Goal: Check status: Check status

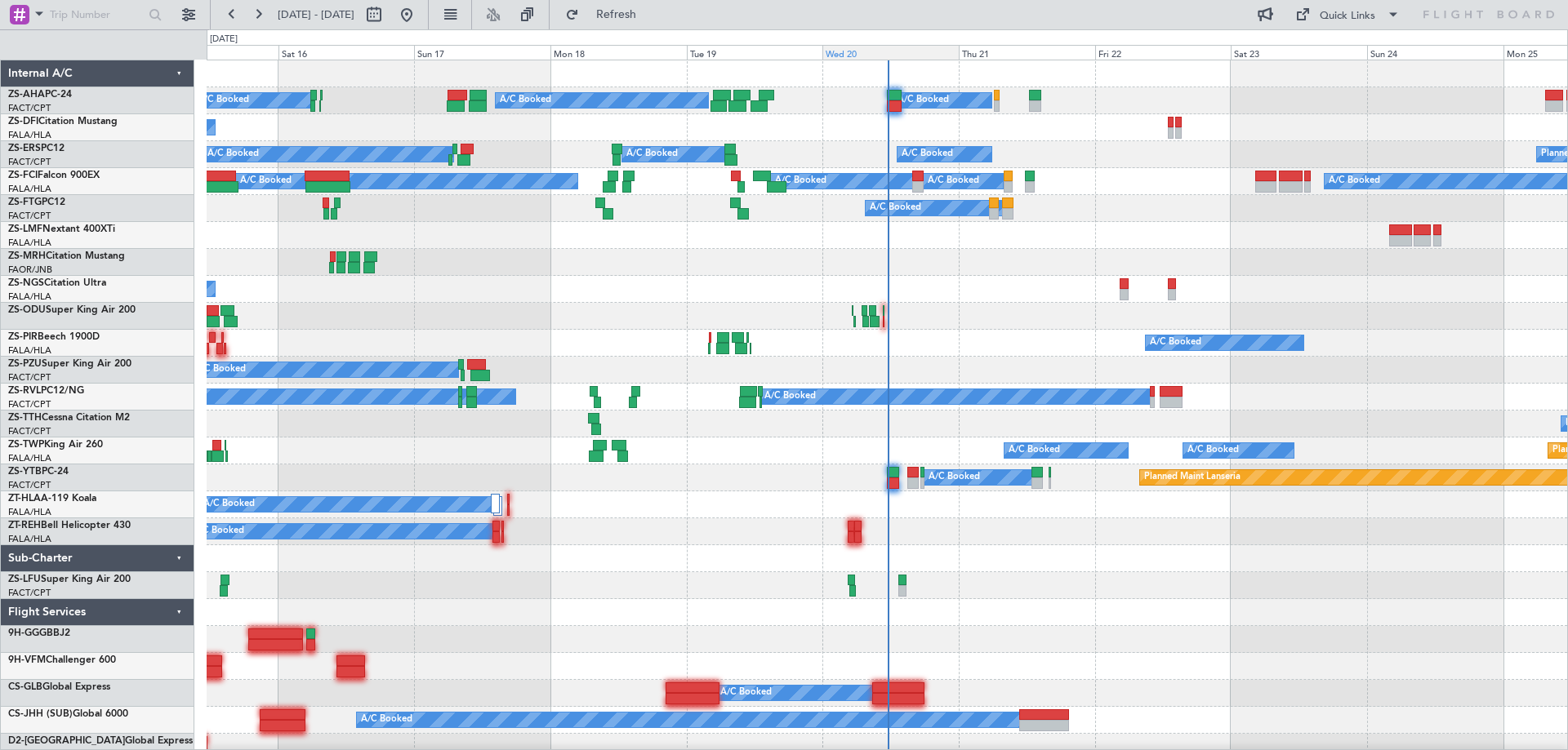
click at [855, 57] on div "Wed 20" at bounding box center [890, 53] width 136 height 15
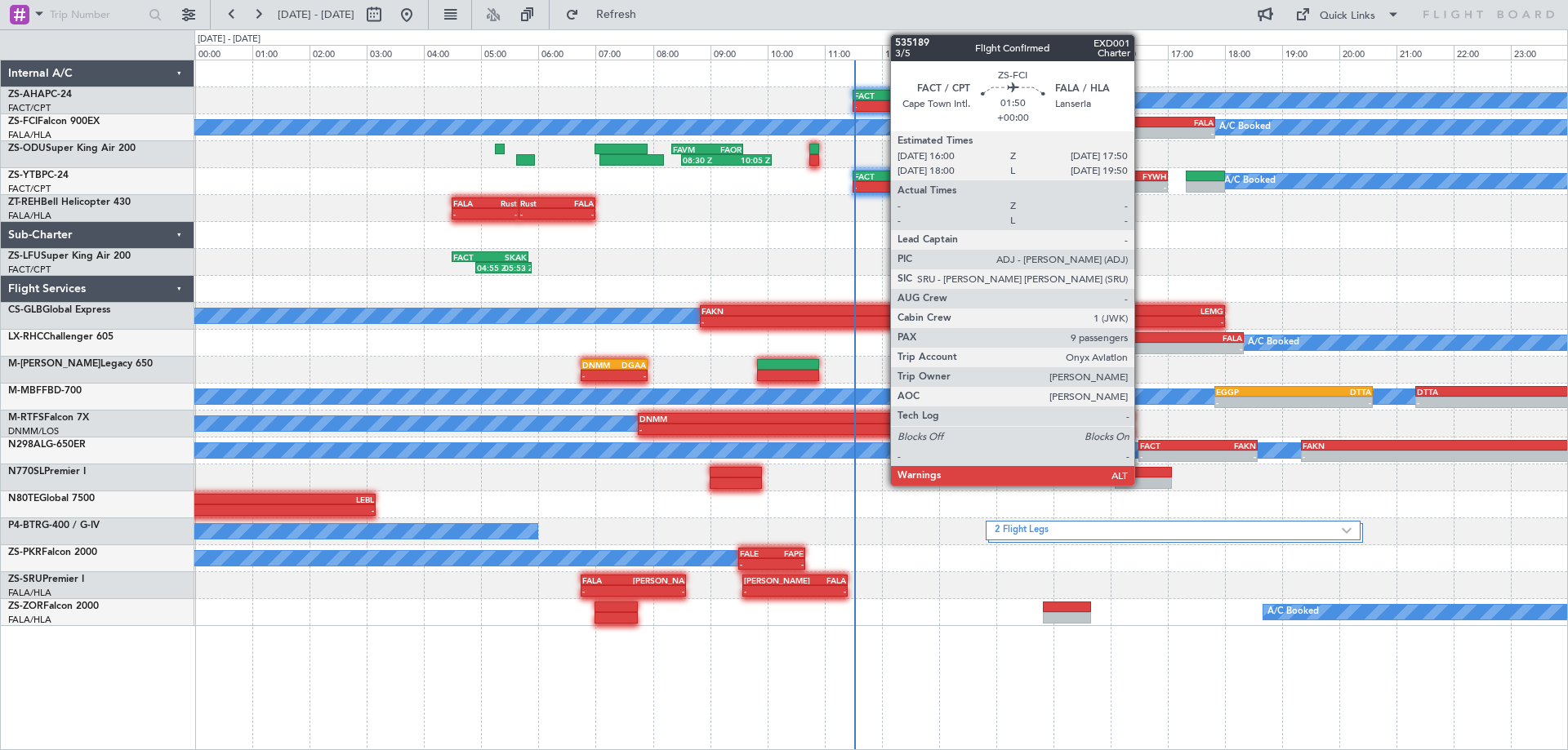
click at [1142, 126] on div "FACT" at bounding box center [1137, 122] width 51 height 9
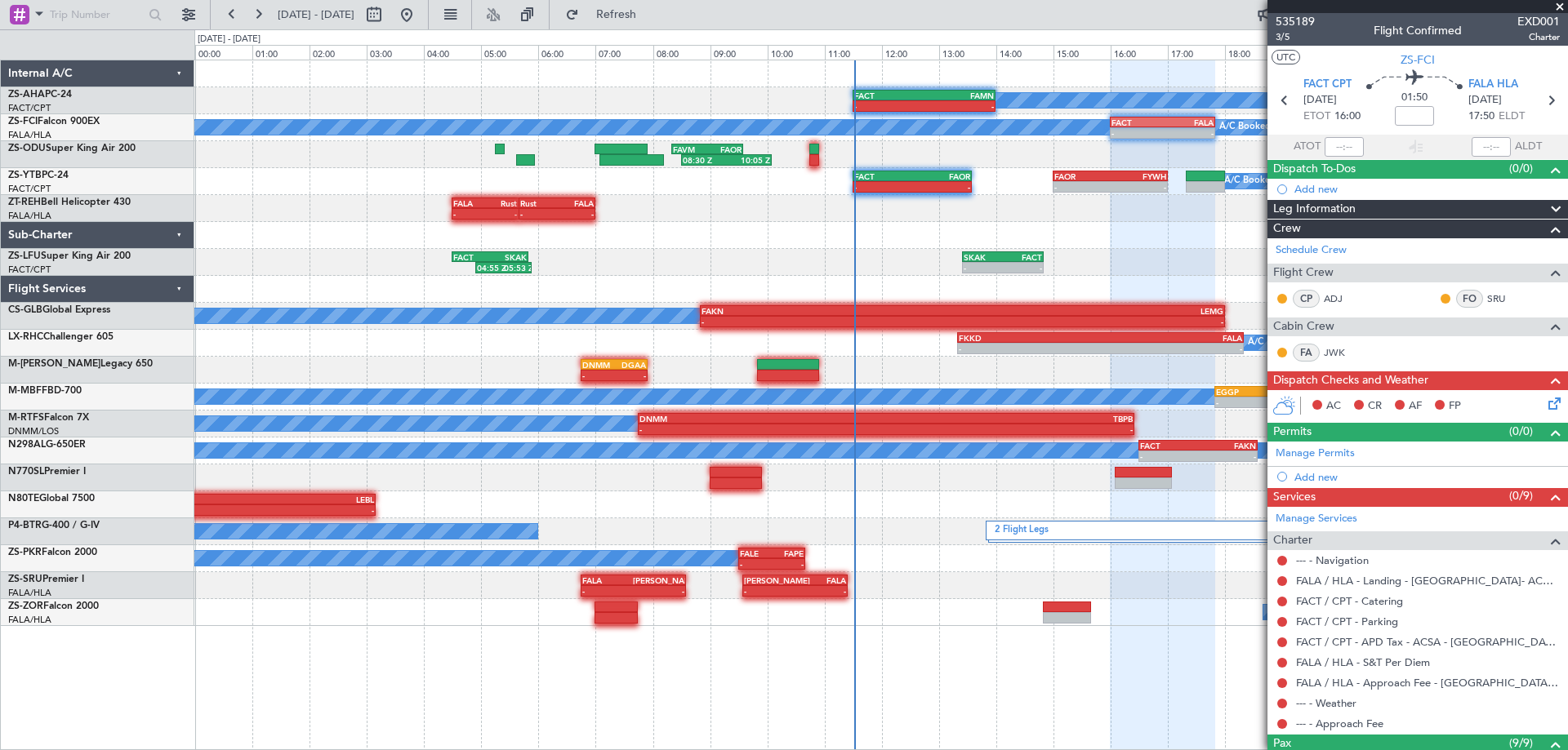
click at [1560, 6] on span at bounding box center [1560, 8] width 16 height 15
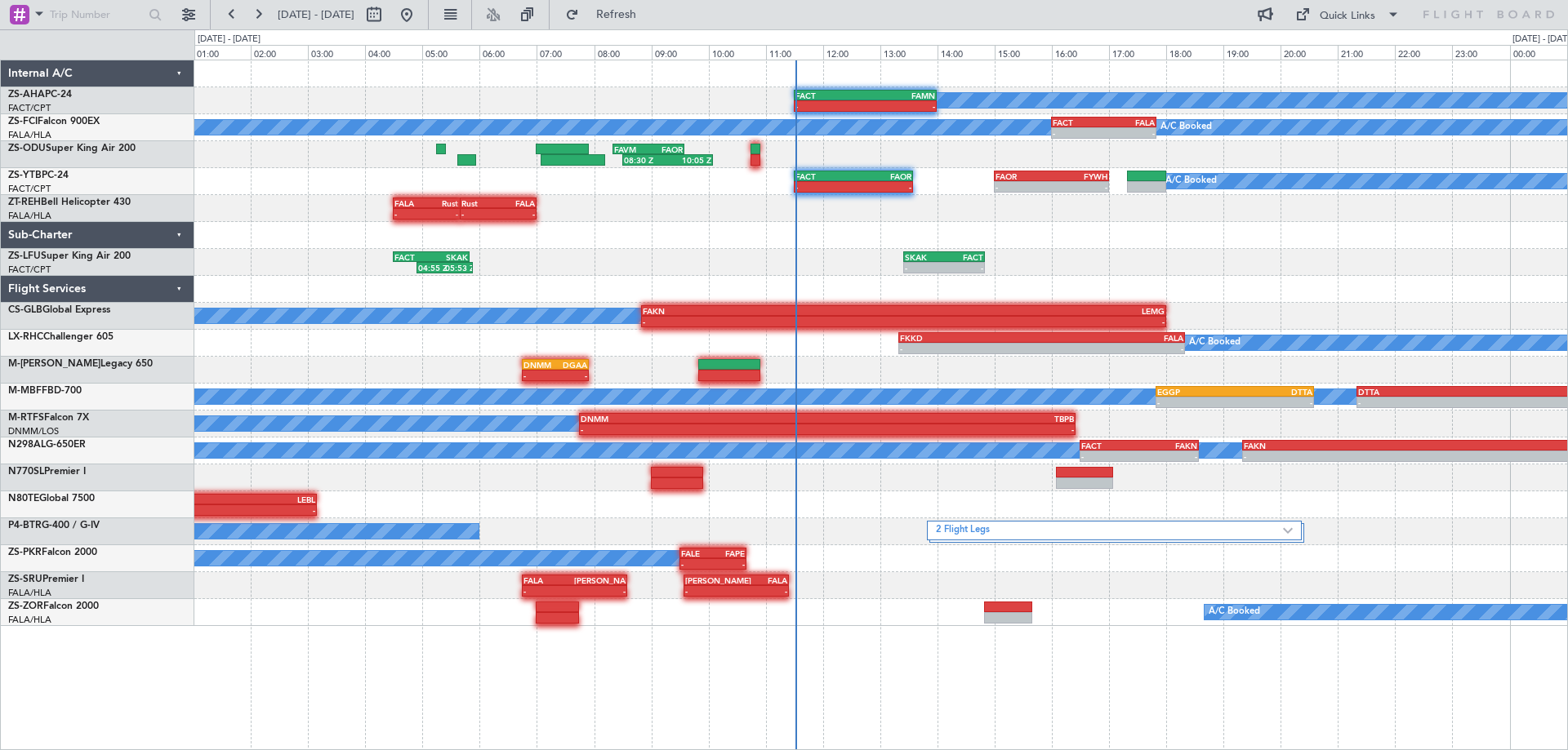
click at [1336, 287] on div "A/C Booked - - FACT 11:30 Z FAMN 14:00 Z A/C Booked A/C Booked - - FACT 16:00 Z…" at bounding box center [881, 343] width 1373 height 566
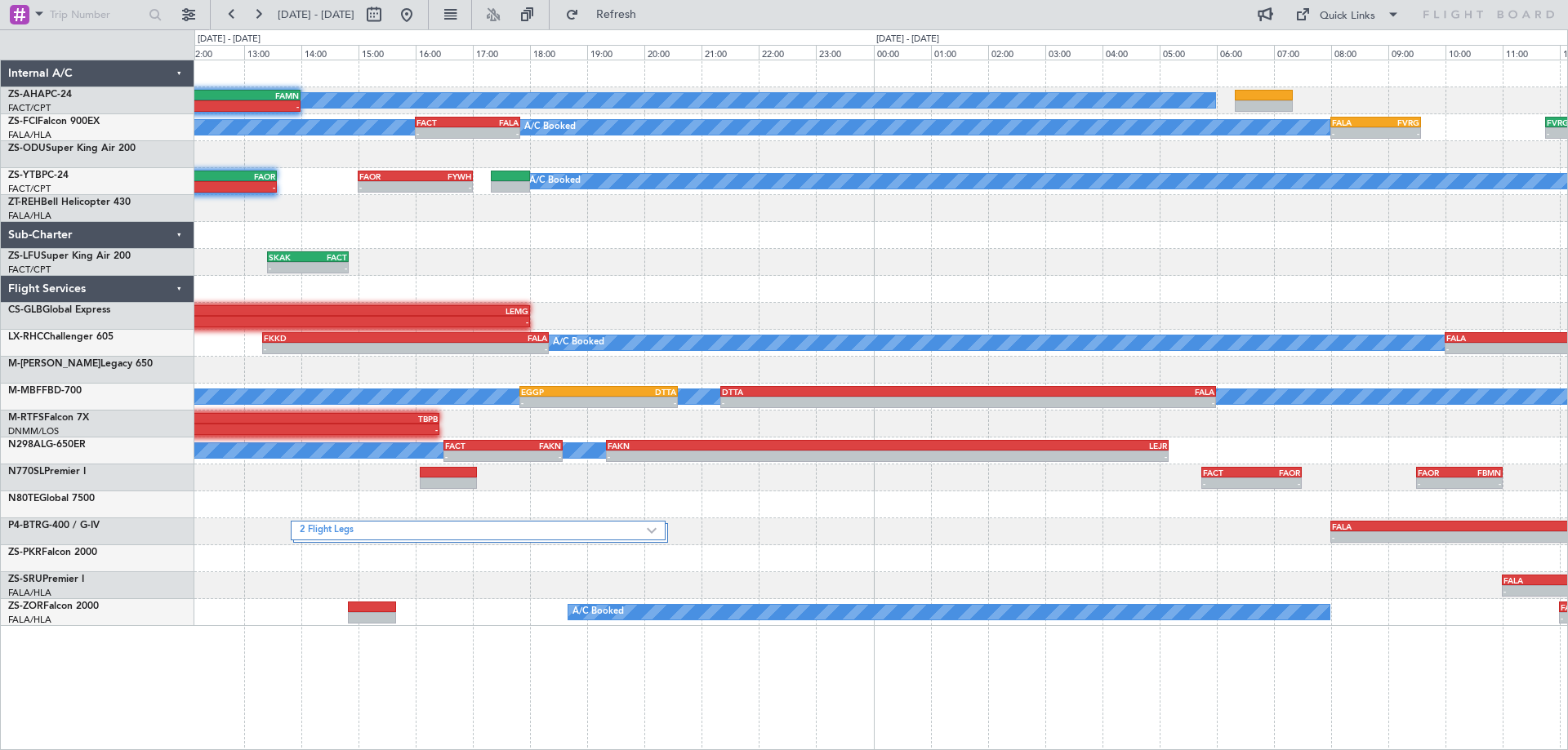
click at [795, 360] on div "A/C Booked - - FACT 11:30 Z FAMN 14:00 Z - - FAOR 12:30 Z FACT 14:40 Z A/C Book…" at bounding box center [881, 343] width 1373 height 566
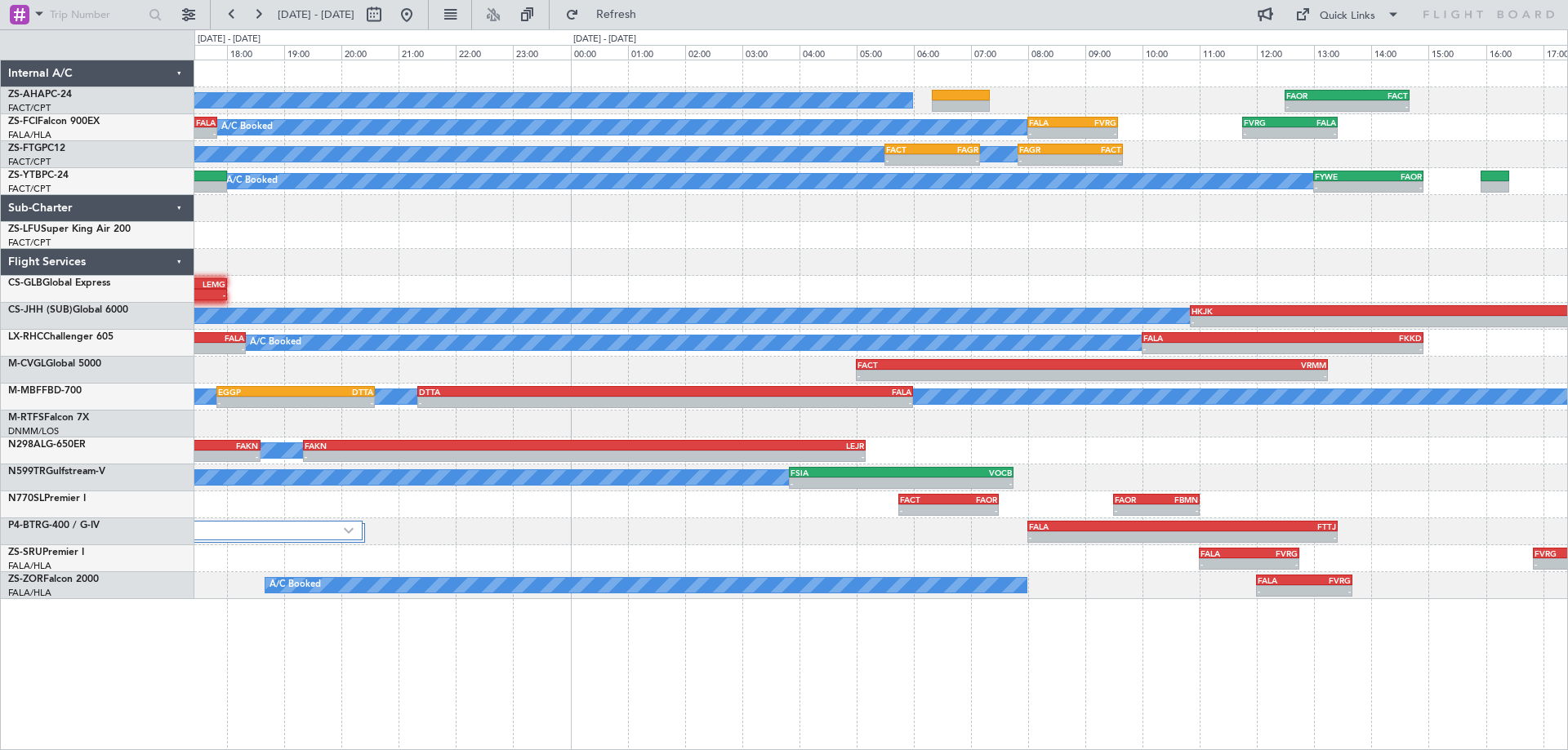
click at [1135, 299] on div "A/C Booked - - FAOR 12:30 Z FACT 14:40 Z - - FACT 11:30 Z FAMN 14:00 Z A/C Book…" at bounding box center [881, 329] width 1373 height 539
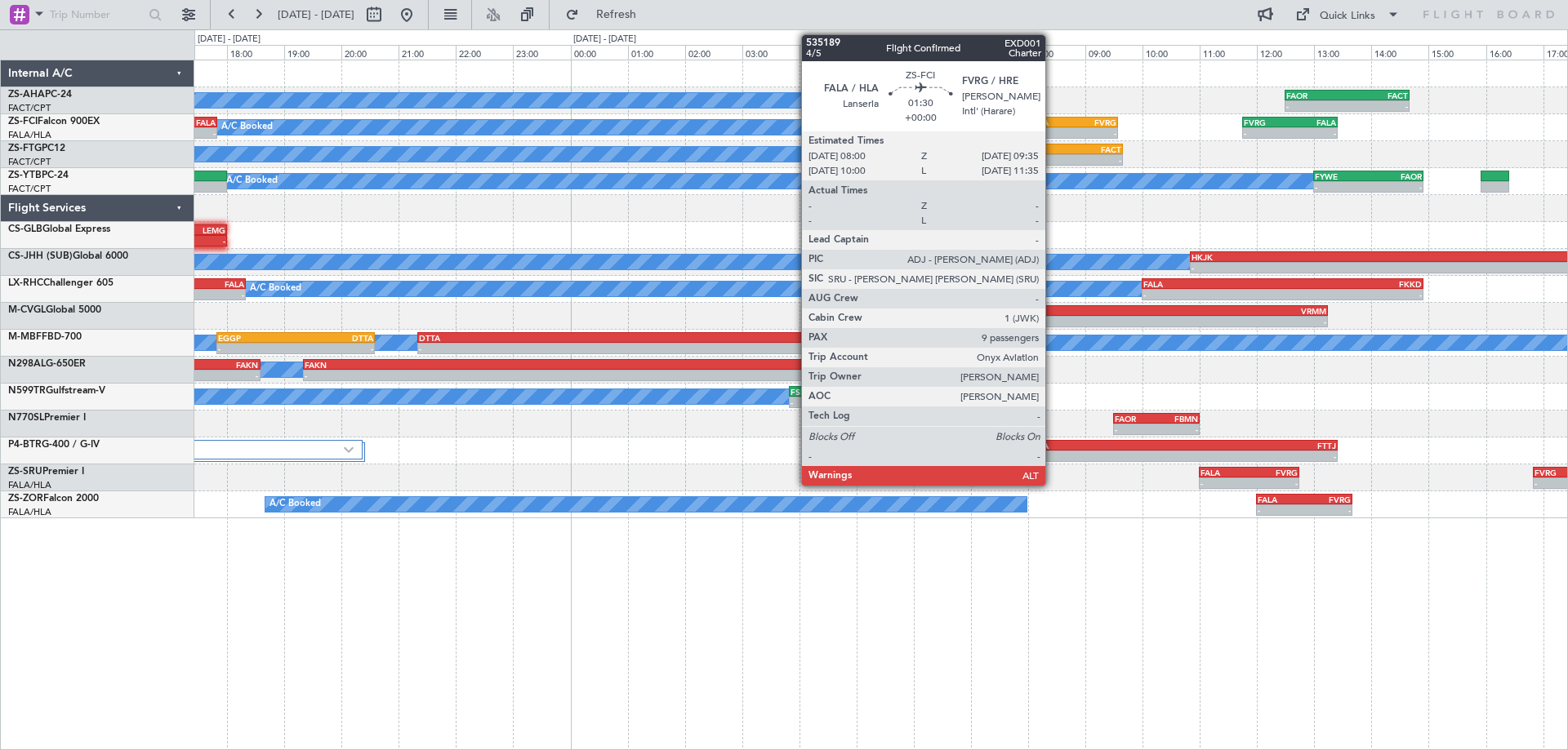
click at [1052, 125] on div "FALA" at bounding box center [1050, 122] width 44 height 9
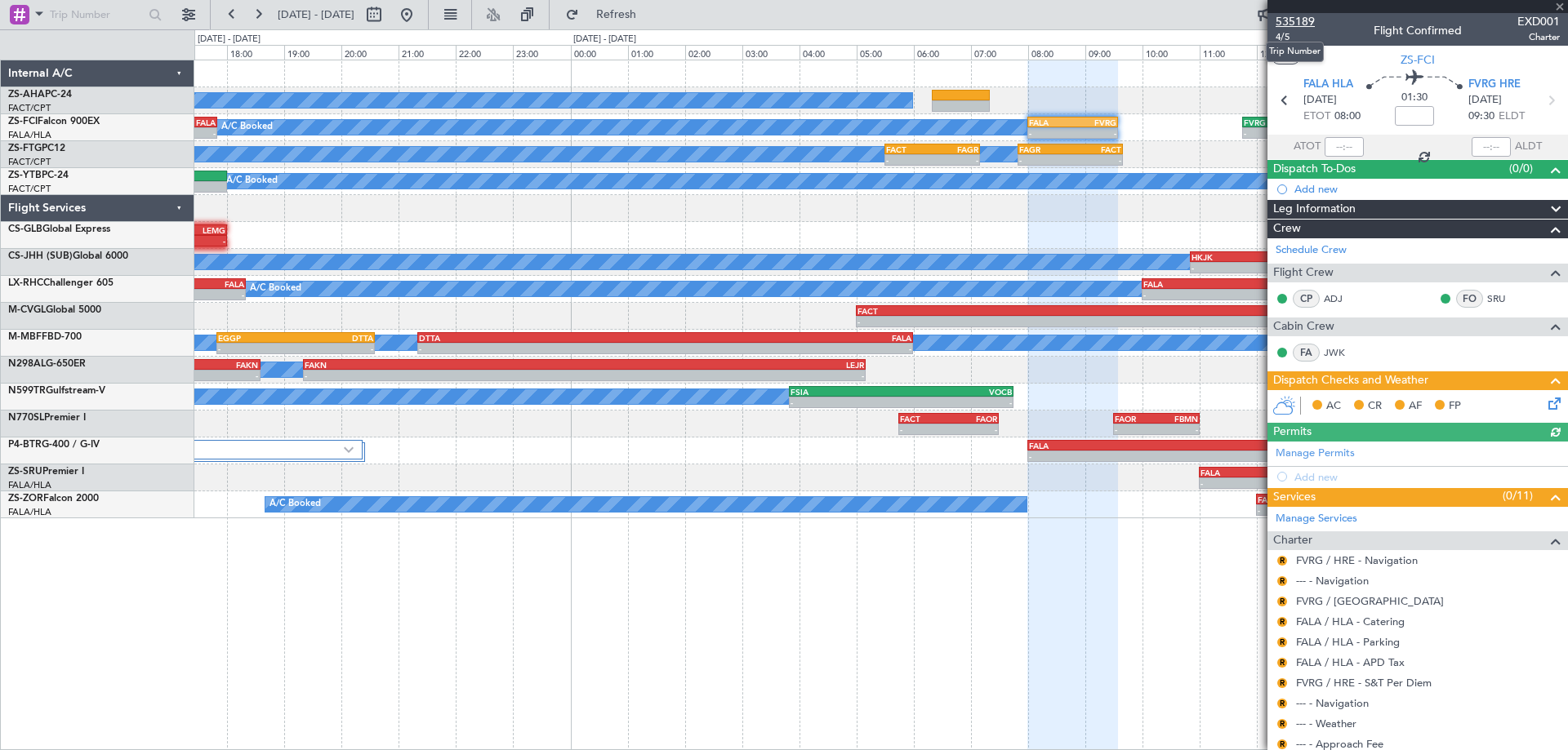
click at [1298, 24] on span "535189" at bounding box center [1295, 22] width 40 height 17
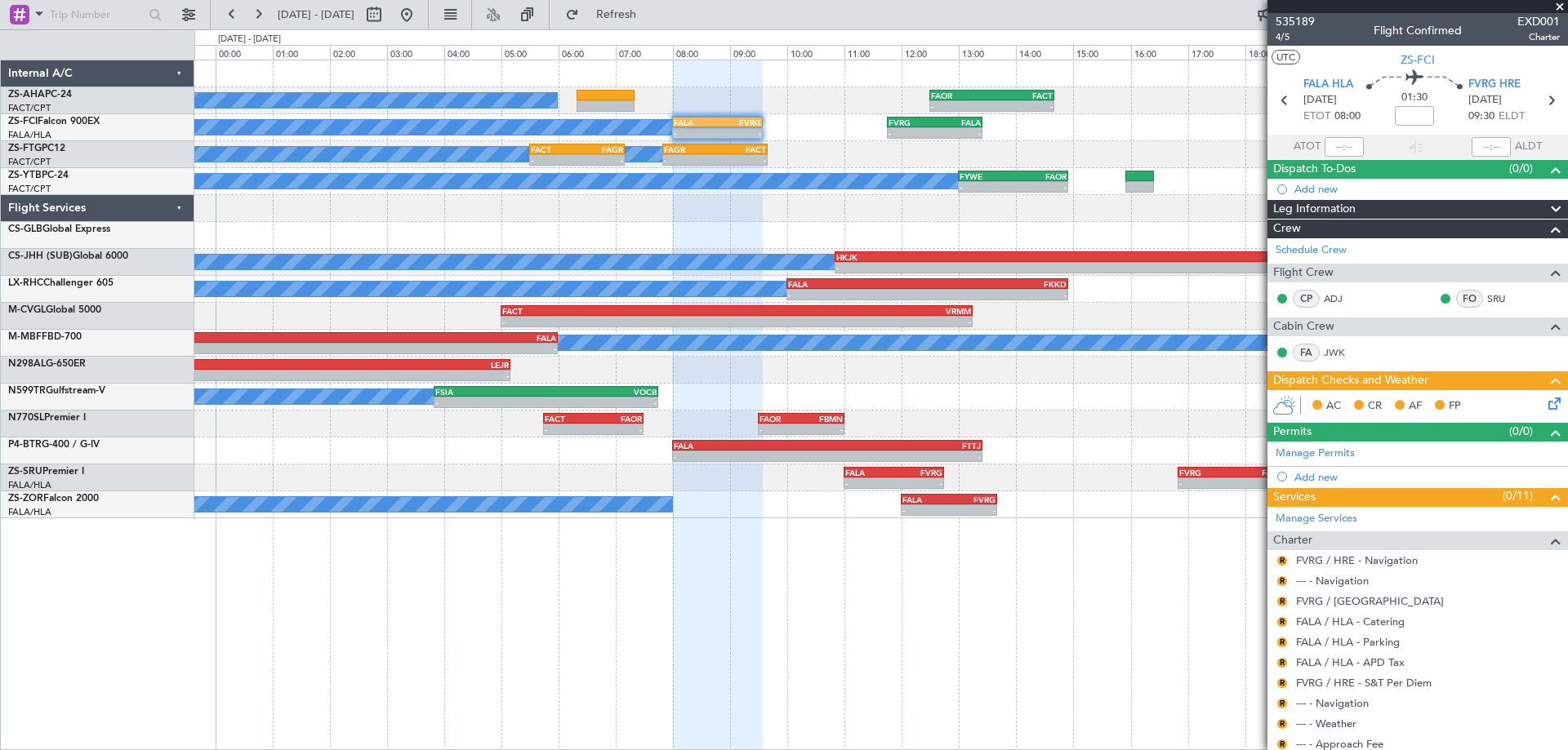
click at [685, 225] on div "A/C Booked - - FAOR 12:30 Z FACT 14:40 Z A/C Booked - - FALA 08:00 Z FVRG 09:35…" at bounding box center [881, 289] width 1373 height 458
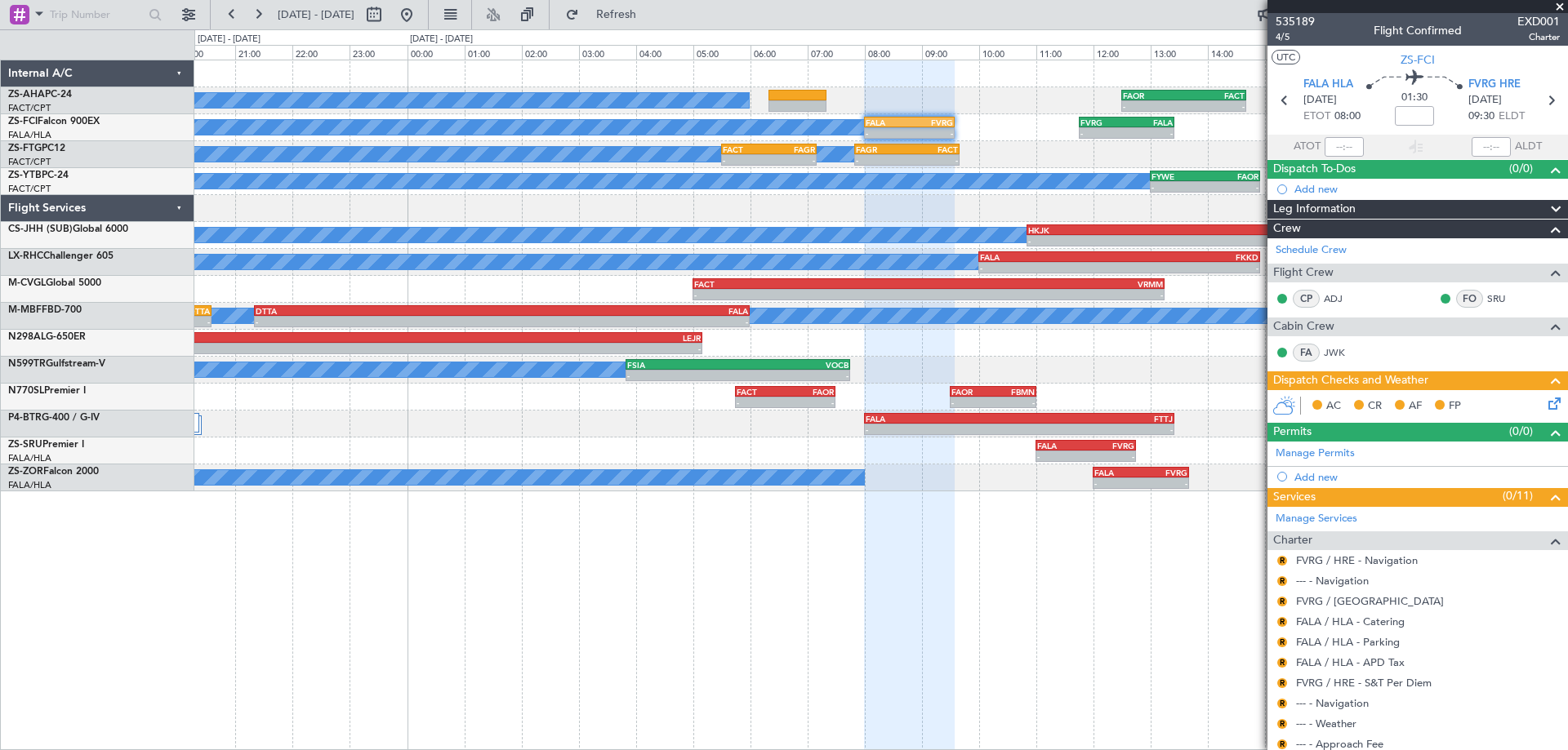
click at [1152, 583] on div "A/C Booked - - FAOR 12:30 Z FACT 14:40 Z A/C Booked - - FALA 08:00 Z FVRG 09:35…" at bounding box center [881, 405] width 1373 height 691
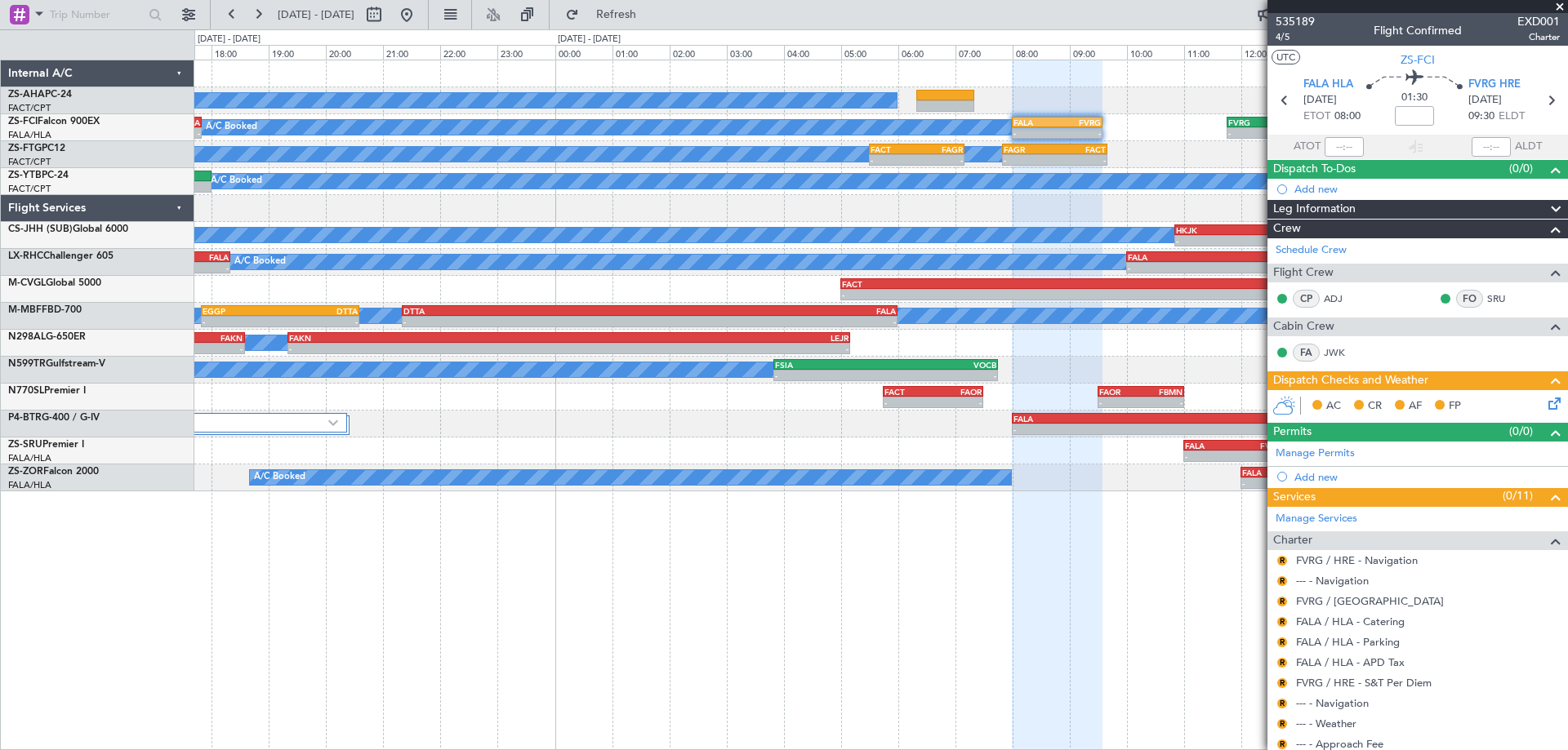
click at [877, 598] on div "A/C Booked - - FAOR 12:30 Z FACT 14:40 Z - - FACT 11:30 Z FAMN 14:00 Z A/C Book…" at bounding box center [881, 405] width 1373 height 691
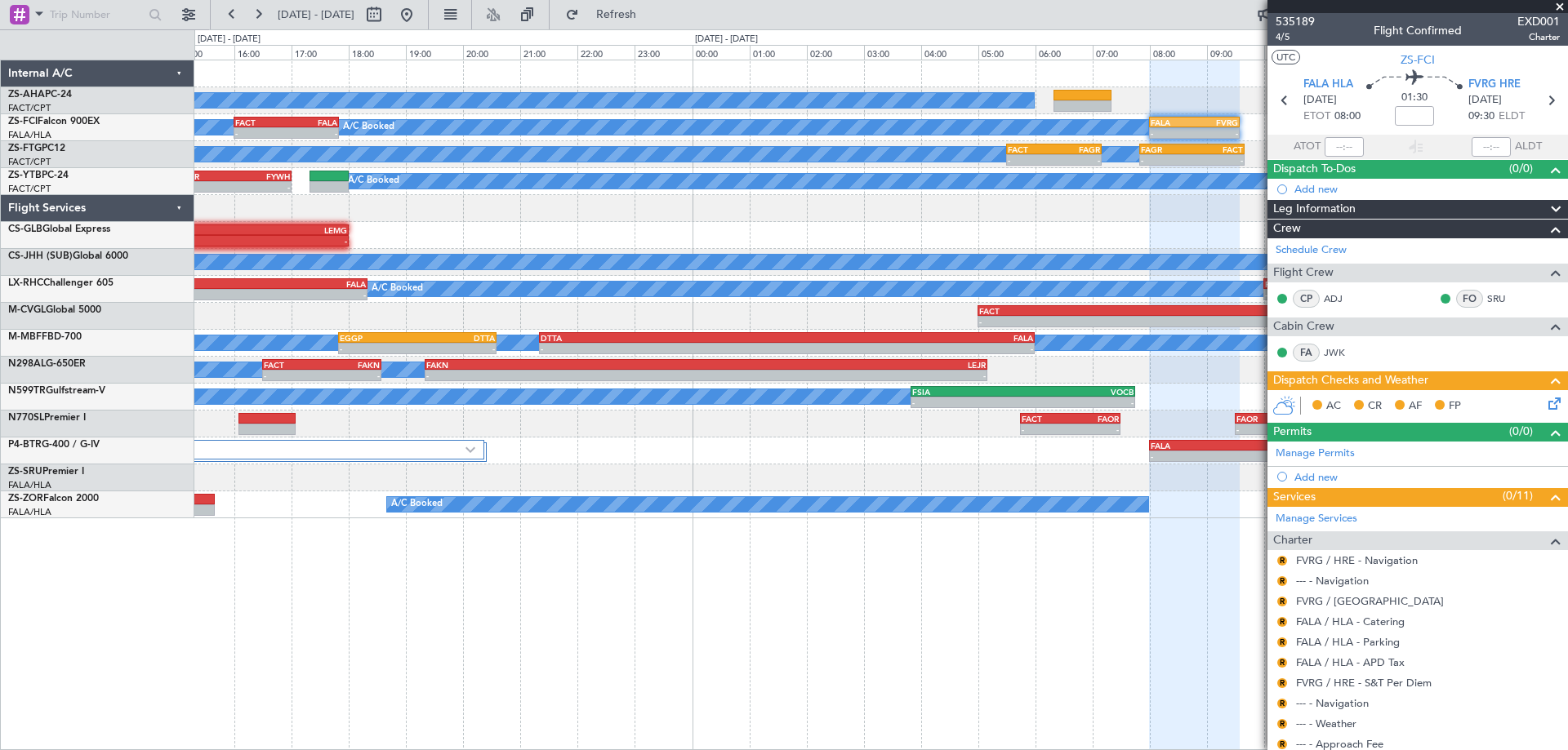
click at [817, 620] on div "A/C Booked - - FAOR 12:30 Z FACT 14:40 Z - - FACT 11:30 Z FAMN 14:00 Z A/C Book…" at bounding box center [881, 405] width 1373 height 691
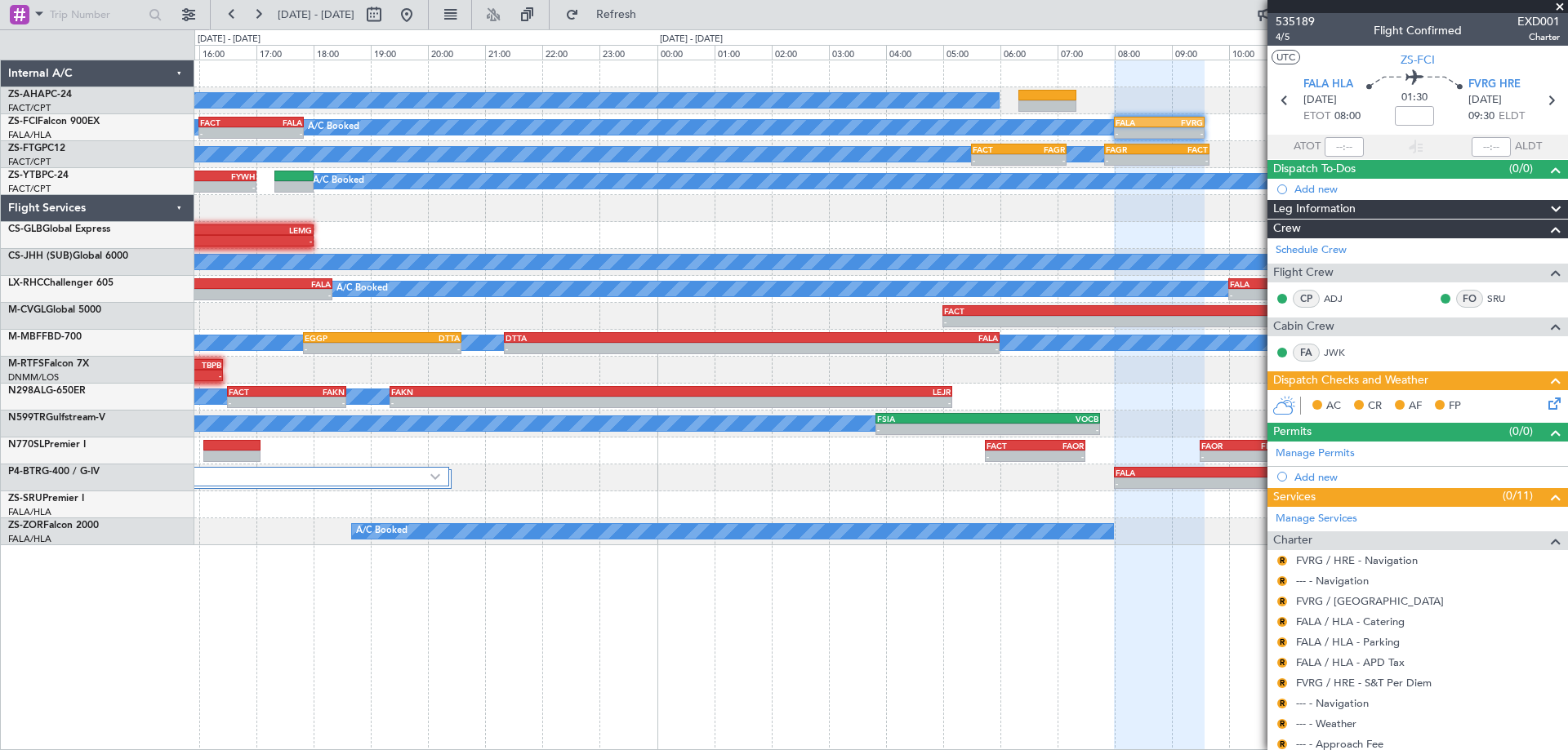
click at [890, 637] on div "A/C Booked - - FAOR 12:30 Z FACT 14:40 Z - - FACT 11:30 Z FAMN 14:00 Z A/C Book…" at bounding box center [881, 405] width 1373 height 691
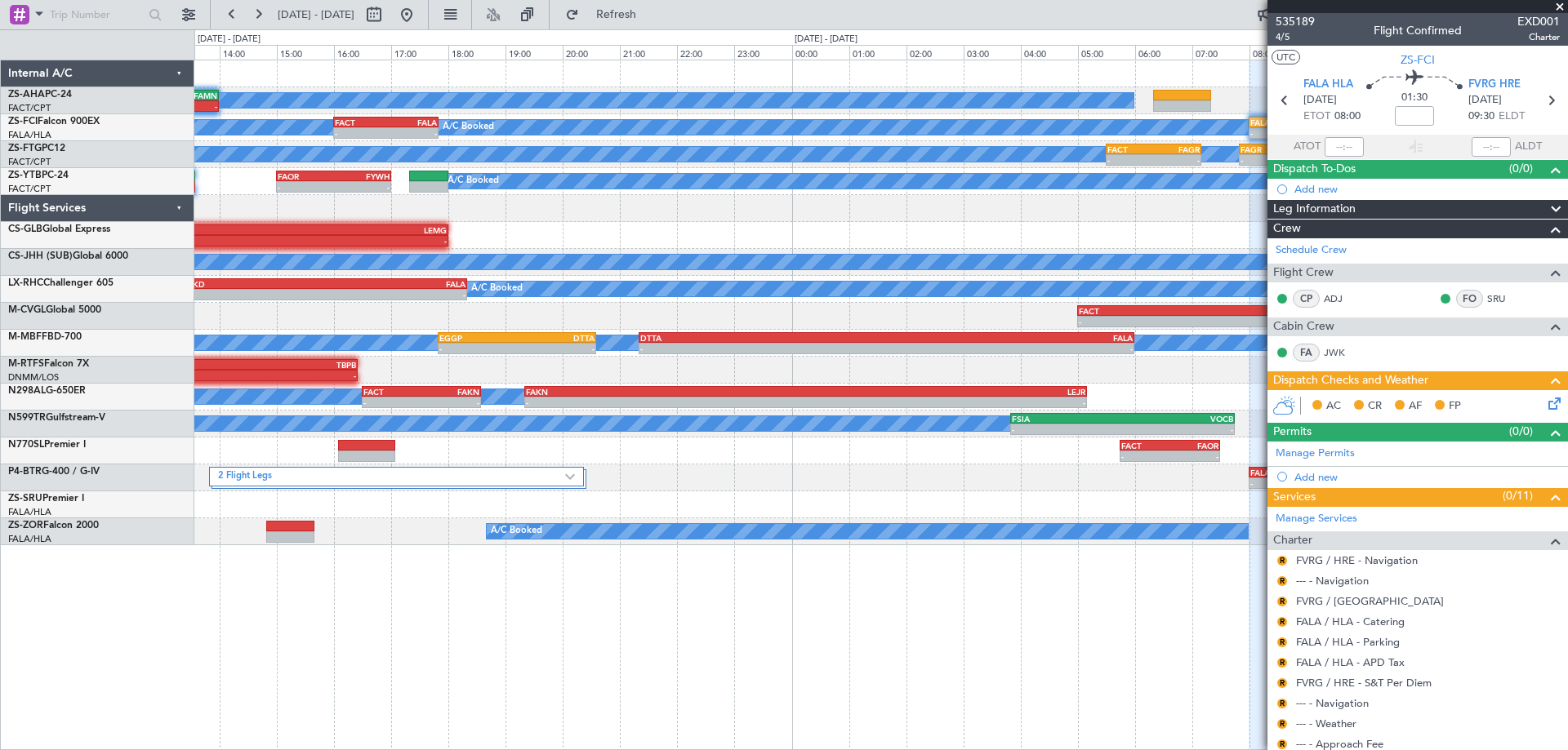
click at [499, 697] on div "A/C Booked - - FACT 11:30 Z FAMN 14:00 Z - - FAOR 12:30 Z FACT 14:40 Z A/C Book…" at bounding box center [881, 405] width 1373 height 691
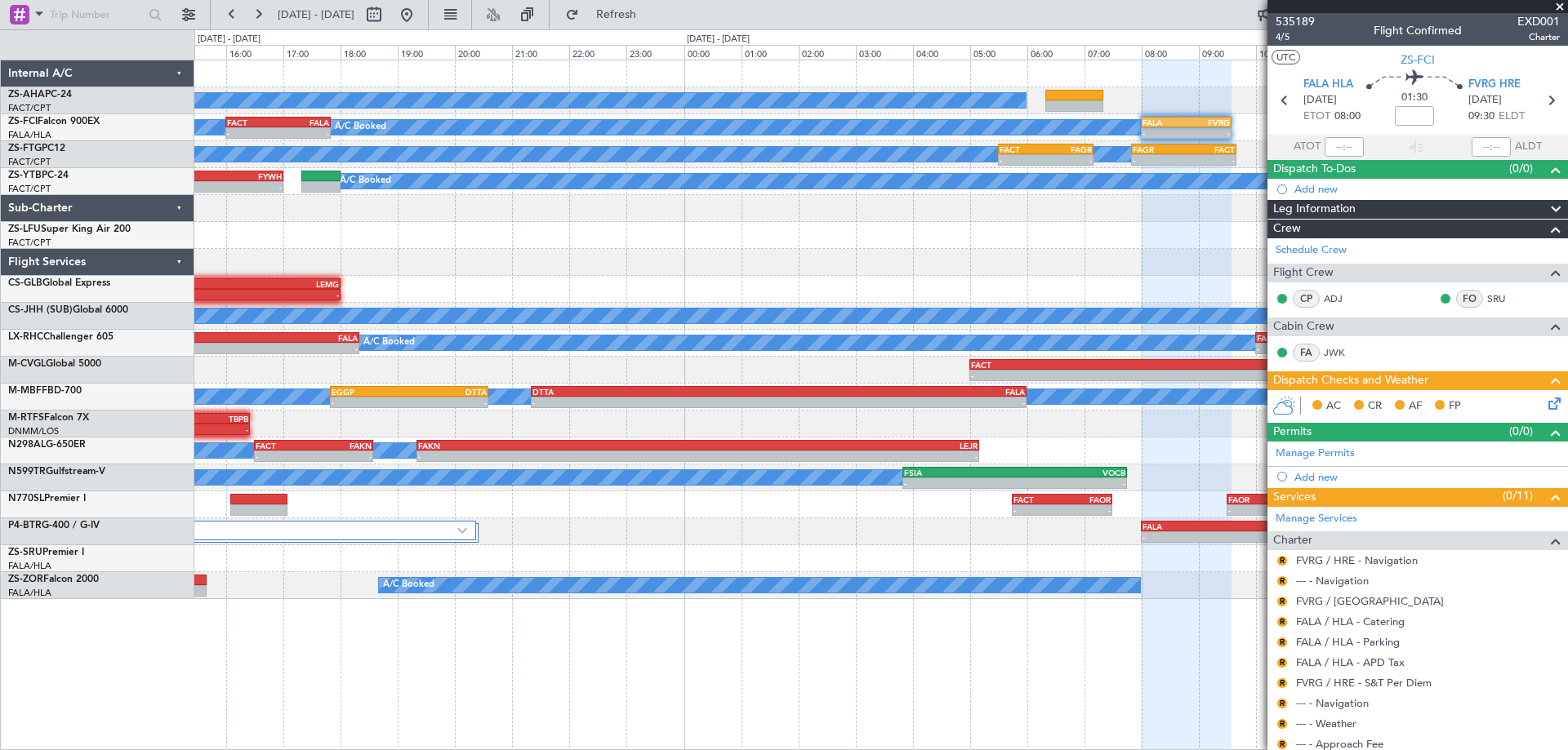
click at [865, 686] on div "A/C Booked - - FAOR 12:30 Z FACT 14:40 Z - - FACT 11:30 Z FAMN 14:00 Z A/C Book…" at bounding box center [881, 405] width 1373 height 691
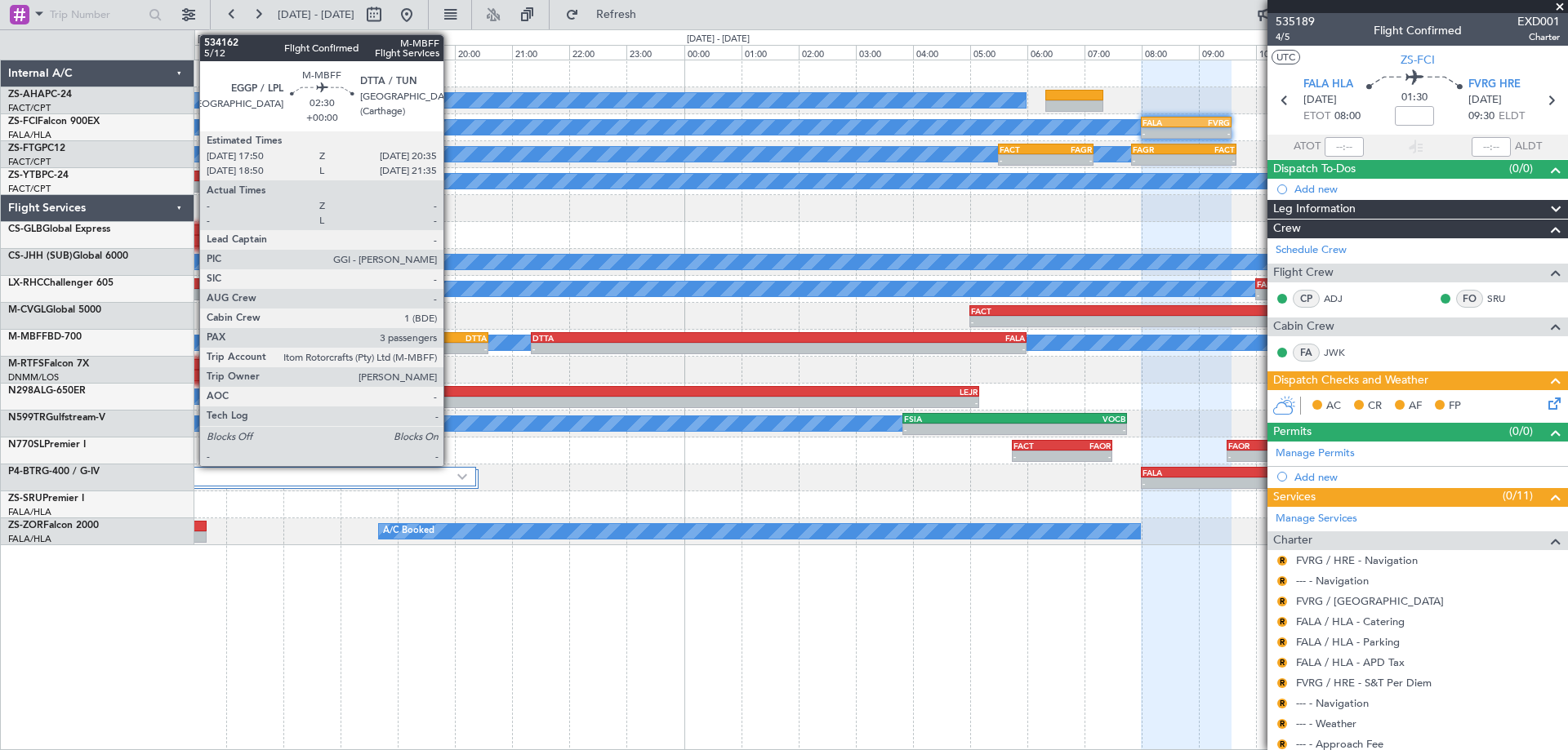
click at [451, 337] on div "DTTA" at bounding box center [448, 338] width 77 height 9
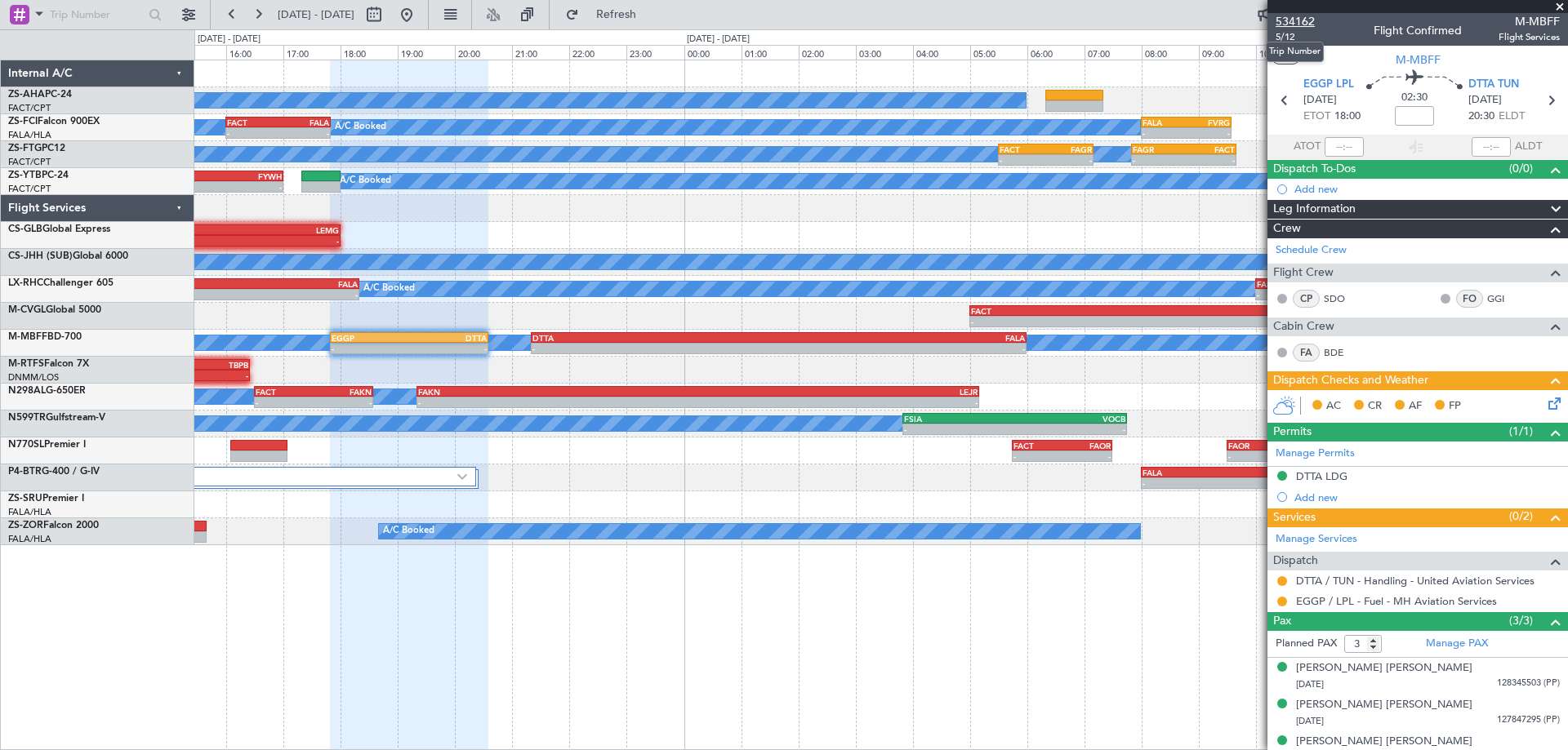
click at [1305, 22] on span "534162" at bounding box center [1295, 22] width 40 height 17
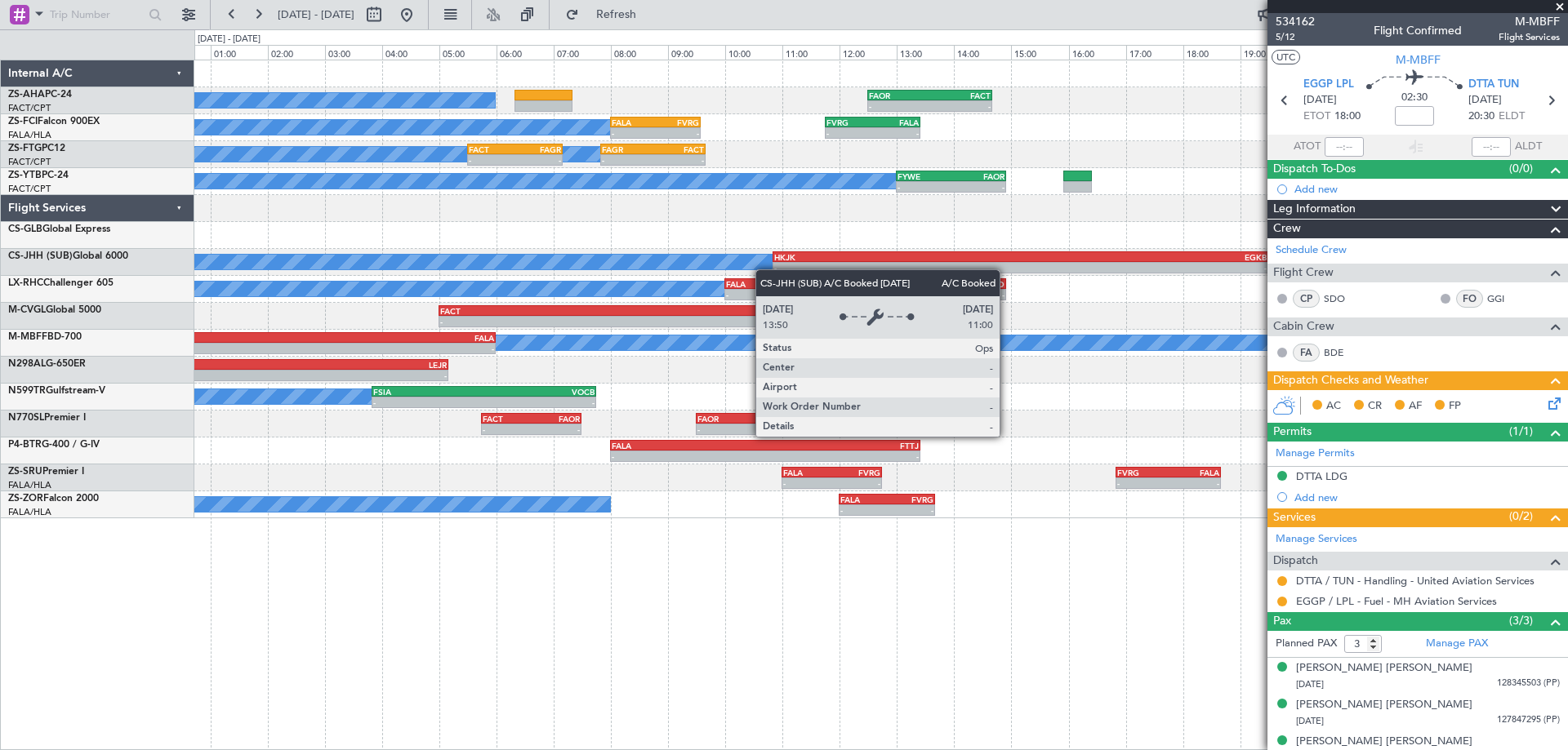
click at [616, 268] on div "A/C Booked - - FAOR 12:30 Z FACT 14:40 Z A/C Booked - - FALA 08:00 Z FVRG 09:35…" at bounding box center [881, 289] width 1373 height 458
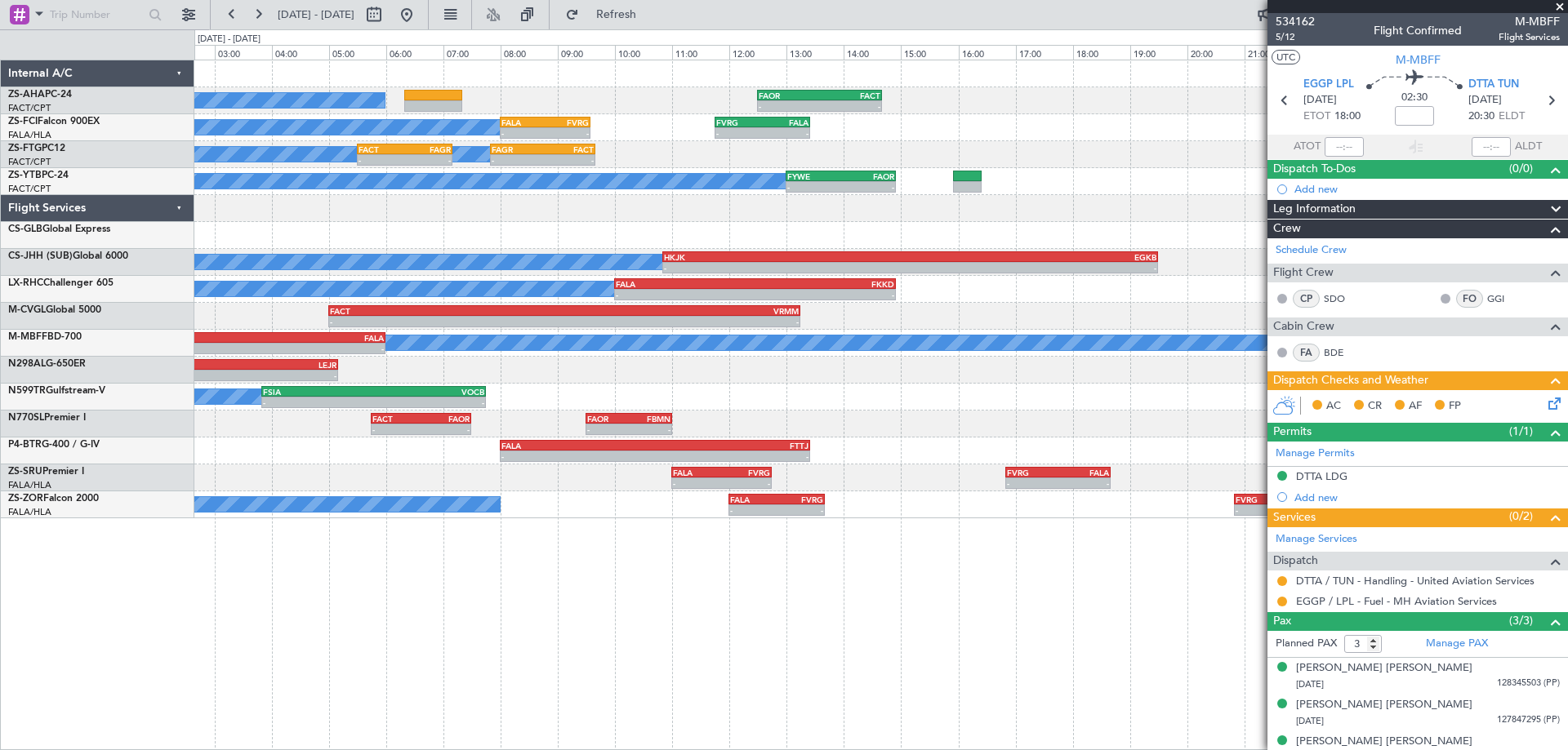
click at [418, 600] on div "A/C Booked - - FAOR 12:30 Z FACT 14:40 Z A/C Booked - - FALA 08:00 Z FVRG 09:35…" at bounding box center [881, 405] width 1373 height 691
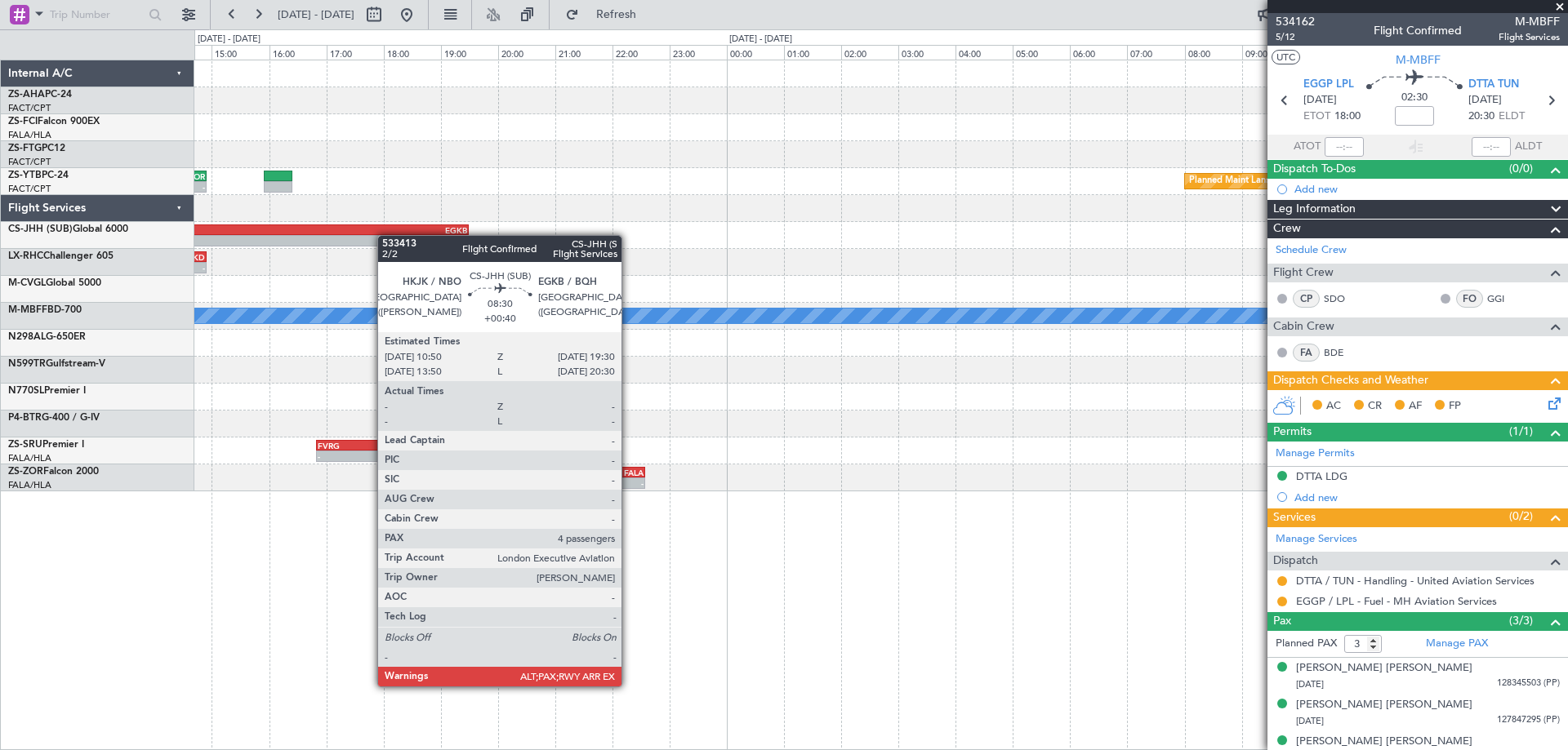
click at [182, 241] on div "- - FAOR 12:30 Z FACT 14:40 Z FVRG 11:45 Z FALA 13:25 Z - - FALA 08:00 Z FVRG 0…" at bounding box center [784, 390] width 1568 height 721
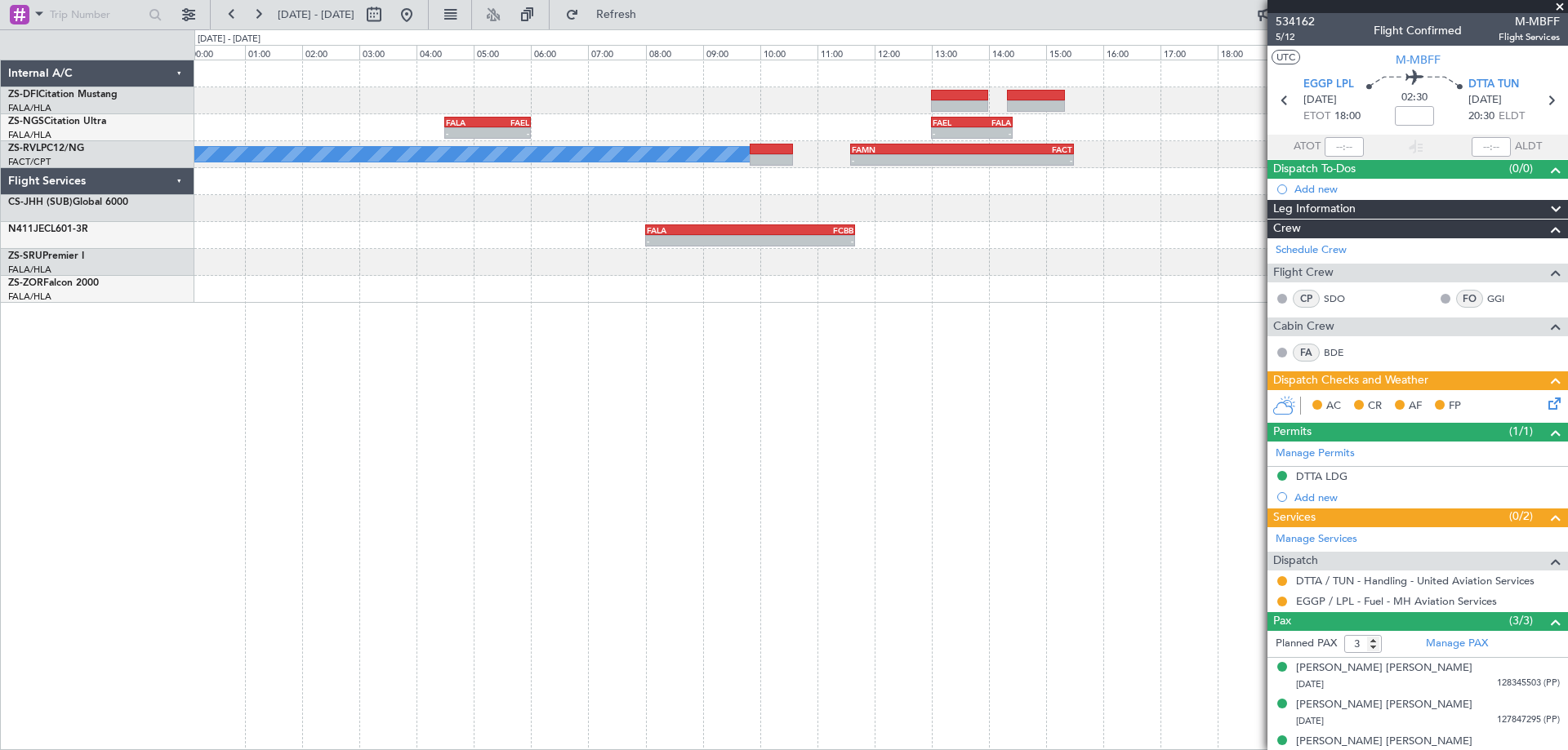
click at [601, 484] on div "- - FALA 04:30 Z FAEL 06:00 Z - - FAEL 13:00 Z FALA 14:25 Z A/C Booked - - FAMN…" at bounding box center [881, 405] width 1373 height 691
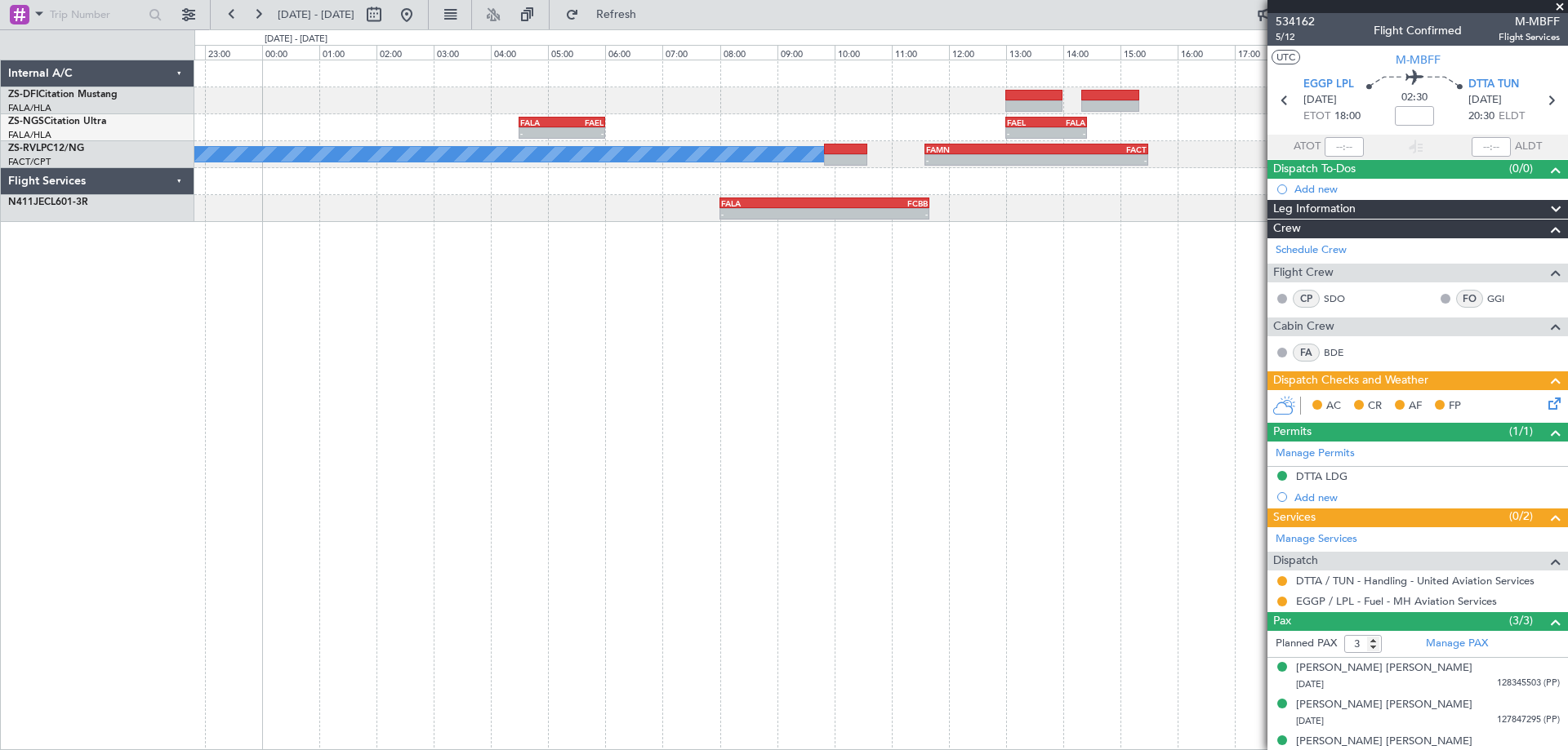
click at [840, 486] on div "- - FALA 04:30 Z FAEL 06:00 Z - - FAEL 13:00 Z FALA 14:25 Z A/C Booked - - FAMN…" at bounding box center [881, 405] width 1373 height 691
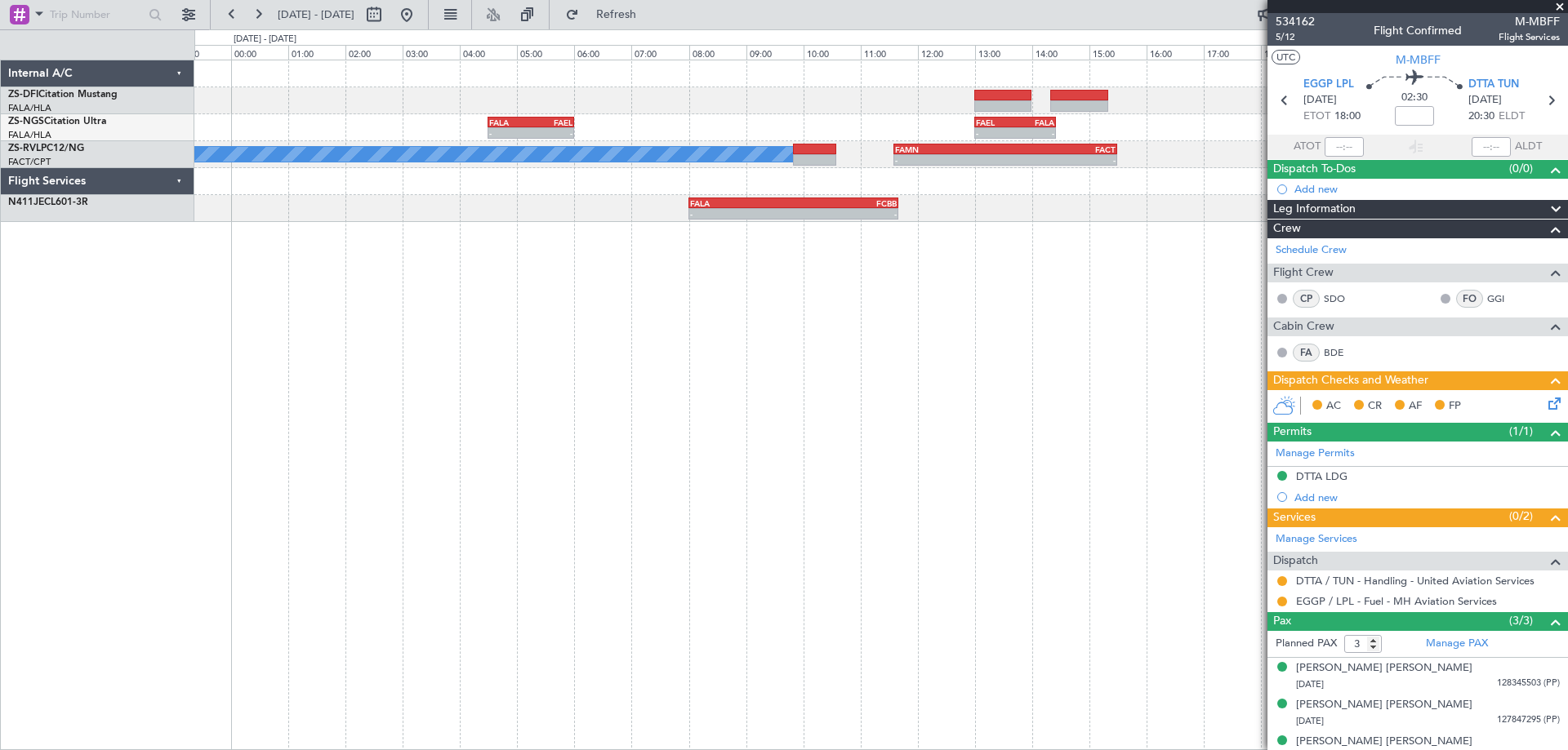
click at [931, 275] on div "- - FALA 04:30 Z FAEL 06:00 Z - - FAEL 13:00 Z FALA 14:25 Z A/C Booked - - FAMN…" at bounding box center [881, 405] width 1373 height 691
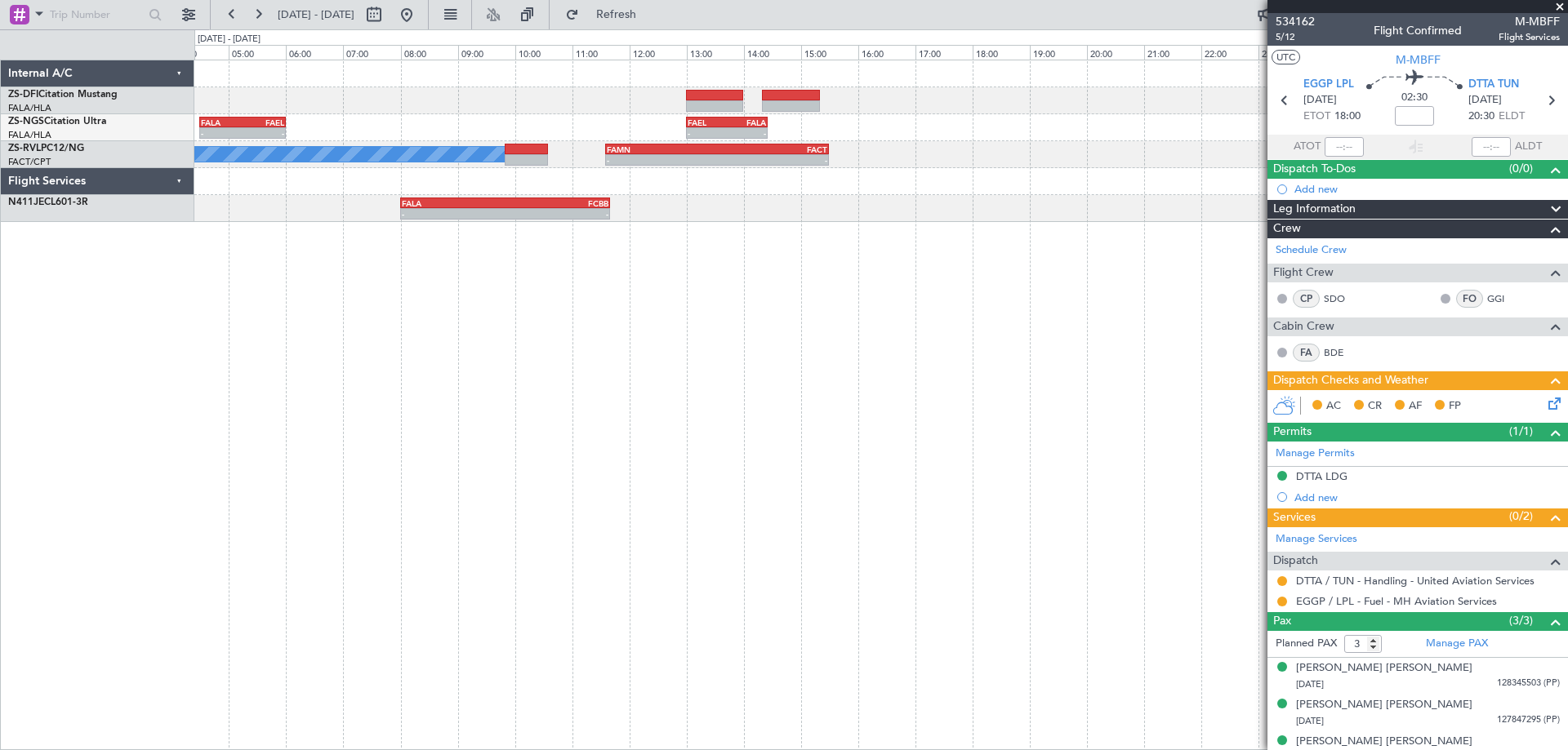
click at [494, 353] on div "- - FALA 04:30 Z FAEL 06:00 Z - - FAEL 13:00 Z FALA 14:25 Z A/C Booked - - FAMN…" at bounding box center [881, 405] width 1373 height 691
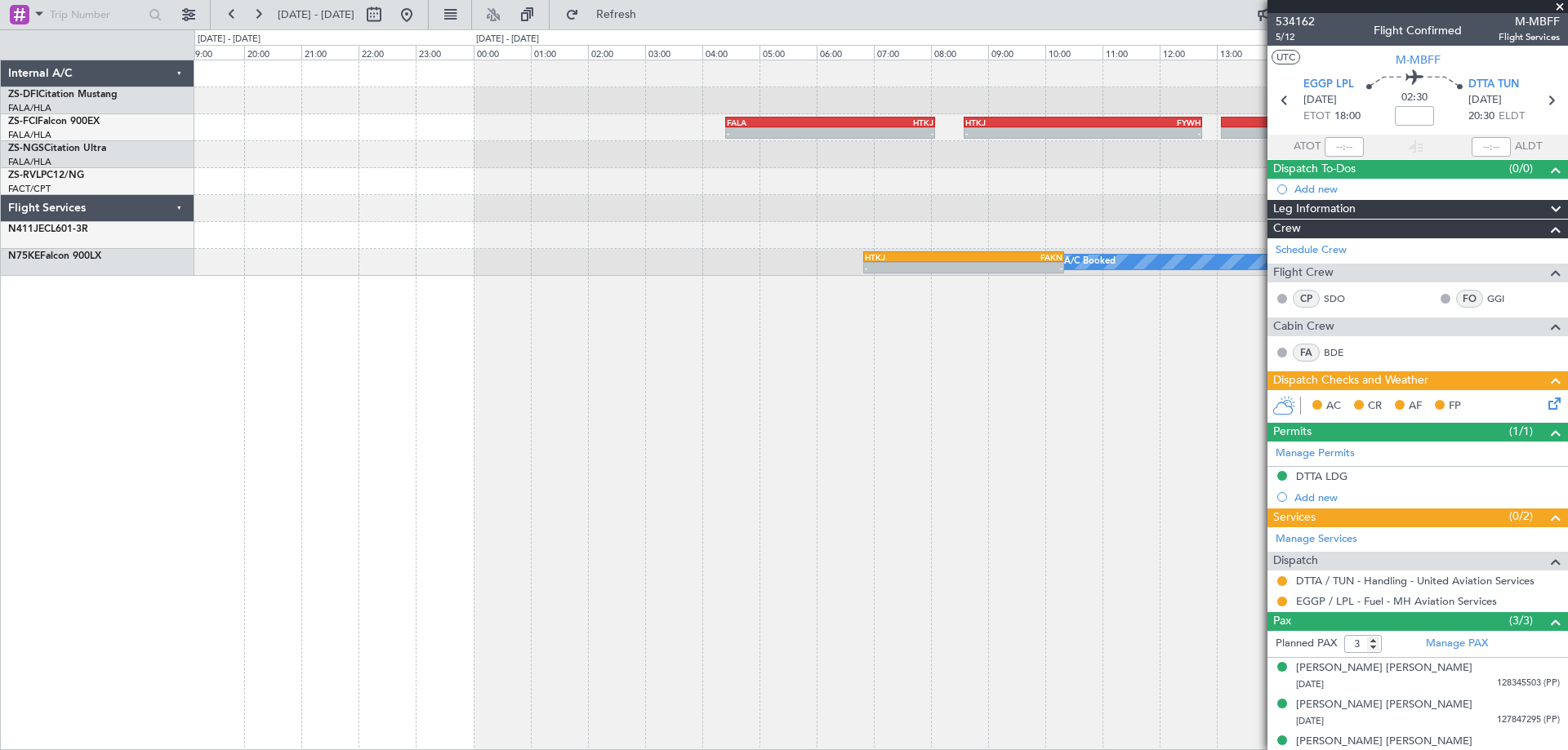
click at [496, 395] on div "- - FALA 04:25 Z HTKJ 08:05 Z - - HTKJ 08:35 Z FYWH 12:45 Z A/C Booked A/C Book…" at bounding box center [881, 405] width 1373 height 691
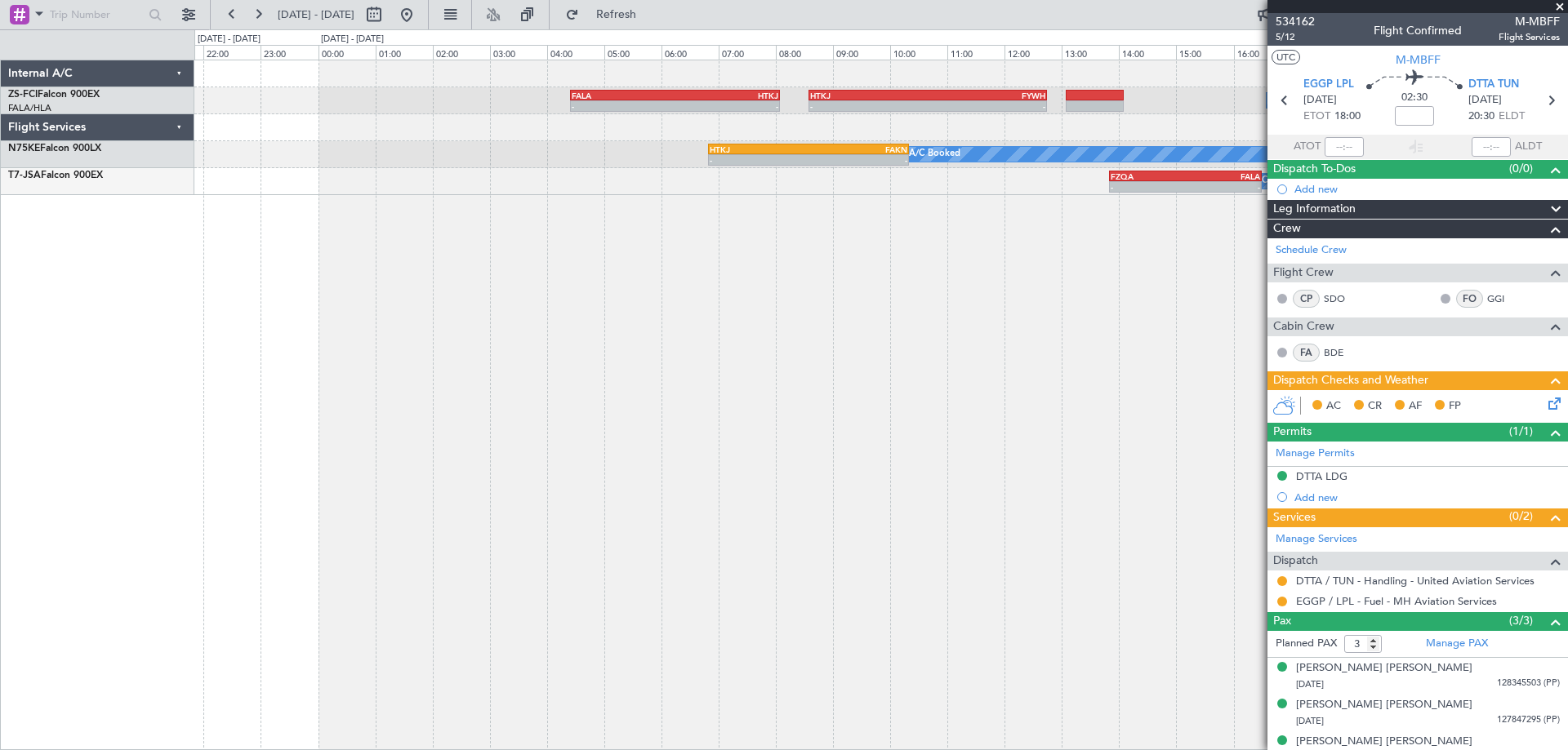
click at [759, 472] on div "- - FALA 04:25 Z HTKJ 08:05 Z - - HTKJ 08:35 Z FYWH 12:45 Z A/C Booked A/C Book…" at bounding box center [881, 405] width 1373 height 691
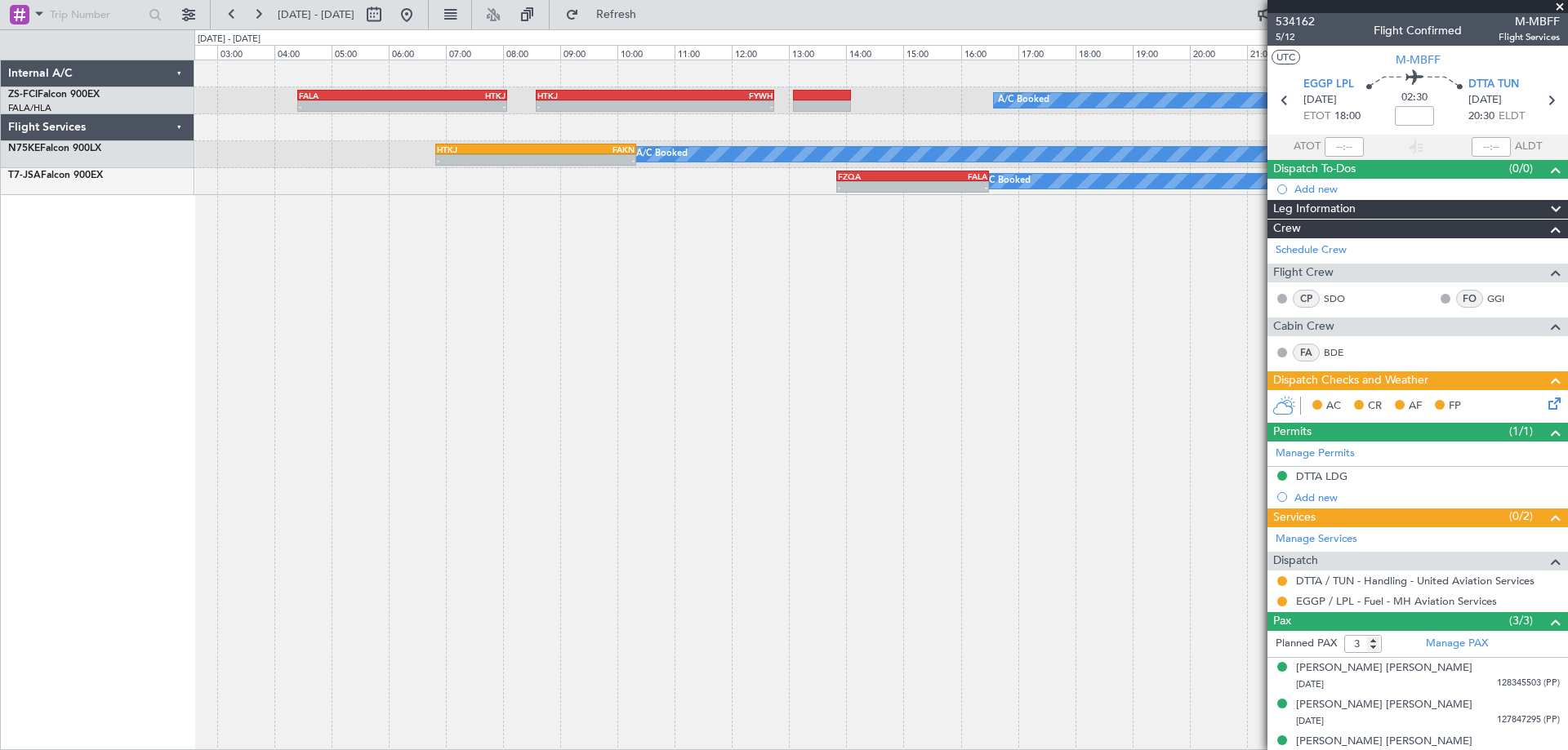
click at [802, 359] on div "A/C Booked A/C Booked A/C Booked - - FALA 04:25 Z HTKJ 08:05 Z - - HTKJ 08:35 Z…" at bounding box center [881, 405] width 1373 height 691
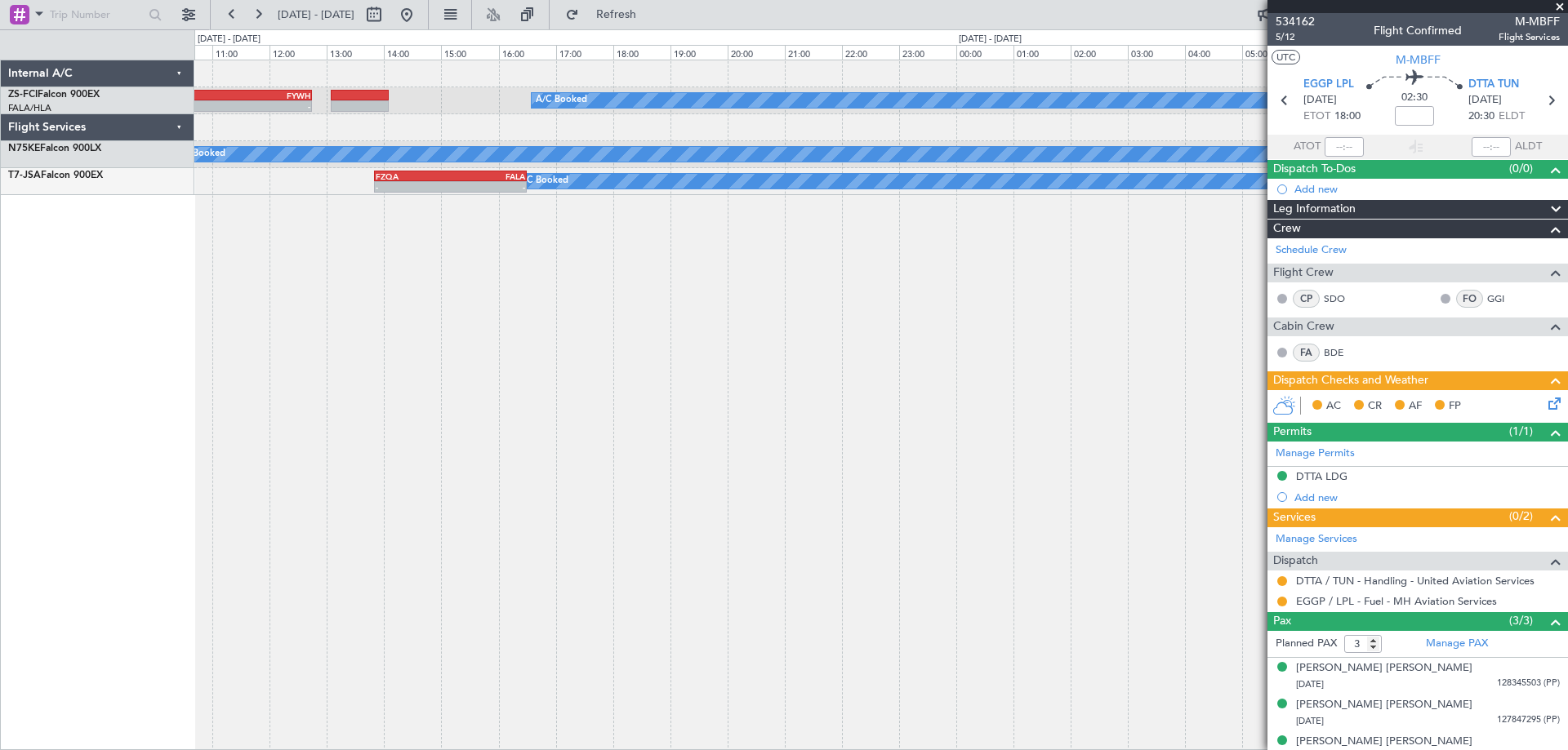
click at [207, 479] on div "A/C Booked A/C Booked A/C Booked - - HTKJ 08:35 Z FYWH 12:45 Z FALA 04:25 Z HTK…" at bounding box center [881, 405] width 1373 height 691
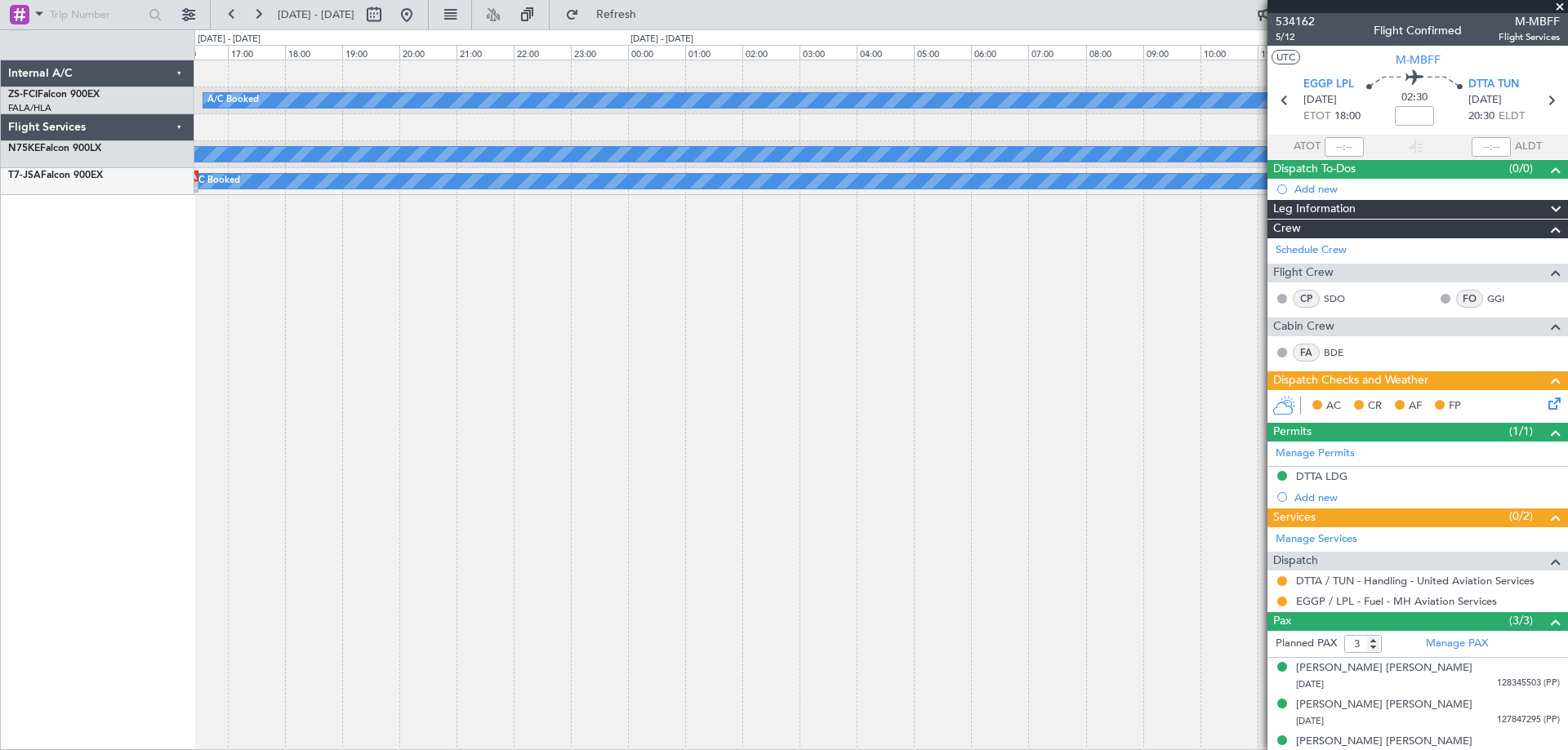
click at [253, 452] on div "A/C Booked A/C Booked A/C Booked HTKJ 08:35 Z FYWH 12:45 Z - - A/C Booked A/C B…" at bounding box center [881, 405] width 1373 height 691
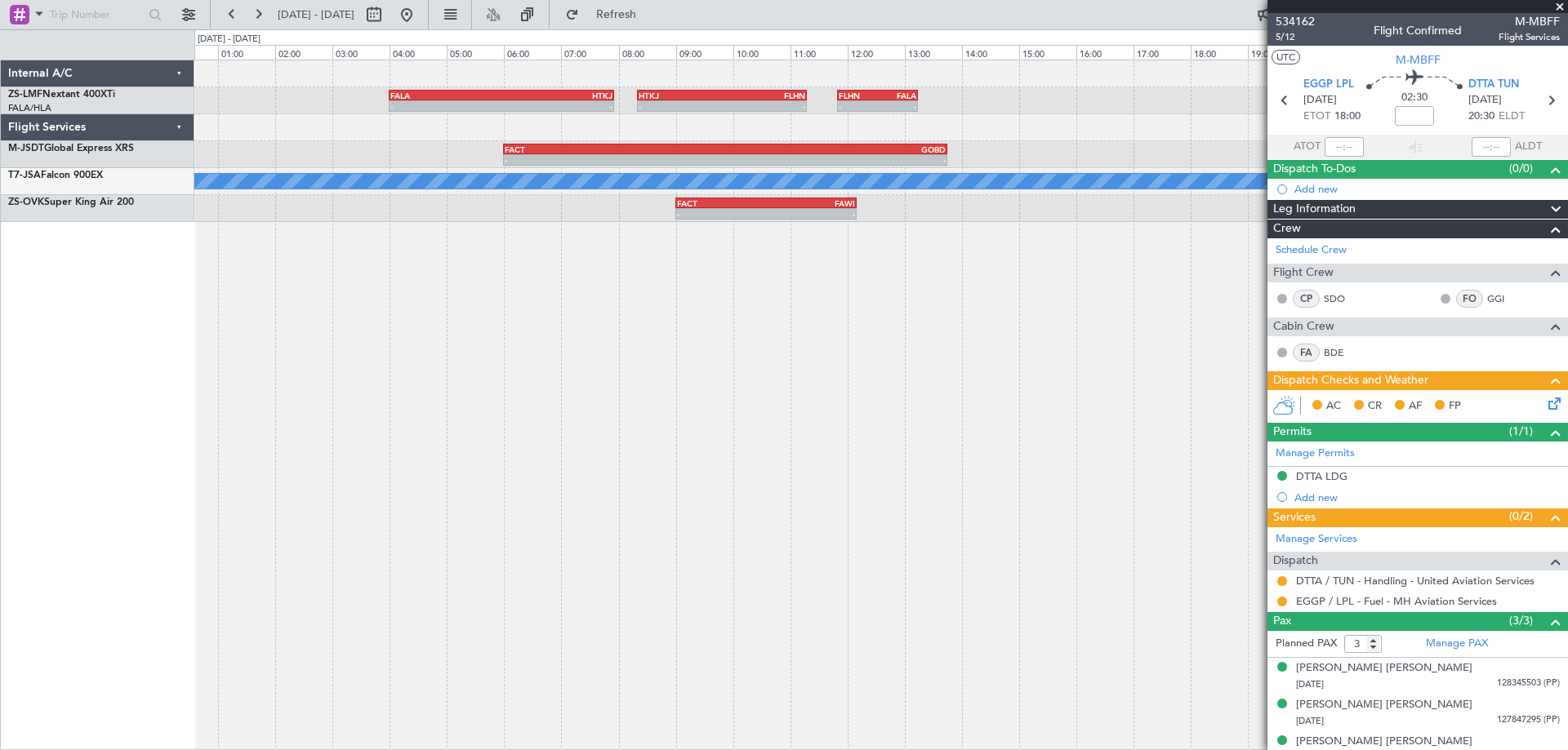
click at [936, 404] on div "- - FALA 04:00 Z HTKJ 07:56 Z - - HTKJ 08:20 Z FLHN 11:18 Z - - FLHN 11:50 Z FA…" at bounding box center [881, 405] width 1373 height 691
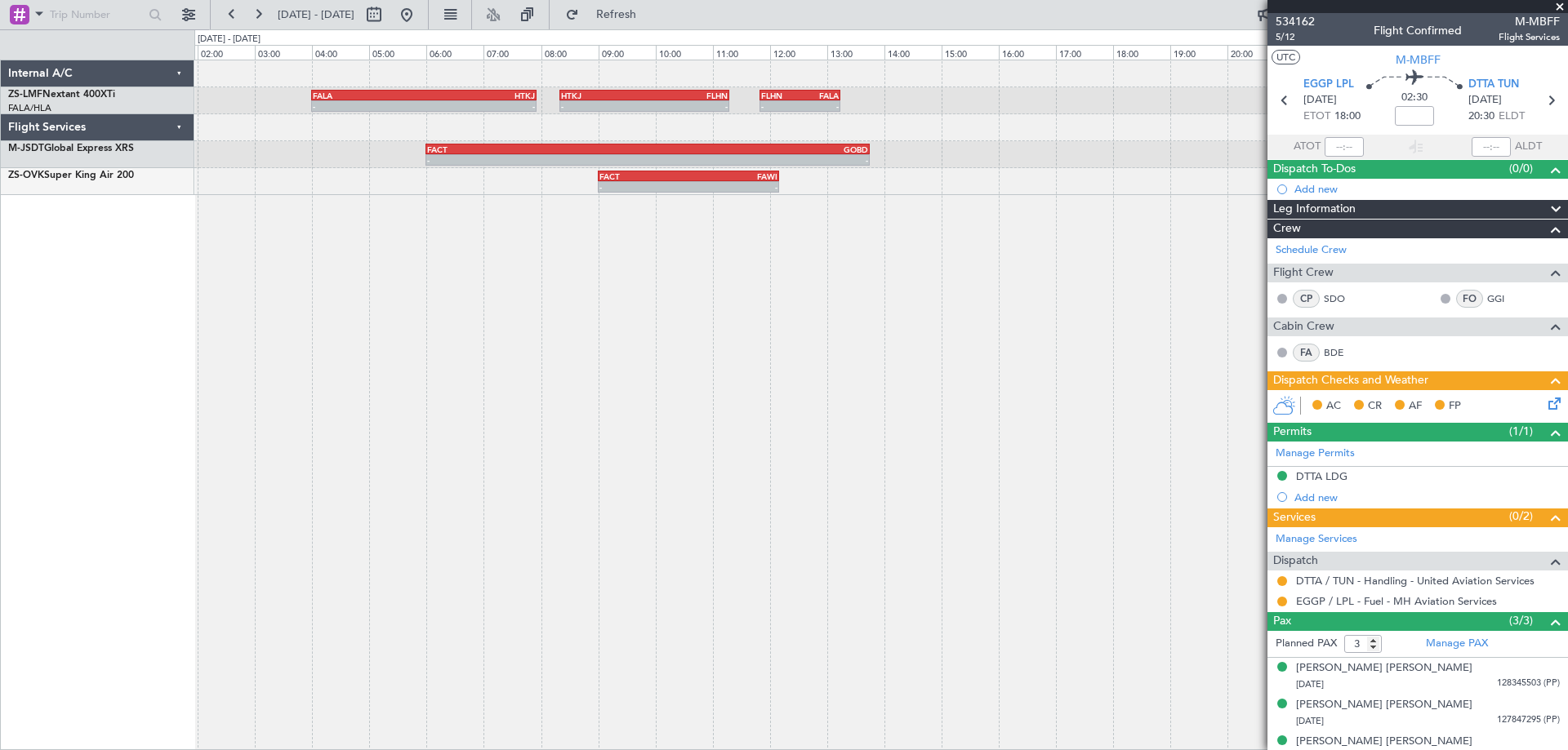
click at [465, 376] on div "- - FALA 04:00 Z HTKJ 07:56 Z - - HTKJ 08:20 Z FLHN 11:18 Z - - FLHN 11:50 Z FA…" at bounding box center [881, 405] width 1373 height 691
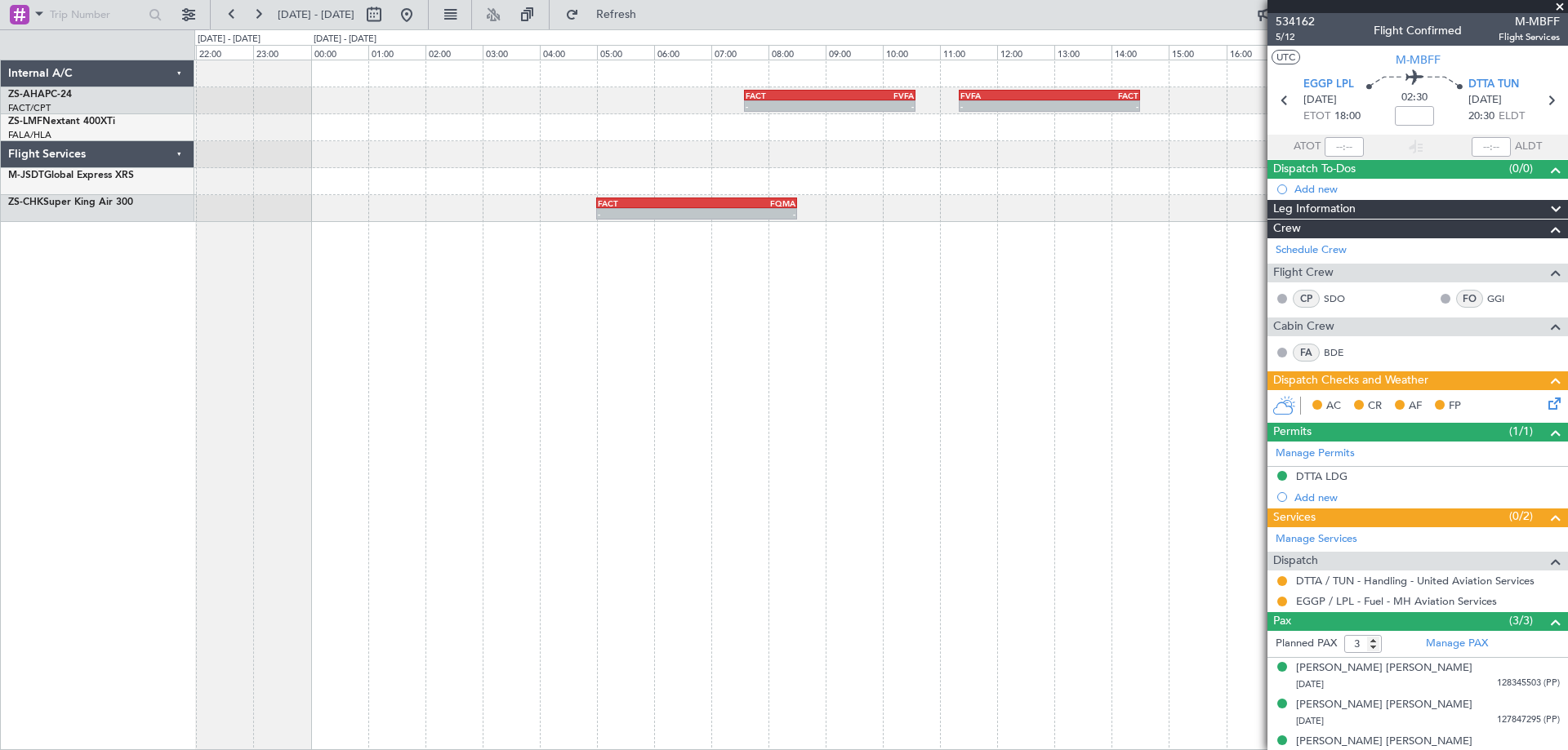
click at [470, 377] on div "- - FACT 07:35 Z FVFA 10:35 Z - - FVFA 11:20 Z FACT 14:30 Z - - FACT 05:00 Z FQ…" at bounding box center [881, 405] width 1373 height 691
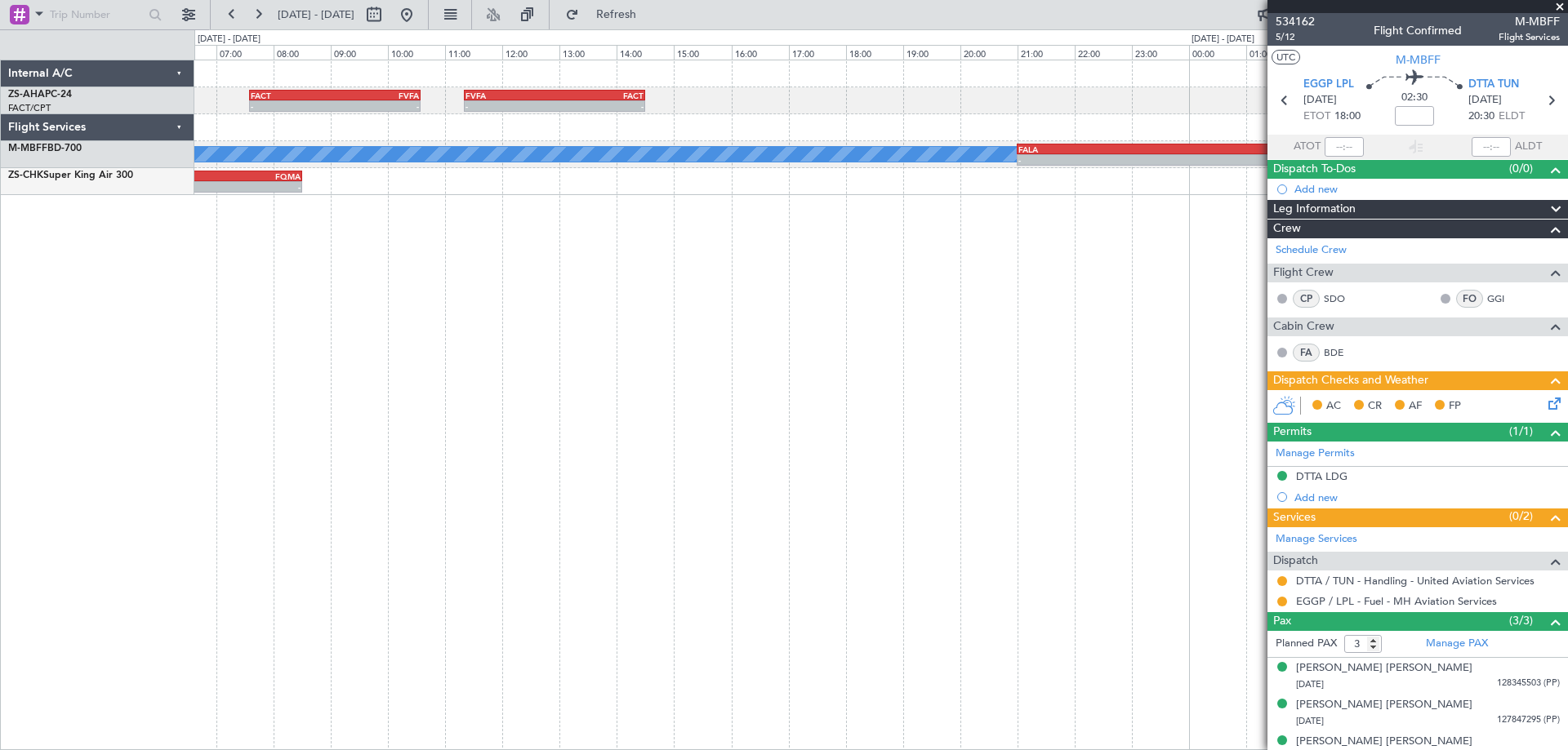
click at [353, 389] on div "- - FACT 07:35 Z FVFA 10:35 Z - - FVFA 11:20 Z FACT 14:30 Z A/C Booked - - FALA…" at bounding box center [881, 405] width 1373 height 691
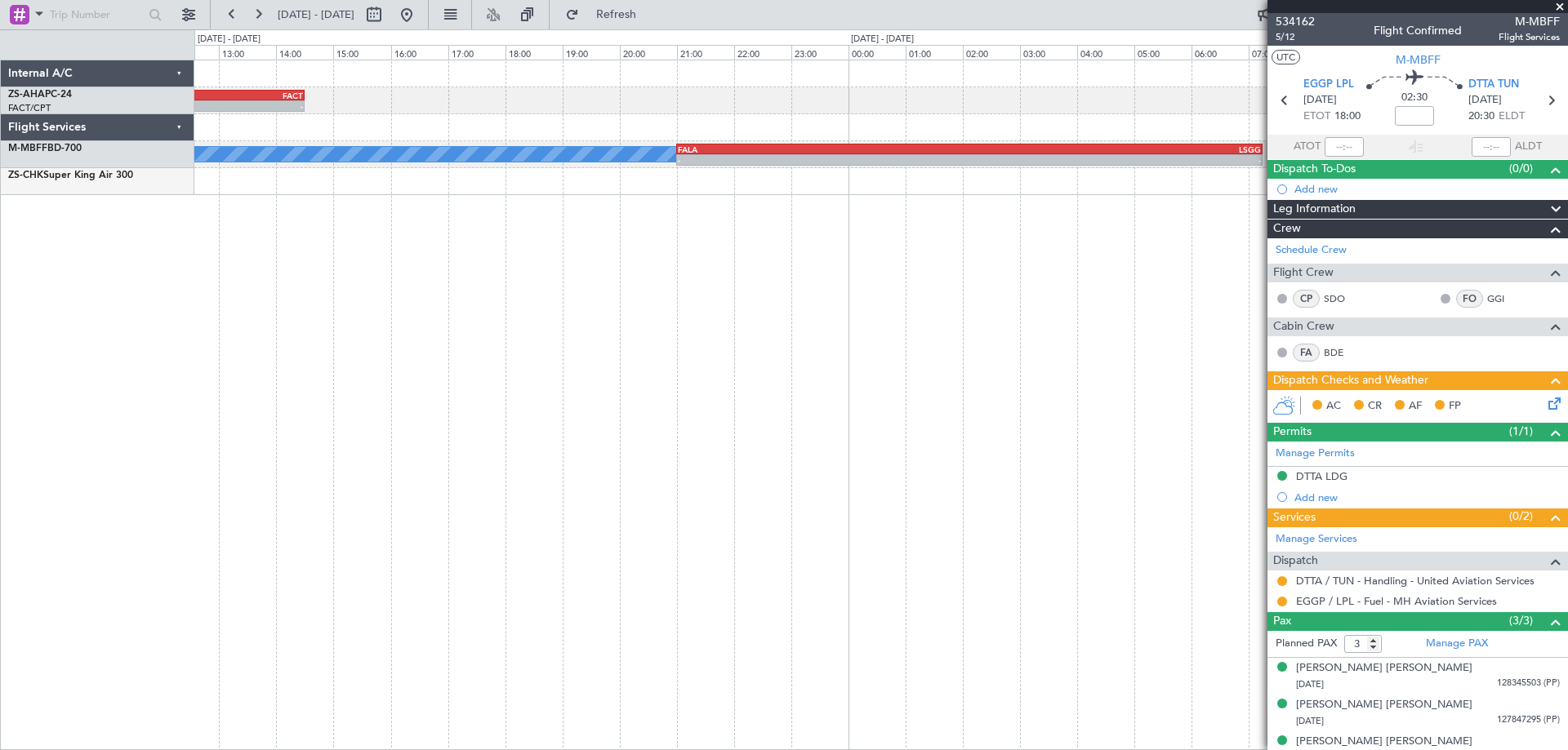
click at [523, 404] on div "- - FVFA 11:20 Z FACT 14:30 Z FACT 07:35 Z FVFA 10:35 Z - - A/C Booked - - FALA…" at bounding box center [881, 405] width 1373 height 691
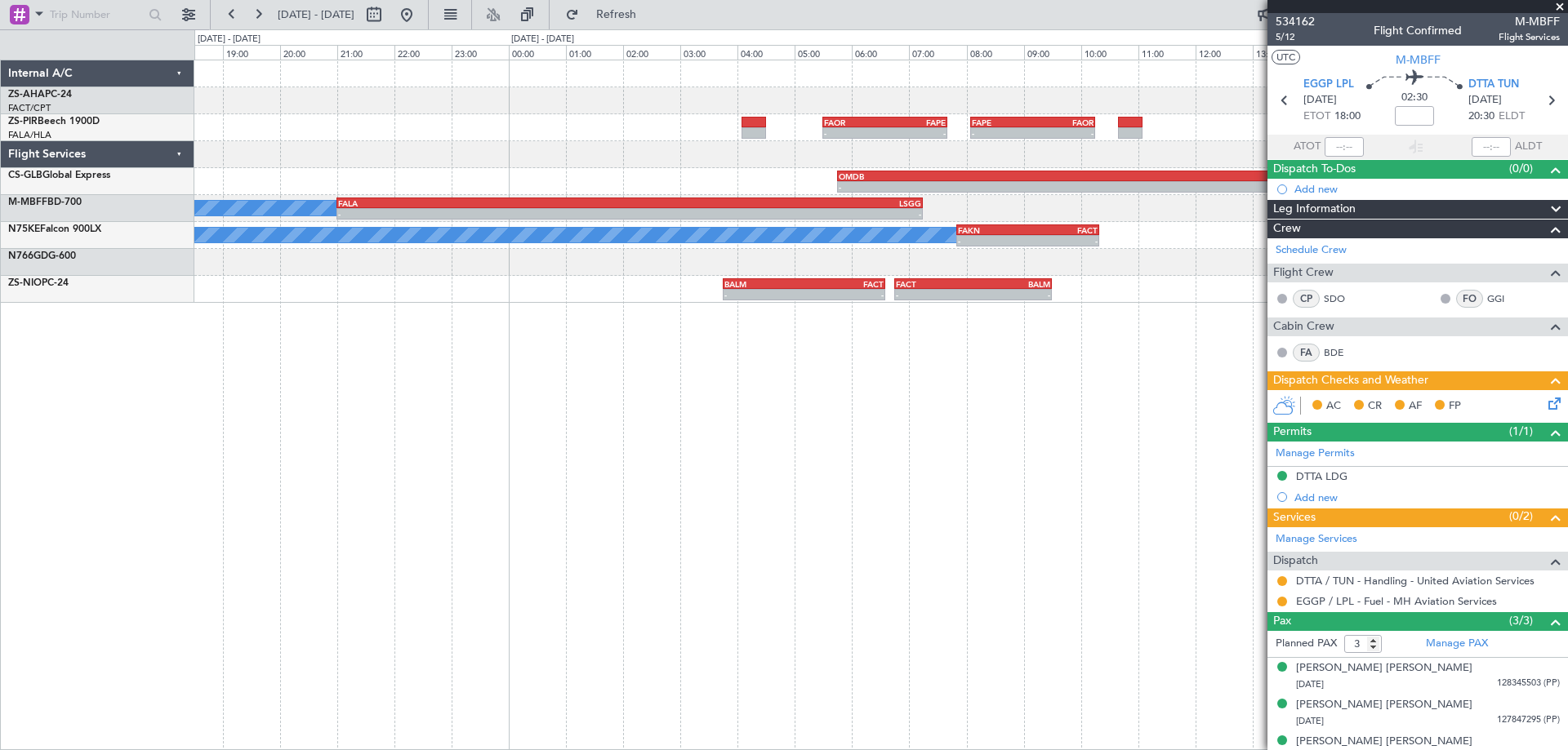
click at [763, 441] on div "- - FVFA 11:20 Z FACT 14:30 Z - - FAOR 05:30 Z FAPE 07:40 Z - - FAPE 08:05 Z FA…" at bounding box center [881, 405] width 1373 height 691
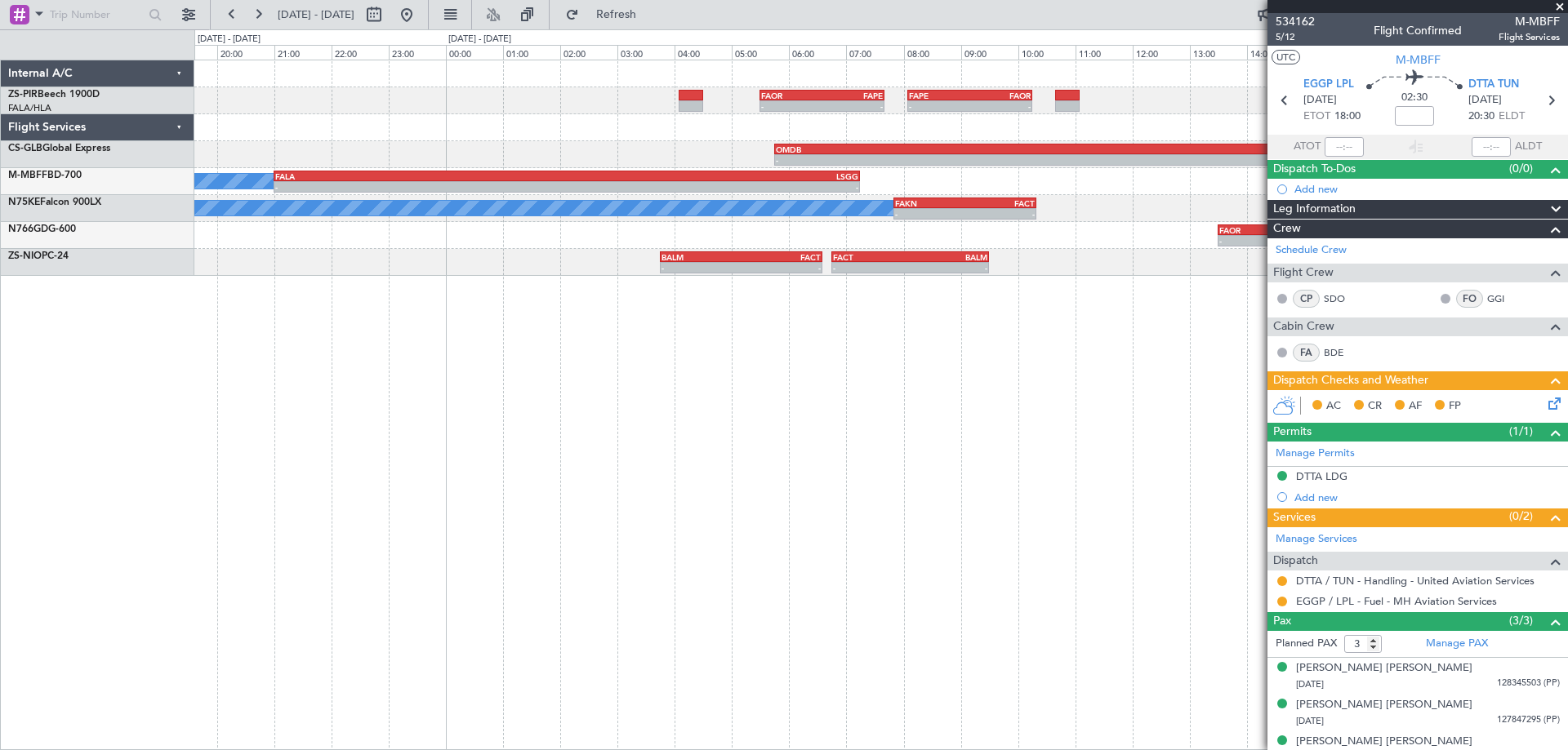
click at [626, 420] on div "- - FAOR 05:30 Z FAPE 07:40 Z - - FAPE 08:05 Z FAOR 10:15 Z A/C Booked - - OMDB…" at bounding box center [881, 405] width 1373 height 691
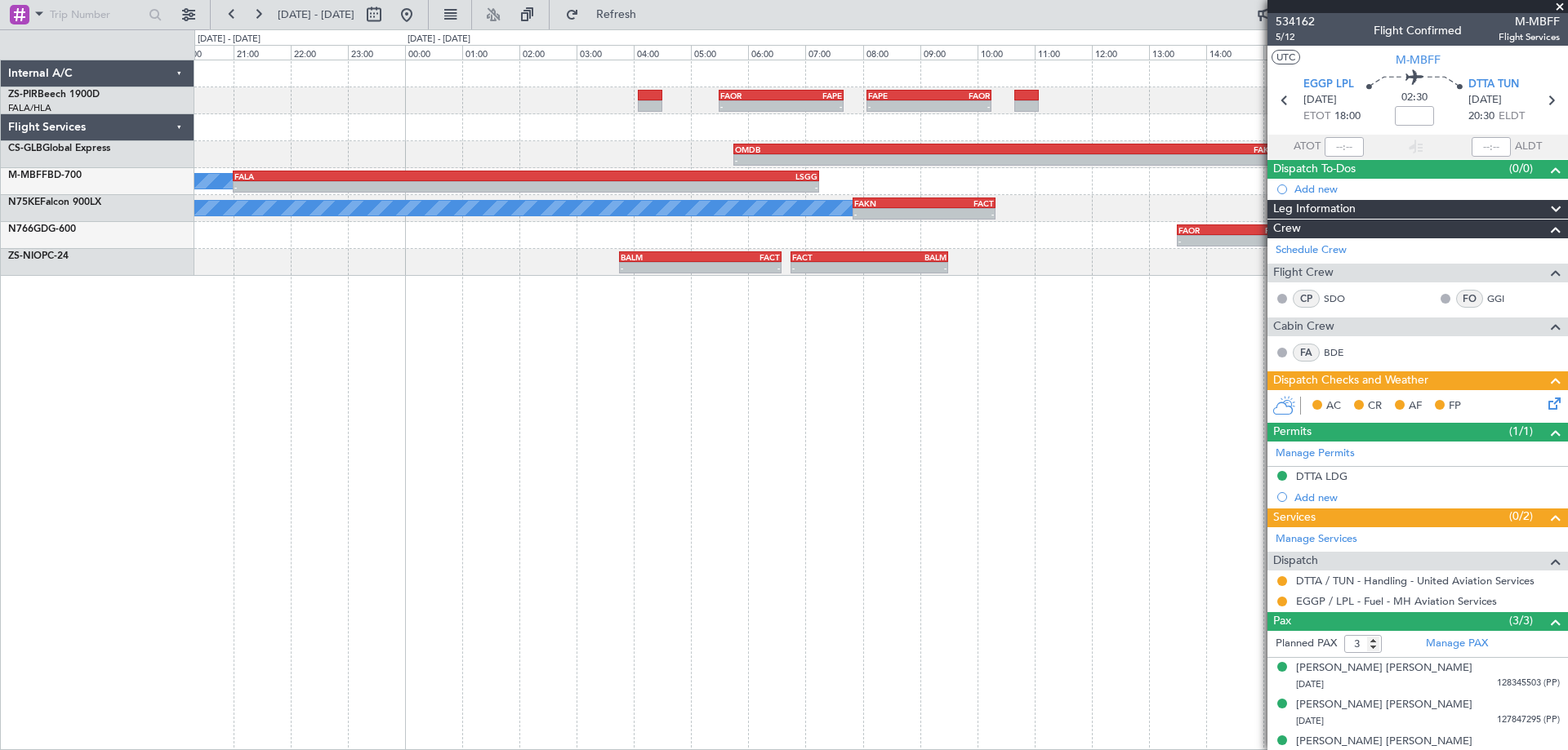
click at [968, 369] on div "- - FAOR 05:30 Z FAPE 07:40 Z - - FAPE 08:05 Z FAOR 10:15 Z A/C Booked - - OMDB…" at bounding box center [881, 405] width 1373 height 691
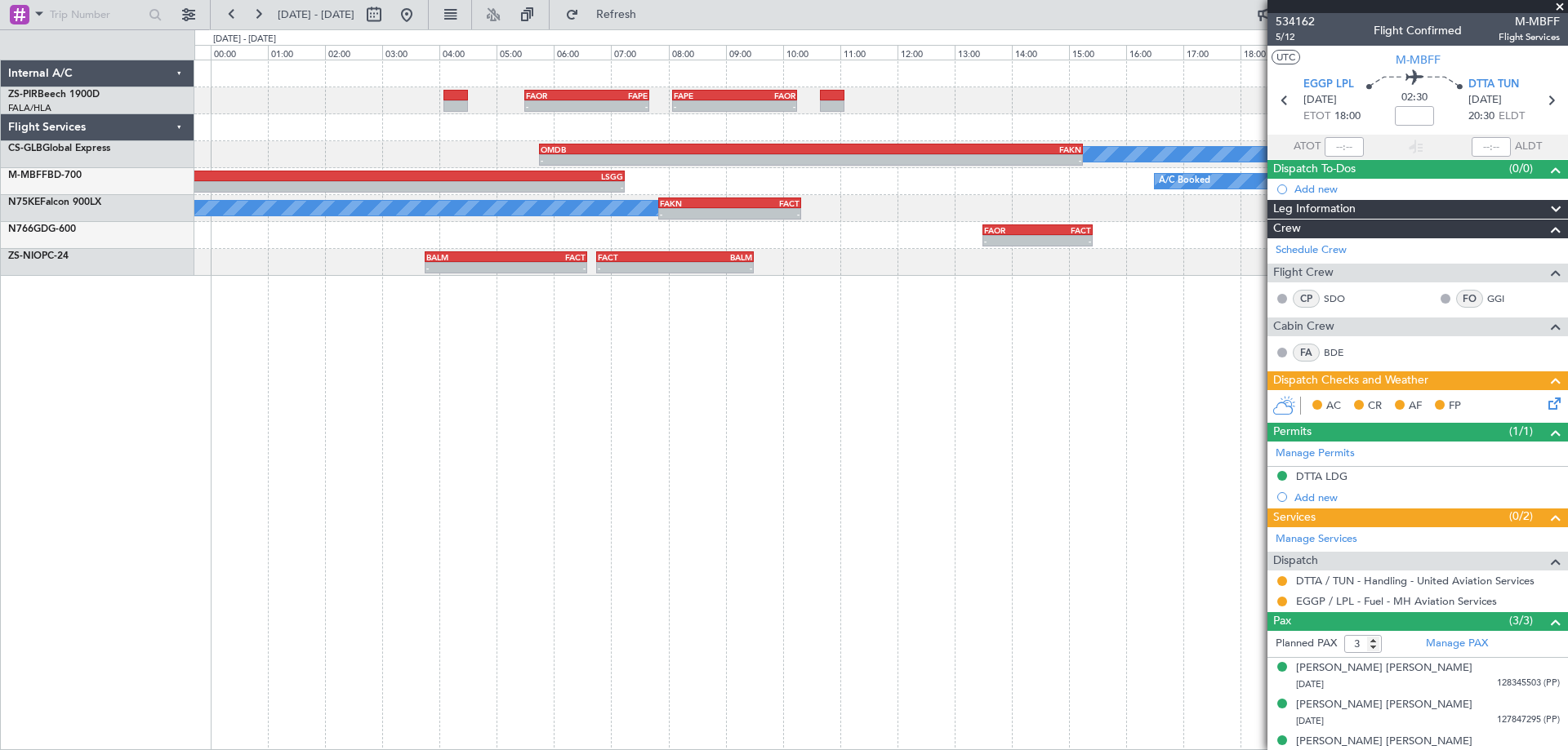
click at [774, 410] on div "- - FAOR 05:30 Z FAPE 07:40 Z - - FAPE 08:05 Z FAOR 10:15 Z A/C Booked - - OMDB…" at bounding box center [881, 405] width 1373 height 691
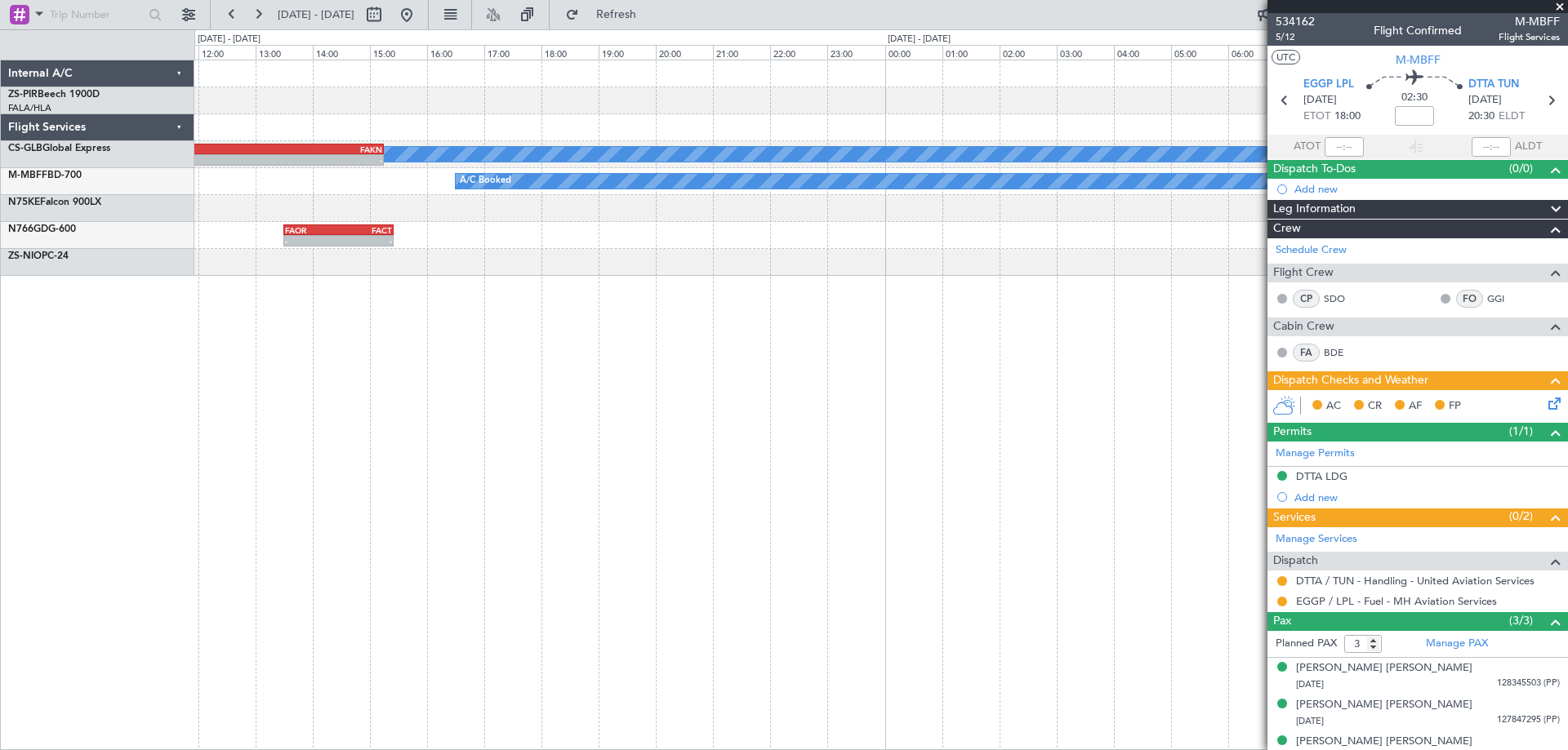
click at [294, 433] on div "FAPE 08:05 Z FAOR 10:15 Z - - FAOR 05:30 Z FAPE 07:40 Z - - A/C Booked - - OMDB…" at bounding box center [881, 405] width 1373 height 691
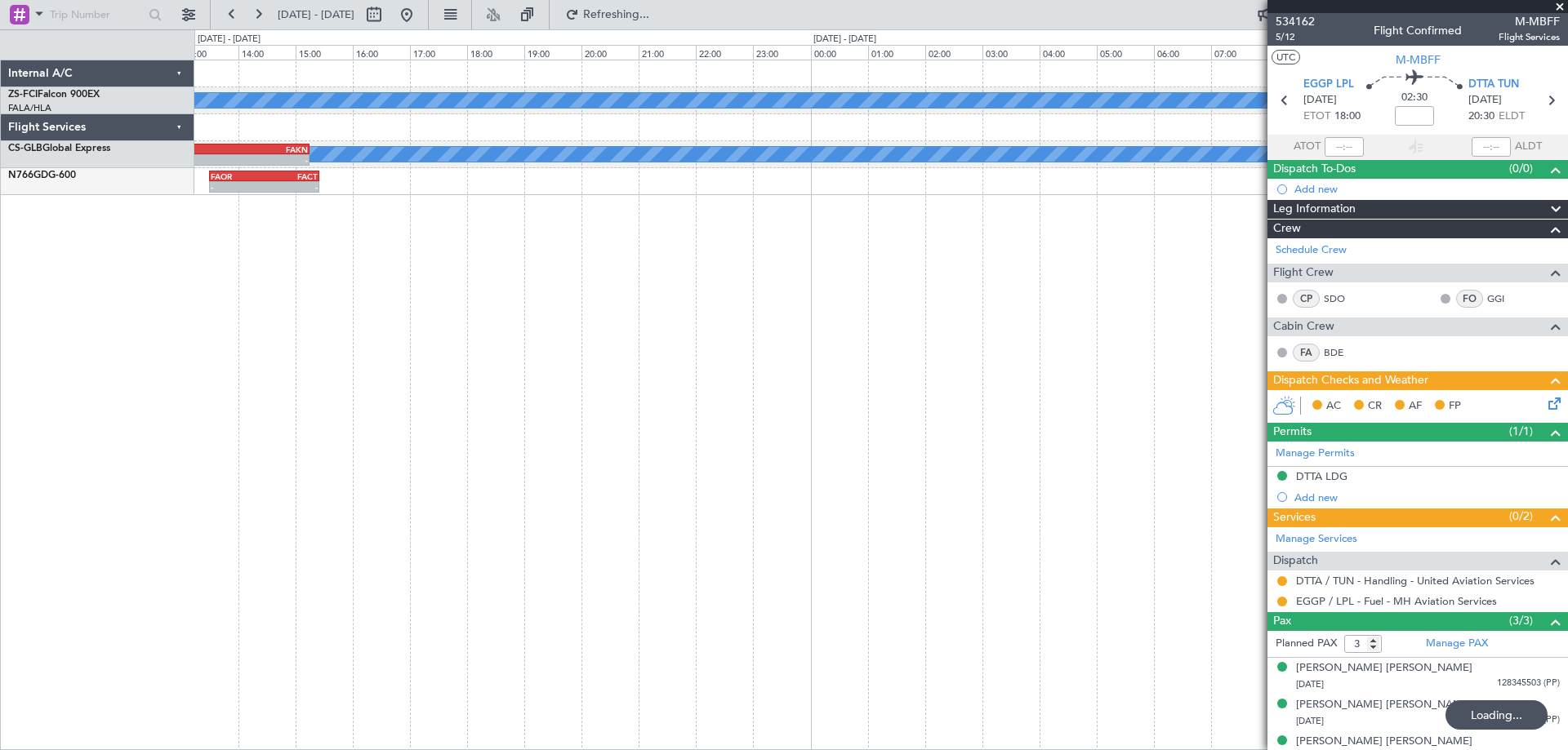
click at [647, 447] on div "A/C Booked A/C Booked A/C Booked A/C Booked A/C Booked - - FYWB 09:50 Z FVRG 12…" at bounding box center [881, 405] width 1373 height 691
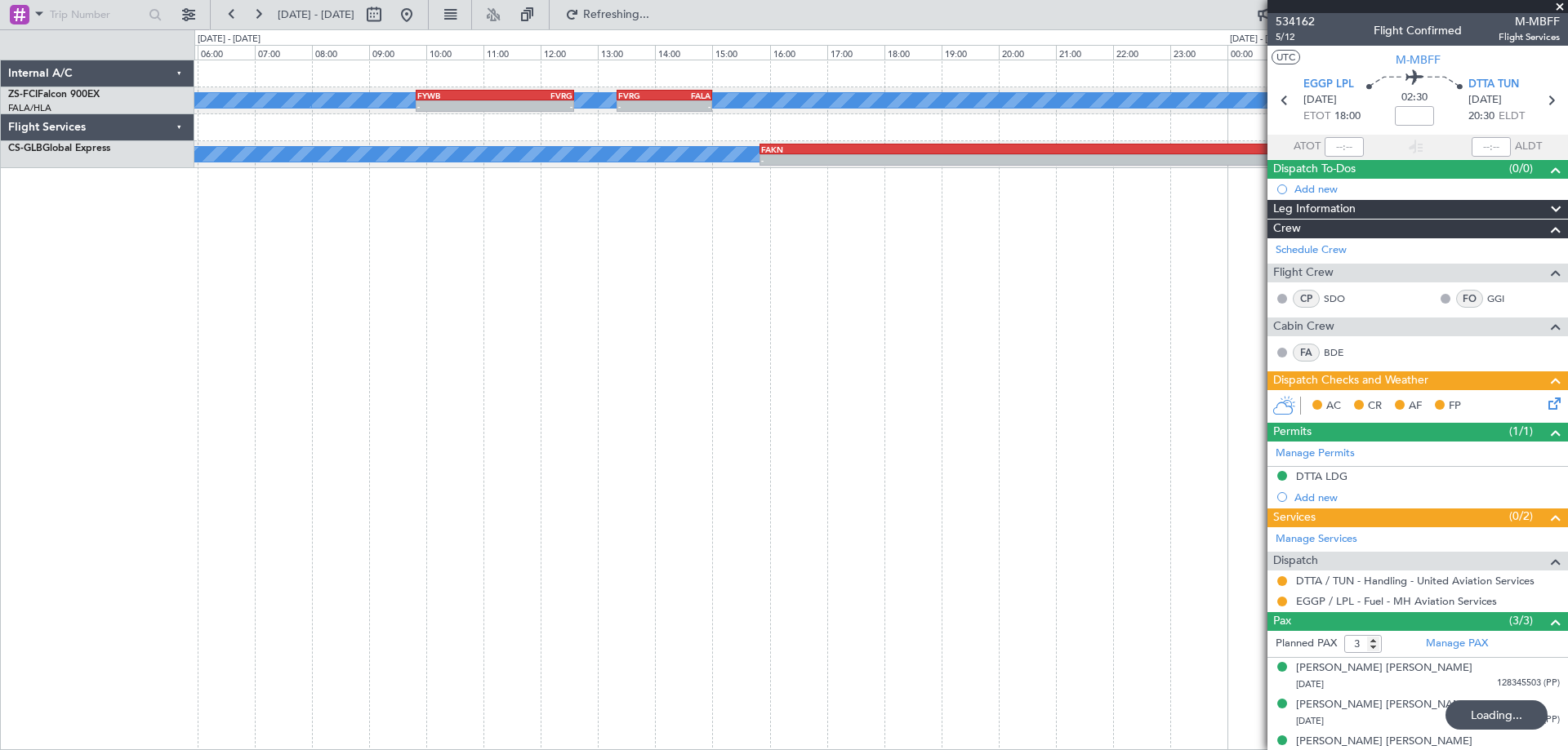
click at [406, 505] on div "A/C Booked A/C Booked A/C Booked A/C Booked A/C Booked - - FYWB 09:50 Z FVRG 12…" at bounding box center [881, 405] width 1373 height 691
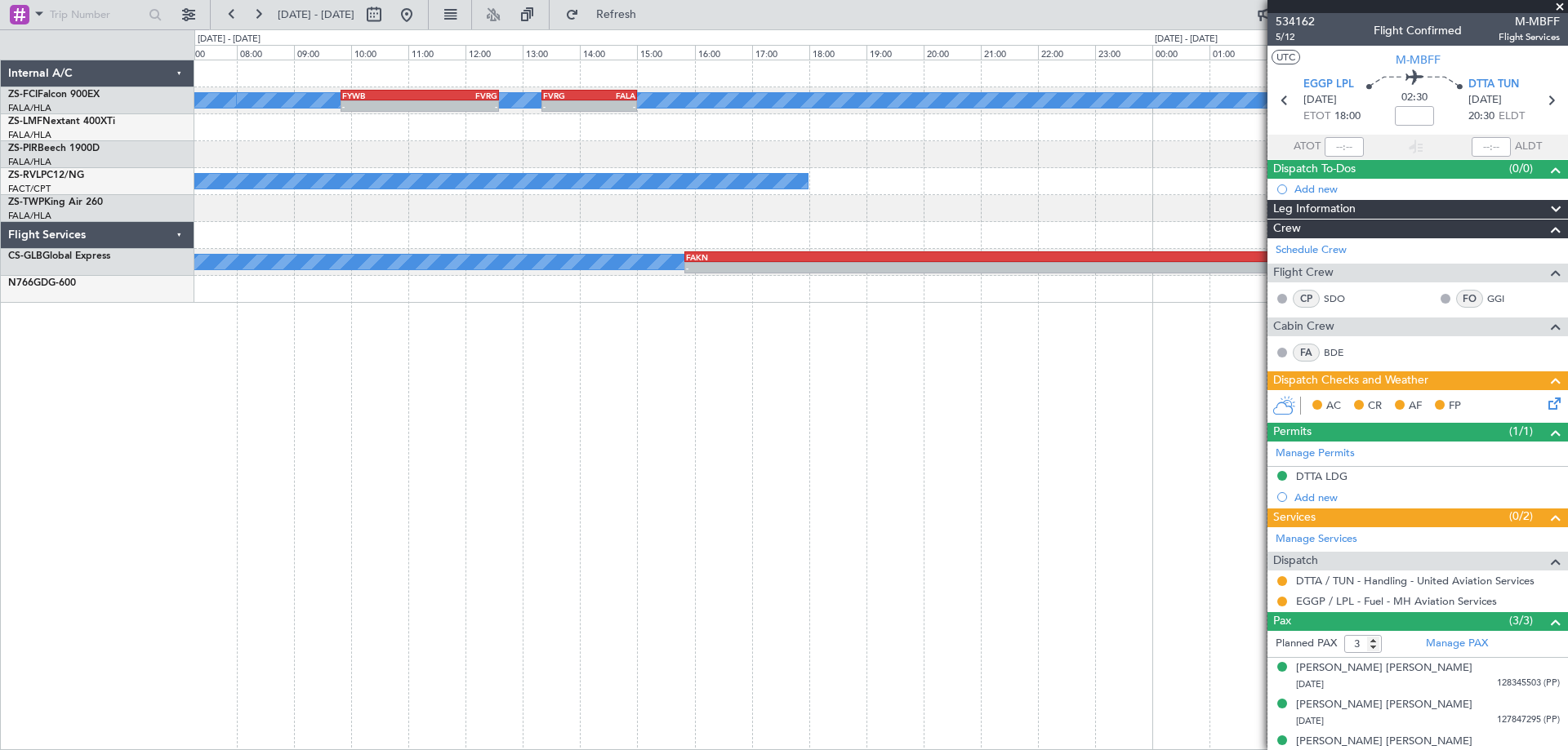
click at [389, 518] on div "A/C Booked A/C Booked A/C Booked A/C Booked A/C Booked - - FYWB 09:50 Z FVRG 12…" at bounding box center [881, 405] width 1373 height 691
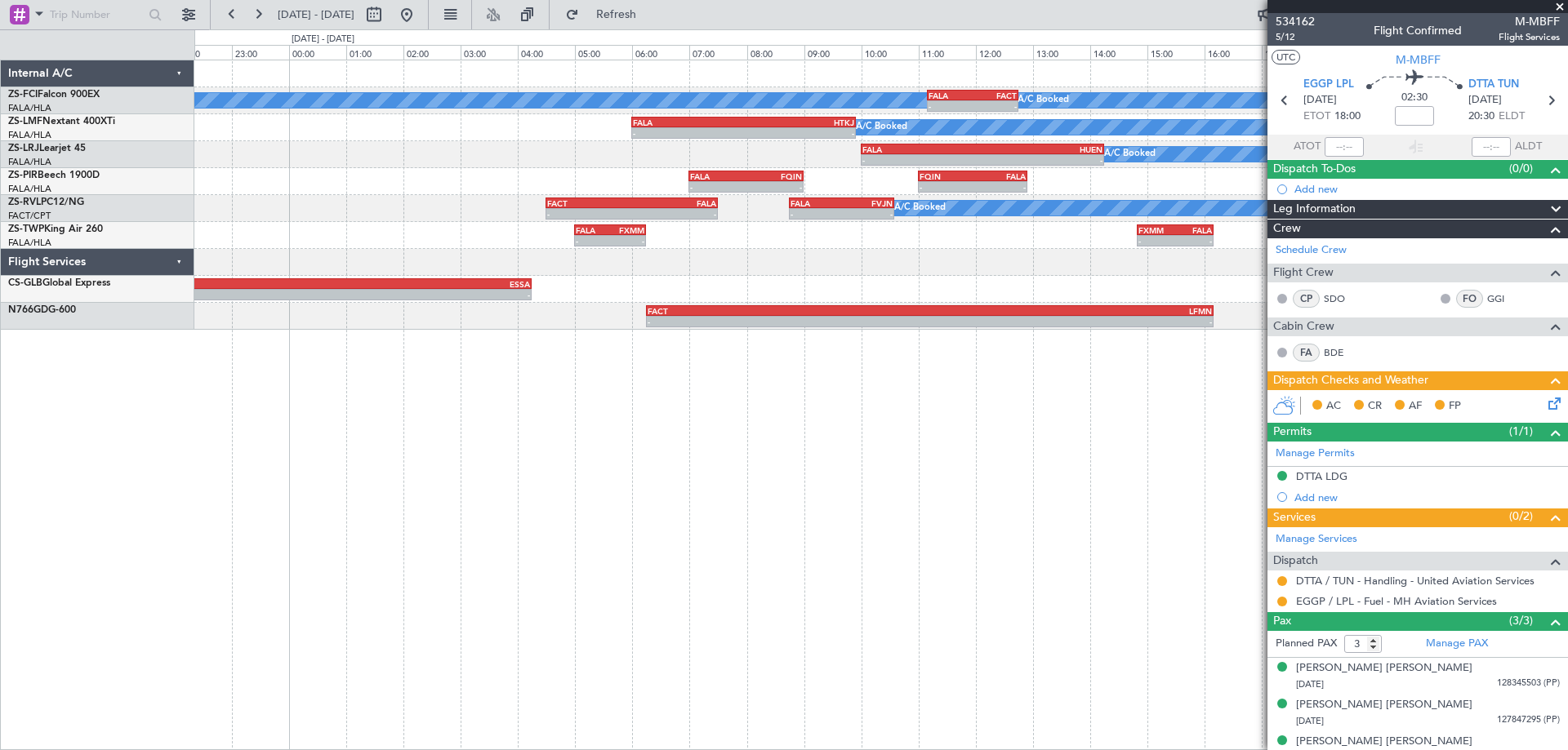
click at [659, 522] on div "A/C Booked A/C Booked A/C Booked - - FALA 11:10 Z FACT 12:45 Z A/C Booked A/C B…" at bounding box center [881, 405] width 1373 height 691
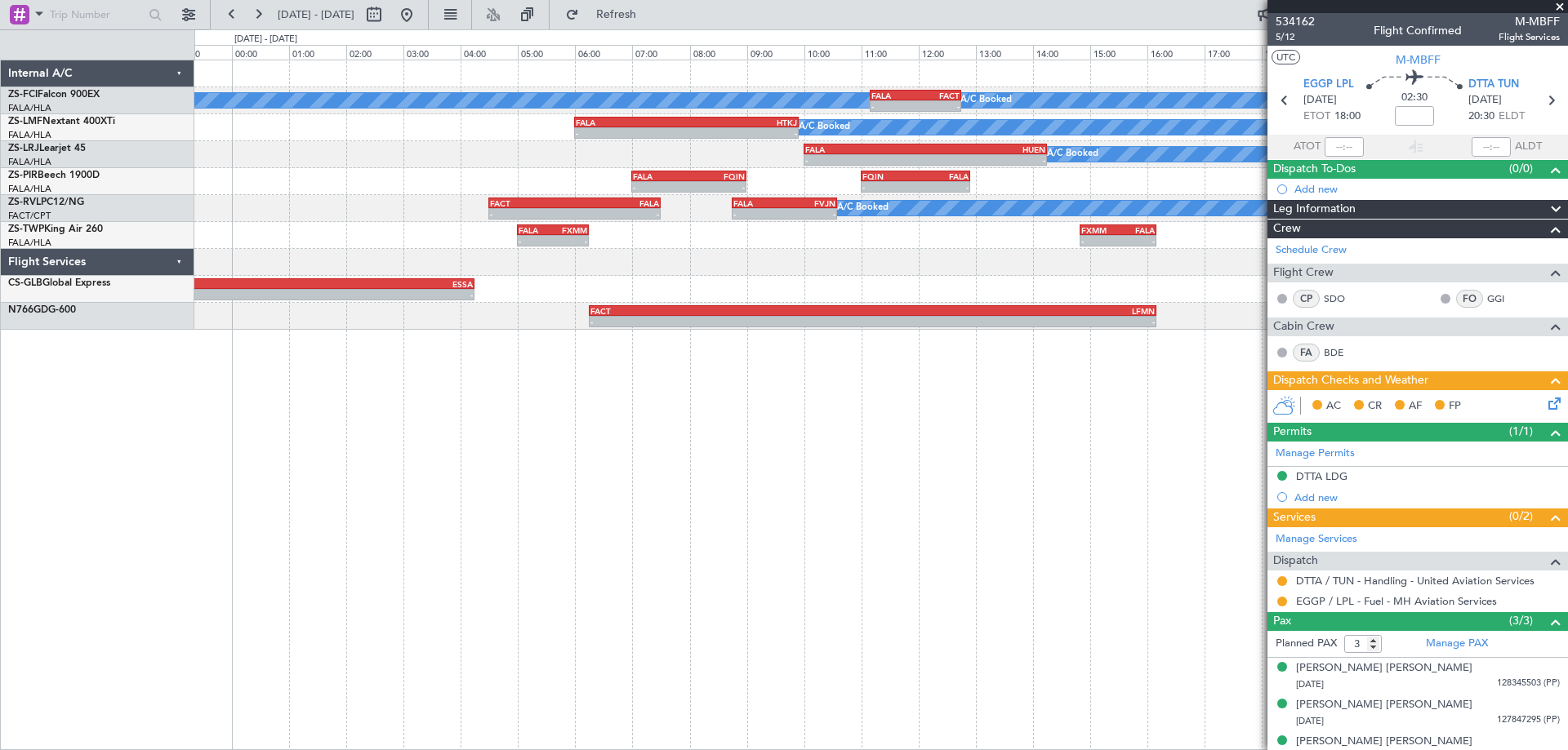
click at [861, 278] on div "A/C Booked A/C Booked A/C Booked - - FALA 11:10 Z FACT 12:45 Z A/C Booked A/C B…" at bounding box center [881, 195] width 1373 height 269
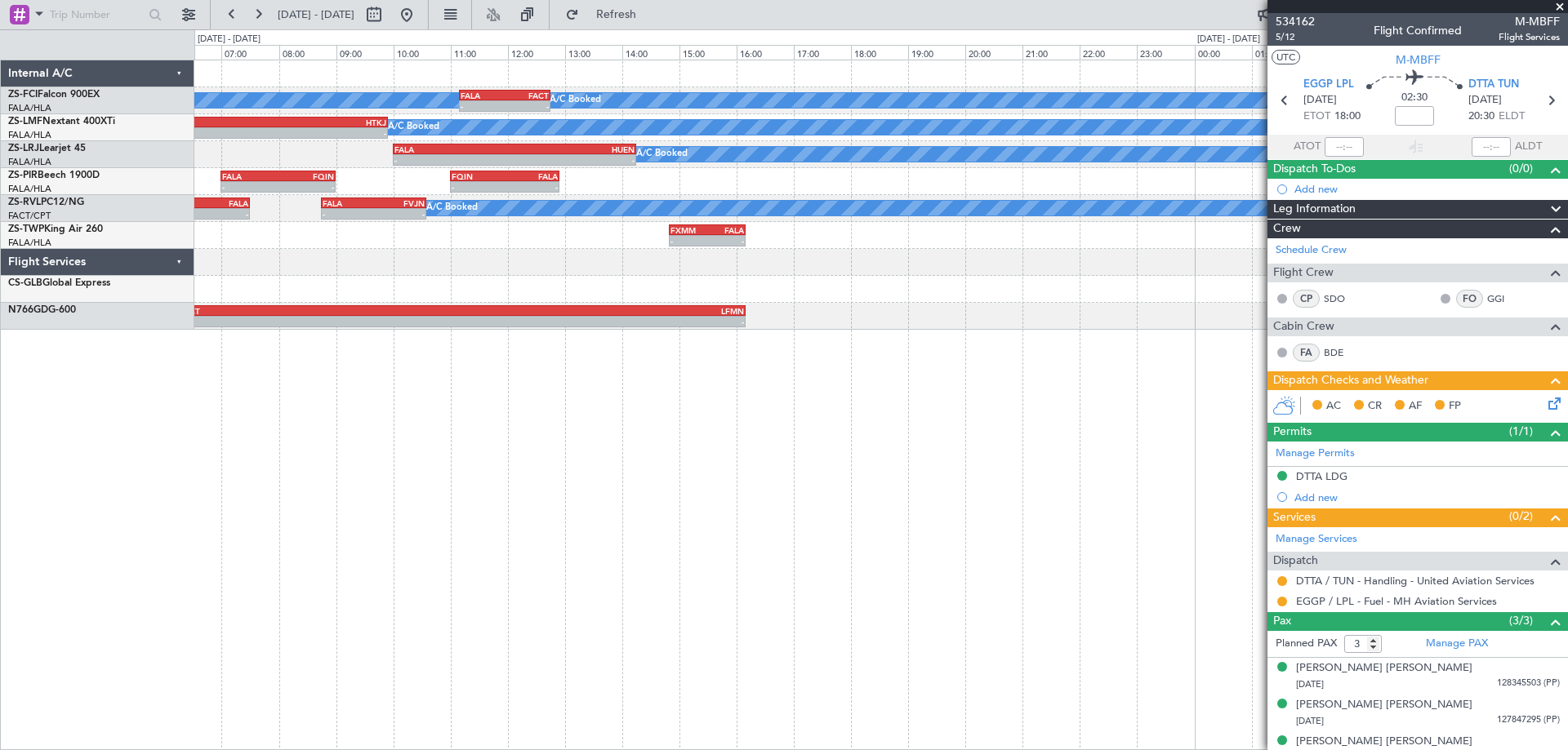
click at [440, 531] on div "A/C Booked A/C Booked A/C Booked - - FALA 11:10 Z FACT 12:45 Z A/C Booked A/C B…" at bounding box center [881, 405] width 1373 height 691
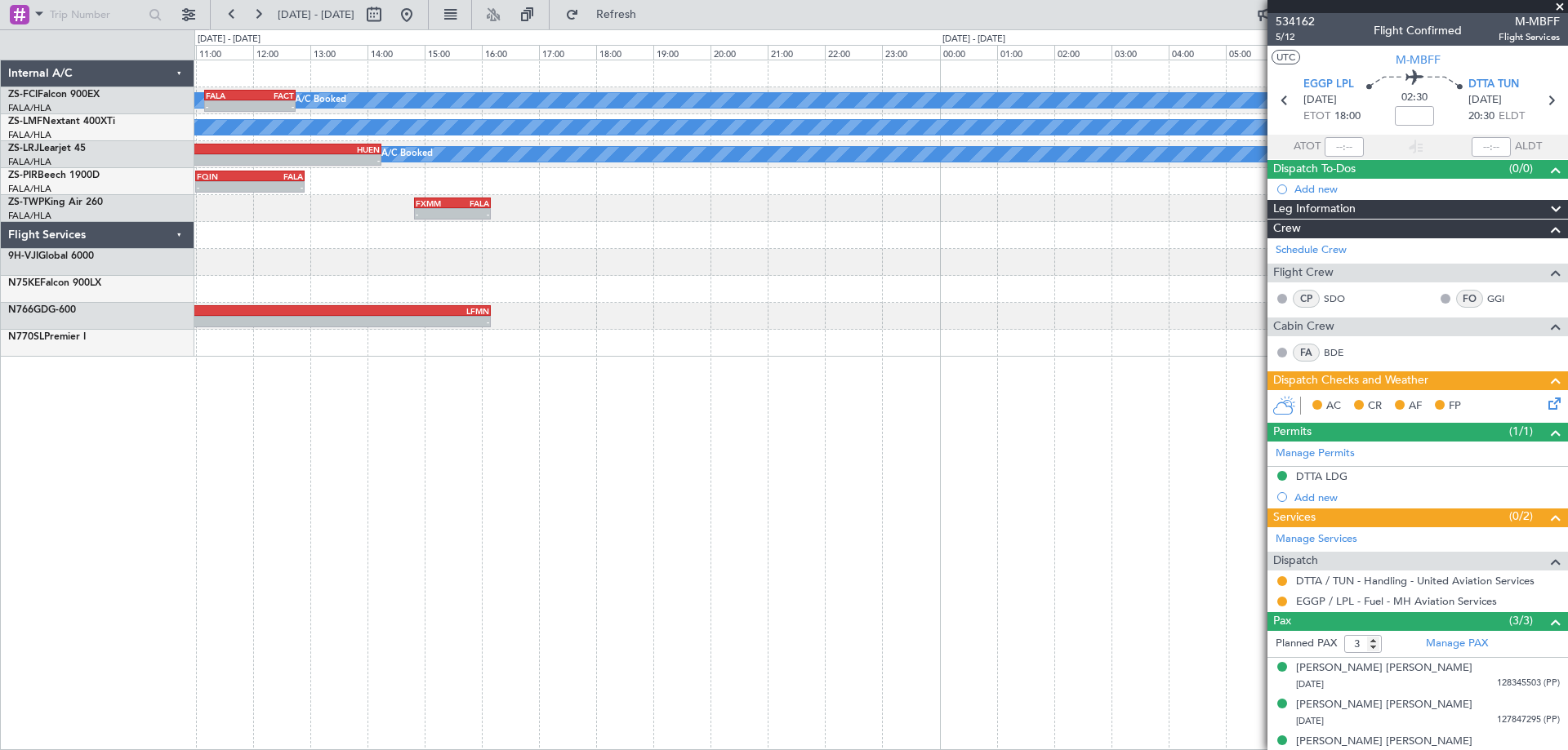
click at [574, 513] on div "A/C Booked A/C Booked A/C Booked - - FALA 11:10 Z FACT 12:45 Z - - FACT 14:00 Z…" at bounding box center [881, 405] width 1373 height 691
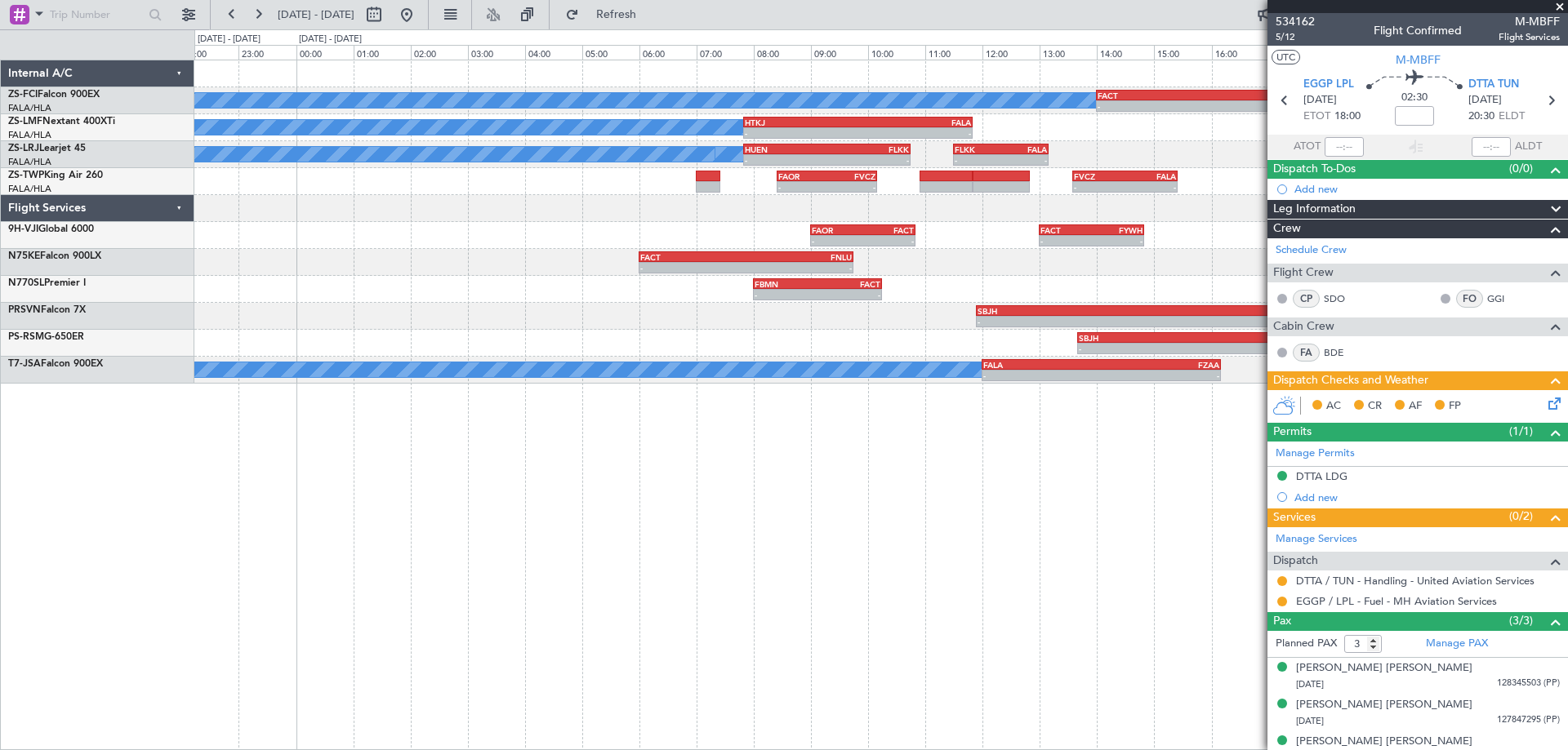
click at [889, 512] on div "A/C Booked A/C Booked A/C Booked - - FACT 14:00 Z HKJK 18:50 Z - - HKJK 19:50 Z…" at bounding box center [881, 405] width 1373 height 691
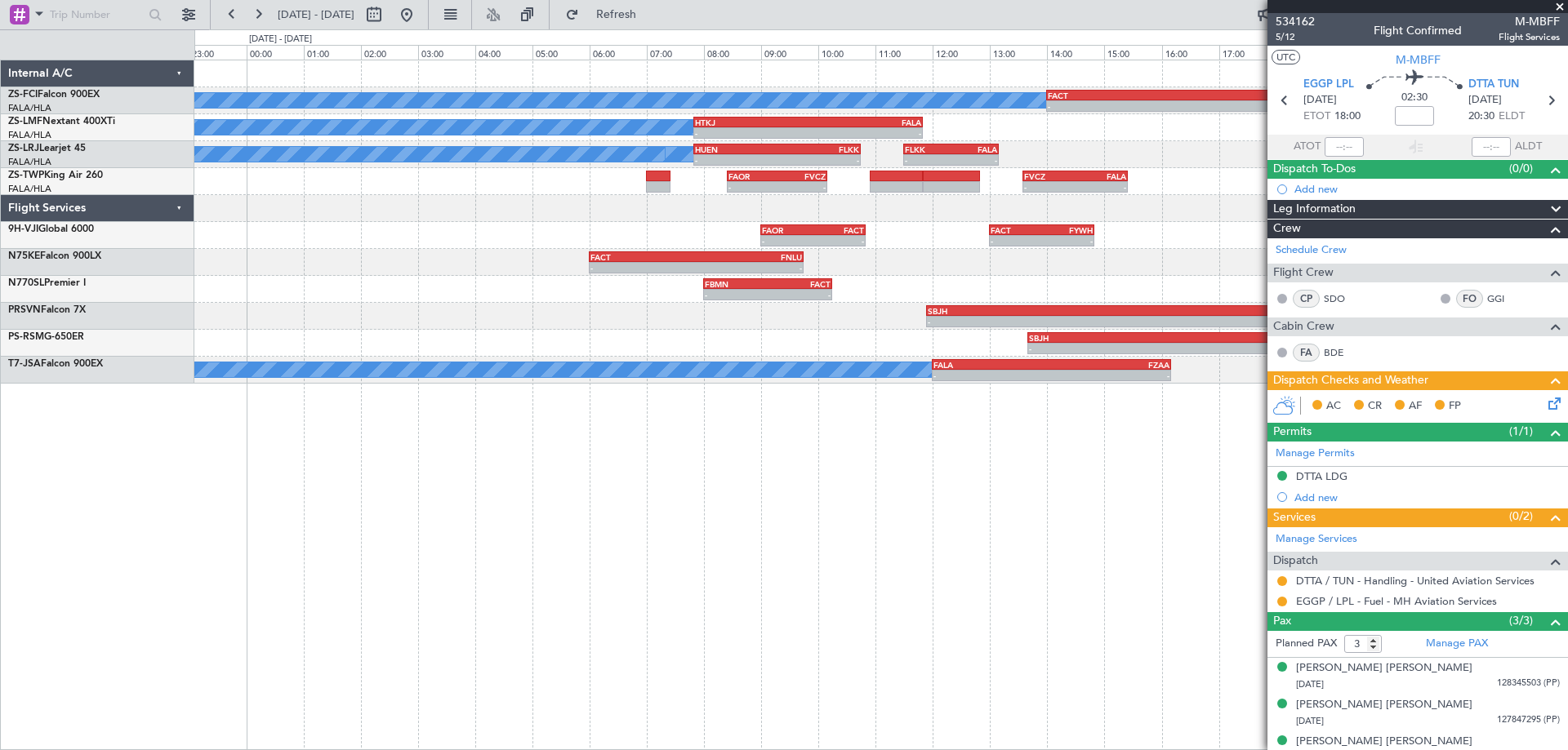
click at [840, 512] on div "A/C Booked A/C Booked A/C Booked - - FACT 14:00 Z HKJK 18:50 Z - - HKJK 19:50 Z…" at bounding box center [881, 405] width 1373 height 691
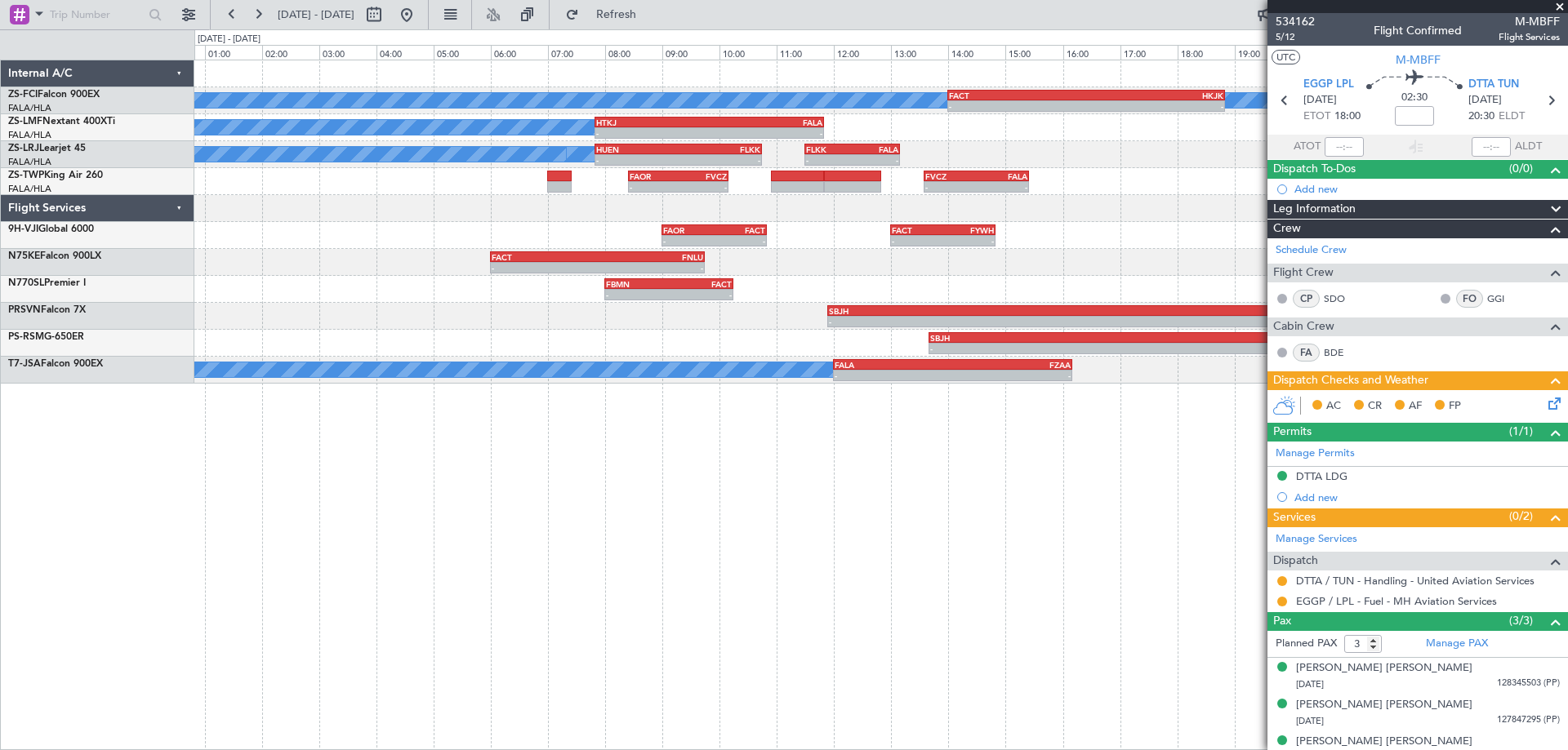
click at [907, 589] on div "A/C Booked A/C Booked A/C Booked - - FACT 14:00 Z HKJK 18:50 Z - - HKJK 19:50 Z…" at bounding box center [881, 405] width 1373 height 691
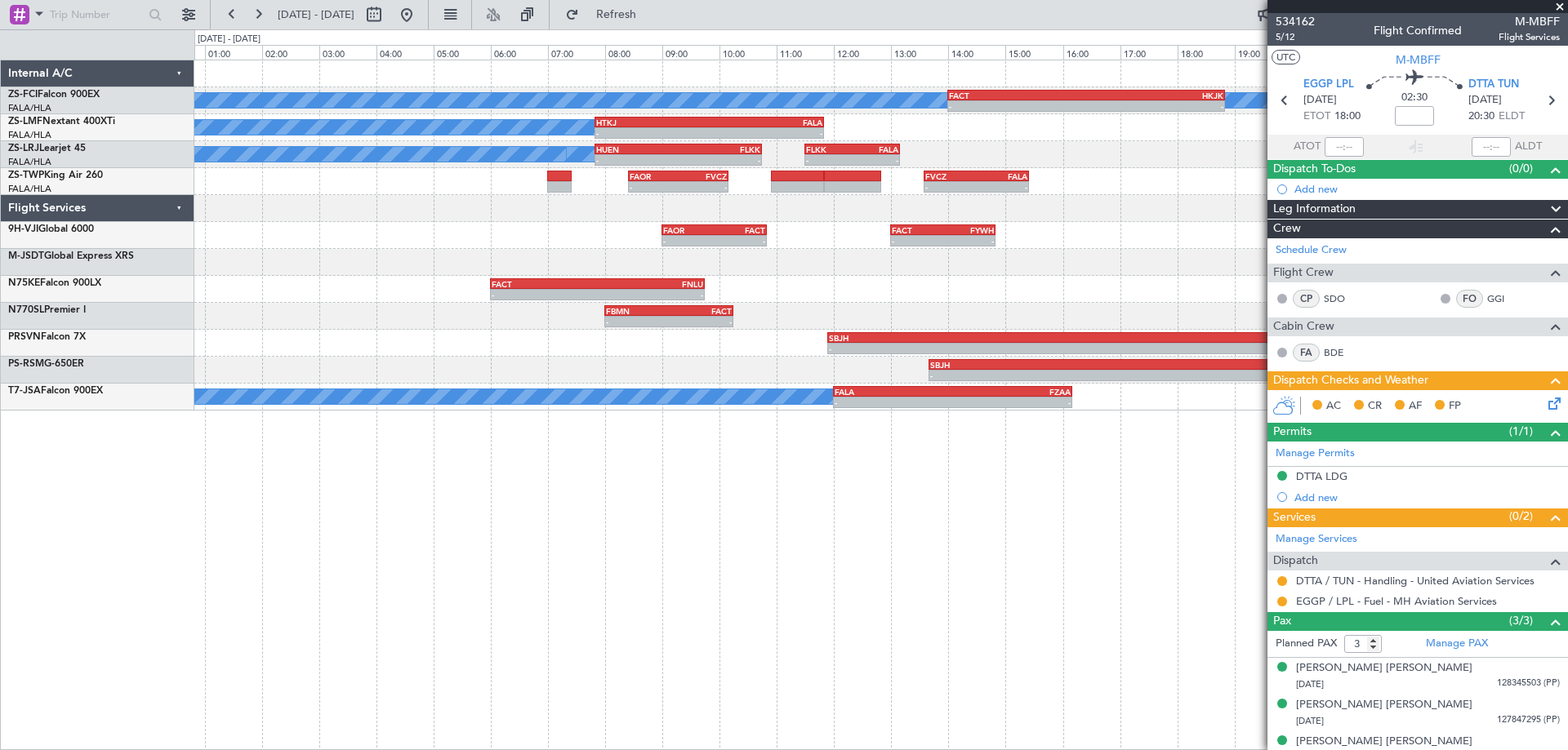
click at [904, 528] on div "A/C Booked A/C Booked A/C Booked - - FACT 14:00 Z HKJK 18:50 Z - - HKJK 19:50 Z…" at bounding box center [881, 405] width 1373 height 691
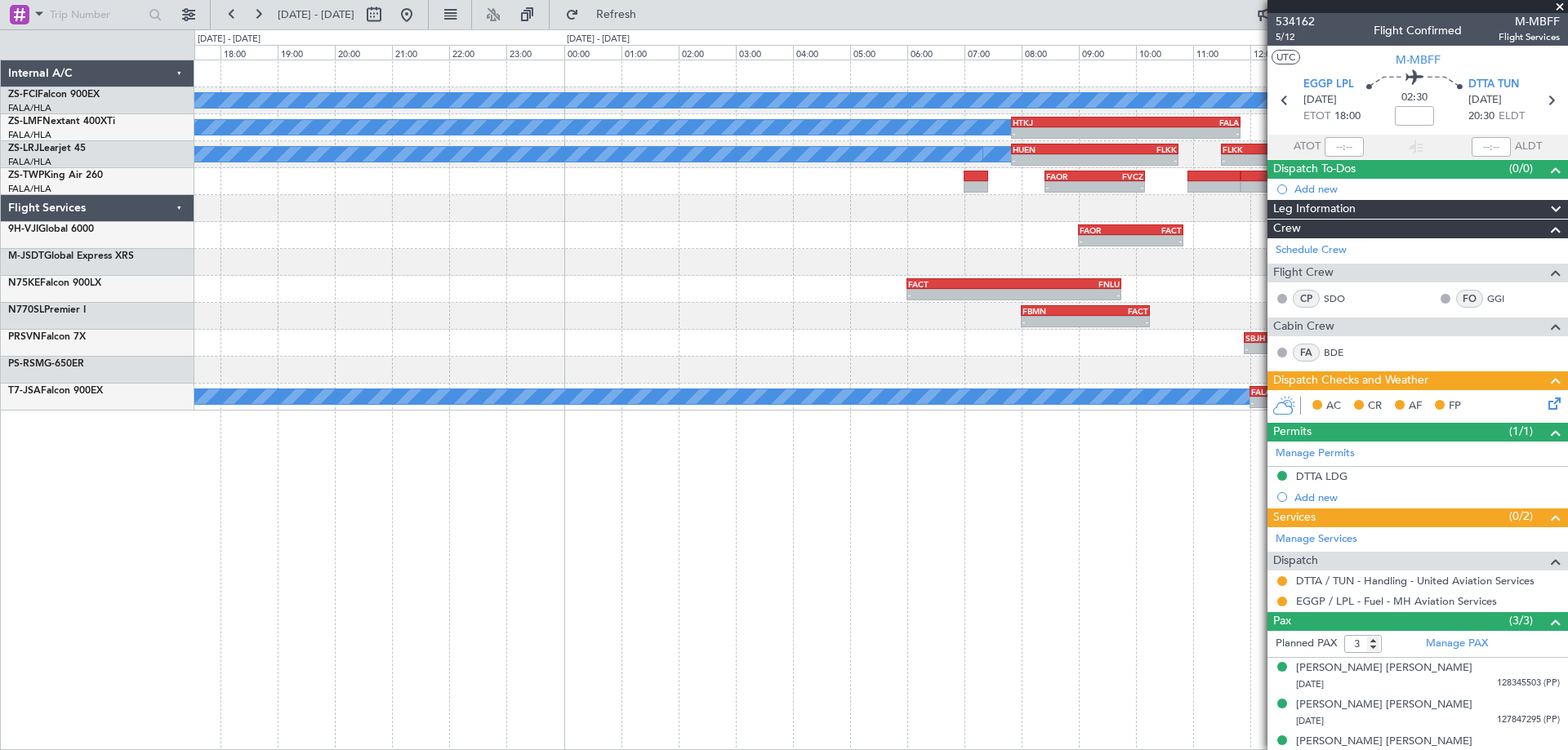
click at [1061, 536] on div "A/C Booked A/C Booked A/C Booked - - FACT 14:00 Z HKJK 18:50 Z - - HKJK 19:50 Z…" at bounding box center [881, 405] width 1373 height 691
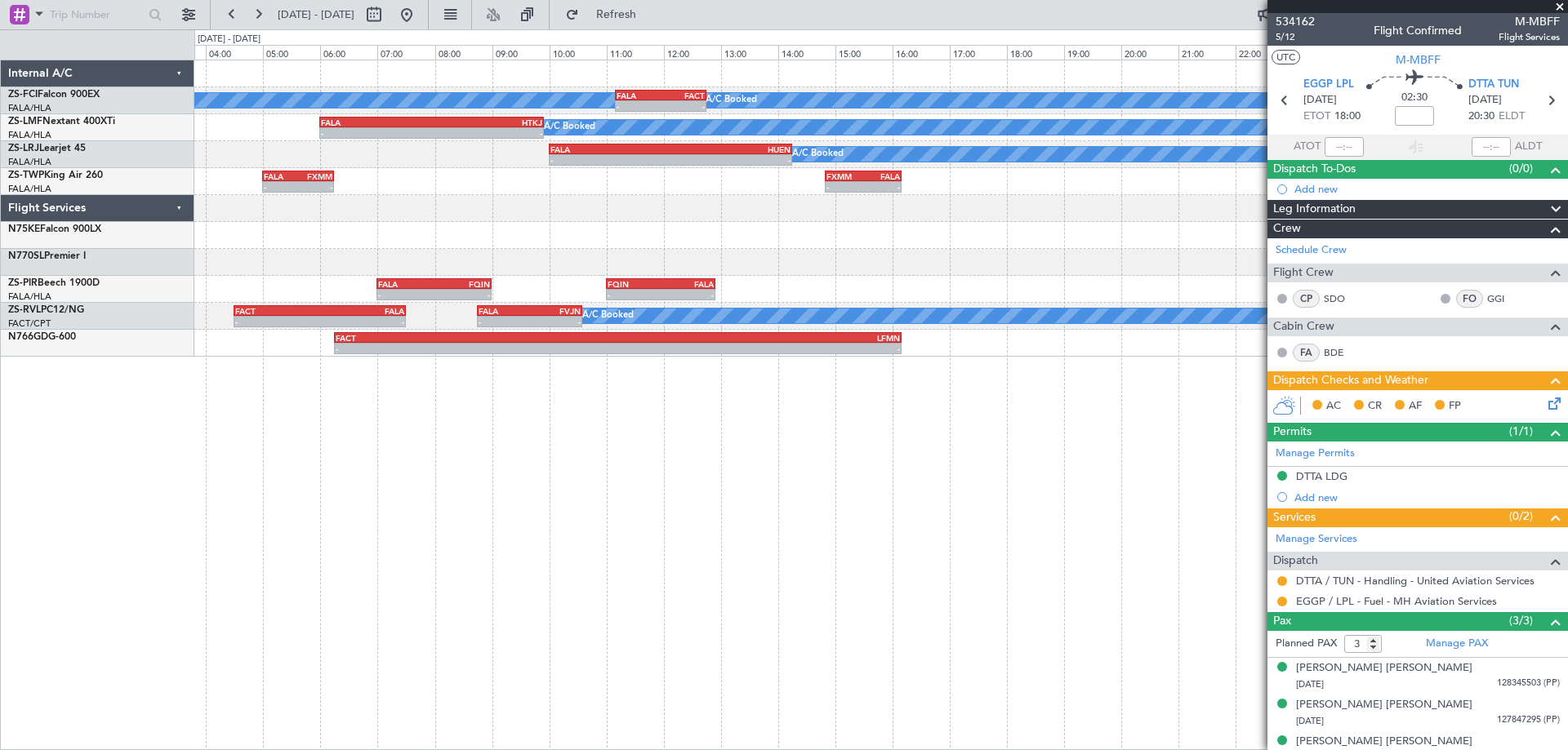
click at [917, 560] on div "A/C Booked A/C Booked A/C Booked FALA 11:10 Z FACT 12:45 Z - - A/C Booked A/C B…" at bounding box center [881, 405] width 1373 height 691
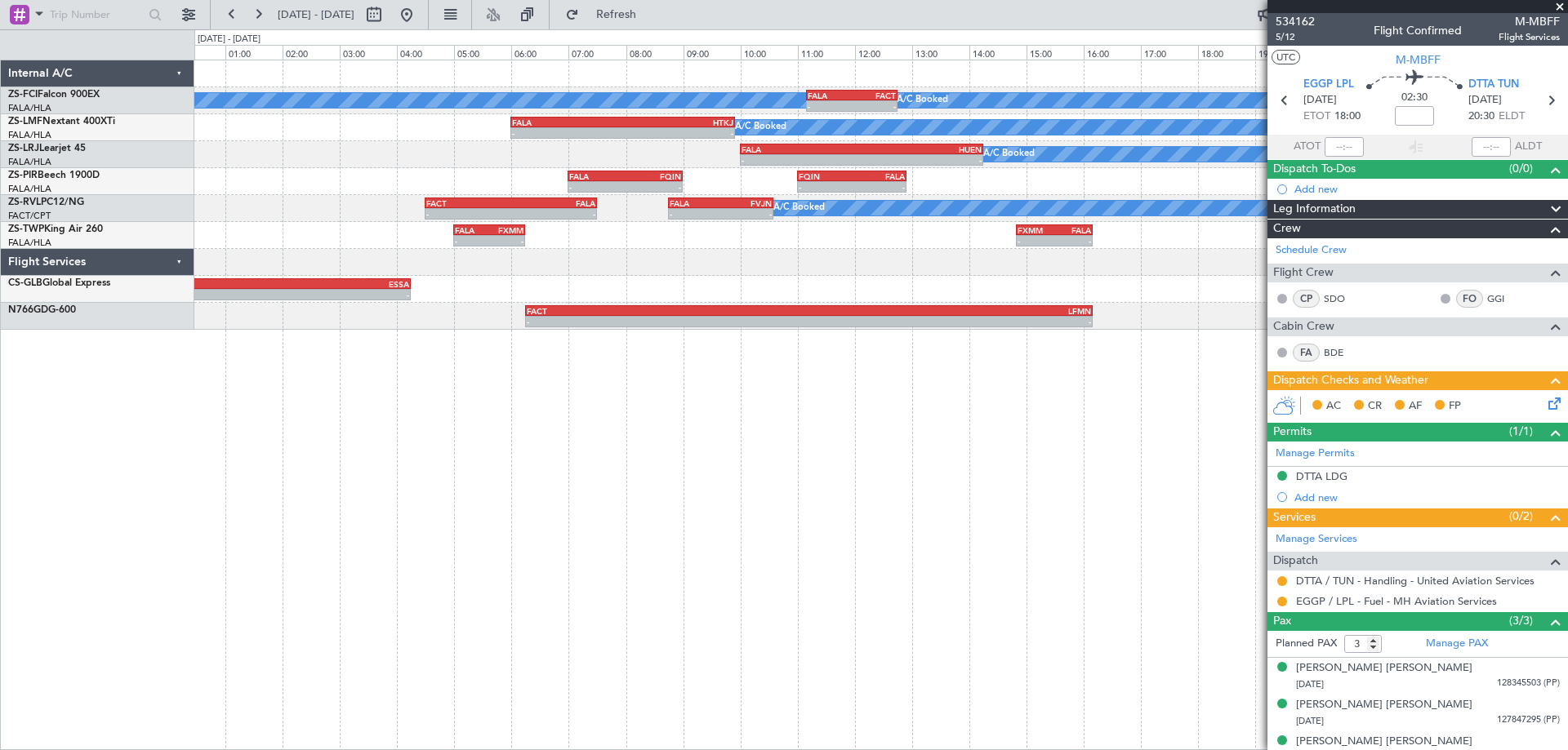
click at [613, 448] on div "A/C Booked A/C Booked A/C Booked FALA 11:10 Z FACT 12:45 Z - - A/C Booked A/C B…" at bounding box center [881, 405] width 1373 height 691
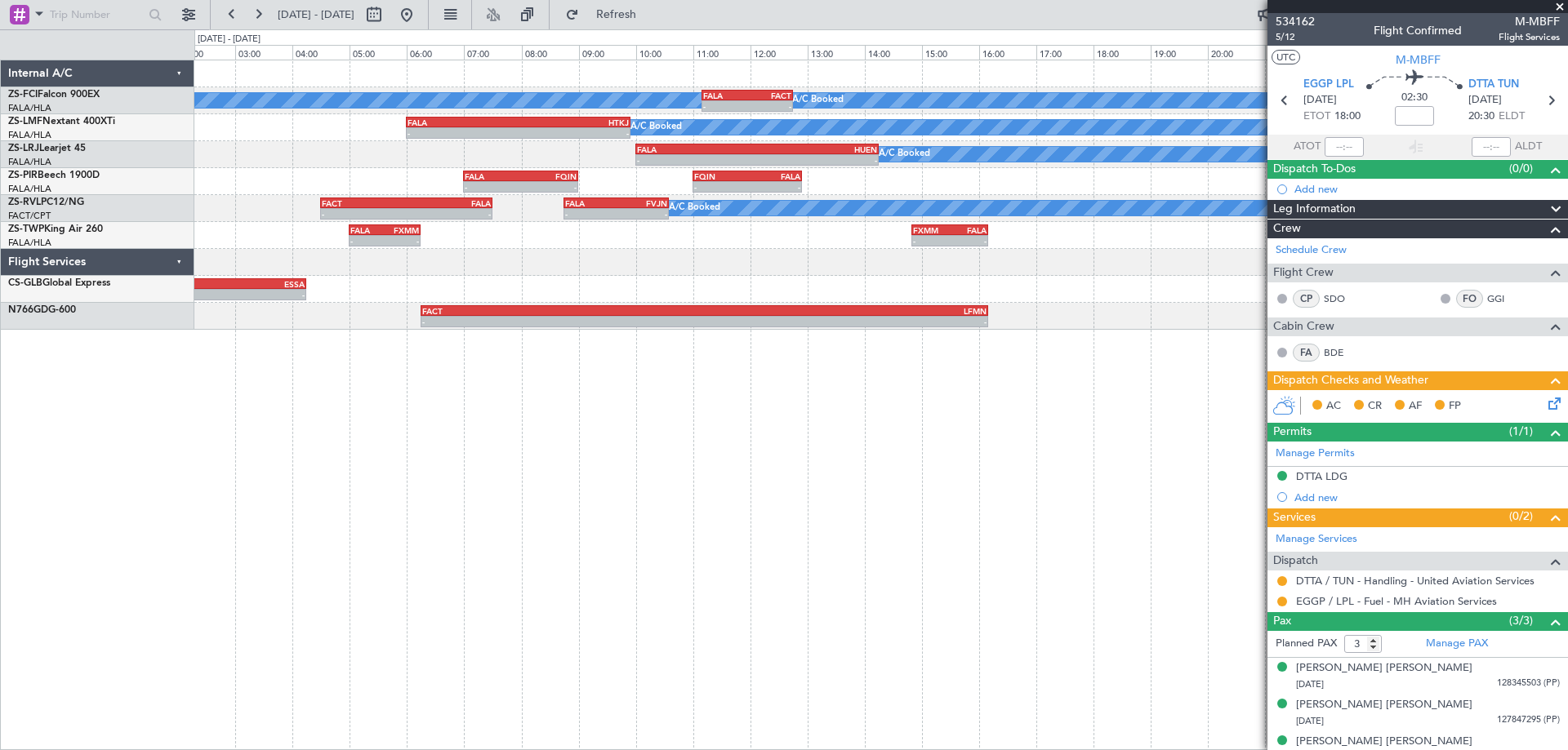
click at [976, 513] on div "A/C Booked A/C Booked A/C Booked FALA 11:10 Z FACT 12:45 Z - - A/C Booked A/C B…" at bounding box center [881, 405] width 1373 height 691
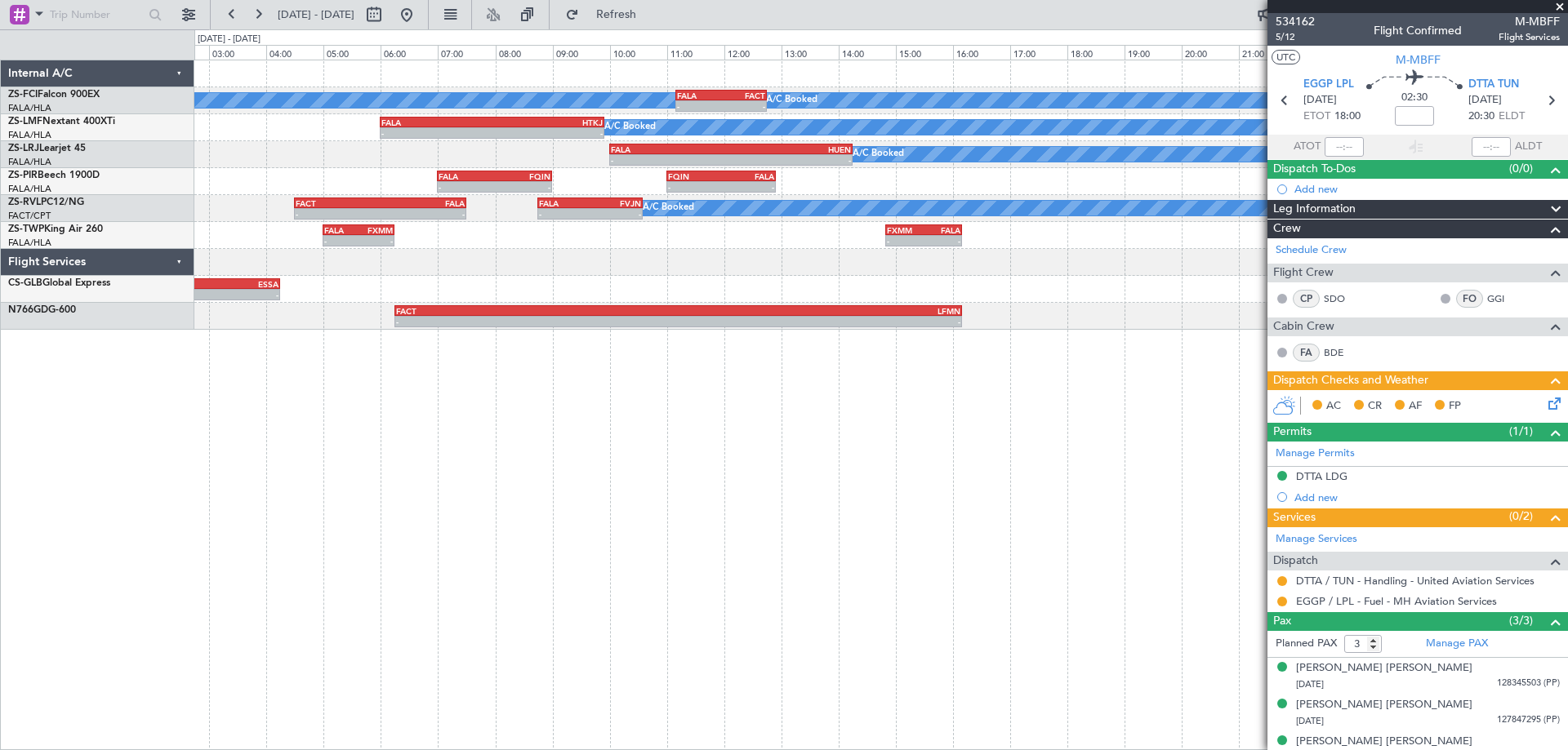
click at [332, 485] on div "A/C Booked A/C Booked A/C Booked FALA 11:10 Z FACT 12:45 Z - - A/C Booked A/C B…" at bounding box center [881, 405] width 1373 height 691
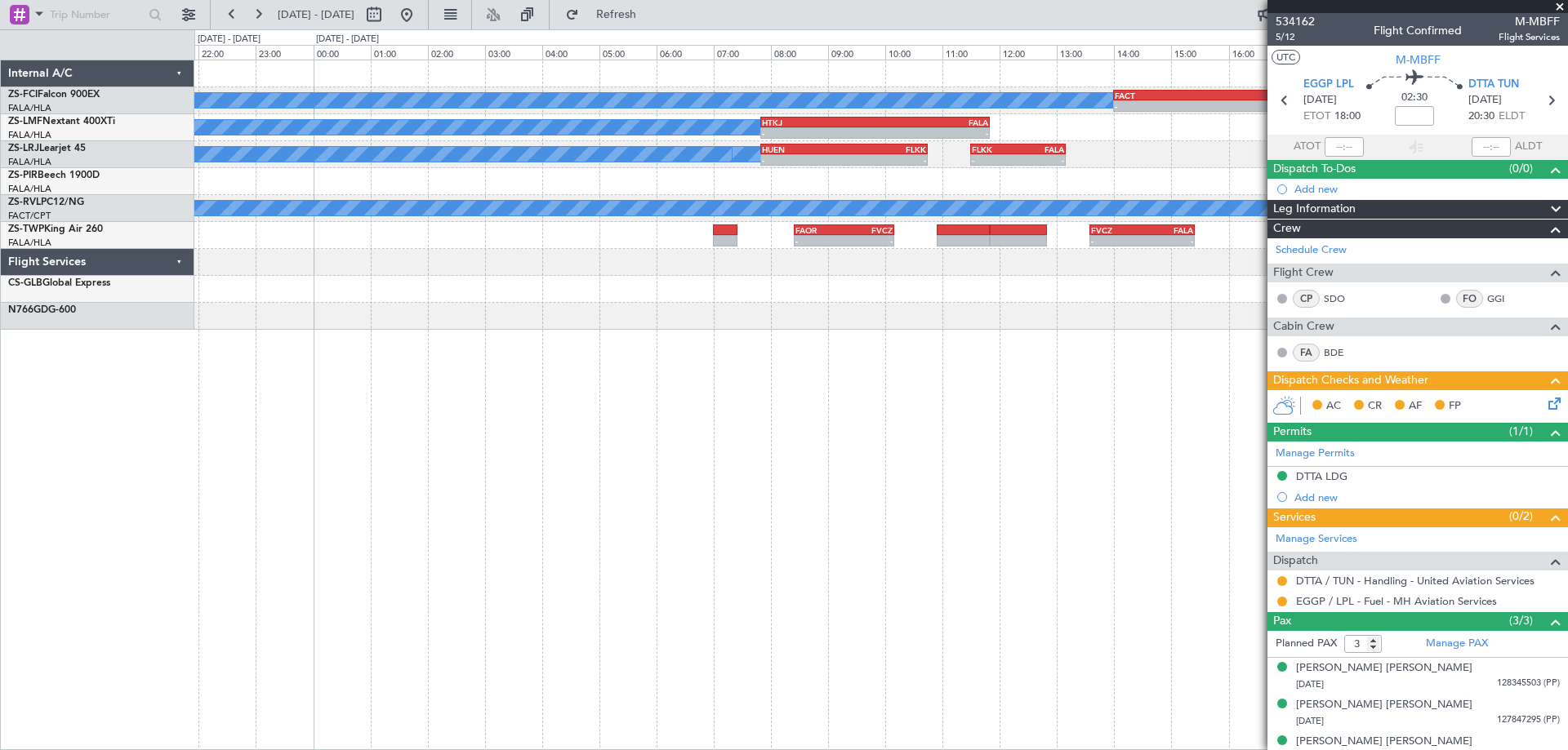
click at [431, 527] on div "A/C Booked A/C Booked A/C Booked - - FACT 14:00 Z HKJK 18:50 Z - - HKJK 19:50 Z…" at bounding box center [881, 405] width 1373 height 691
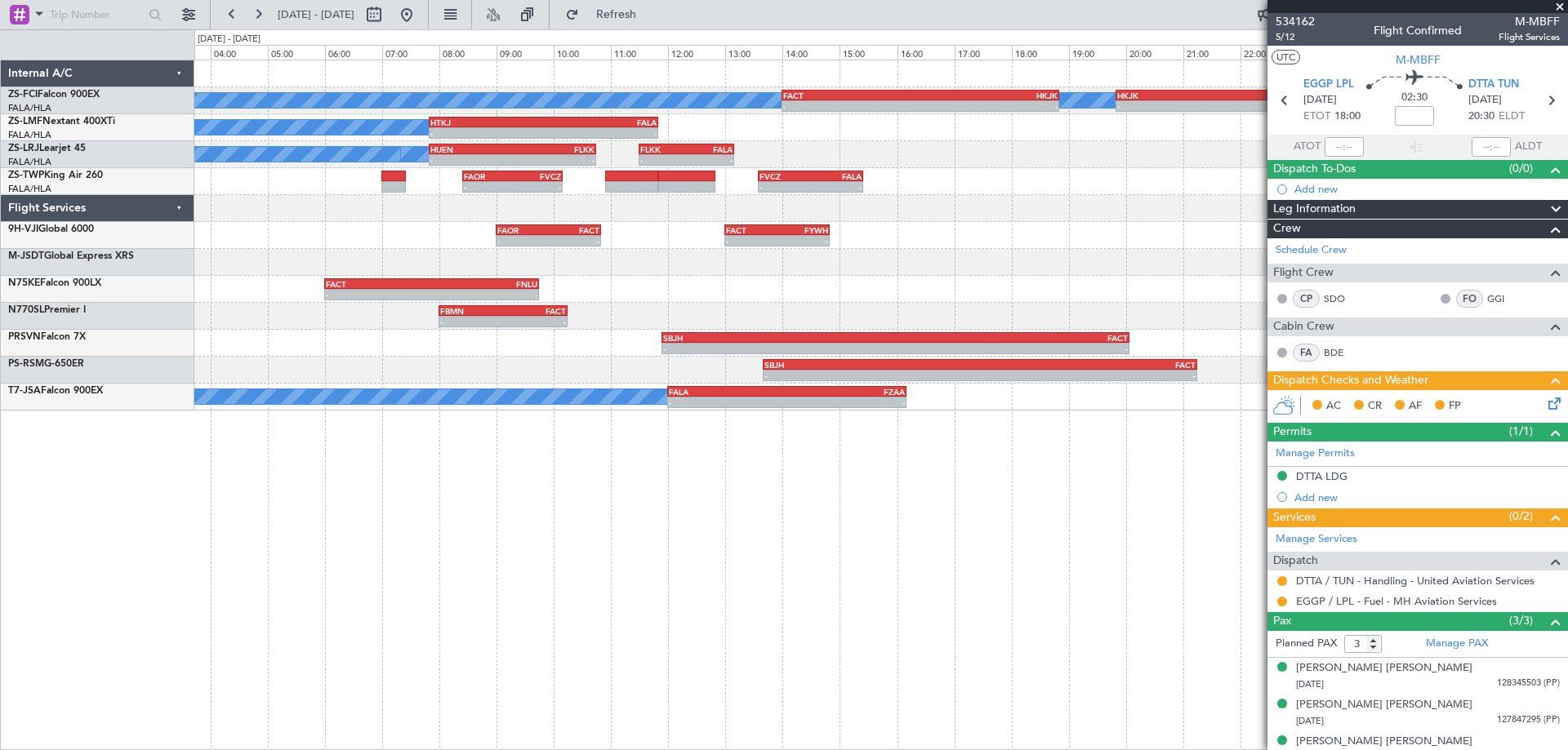
click at [616, 516] on div "A/C Booked A/C Booked A/C Booked - - FACT 14:00 Z HKJK 18:50 Z - - HKJK 19:50 Z…" at bounding box center [881, 405] width 1373 height 691
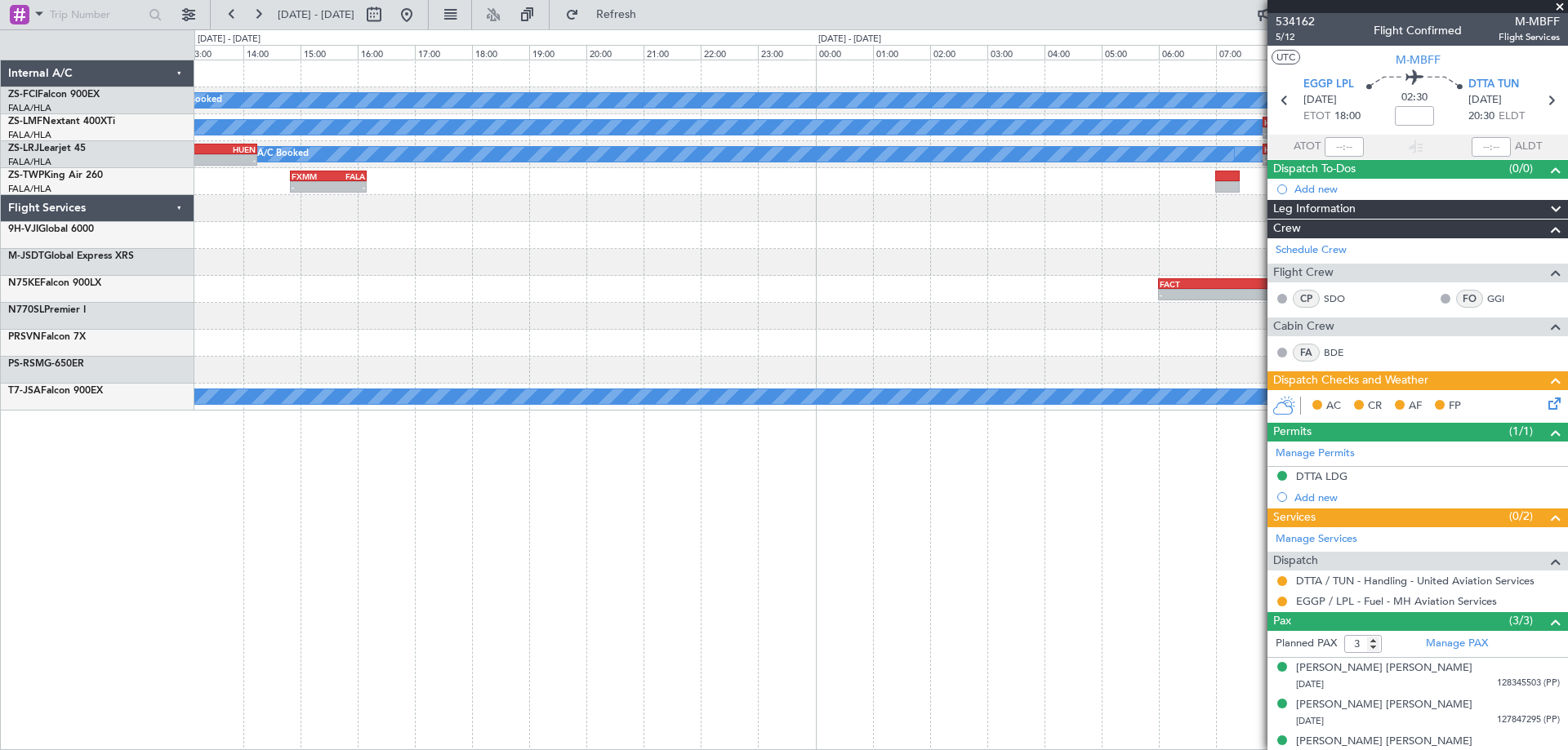
click at [1174, 311] on div "- - FBMN 08:00 Z FACT 10:15 Z" at bounding box center [881, 316] width 1373 height 27
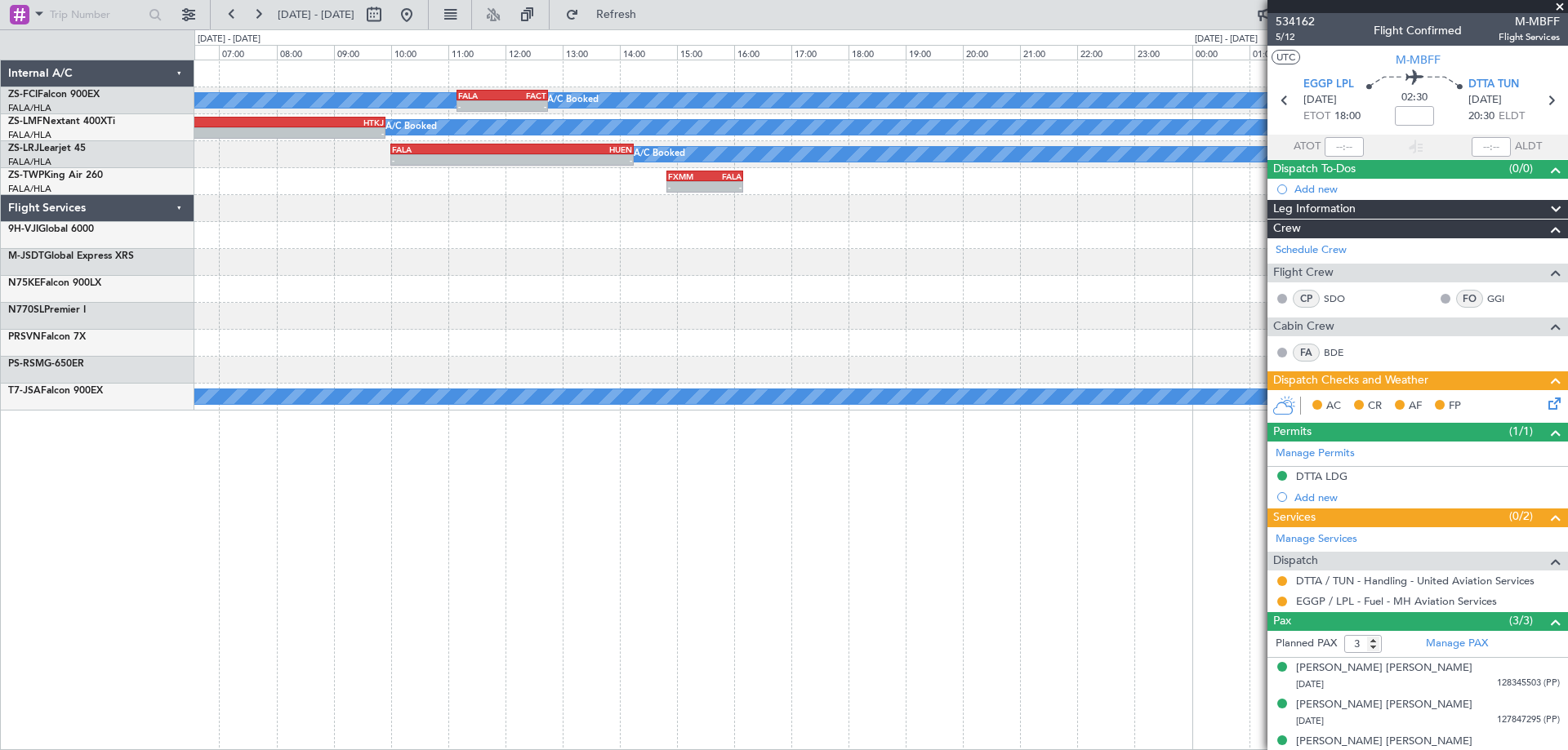
click at [838, 473] on div "A/C Booked A/C Booked A/C Booked FALA 11:10 Z FACT 12:45 Z - - A/C Booked A/C B…" at bounding box center [881, 405] width 1373 height 691
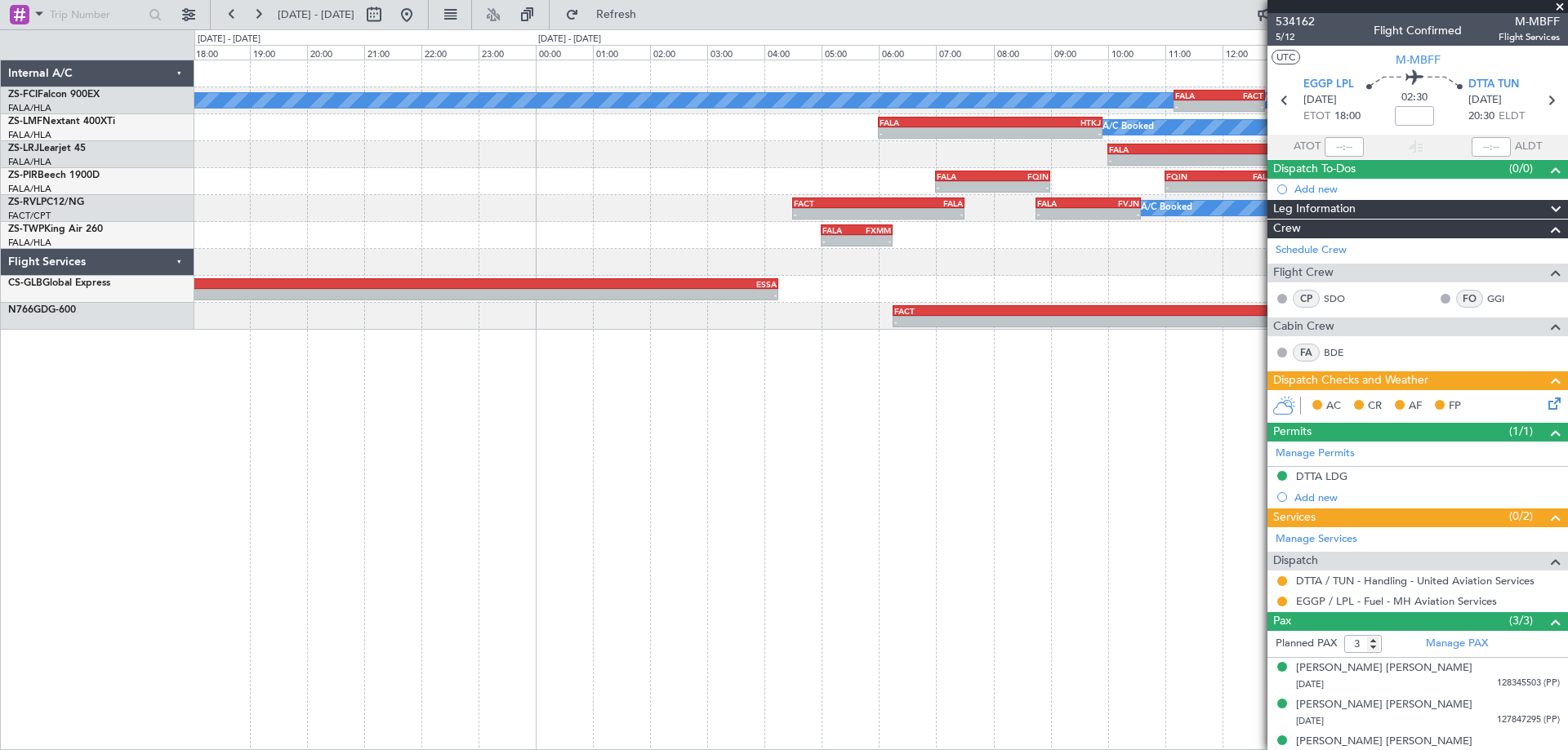
click at [1064, 392] on div "A/C Booked A/C Booked A/C Booked FALA 11:10 Z FACT 12:45 Z - - FVRG 13:20 Z FAL…" at bounding box center [881, 405] width 1373 height 691
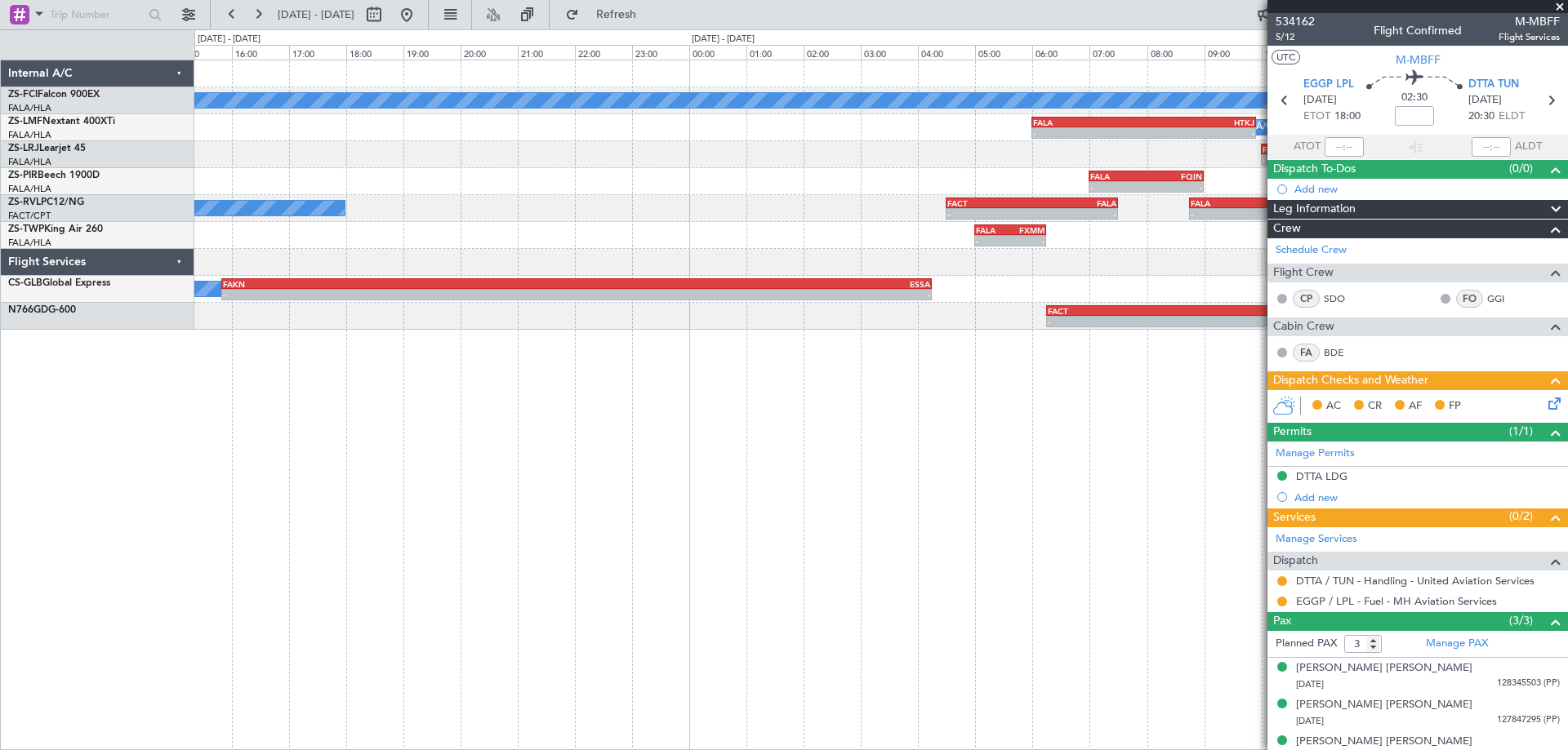
click at [1099, 403] on div "A/C Booked A/C Booked A/C Booked FALA 11:10 Z FACT 12:45 Z - - FVRG 13:20 Z FAL…" at bounding box center [881, 405] width 1373 height 691
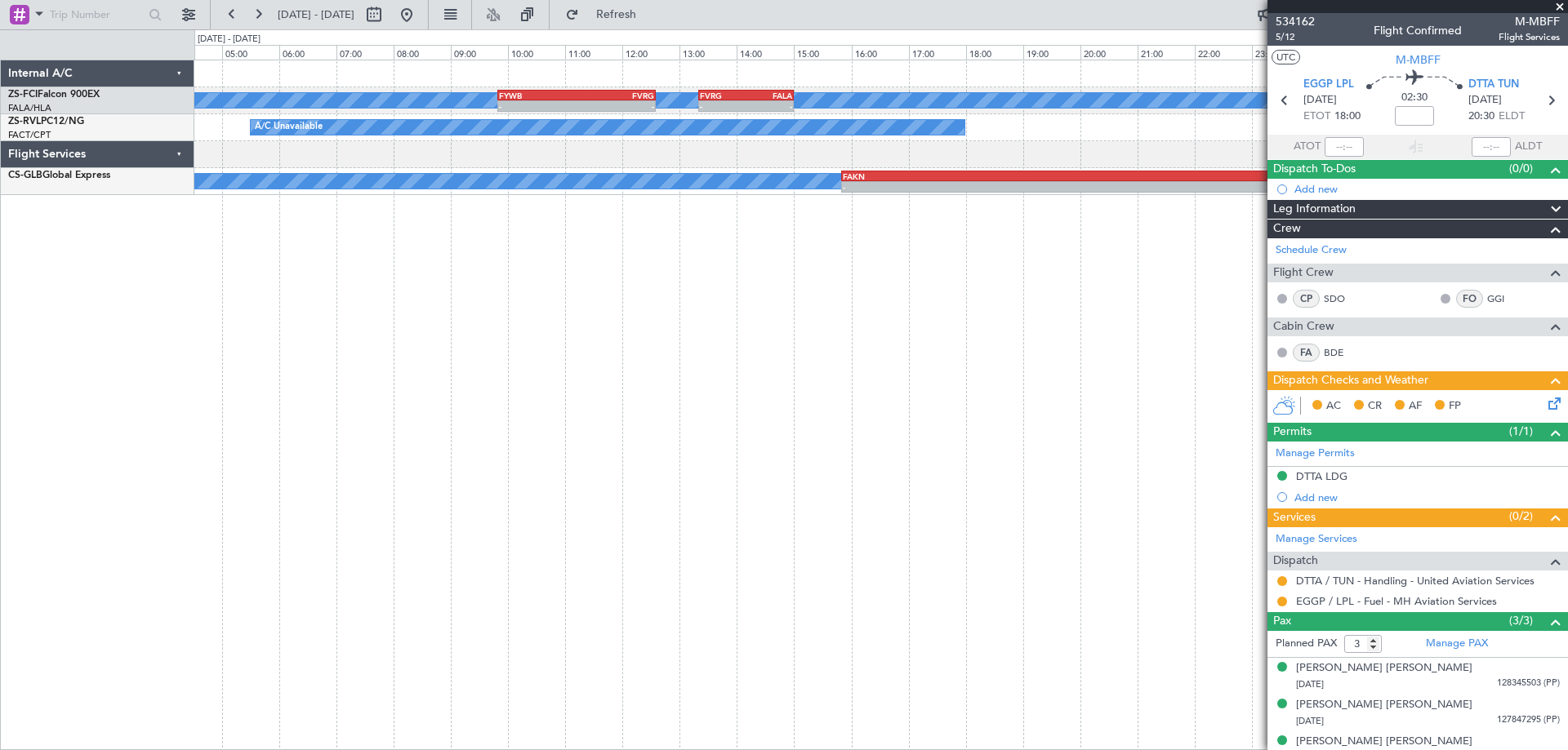
click at [964, 375] on div "A/C Booked A/C Booked FVRG 13:20 Z FALA 15:00 Z - - FYWB 09:50 Z FVRG 12:35 Z -…" at bounding box center [881, 405] width 1373 height 691
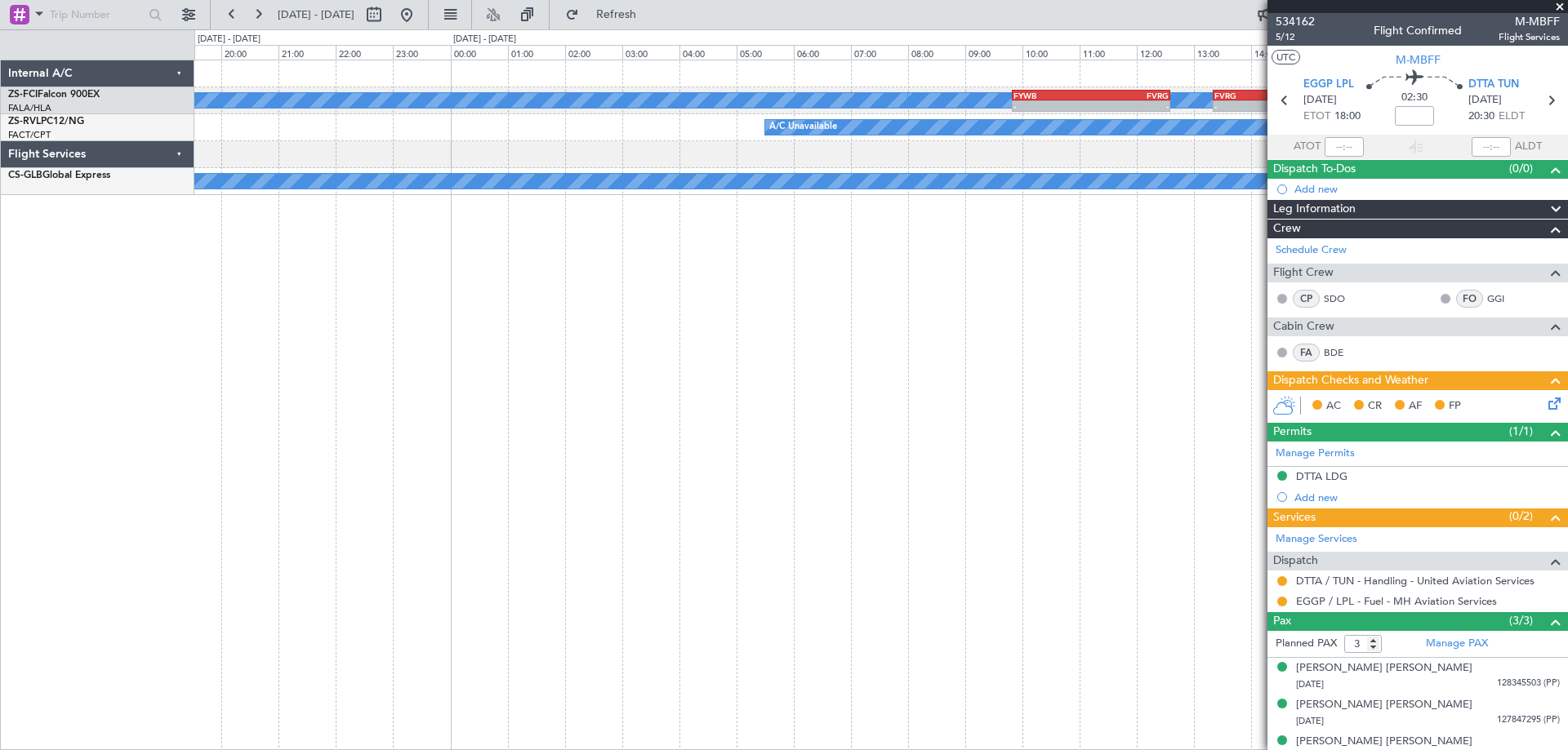
click at [814, 415] on div "A/C Booked A/C Booked FVRG 13:20 Z FALA 15:00 Z - - FYWB 09:50 Z FVRG 12:35 Z -…" at bounding box center [881, 405] width 1373 height 691
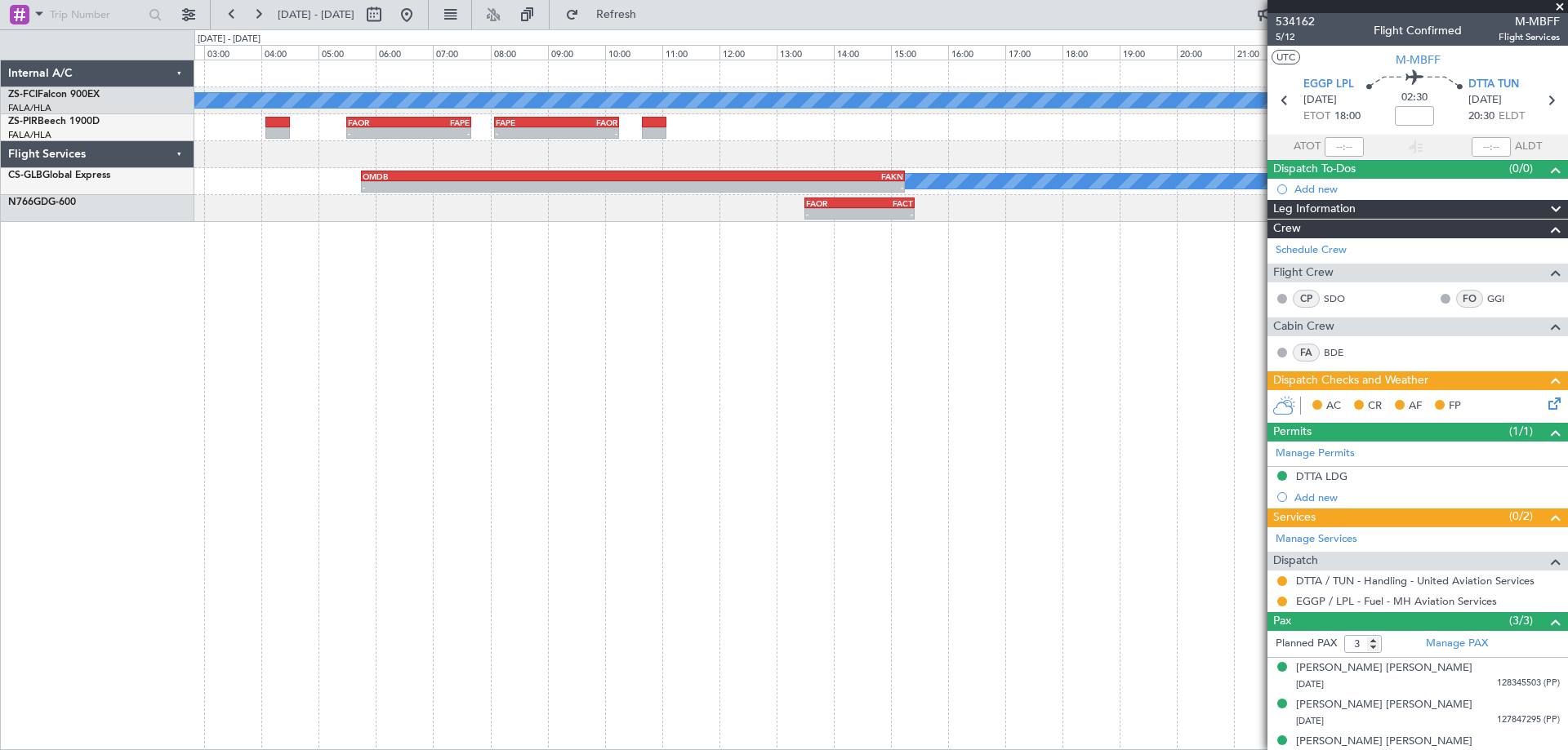
click at [810, 423] on div "A/C Booked A/C Booked A/C Booked A/C Booked A/C Booked FAPE 08:05 Z FAOR 10:15 …" at bounding box center [881, 405] width 1373 height 691
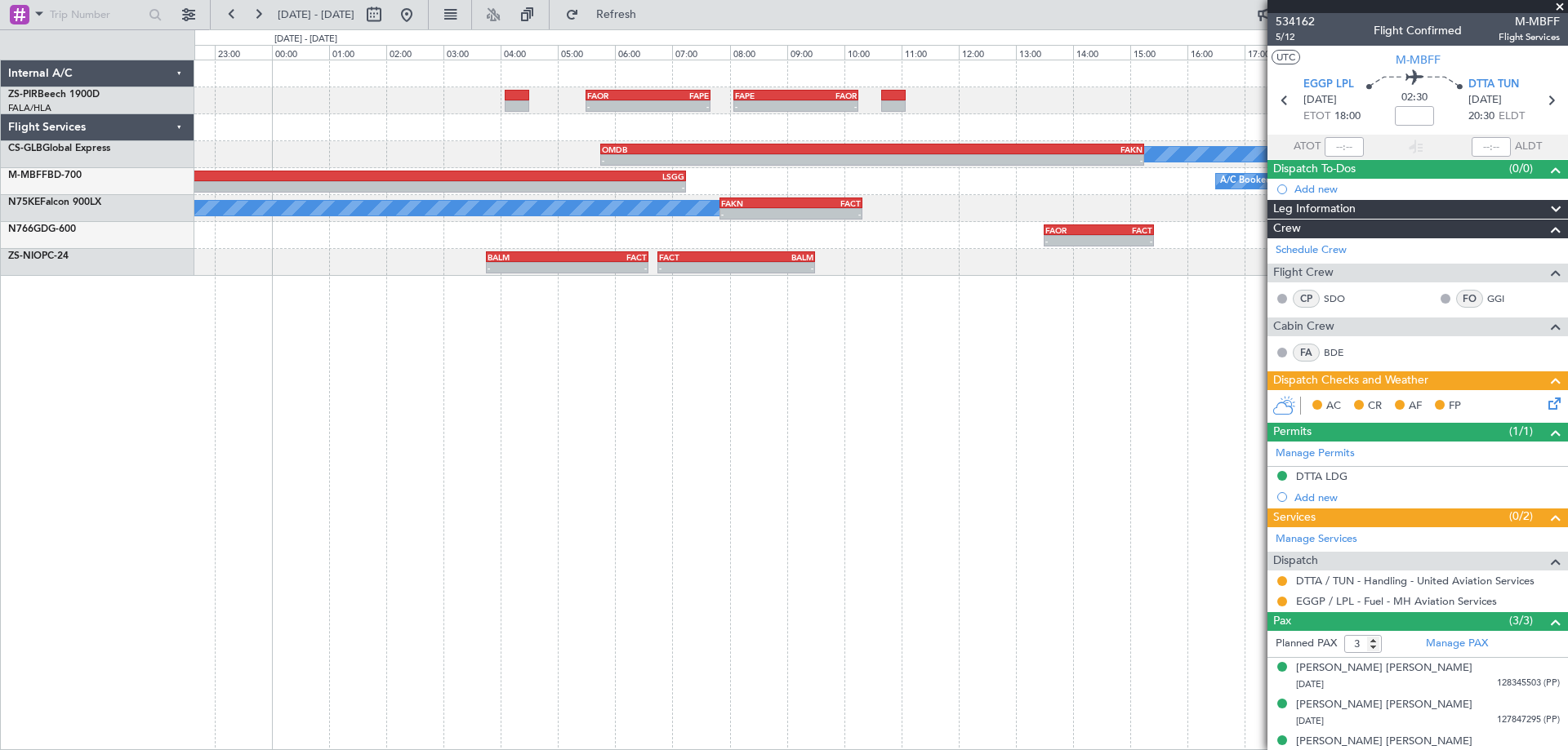
click at [811, 435] on div "FAPE 08:05 Z FAOR 10:15 Z - - FAOR 05:30 Z FAPE 07:40 Z - - A/C Booked OMDB 05:…" at bounding box center [881, 405] width 1373 height 691
click at [1055, 482] on div "FAPE 08:05 Z FAOR 10:15 Z - - FAOR 05:30 Z FAPE 07:40 Z - - A/C Booked OMDB 05:…" at bounding box center [881, 405] width 1373 height 691
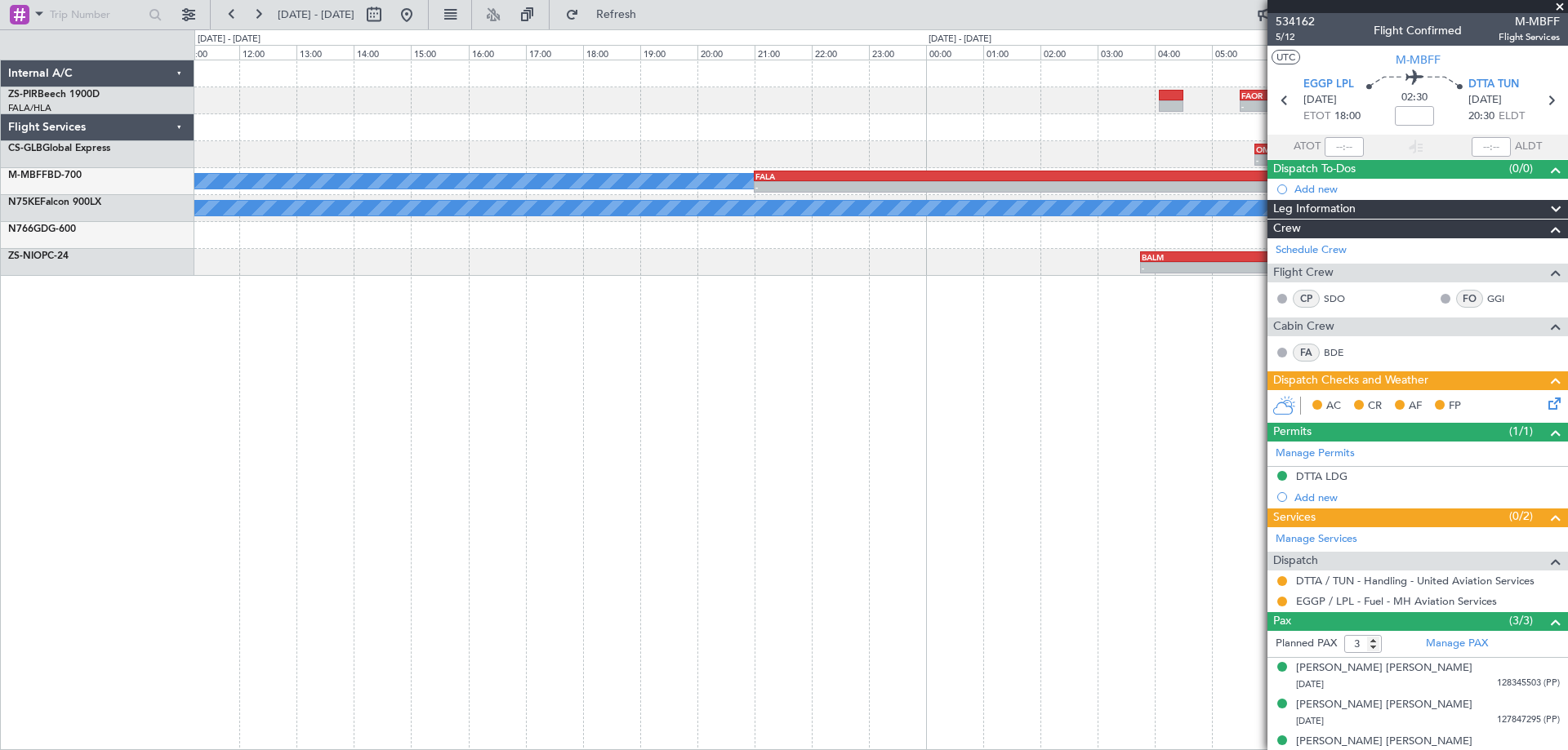
click at [700, 424] on div "FAPE 08:05 Z FAOR 10:15 Z - - FAOR 05:30 Z FAPE 07:40 Z - - OMDB 05:45 Z FAKN 1…" at bounding box center [881, 405] width 1373 height 691
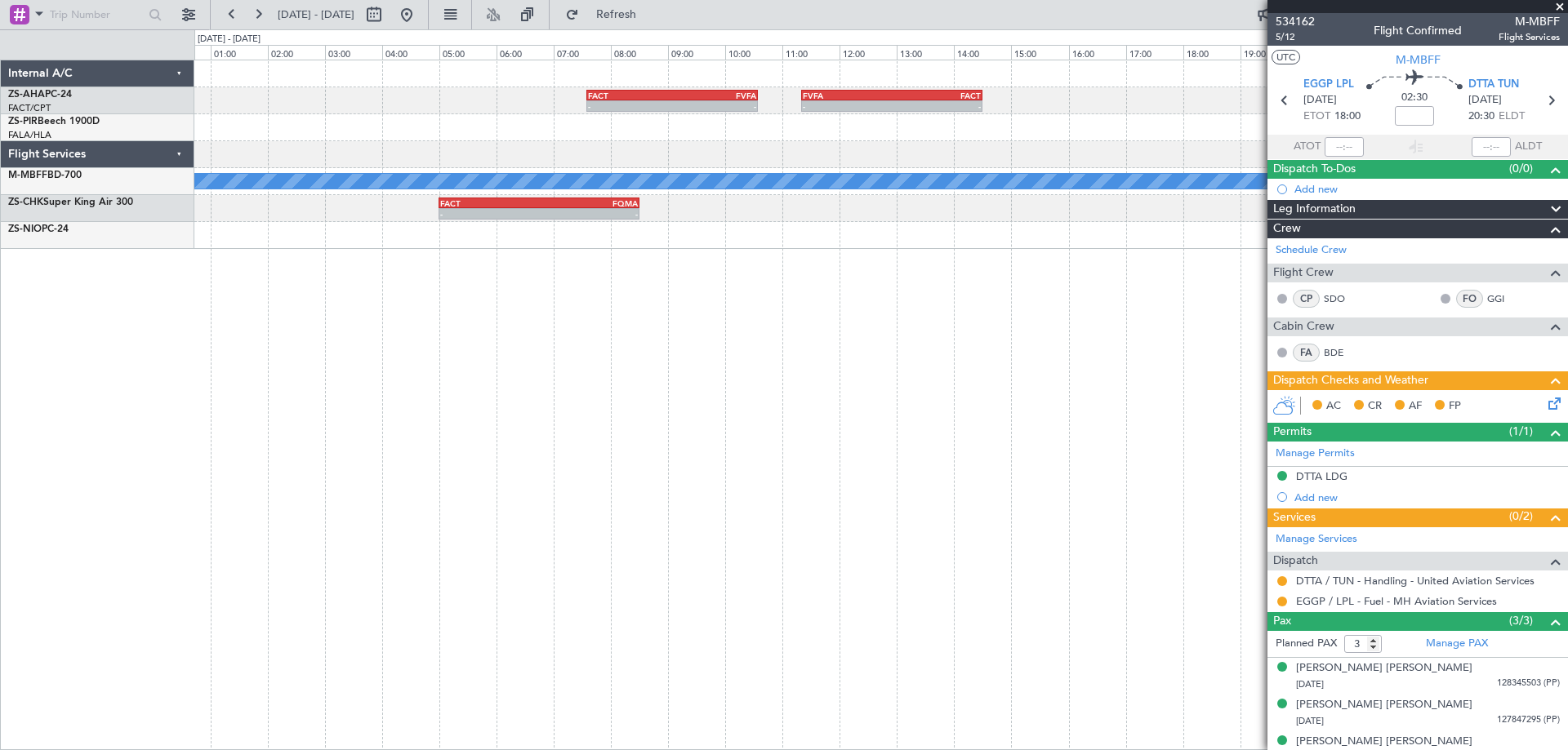
click at [707, 452] on div "- - FACT 07:35 Z FVFA 10:35 Z - - FVFA 11:20 Z FACT 14:30 Z - - FAOR 05:30 Z FA…" at bounding box center [881, 405] width 1373 height 691
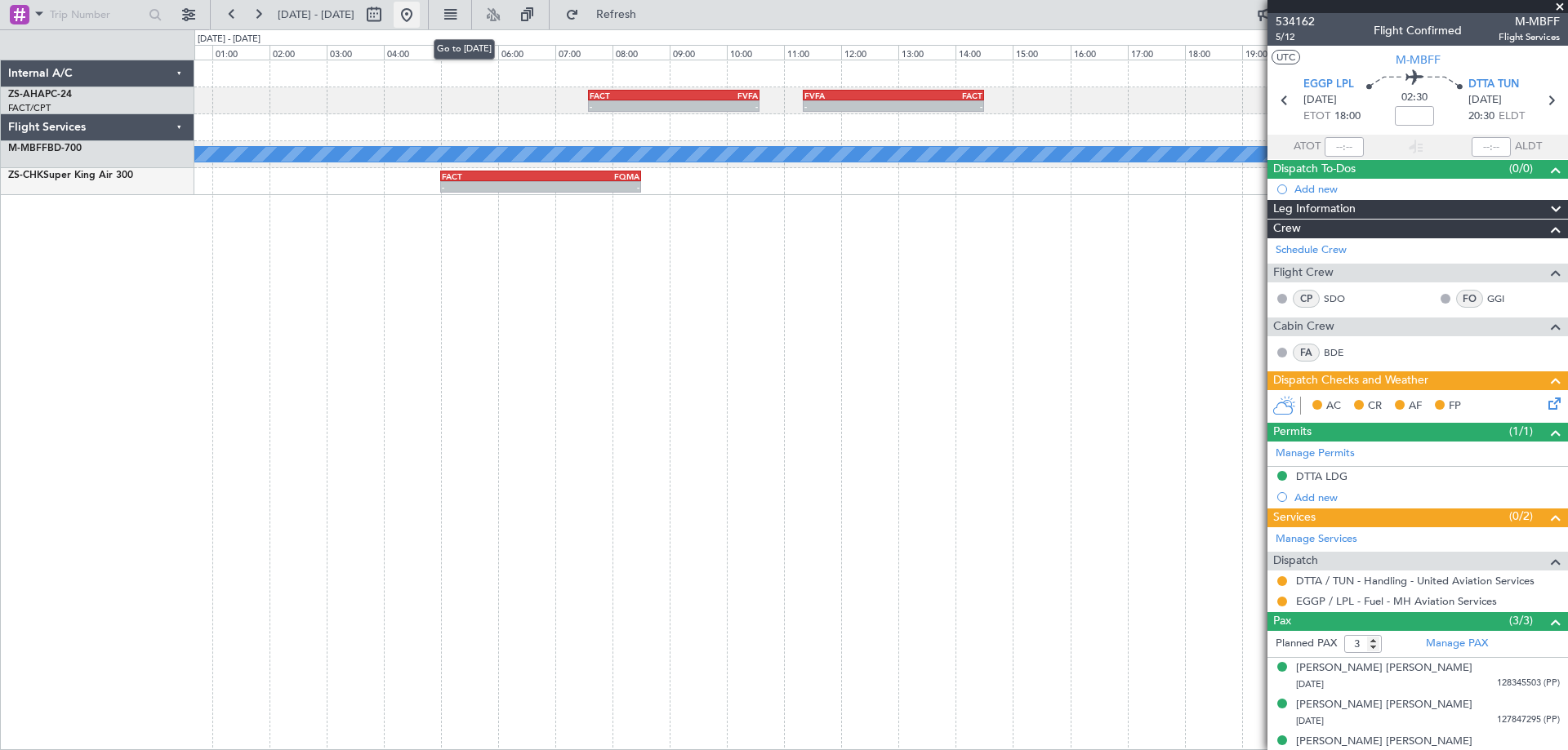
click at [420, 24] on button at bounding box center [407, 15] width 26 height 26
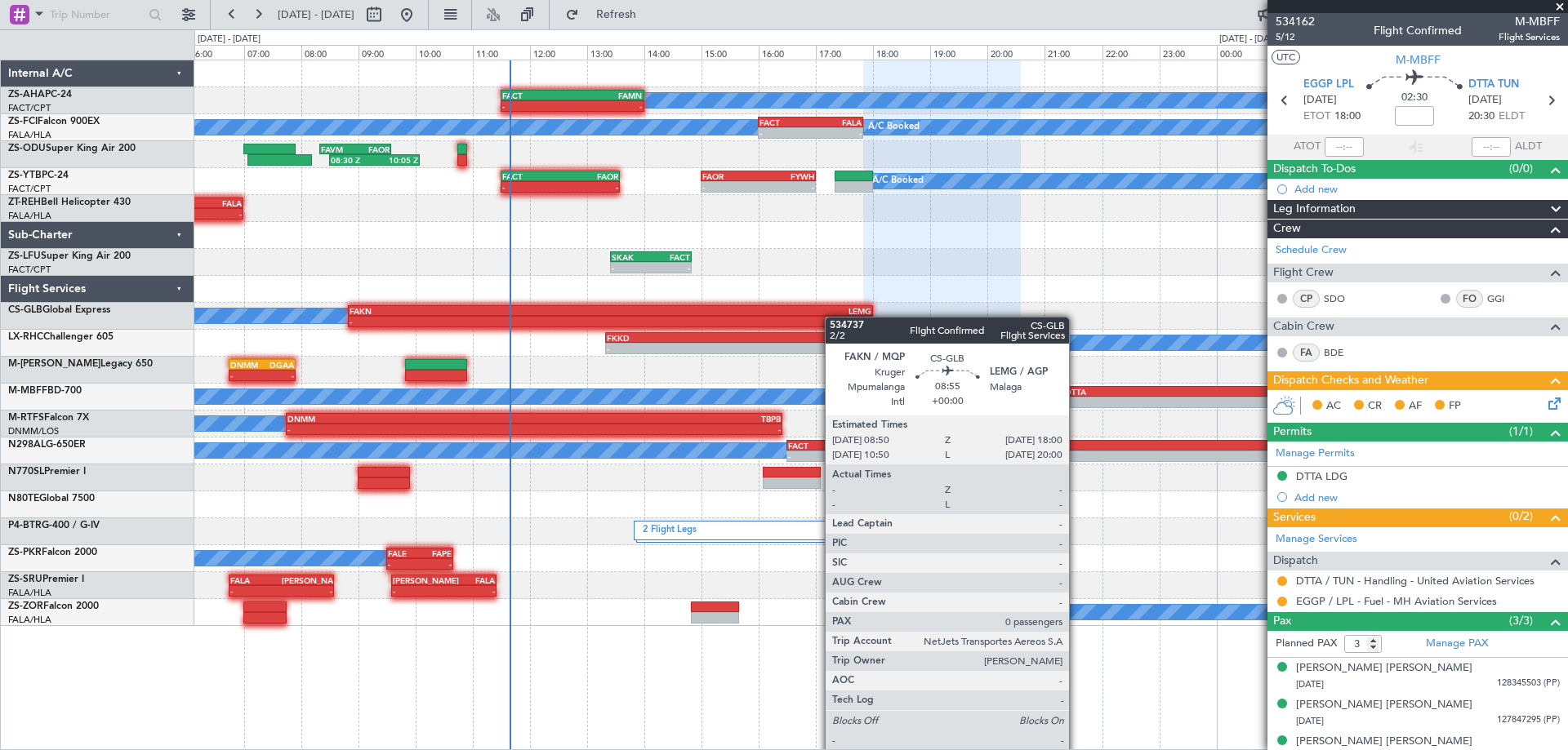
click at [786, 323] on div "- - FACT 11:30 Z FAMN 14:00 Z A/C Booked FACT 16:00 Z FALA 17:50 Z - - A/C Book…" at bounding box center [881, 343] width 1373 height 566
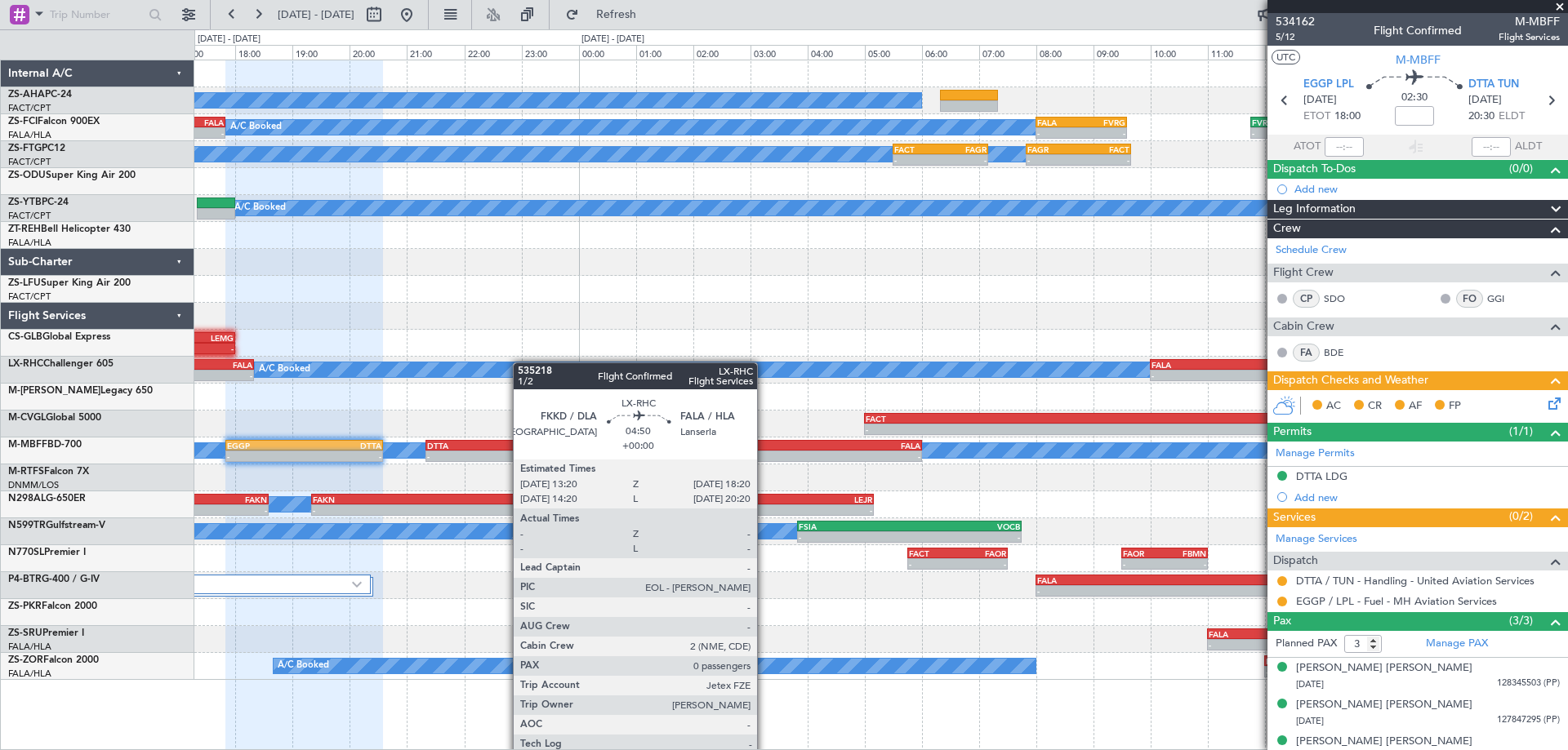
click at [198, 406] on div "A/C Booked - - FAOR 12:30 Z FACT 14:40 Z - - FACT 11:30 Z FAMN 14:00 Z FACT 16:…" at bounding box center [881, 370] width 1373 height 620
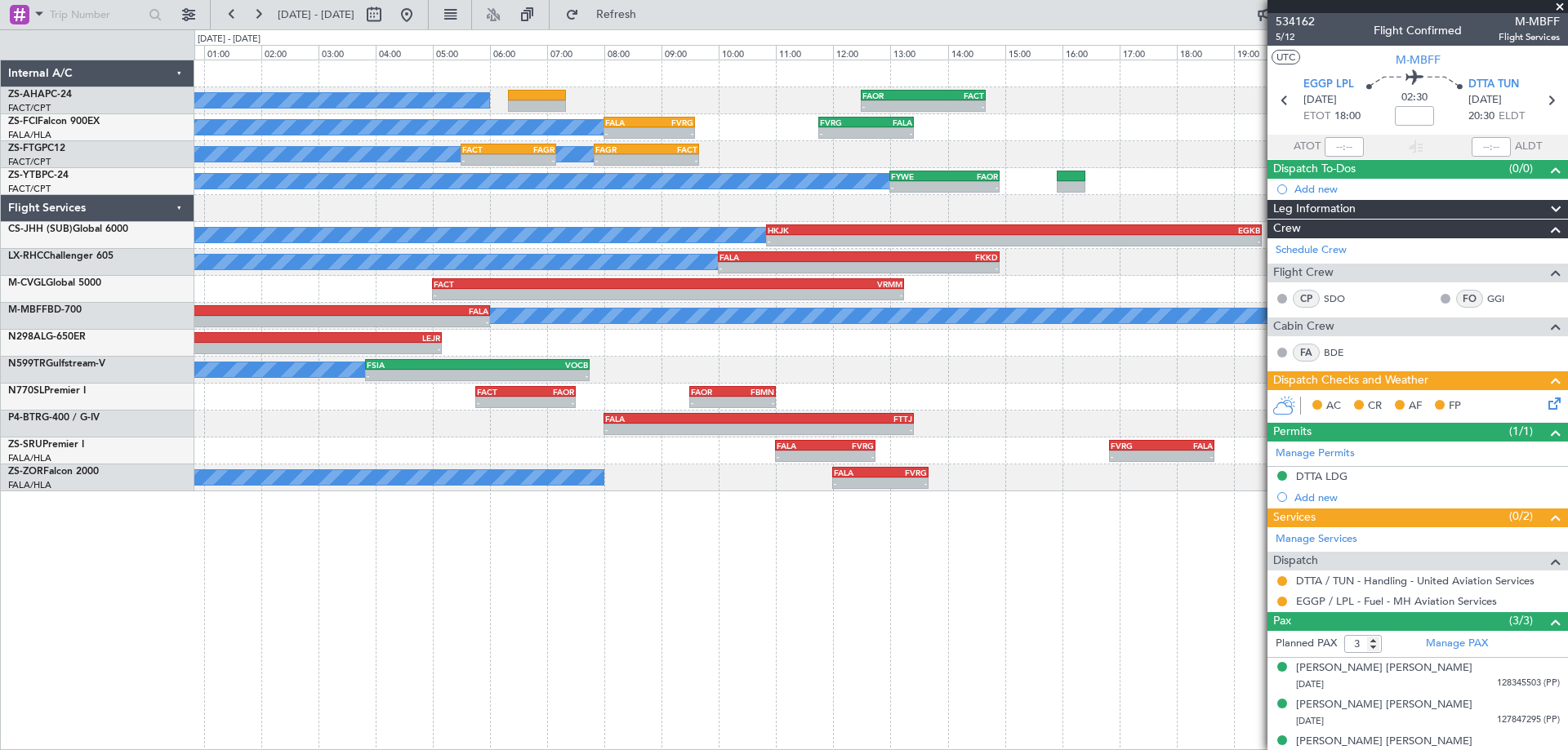
click at [324, 565] on div "A/C Booked - - FAOR 12:30 Z FACT 14:40 Z A/C Booked - - FALA 08:00 Z FVRG 09:35…" at bounding box center [881, 405] width 1373 height 691
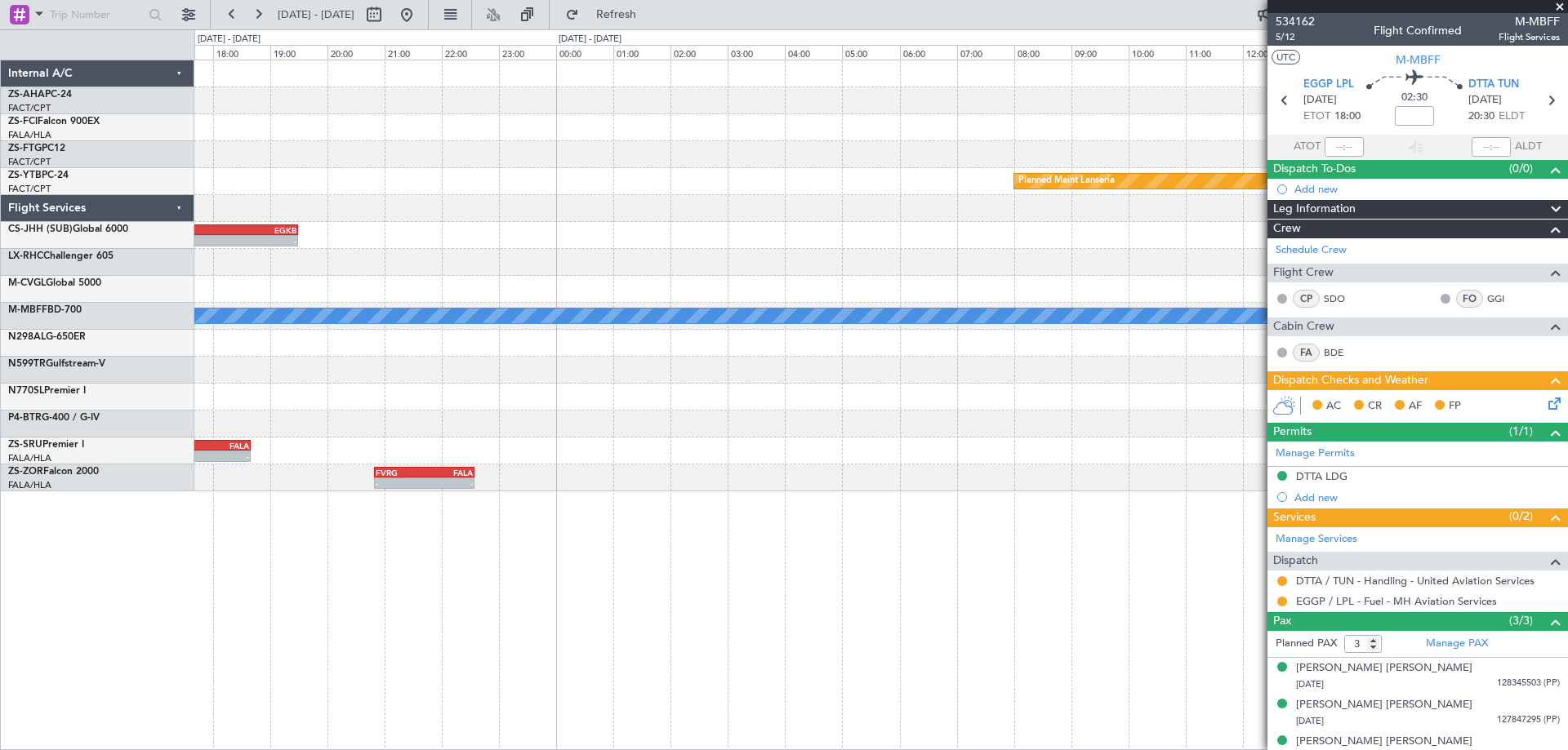
click at [416, 600] on div "- - FAOR 12:30 Z FACT 14:40 Z FVRG 11:45 Z FALA 13:25 Z - - Planned Maint Lanse…" at bounding box center [881, 405] width 1373 height 691
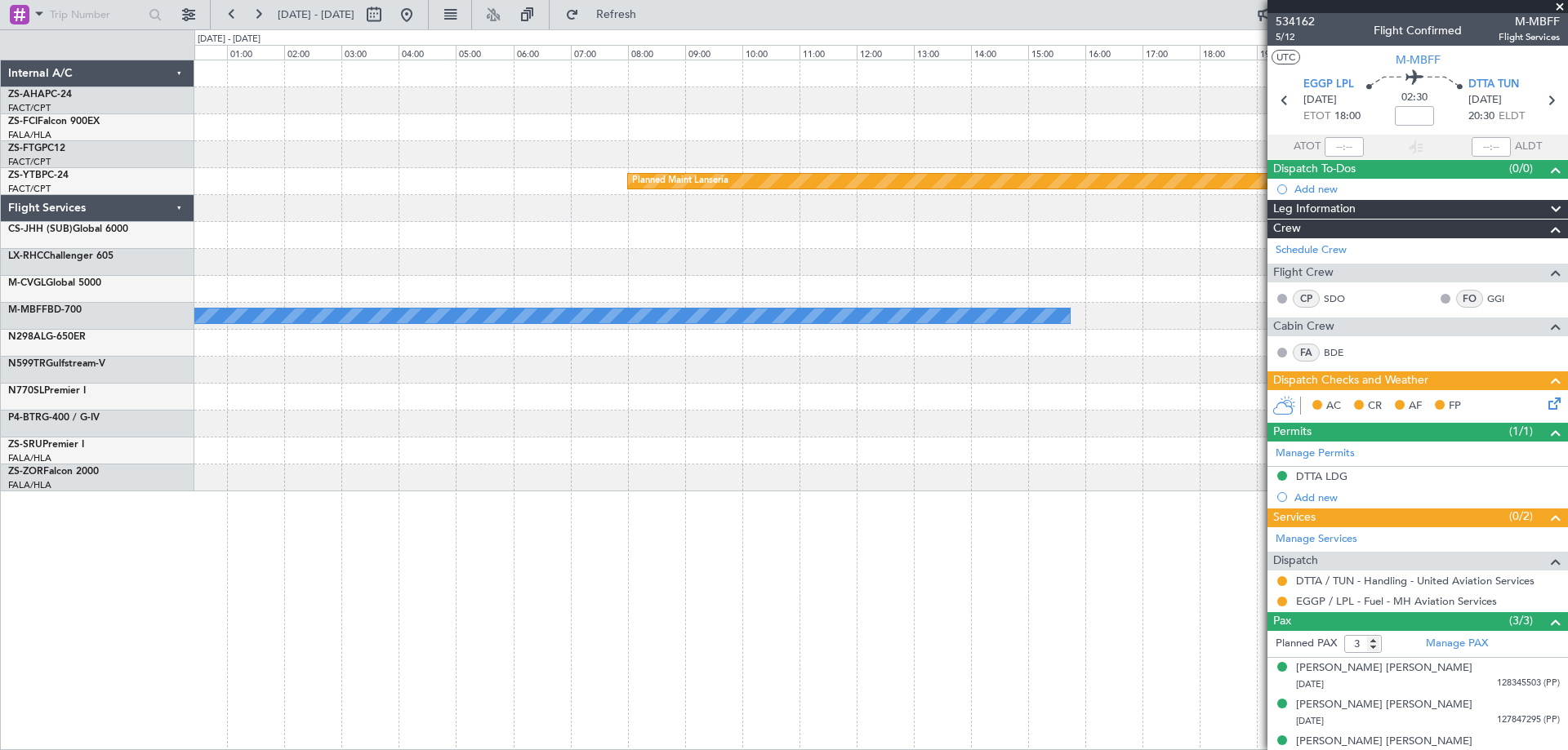
click at [725, 582] on div "FALA 04:25 Z HTKJ 08:05 Z - - Planned Maint Lanseria - - HKJK 10:50 Z EGKB 19:3…" at bounding box center [881, 405] width 1373 height 691
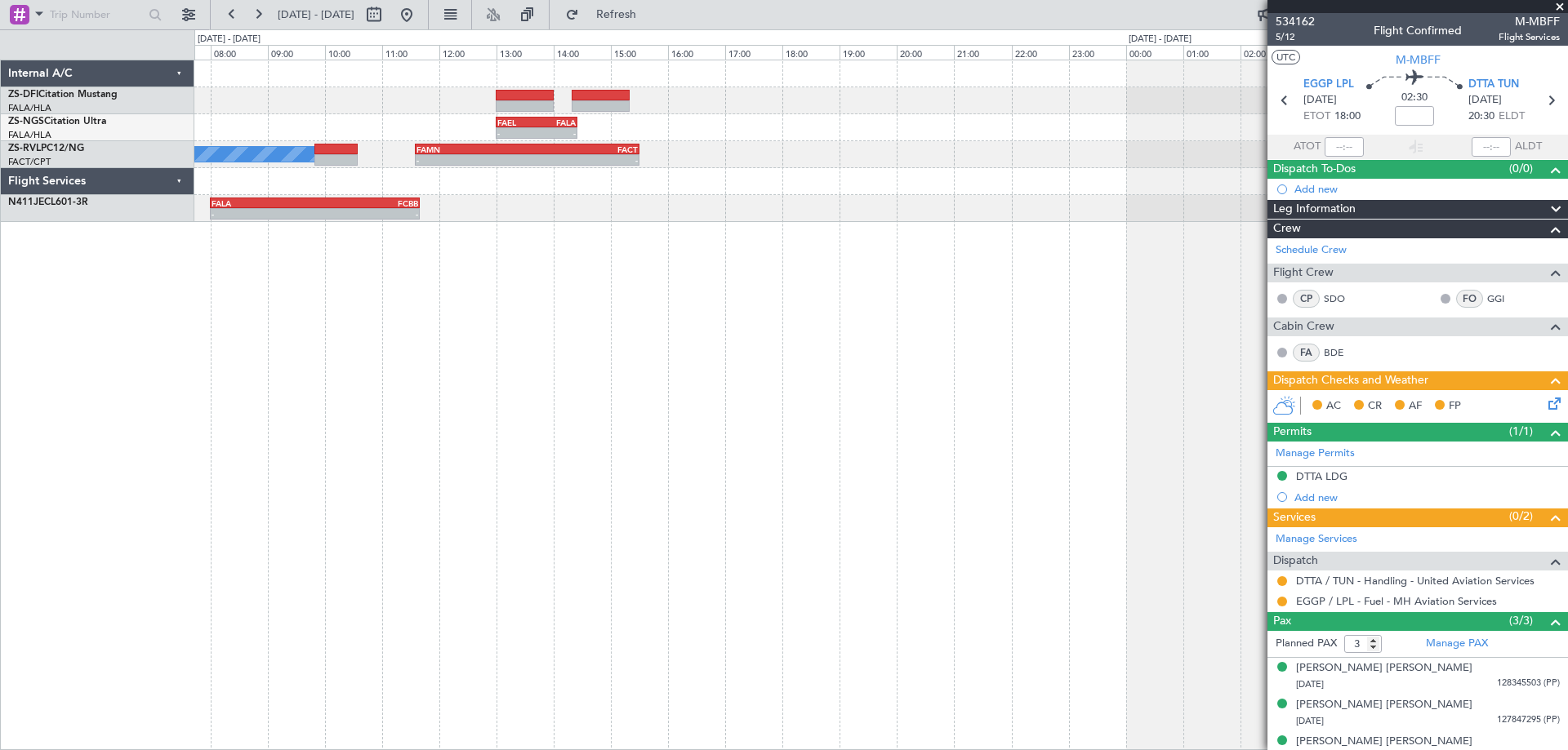
click at [492, 437] on div "- - FAEL 13:00 Z FALA 14:25 Z FALA 04:30 Z FAEL 06:00 Z - - A/C Booked - - FAMN…" at bounding box center [881, 405] width 1373 height 691
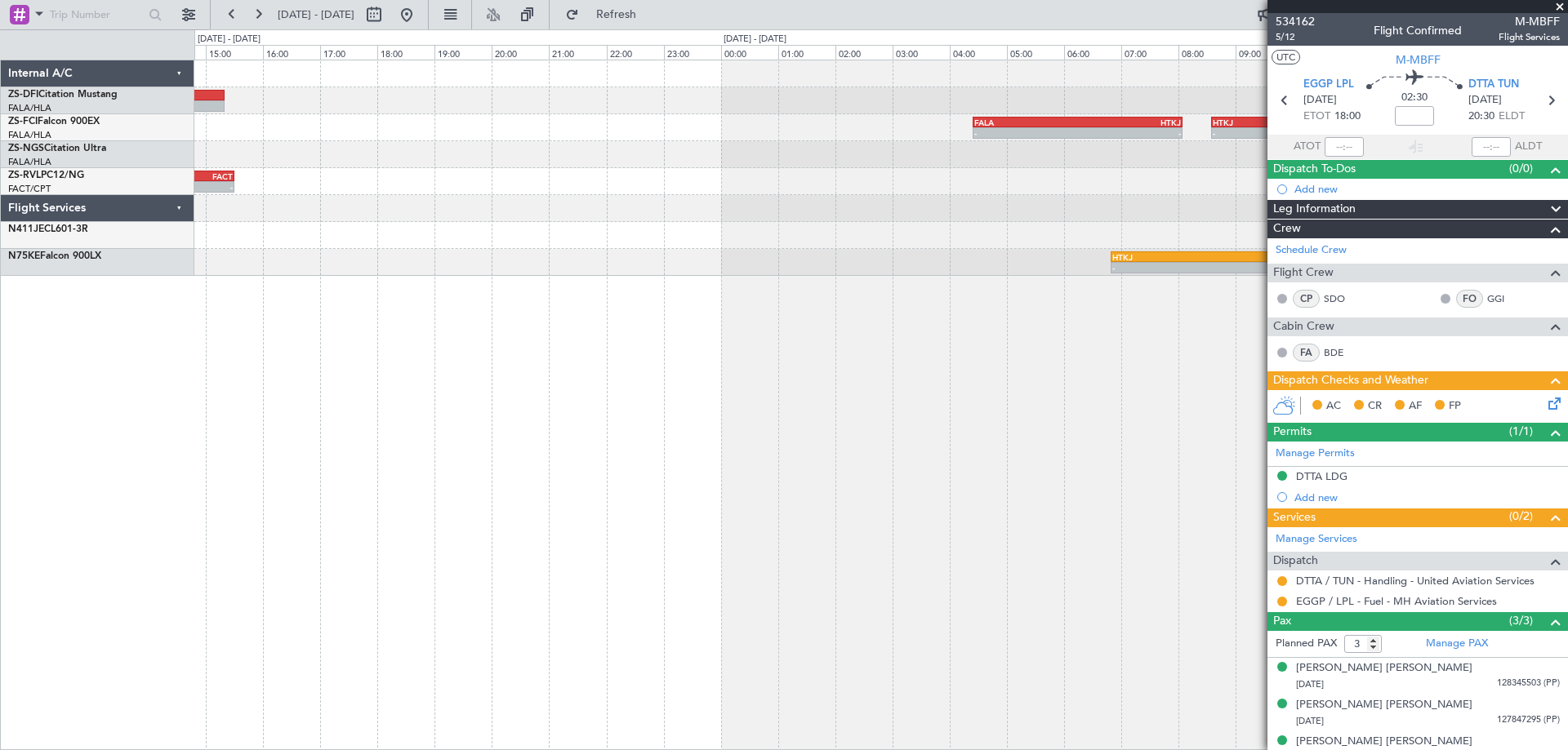
click at [430, 406] on div "- - FALA 04:25 Z HTKJ 08:05 Z - - HTKJ 08:35 Z FYWH 12:45 Z A/C Booked A/C Book…" at bounding box center [881, 405] width 1373 height 691
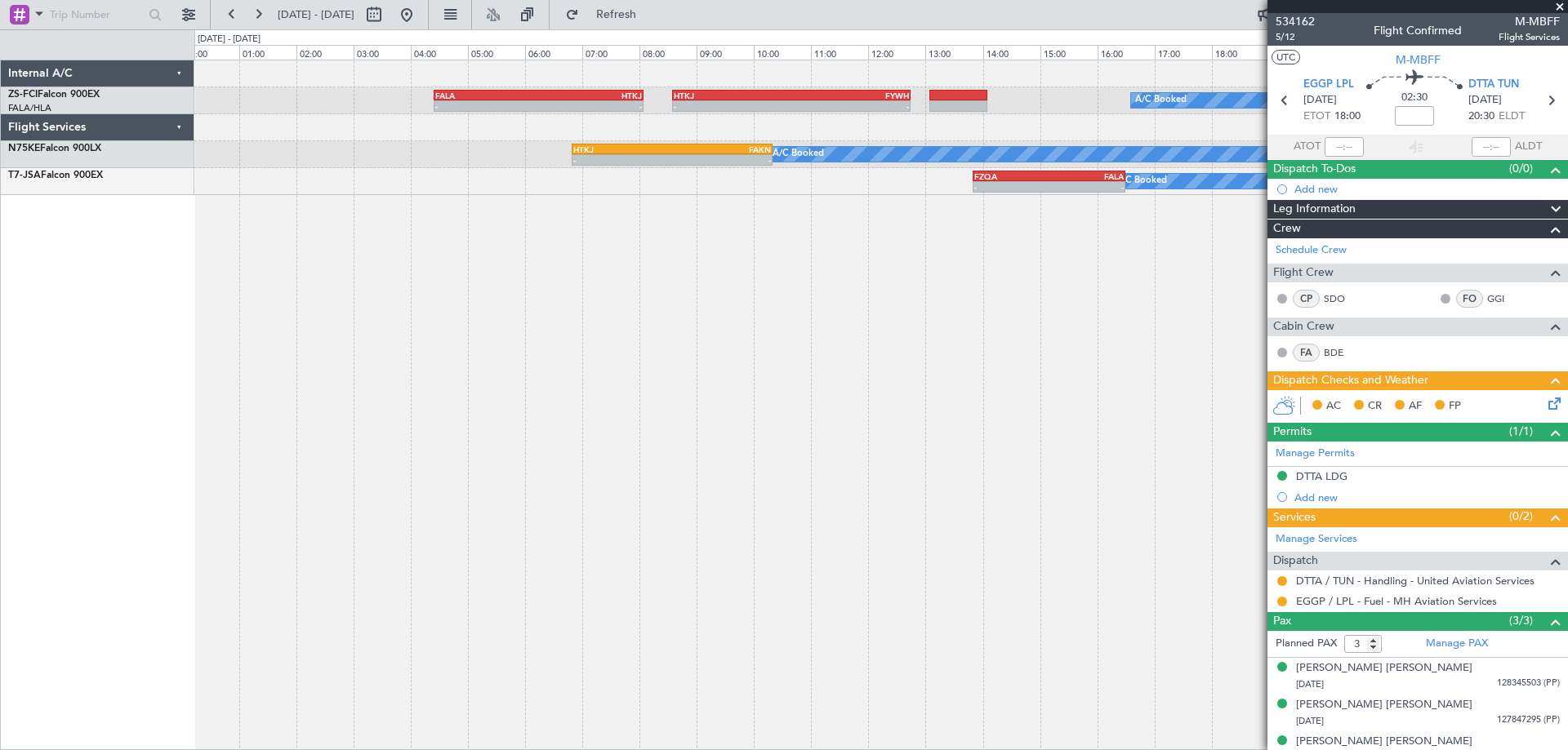
click at [489, 456] on div "- - FALA 04:25 Z HTKJ 08:05 Z - - HTKJ 08:35 Z FYWH 12:45 Z A/C Booked A/C Book…" at bounding box center [881, 405] width 1373 height 691
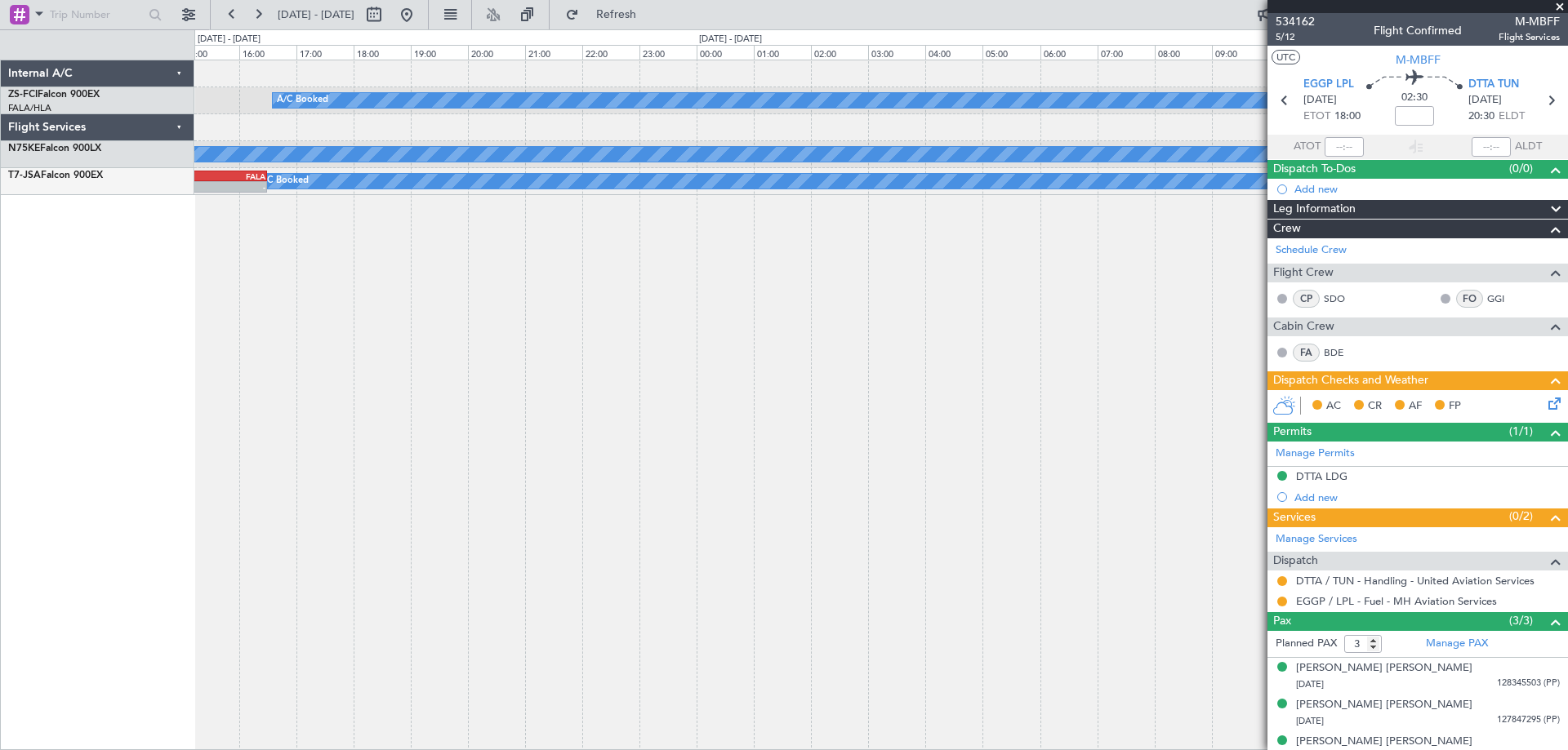
click at [455, 461] on div "A/C Booked A/C Booked A/C Booked HTKJ 08:35 Z FYWH 12:45 Z - - A/C Booked HTKJ …" at bounding box center [881, 405] width 1373 height 691
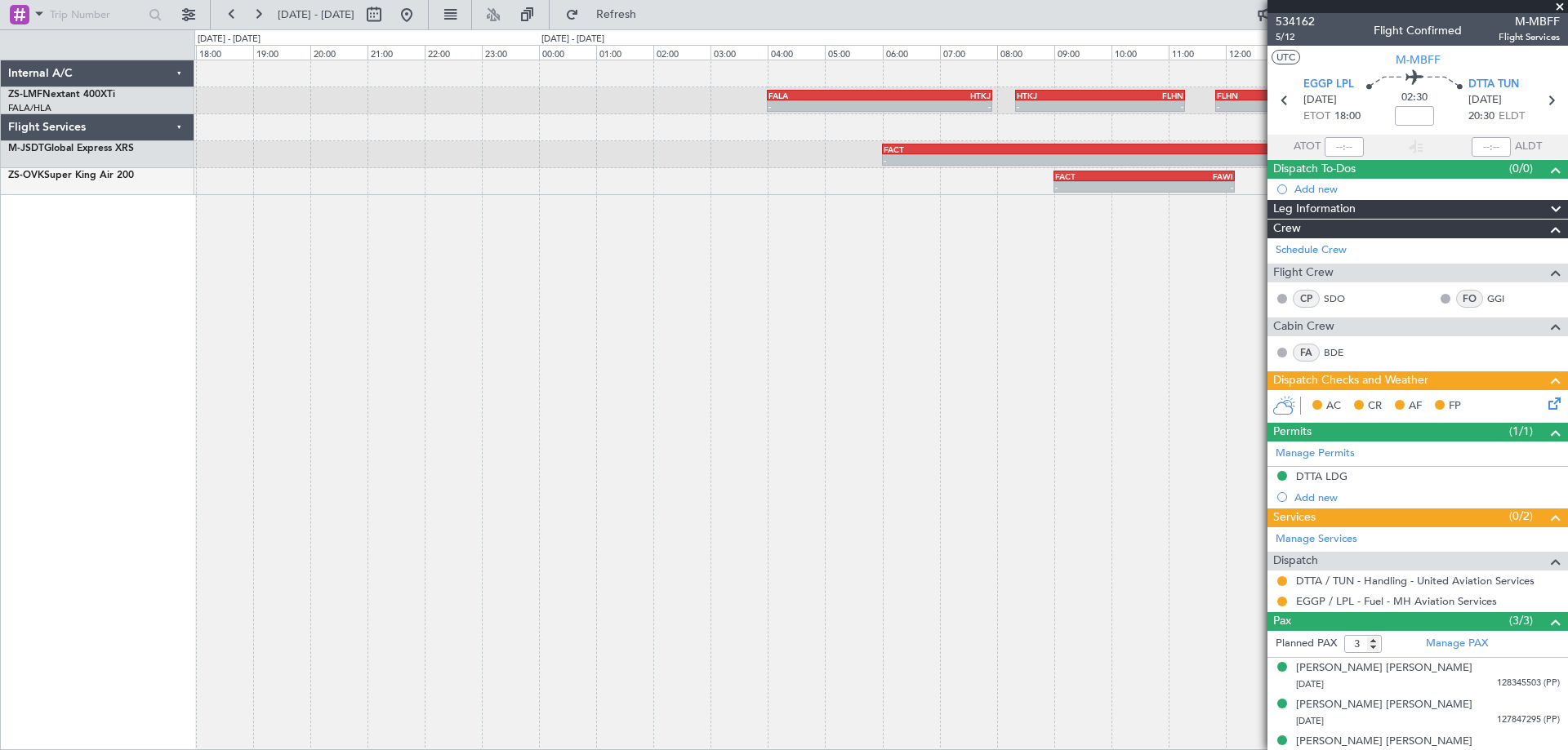
click at [704, 457] on div "- - FALA 04:00 Z HTKJ 07:56 Z - - HTKJ 08:20 Z FLHN 11:18 Z - - FLHN 11:50 Z FA…" at bounding box center [881, 405] width 1373 height 691
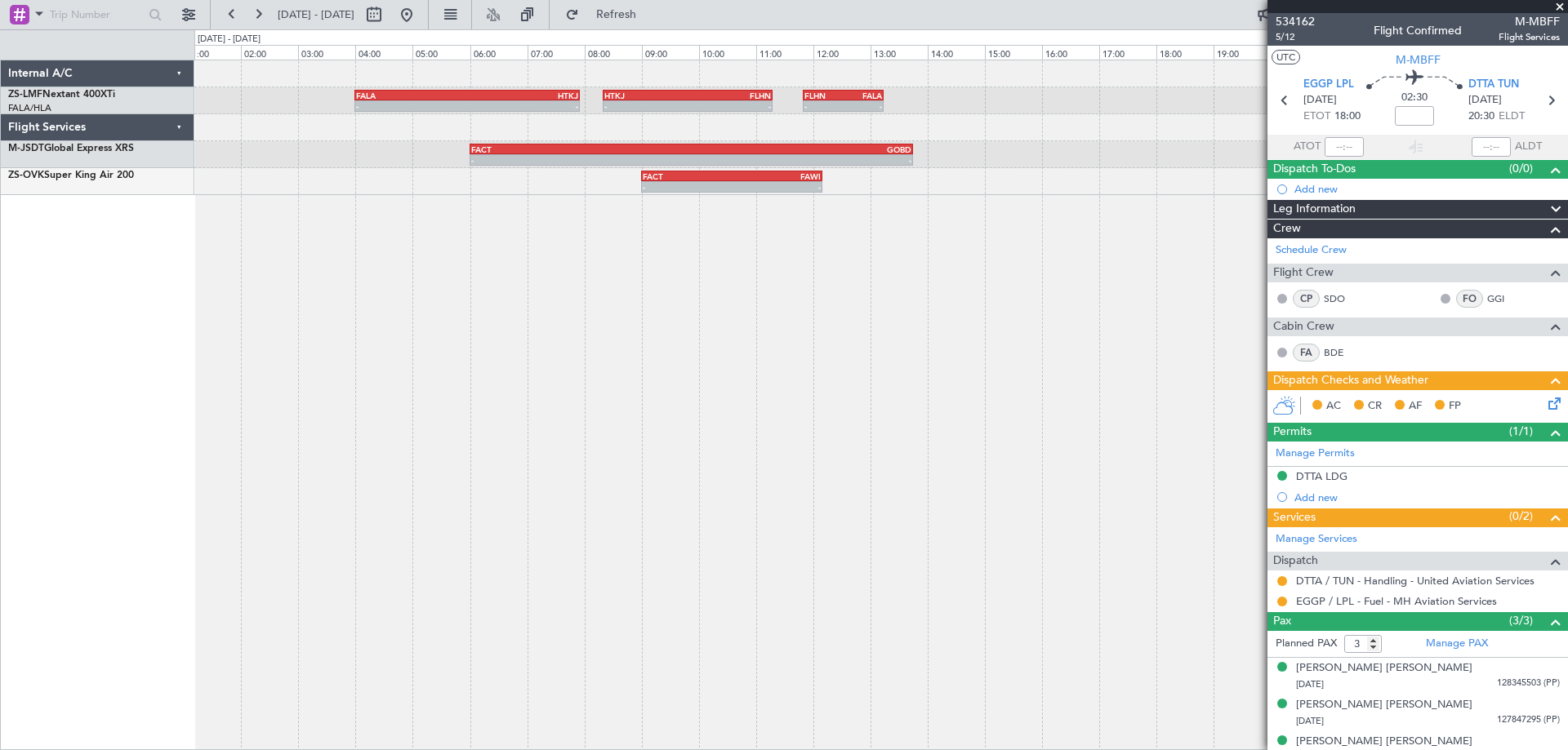
click at [332, 488] on div "- - FALA 04:00 Z HTKJ 07:56 Z - - HTKJ 08:20 Z FLHN 11:18 Z - - FLHN 11:50 Z FA…" at bounding box center [881, 405] width 1373 height 691
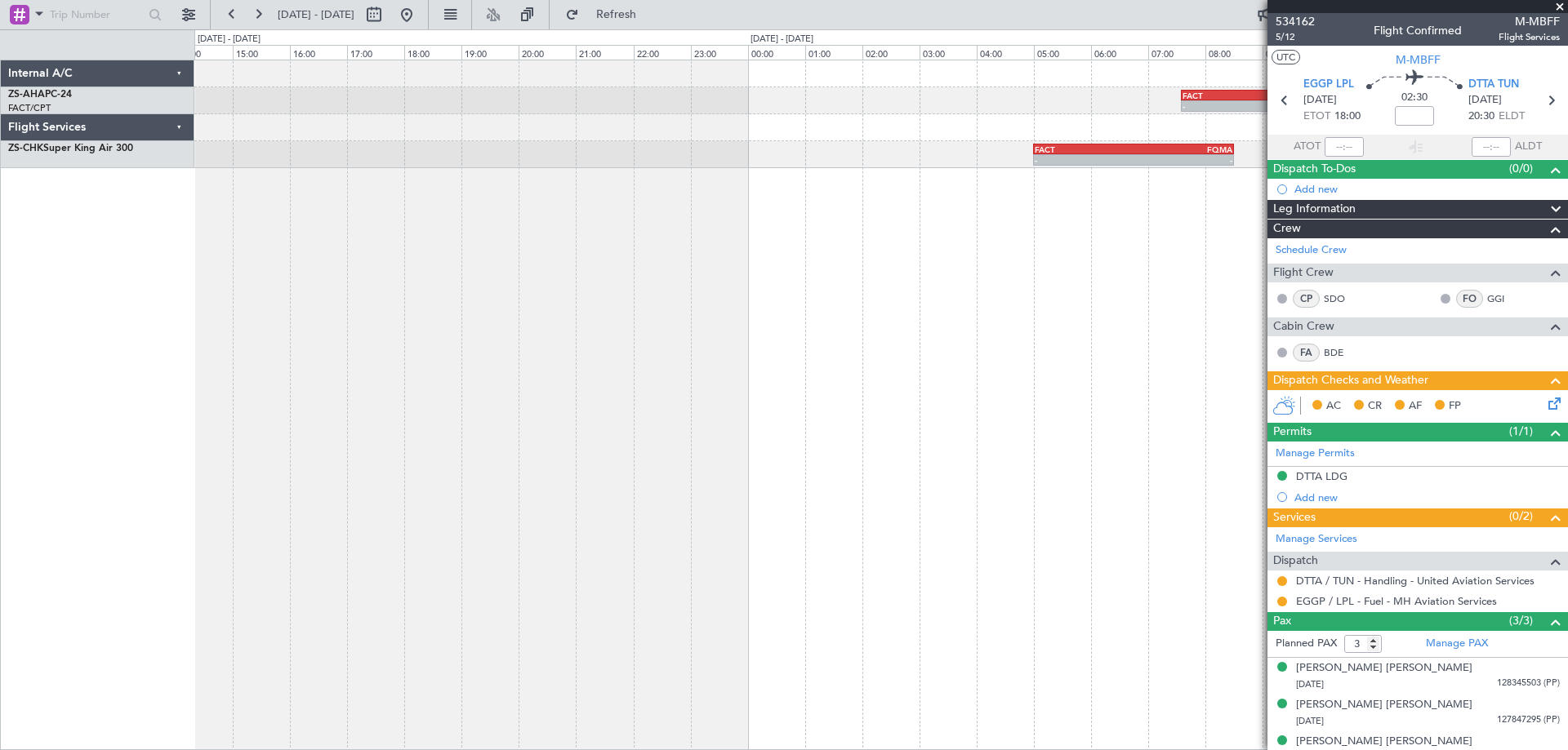
click at [518, 374] on div "- - FACT 07:35 Z FVFA 10:35 Z - - FVFA 11:20 Z FACT 14:30 Z - - FACT 05:00 Z FQ…" at bounding box center [881, 405] width 1373 height 691
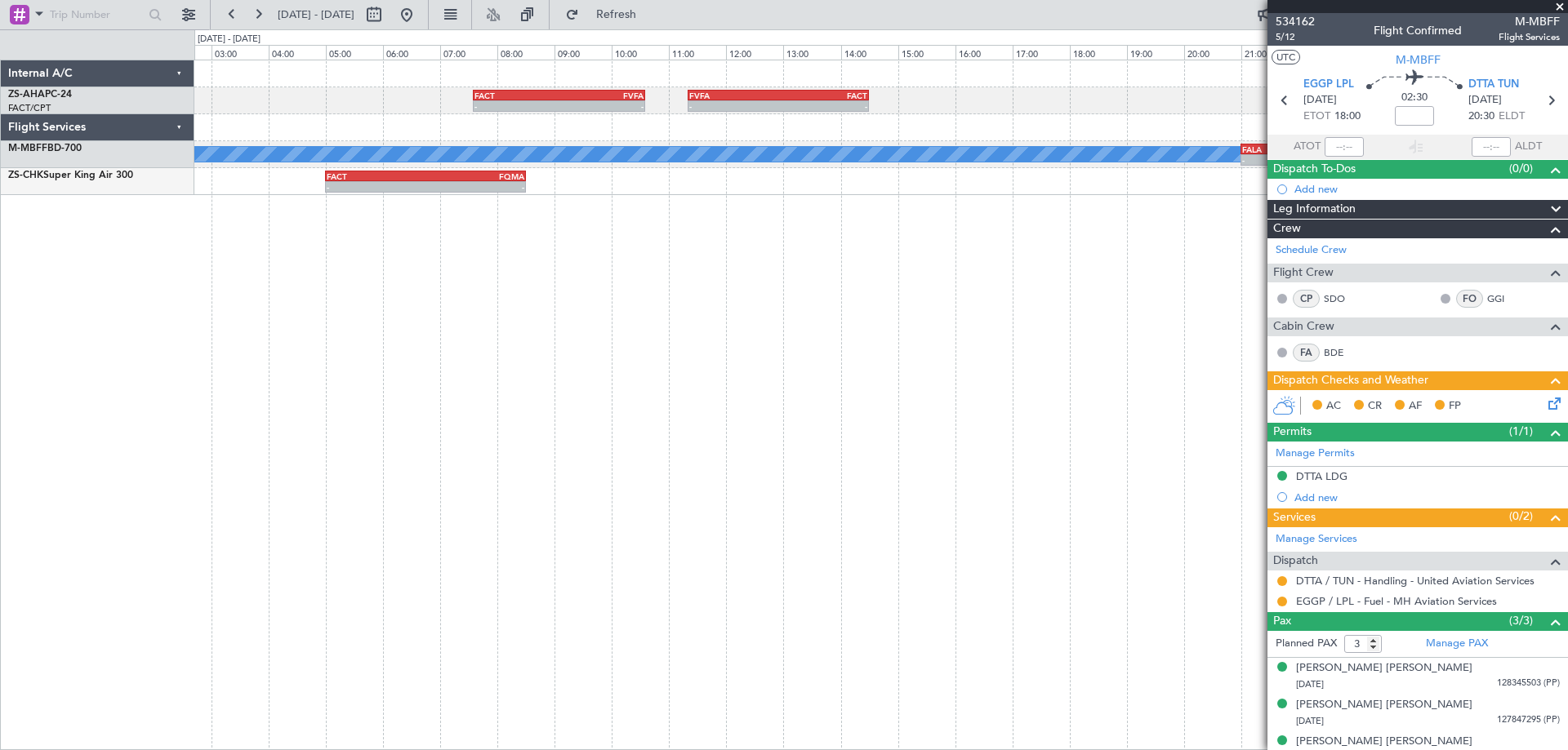
click at [360, 371] on div "- - FACT 07:35 Z FVFA 10:35 Z - - FVFA 11:20 Z FACT 14:30 Z A/C Booked - - FALA…" at bounding box center [881, 405] width 1373 height 691
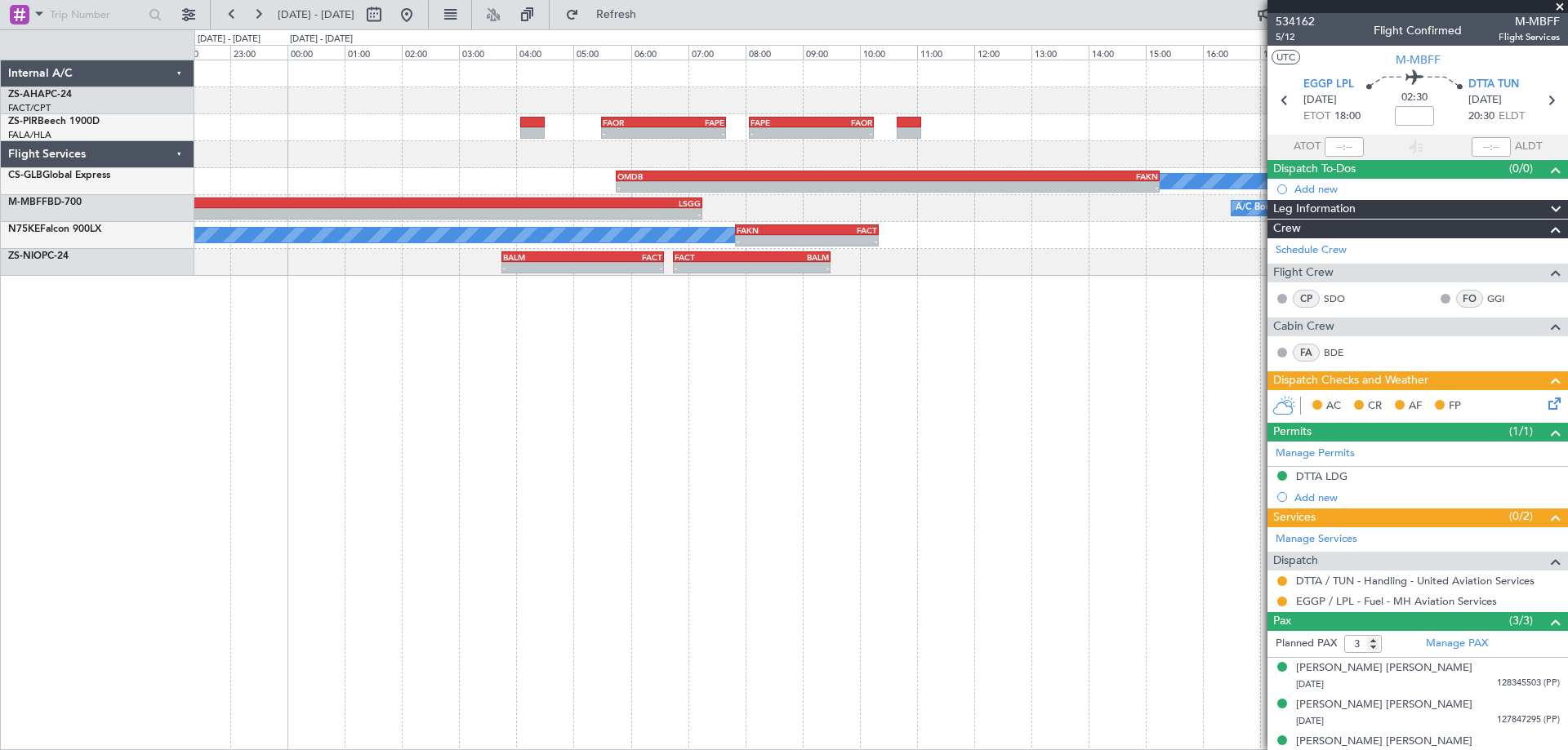
click at [467, 450] on div "- - FAOR 05:30 Z FAPE 07:40 Z - - FAPE 08:05 Z FAOR 10:15 Z - - OMDB 05:45 Z FA…" at bounding box center [881, 405] width 1373 height 691
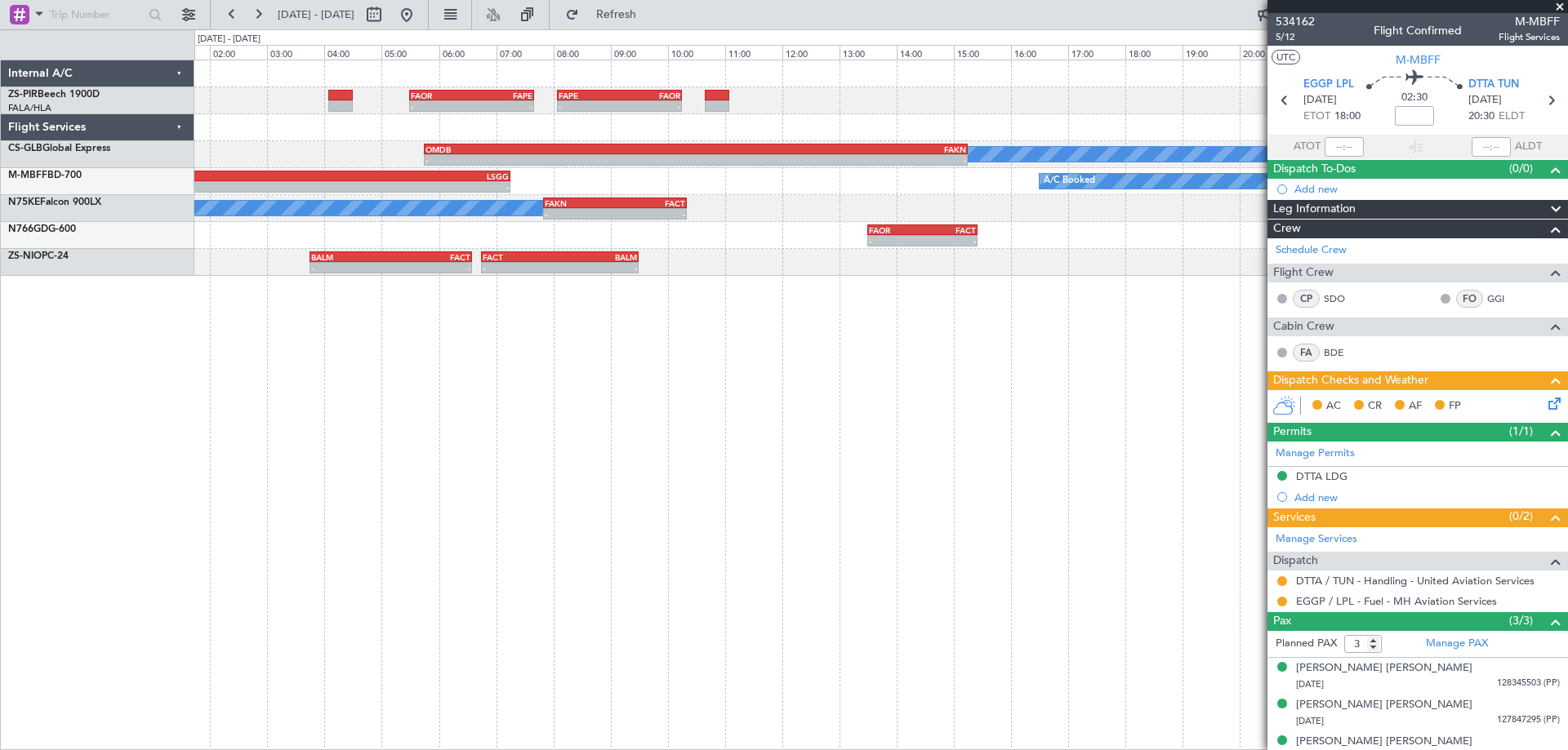
click at [243, 487] on div "- - FAOR 05:30 Z FAPE 07:40 Z - - FAPE 08:05 Z FAOR 10:15 Z - - OMDB 05:45 Z FA…" at bounding box center [881, 405] width 1373 height 691
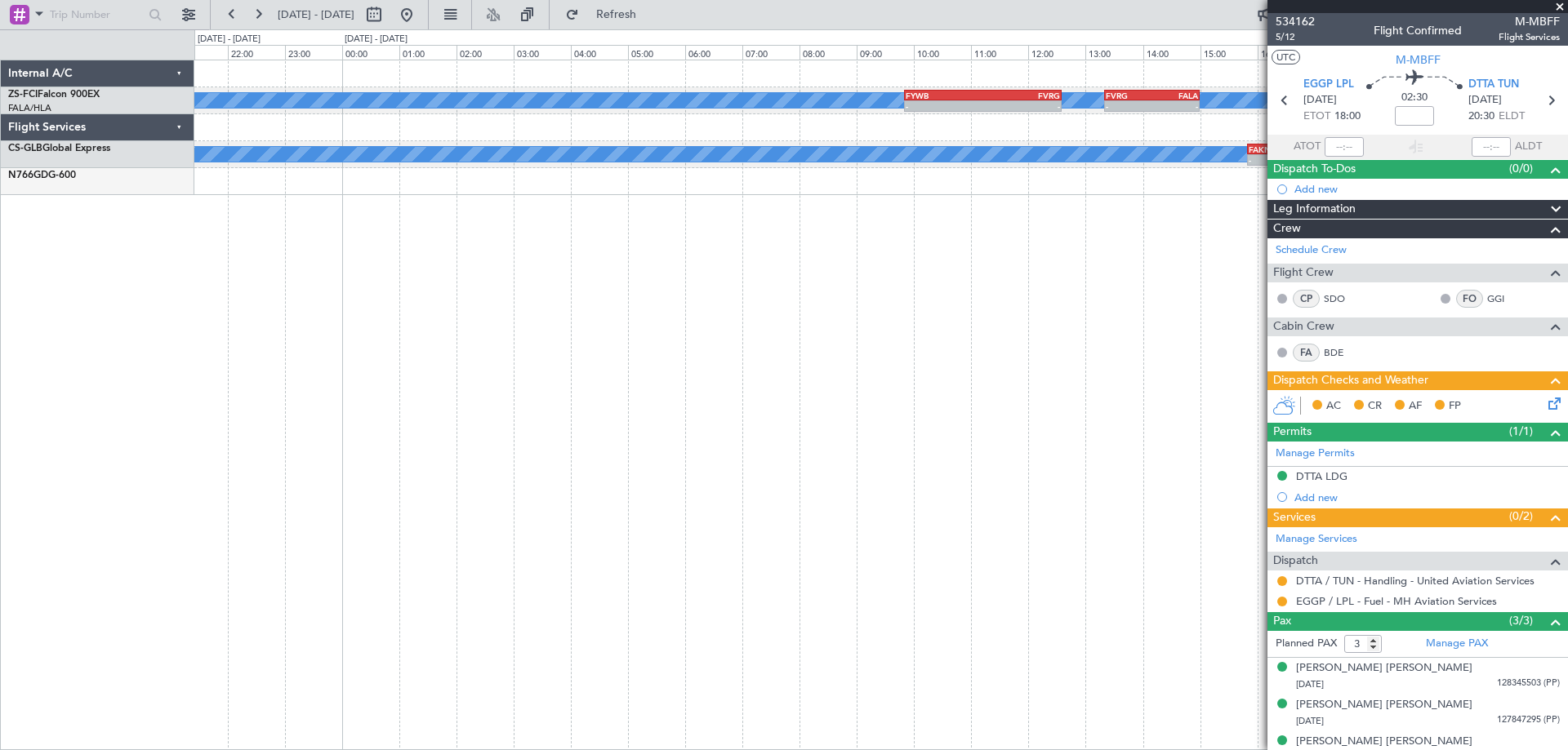
click at [330, 524] on div "A/C Booked A/C Booked A/C Booked A/C Booked A/C Booked - - FYWB 09:50 Z FVRG 12…" at bounding box center [881, 405] width 1373 height 691
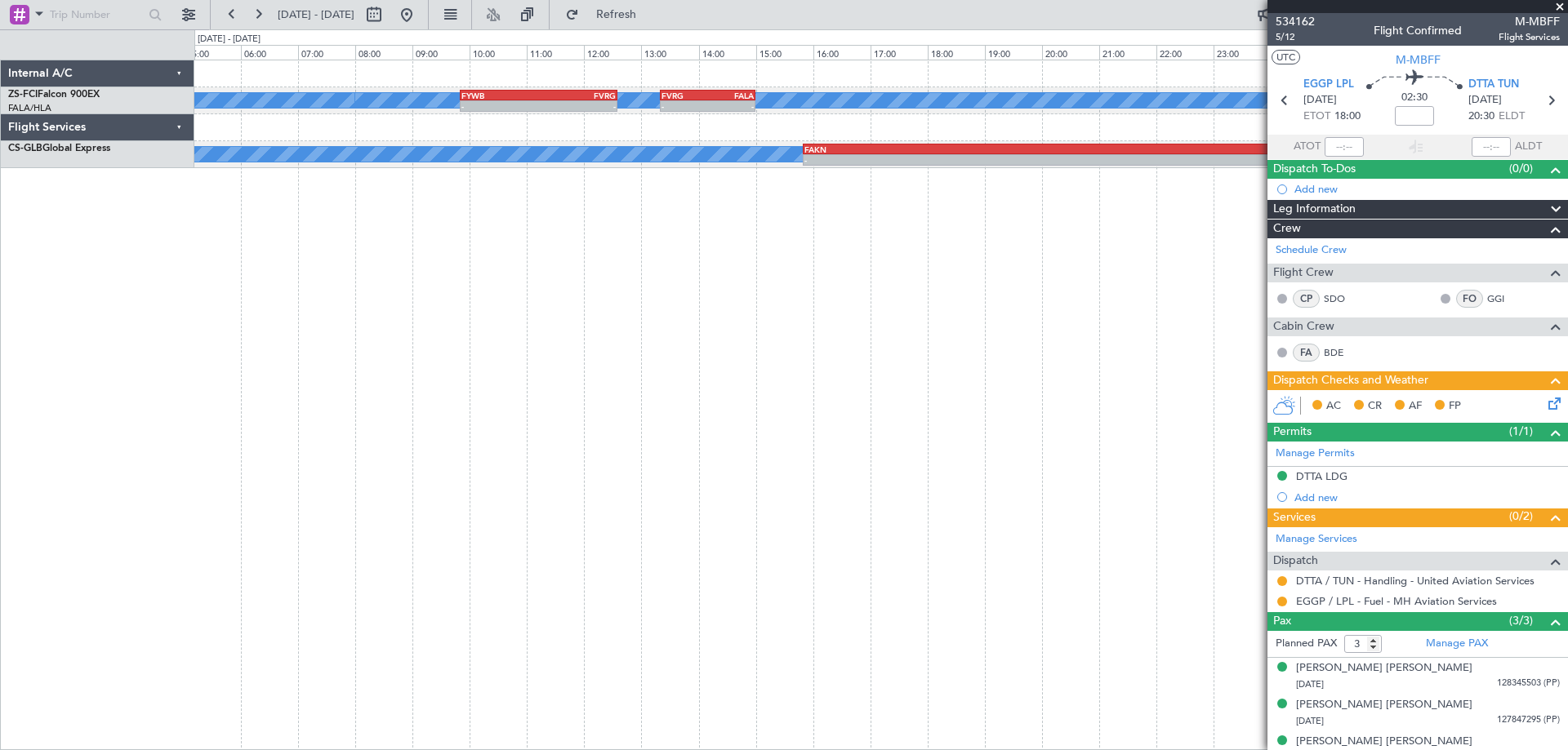
click at [374, 539] on div "A/C Booked A/C Booked A/C Booked A/C Booked A/C Booked - - FYWB 09:50 Z FVRG 12…" at bounding box center [881, 405] width 1373 height 691
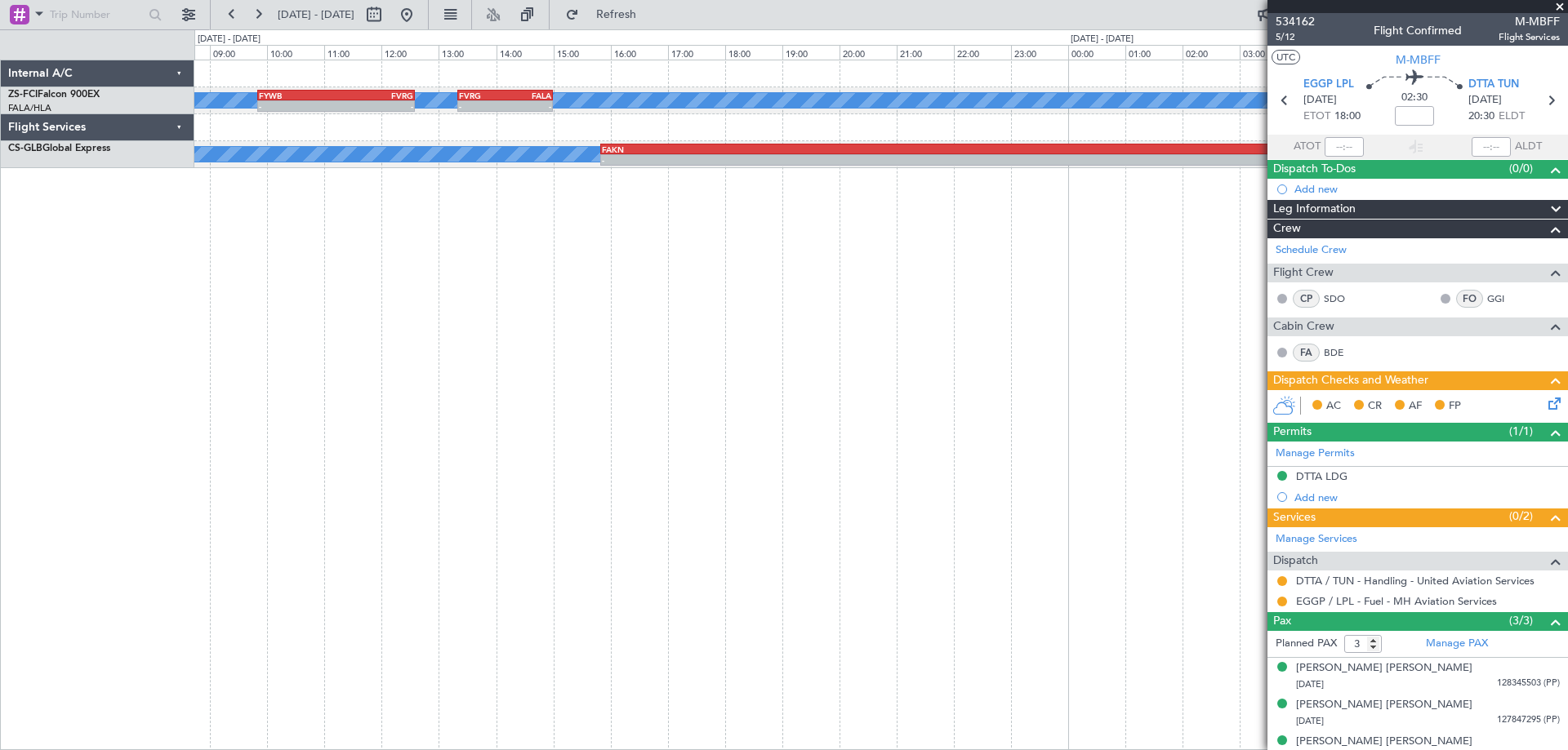
click at [407, 544] on div "A/C Booked A/C Booked - - FYWB 09:50 Z FVRG 12:35 Z - - FVRG 13:20 Z FALA 15:00…" at bounding box center [881, 405] width 1373 height 691
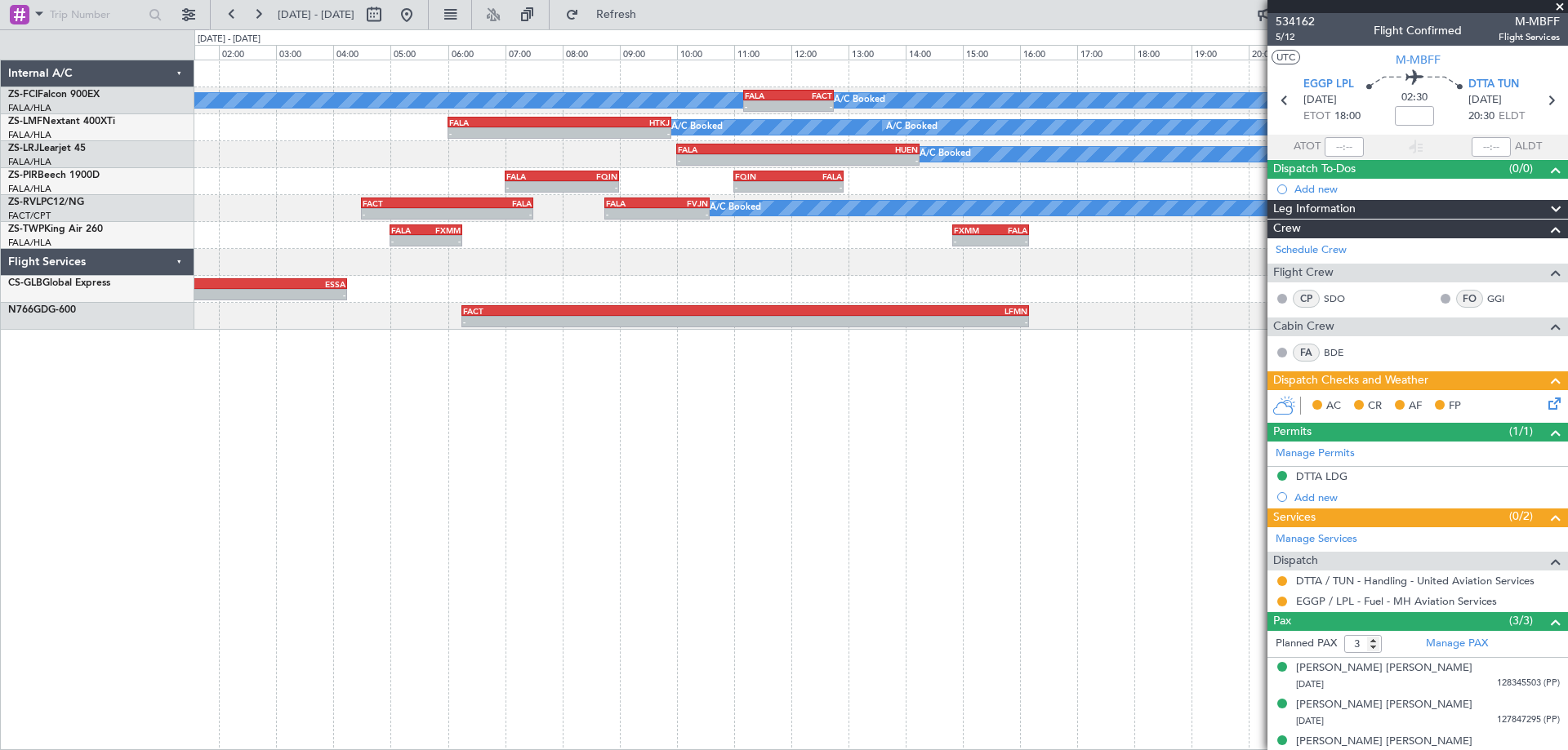
click at [649, 482] on div "A/C Booked A/C Booked FALA 11:10 Z FACT 12:45 Z - - A/C Booked - - FALA 06:00 Z…" at bounding box center [881, 405] width 1373 height 691
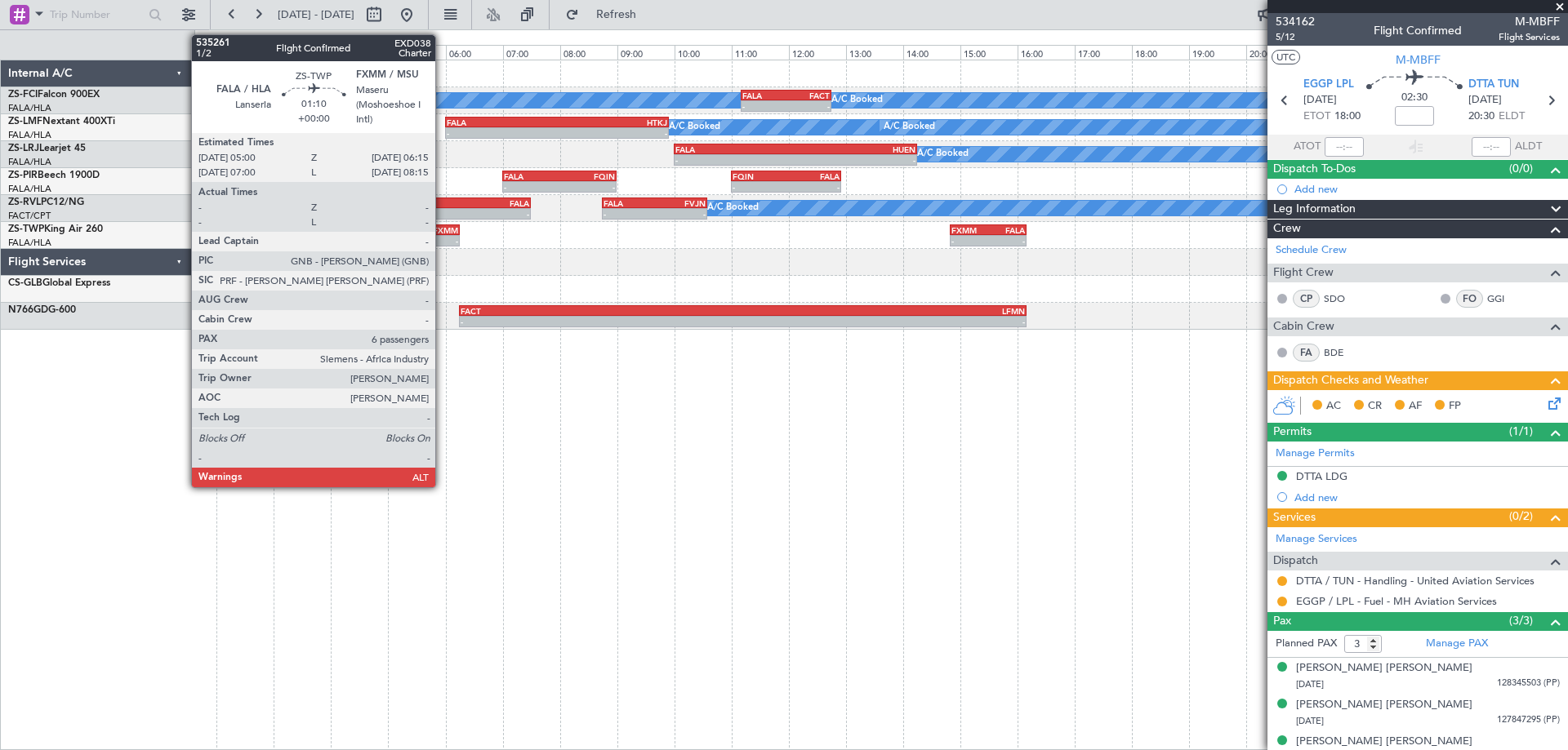
click at [442, 234] on div "FALA 05:00 Z FXMM 06:15 Z" at bounding box center [423, 231] width 72 height 11
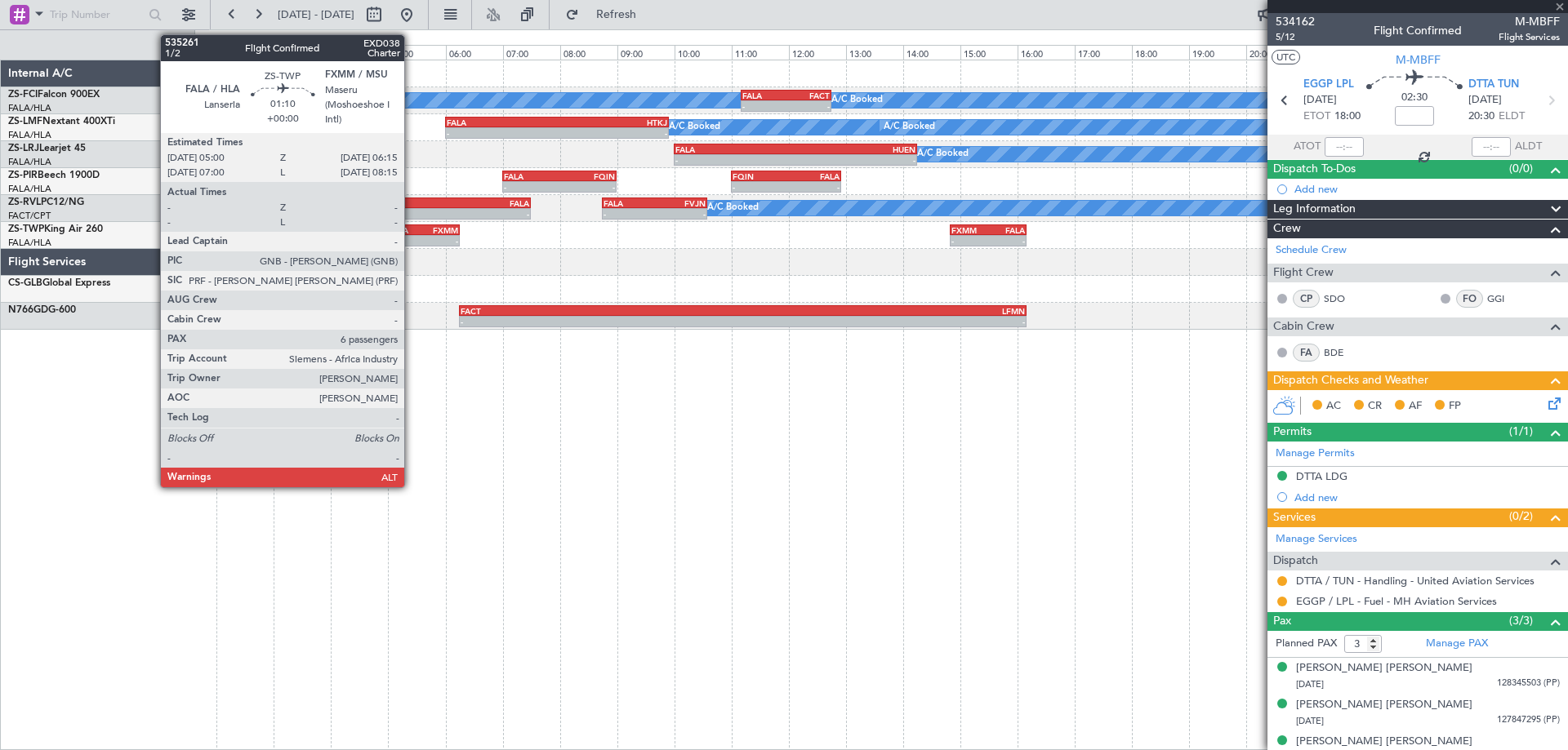
type input "6"
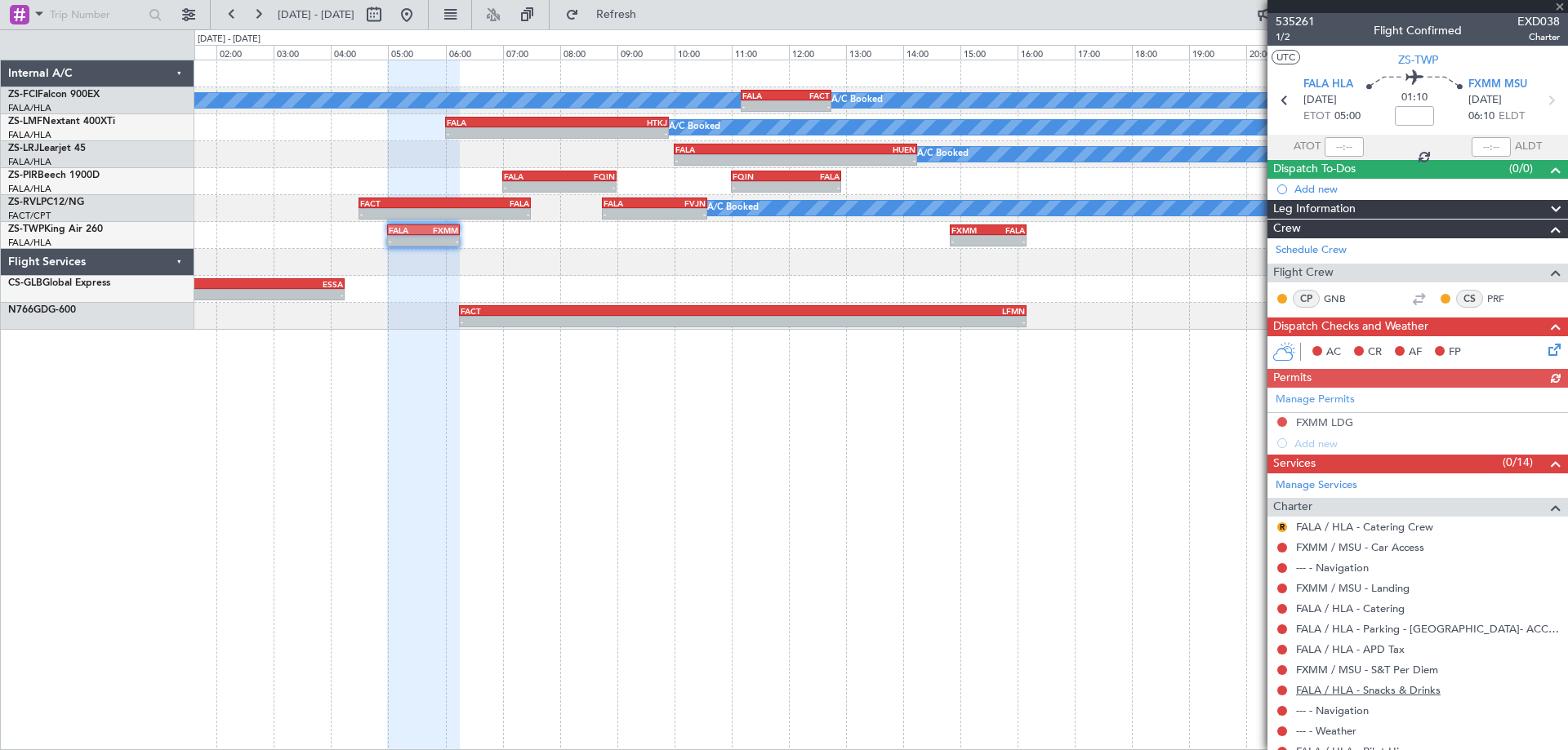
scroll to position [309, 0]
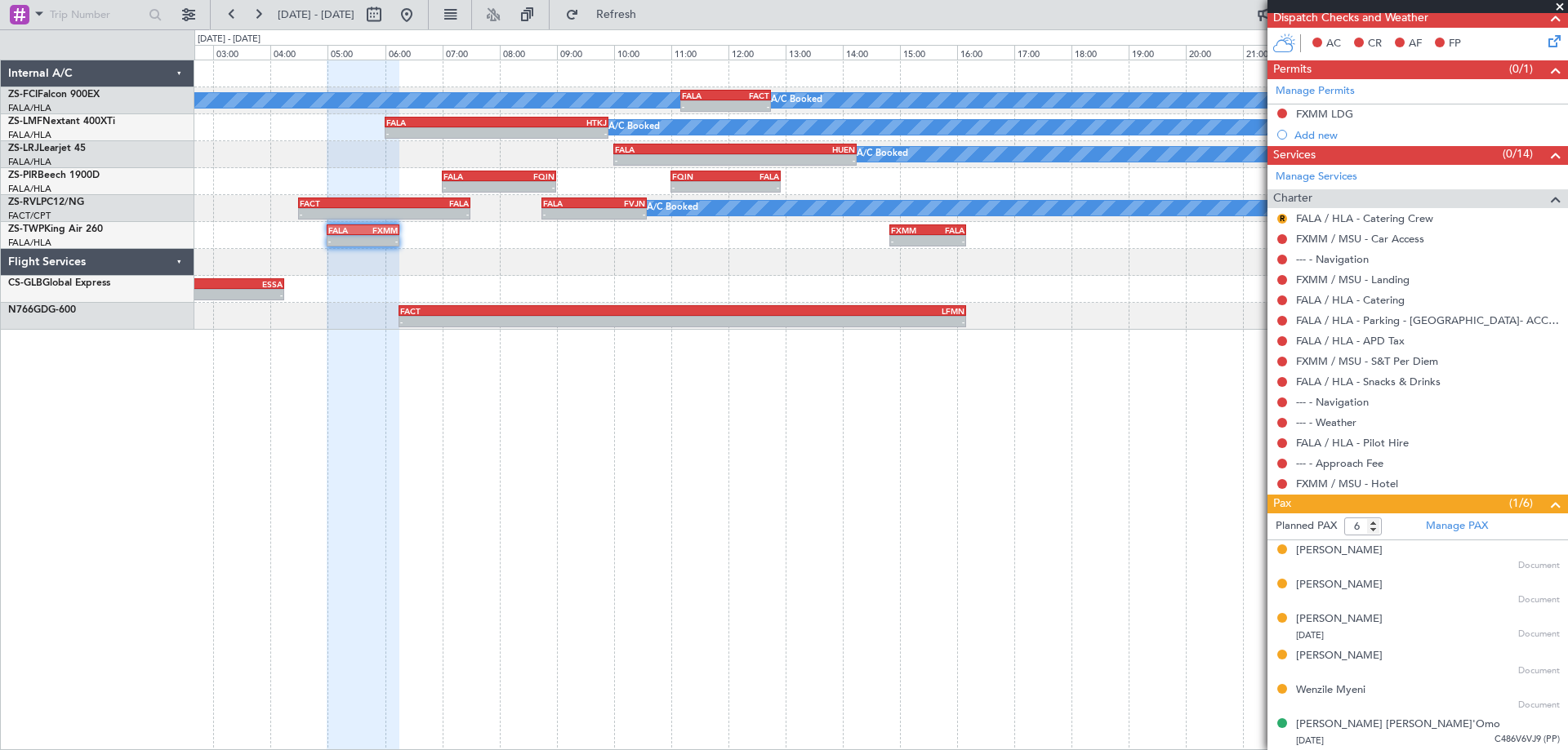
click at [1127, 545] on div "A/C Booked A/C Booked A/C Booked - - FALA 11:10 Z FACT 12:45 Z A/C Booked A/C B…" at bounding box center [881, 405] width 1373 height 691
click at [1560, 7] on span at bounding box center [1560, 8] width 16 height 15
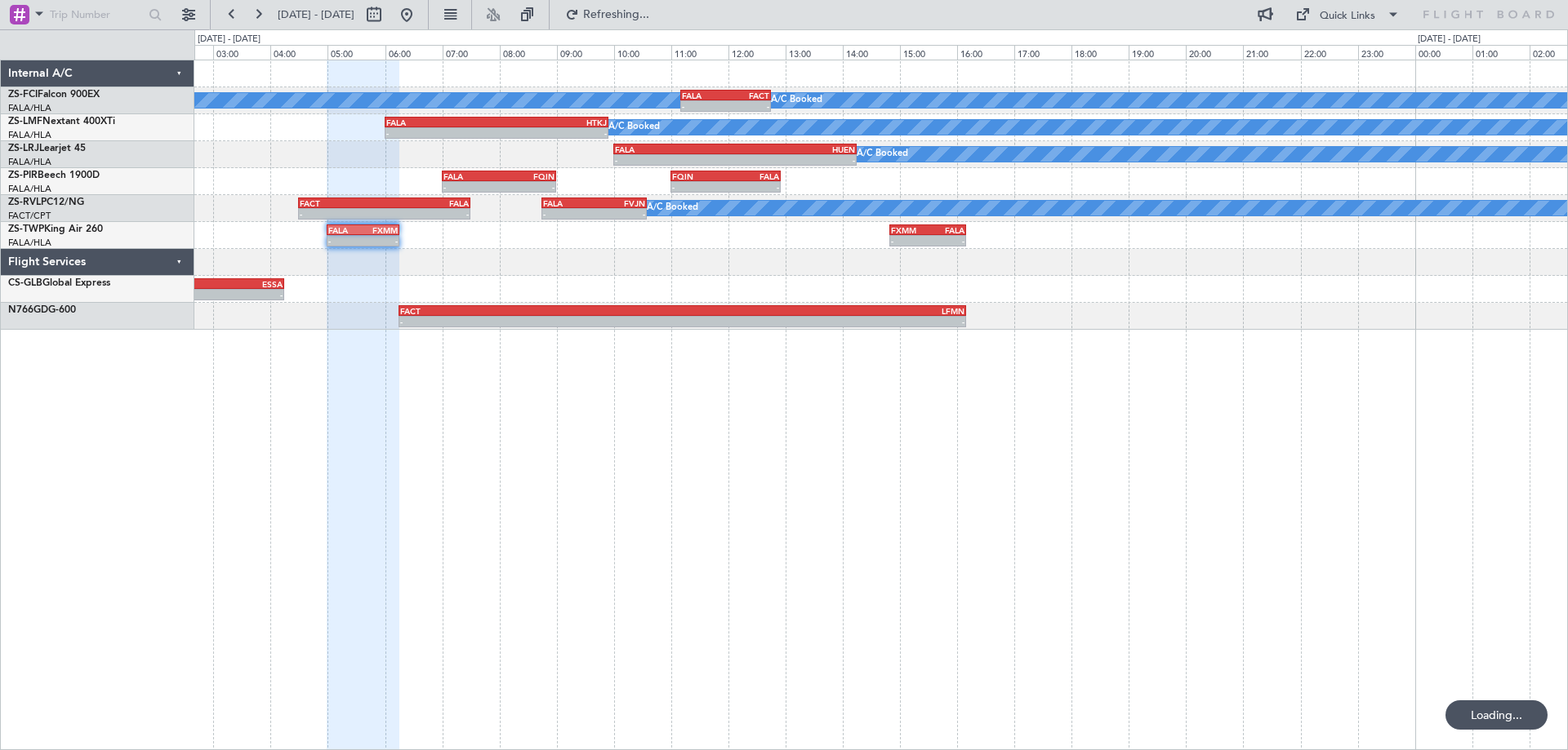
click at [1069, 355] on div "A/C Booked A/C Booked A/C Booked - - FALA 11:10 Z FACT 12:45 Z A/C Booked A/C B…" at bounding box center [881, 405] width 1373 height 691
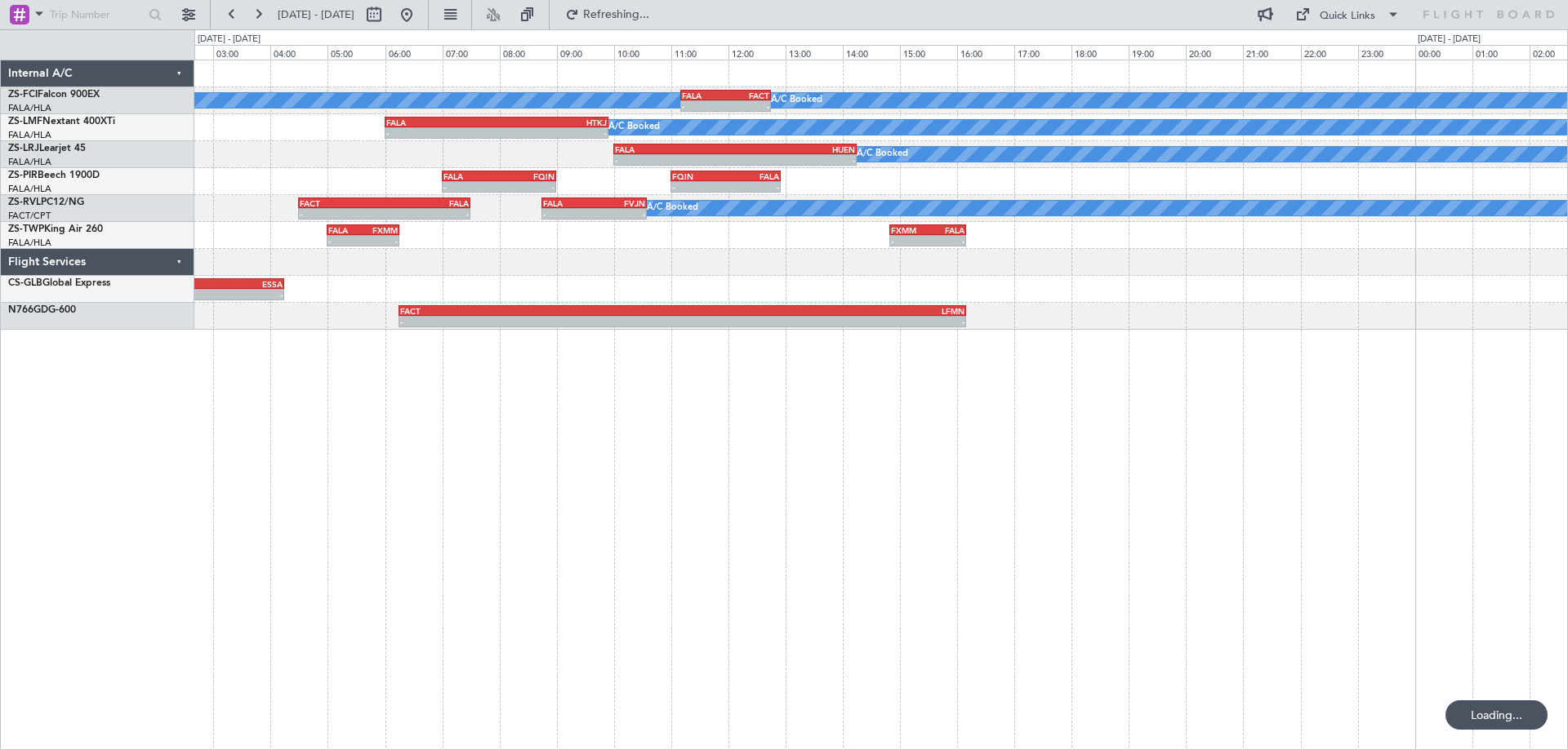
click at [927, 393] on div "A/C Booked A/C Booked A/C Booked - - FALA 11:10 Z FACT 12:45 Z A/C Booked A/C B…" at bounding box center [881, 405] width 1373 height 691
click at [420, 21] on button at bounding box center [407, 15] width 26 height 26
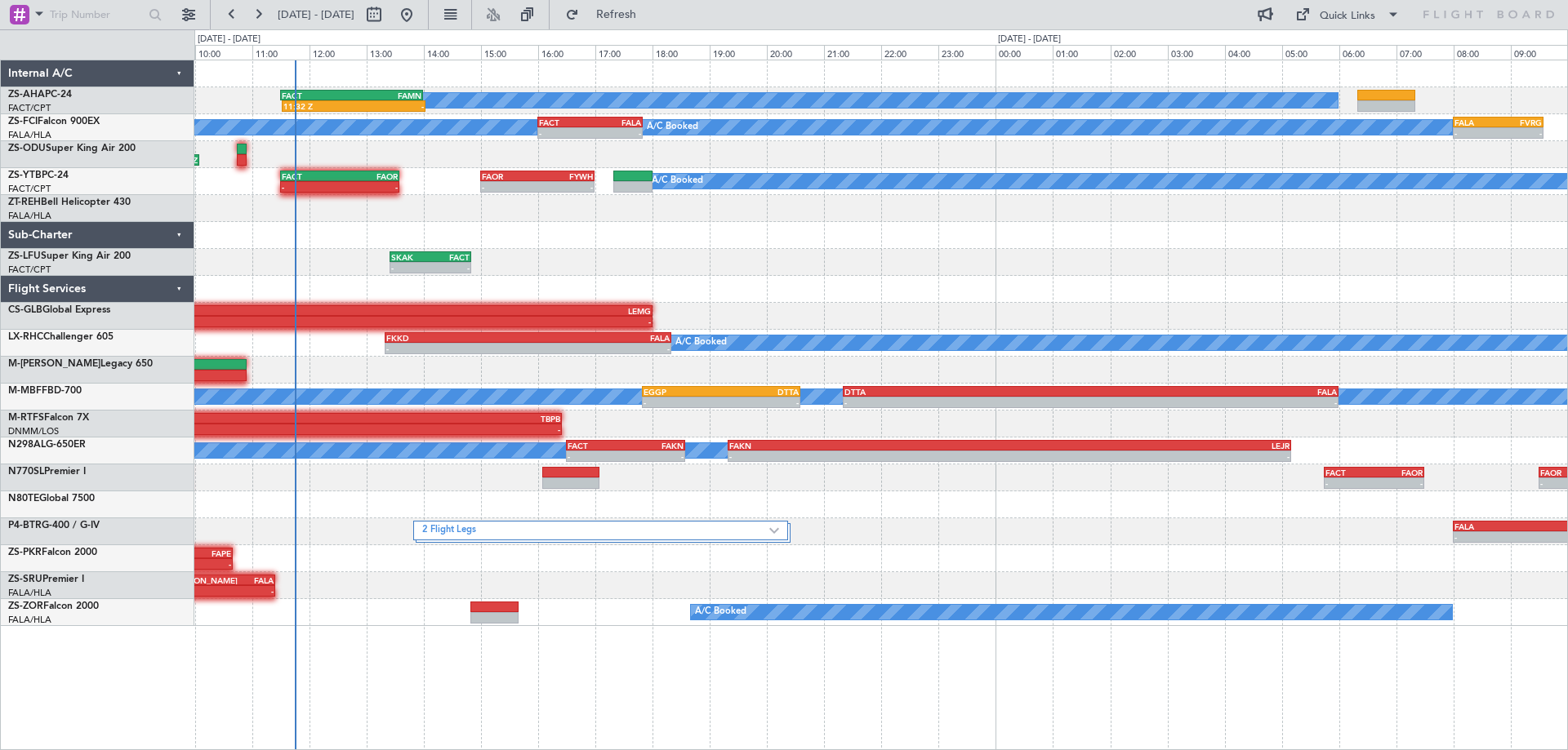
click at [1013, 305] on div "A/C Booked 11:32 Z - FACT 11:30 Z FAMN 14:00 Z - - FAOR 12:30 Z FACT 14:40 Z A/…" at bounding box center [881, 343] width 1373 height 566
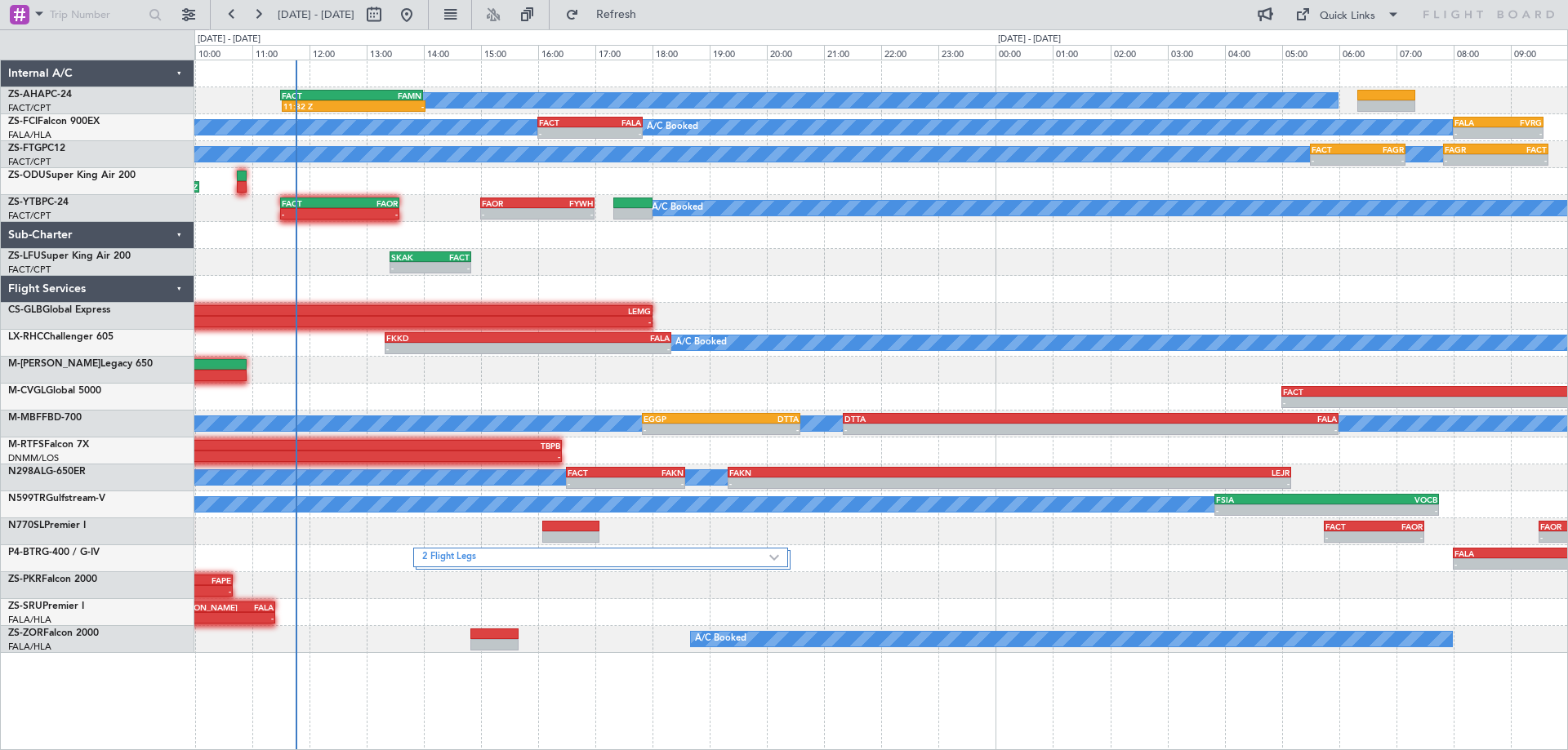
click at [808, 361] on div "A/C Booked 11:32 Z - FACT 11:30 Z FAMN 14:00 Z - - FAOR 12:30 Z FACT 14:40 Z A/…" at bounding box center [881, 357] width 1373 height 593
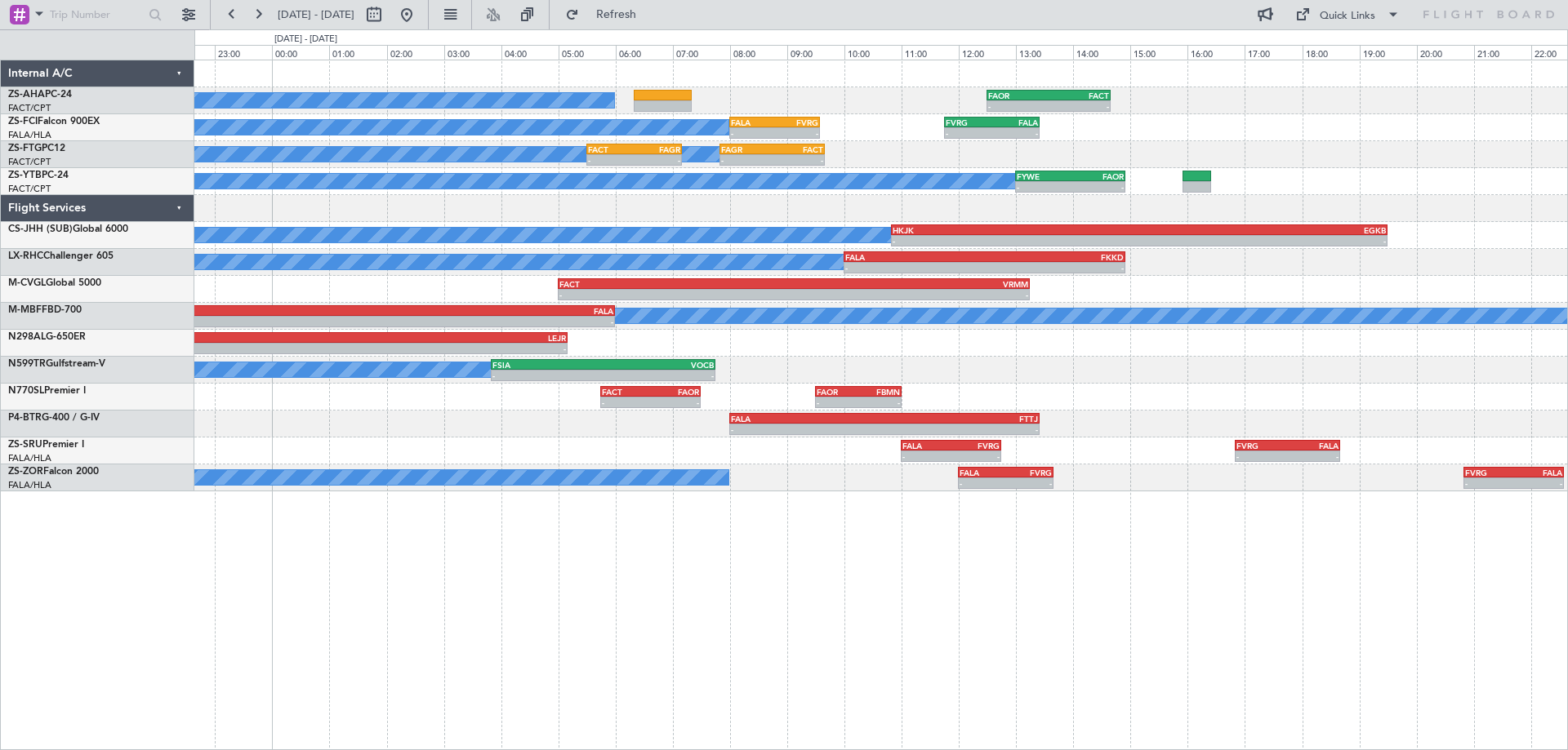
click at [1096, 435] on div "A/C Booked - - FAOR 12:30 Z FACT 14:40 Z A/C Booked - - FALA 08:00 Z FVRG 09:35…" at bounding box center [881, 276] width 1373 height 431
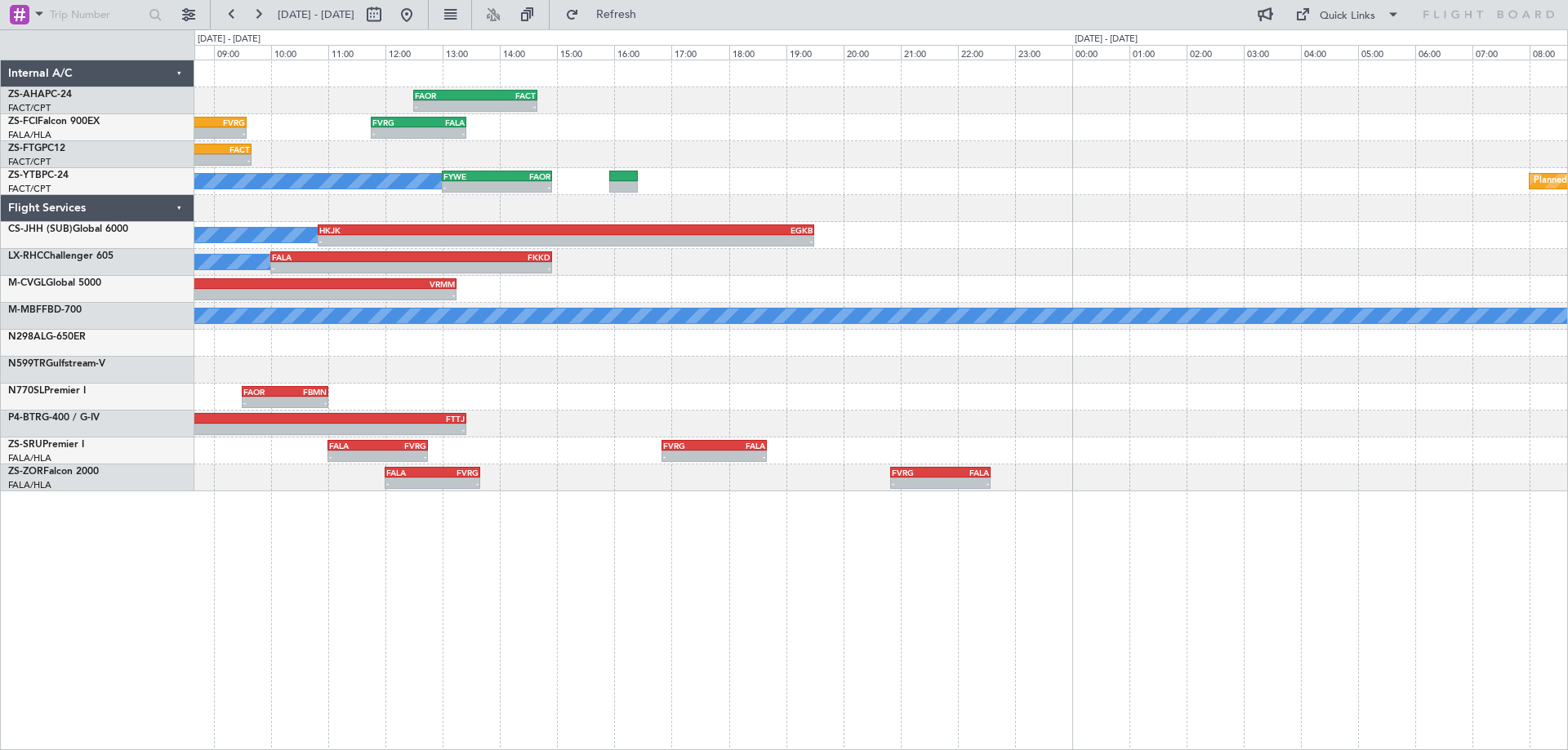
click at [508, 509] on div "- - FAOR 12:30 Z FACT 14:40 Z A/C Booked - - FALA 08:00 Z FVRG 09:35 Z - - FVRG…" at bounding box center [881, 405] width 1373 height 691
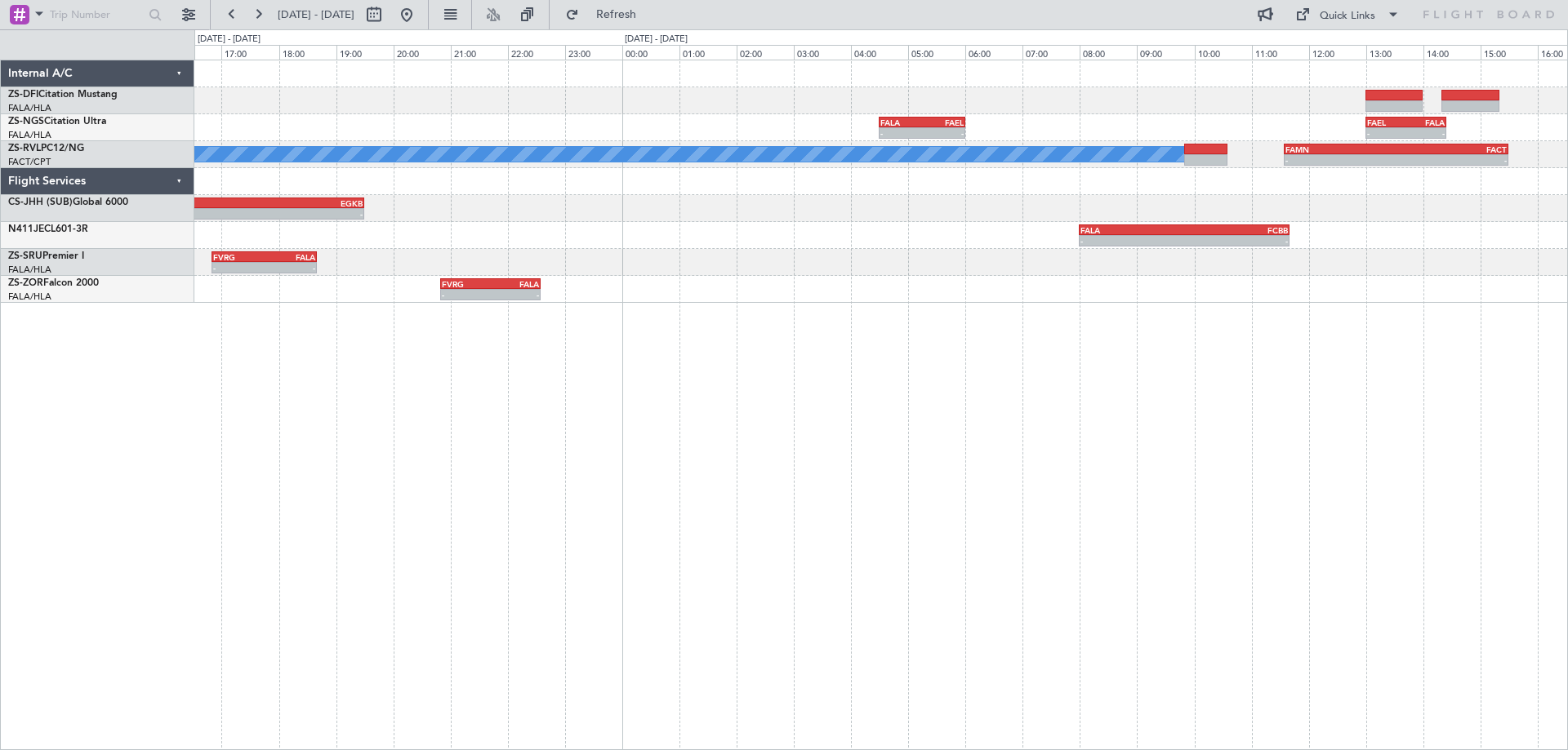
click at [1078, 461] on div "- - FALA 04:30 Z FAEL 06:00 Z - - FAEL 13:00 Z FALA 14:25 Z A/C Booked - - FAMN…" at bounding box center [881, 405] width 1373 height 691
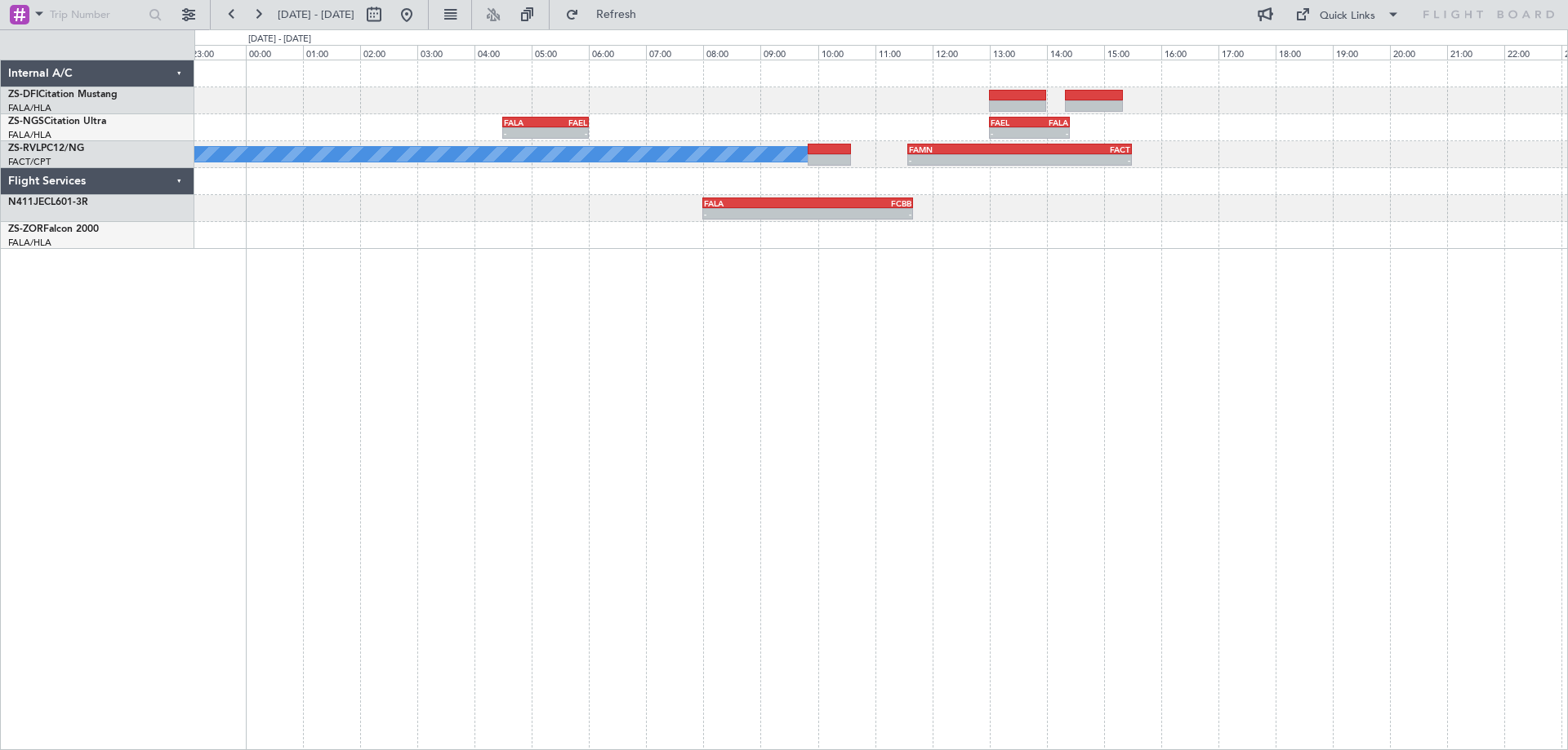
click at [947, 398] on div "- - FALA 04:30 Z FAEL 06:00 Z - - FAEL 13:00 Z FALA 14:25 Z A/C Booked - - FAMN…" at bounding box center [881, 405] width 1373 height 691
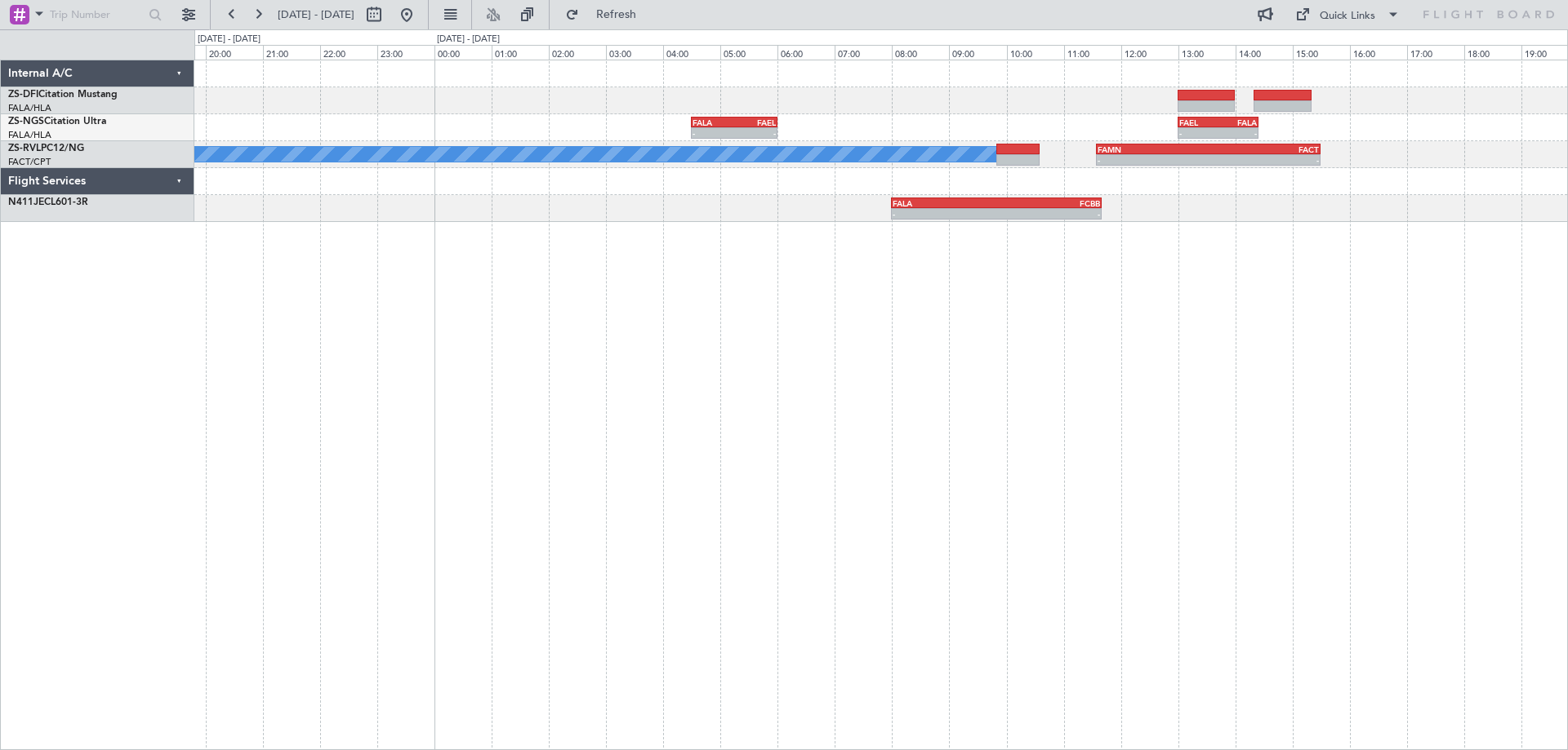
click at [1065, 436] on div "- - FALA 04:30 Z FAEL 06:00 Z - - FAEL 13:00 Z FALA 14:25 Z A/C Booked - - FAMN…" at bounding box center [881, 405] width 1373 height 691
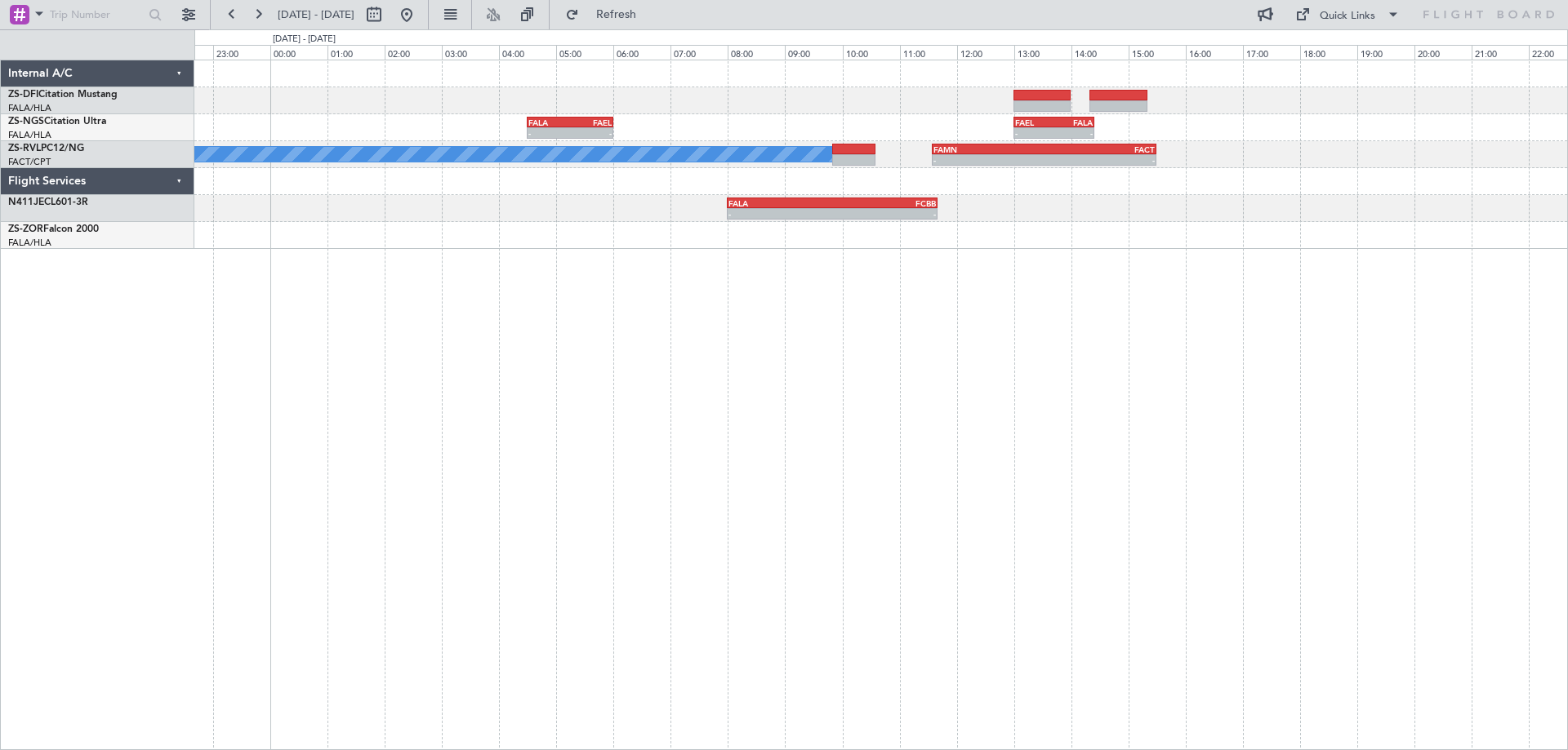
click at [892, 479] on div "- - FALA 04:30 Z FAEL 06:00 Z - - FAEL 13:00 Z FALA 14:25 Z A/C Booked - - FAMN…" at bounding box center [881, 405] width 1373 height 691
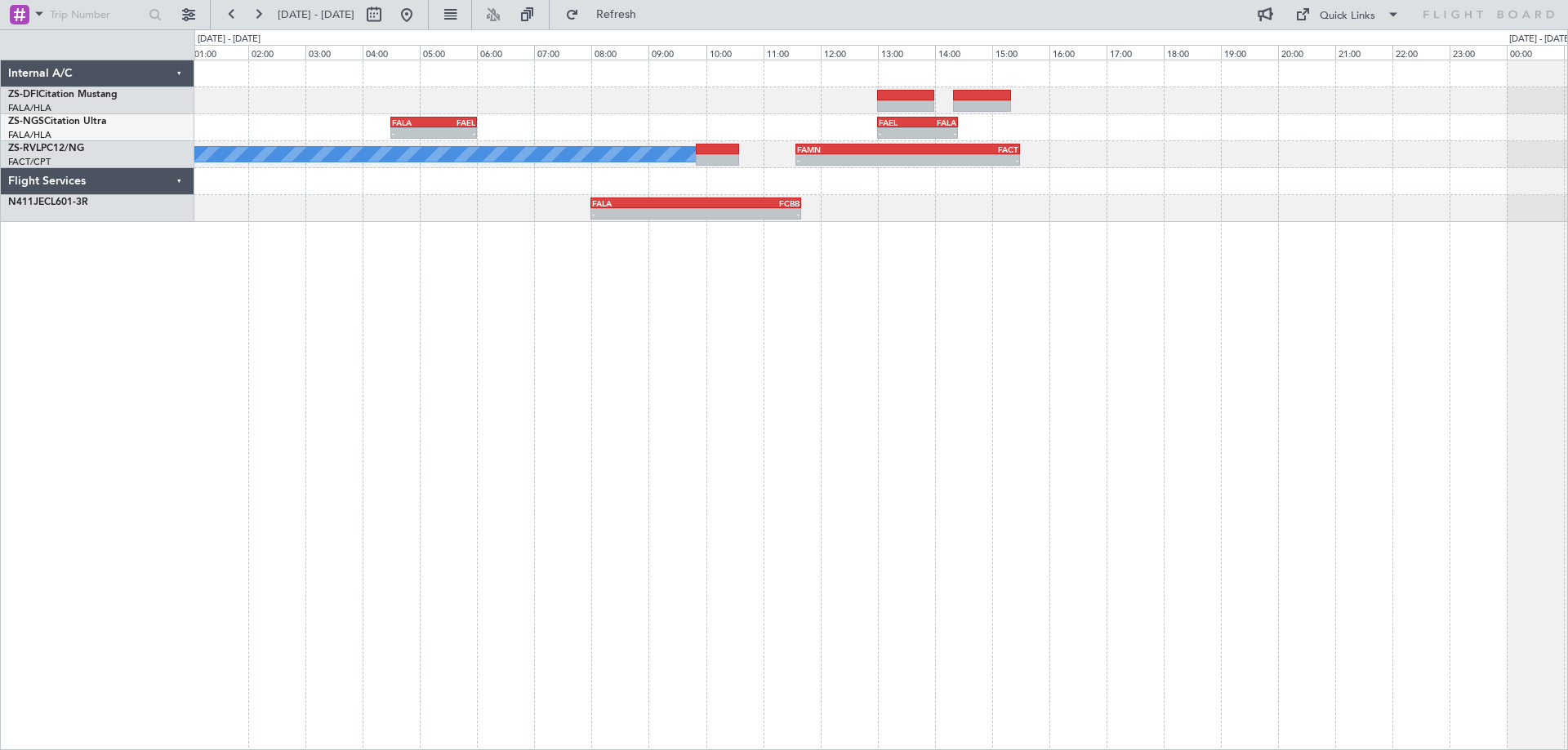
click at [1080, 342] on div "- - FALA 04:30 Z FAEL 06:00 Z - - FAEL 13:00 Z FALA 14:25 Z A/C Booked - - FAMN…" at bounding box center [881, 405] width 1373 height 691
click at [420, 16] on button at bounding box center [407, 15] width 26 height 26
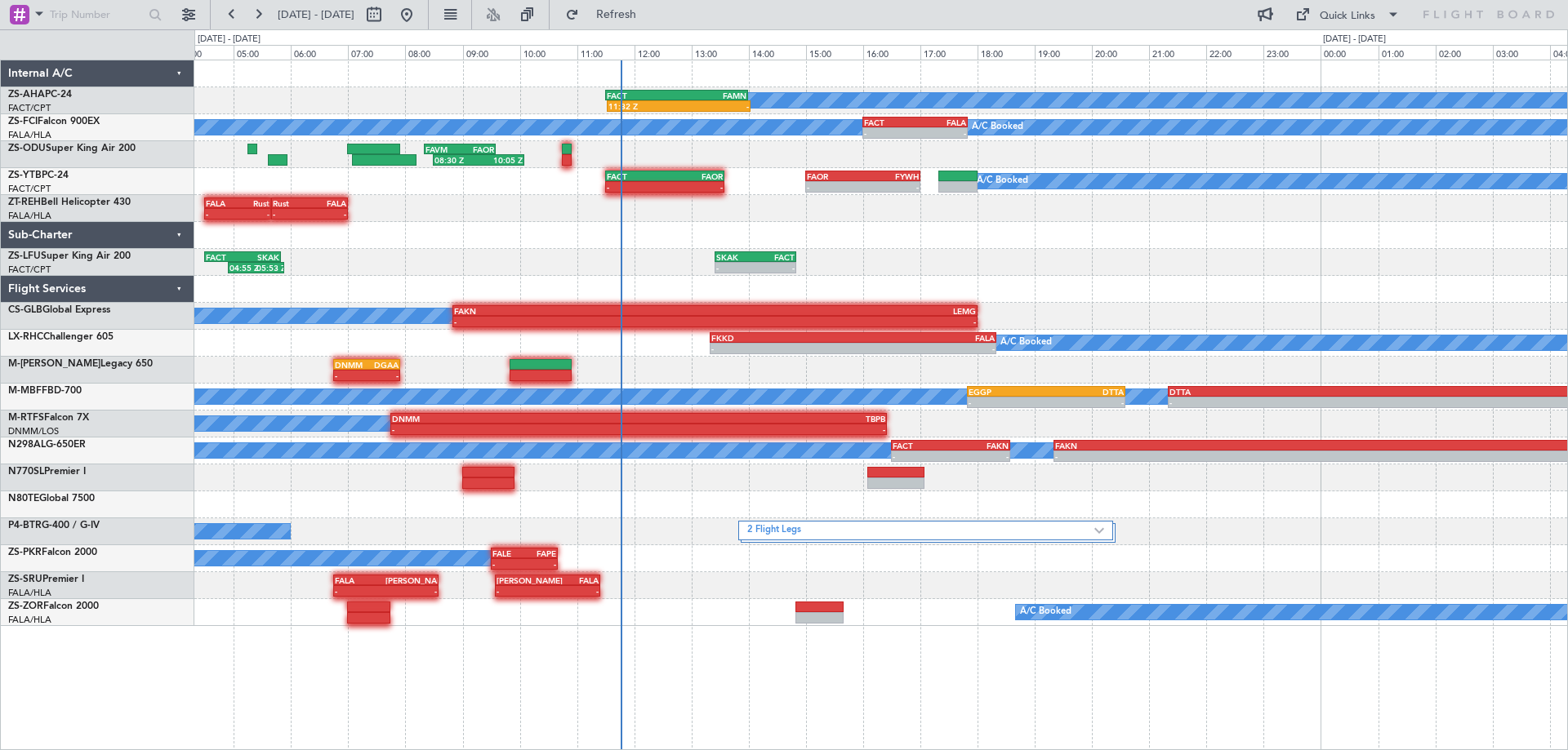
click at [1089, 296] on div at bounding box center [881, 289] width 1373 height 27
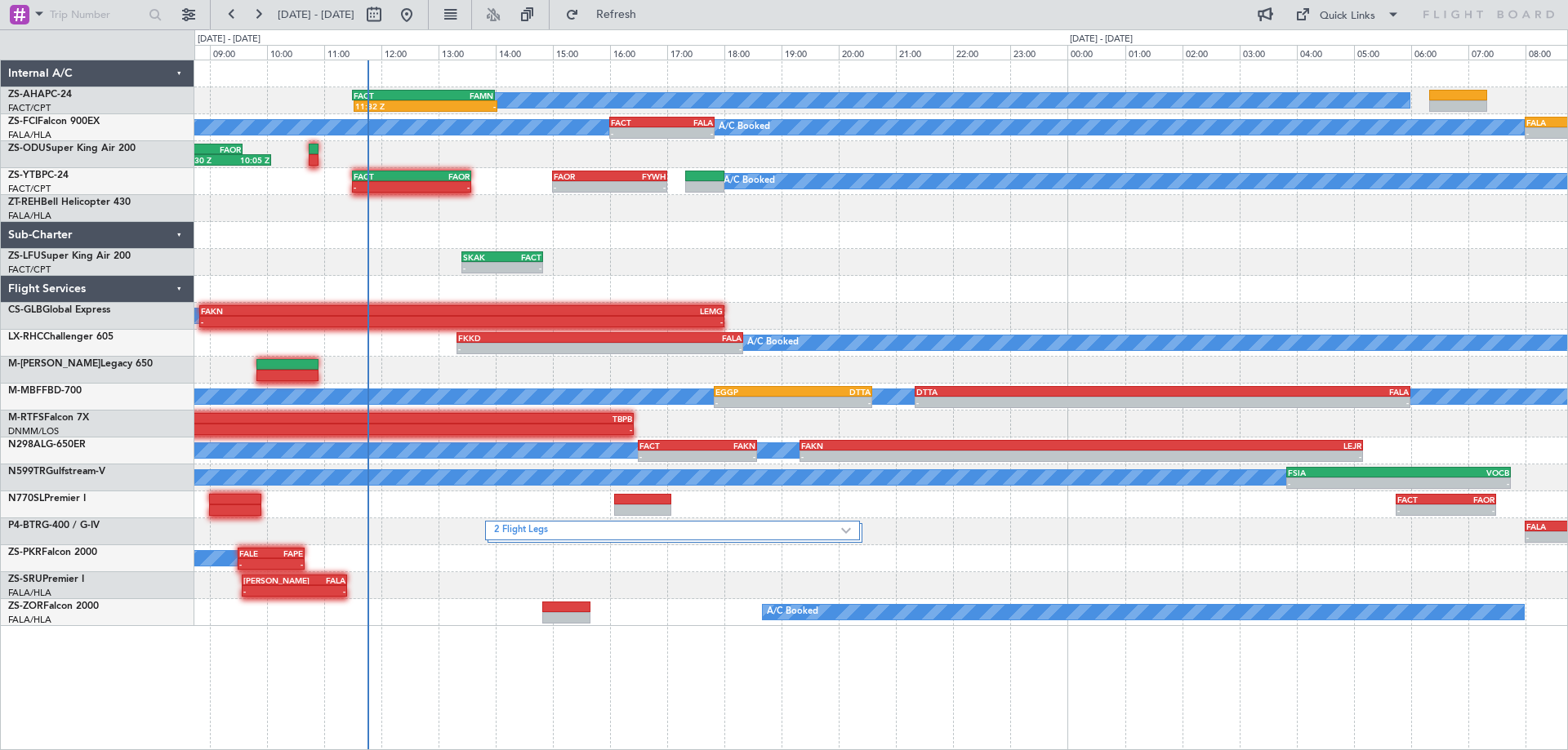
click at [825, 264] on div "A/C Booked FACT 11:30 Z FAMN 14:00 Z 11:32 Z - - - FAOR 12:30 Z FACT 14:40 Z A/…" at bounding box center [881, 343] width 1373 height 566
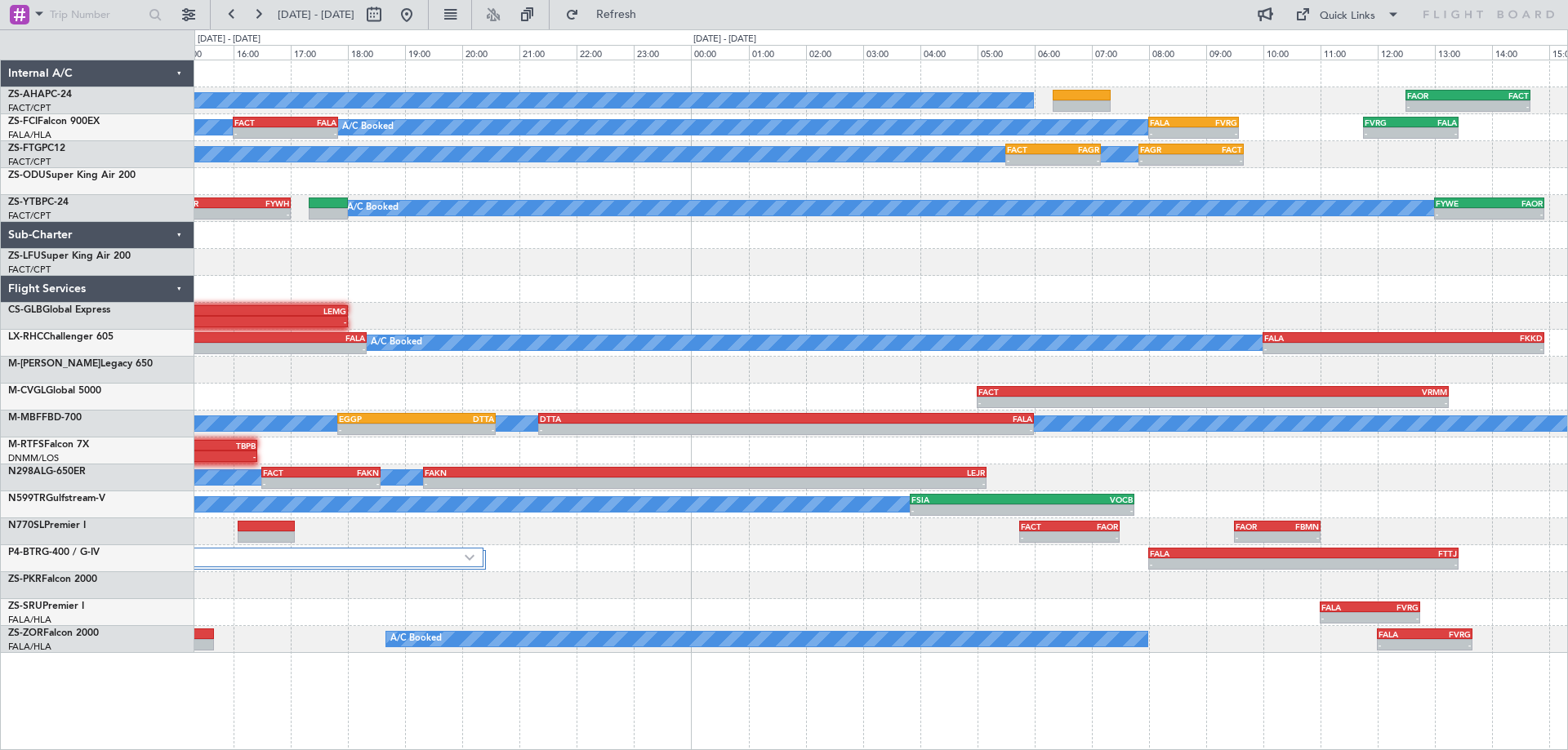
click at [879, 266] on div "A/C Booked - - FAOR 12:30 Z FACT 14:40 Z FACT 11:30 Z FAMN 14:00 Z 11:32 Z - A/…" at bounding box center [881, 357] width 1373 height 593
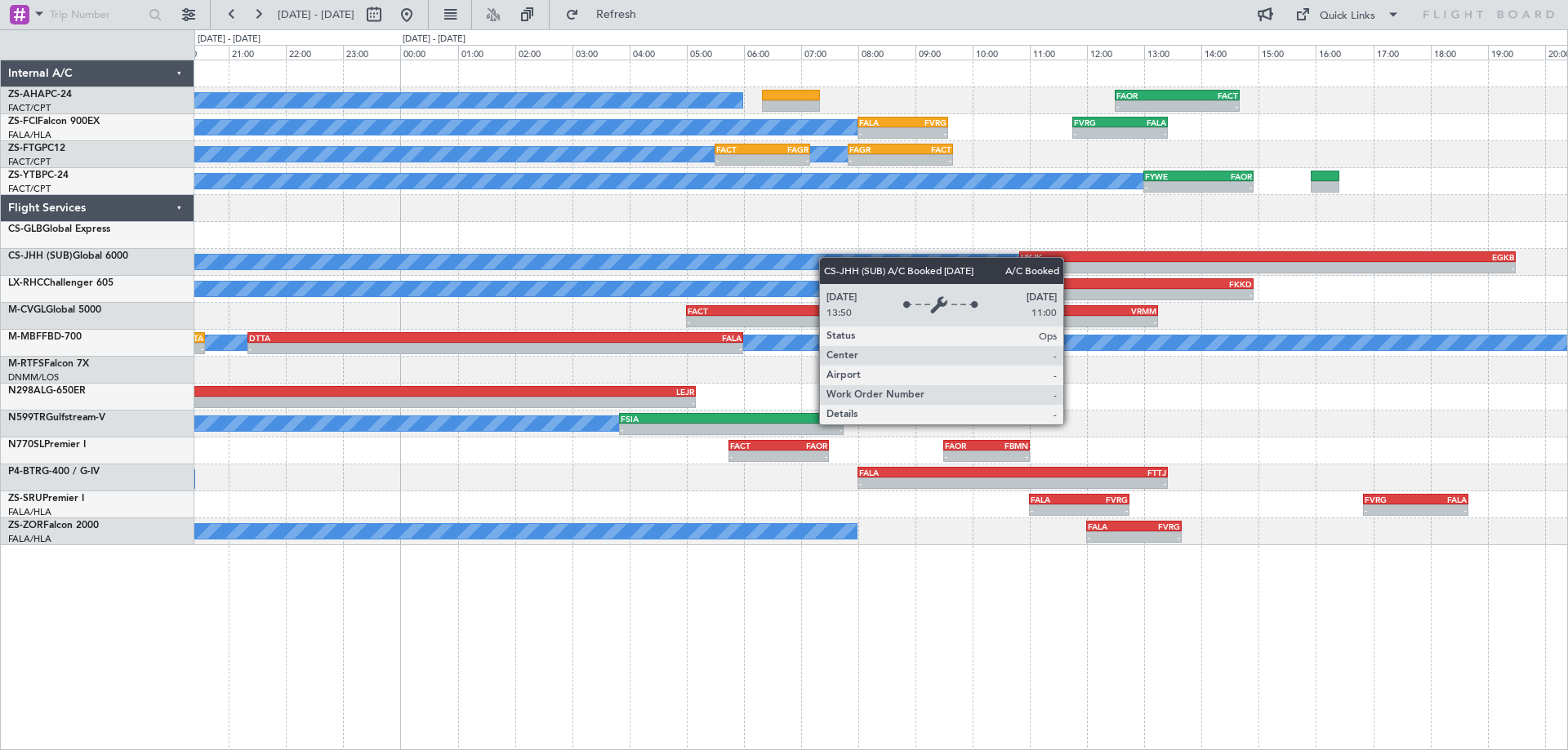
click at [608, 260] on div "A/C Booked - - FAOR 12:30 Z FACT 14:40 Z A/C Booked - - FALA 08:00 Z FVRG 09:35…" at bounding box center [881, 302] width 1373 height 485
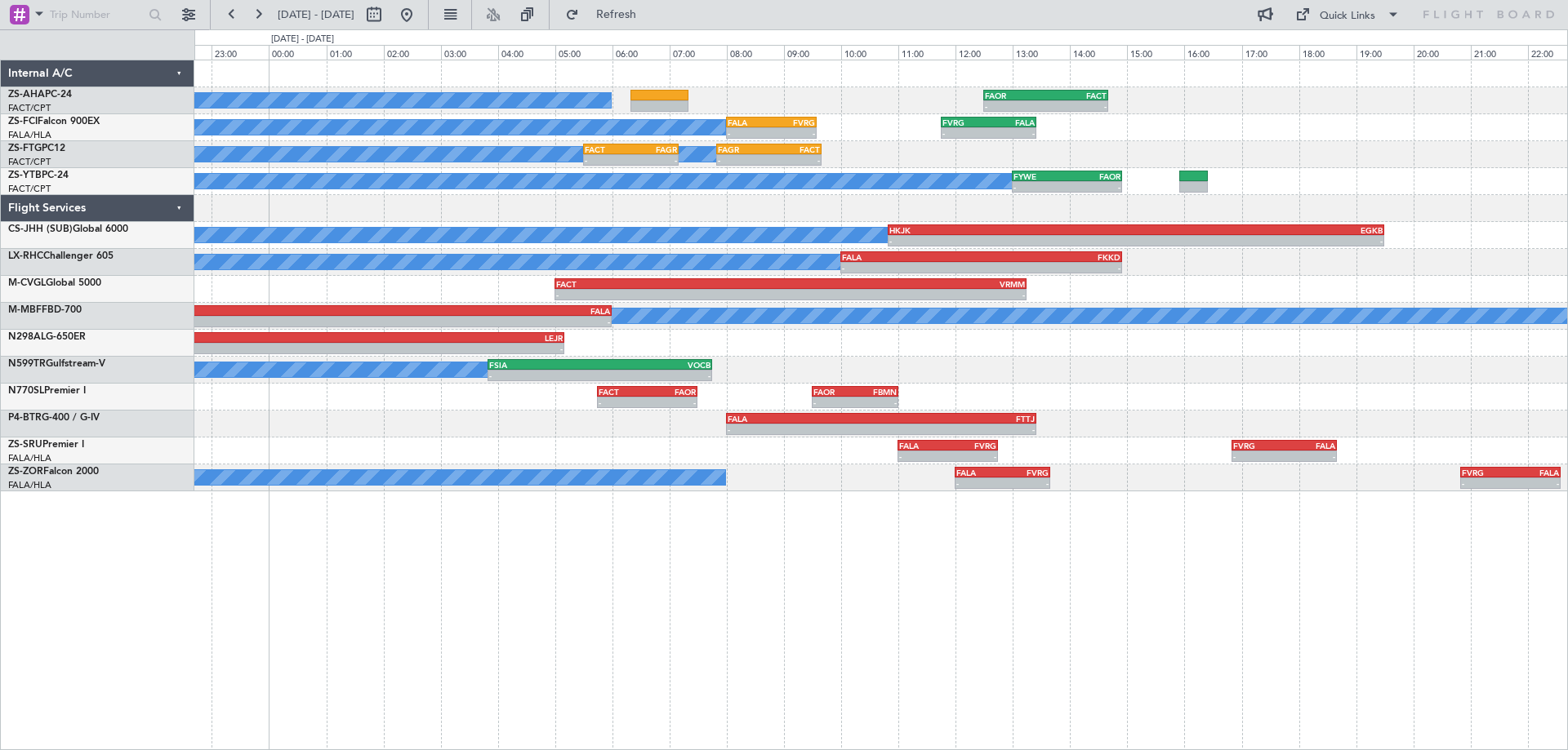
click at [1204, 432] on div "A/C Booked - - FAOR 12:30 Z FACT 14:40 Z A/C Booked - - FALA 08:00 Z FVRG 09:35…" at bounding box center [881, 276] width 1373 height 431
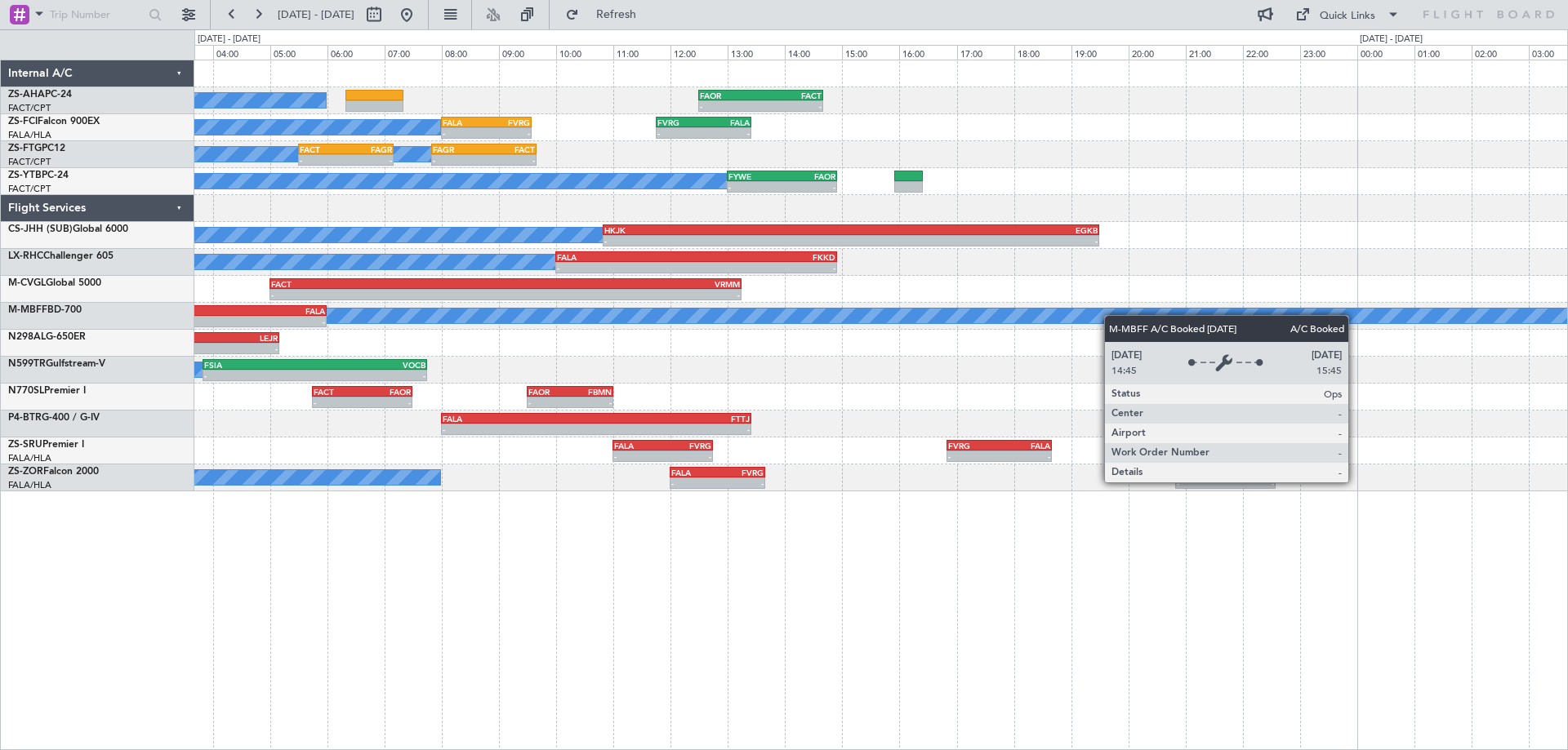
click at [988, 325] on div "A/C Booked - - FAOR 12:30 Z FACT 14:40 Z A/C Booked - - FALA 08:00 Z FVRG 09:35…" at bounding box center [881, 276] width 1373 height 431
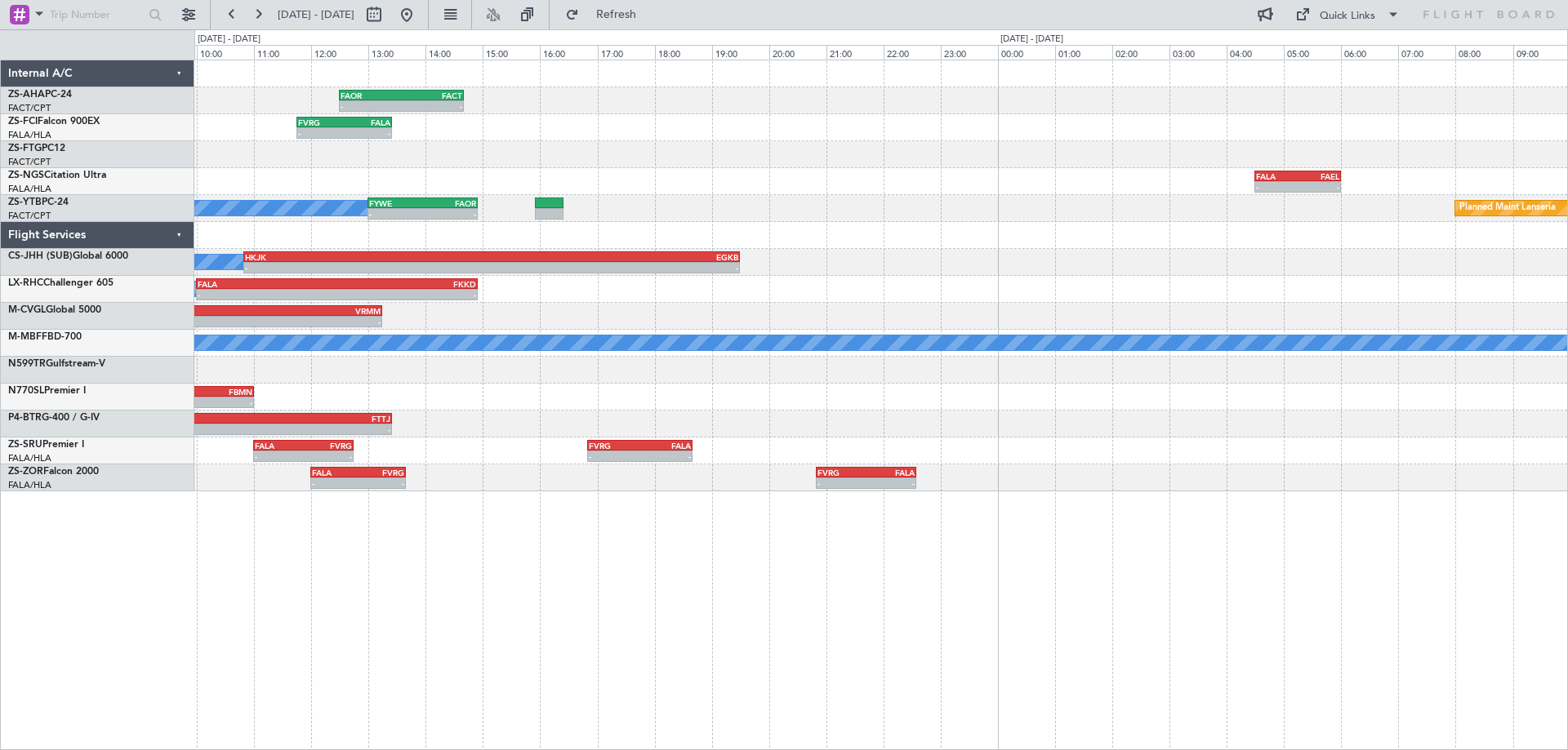
click at [768, 244] on div "- - FAOR 12:30 Z FACT 14:40 Z A/C Booked - - FVRG 11:45 Z FALA 13:25 Z FALA 08:…" at bounding box center [881, 276] width 1373 height 431
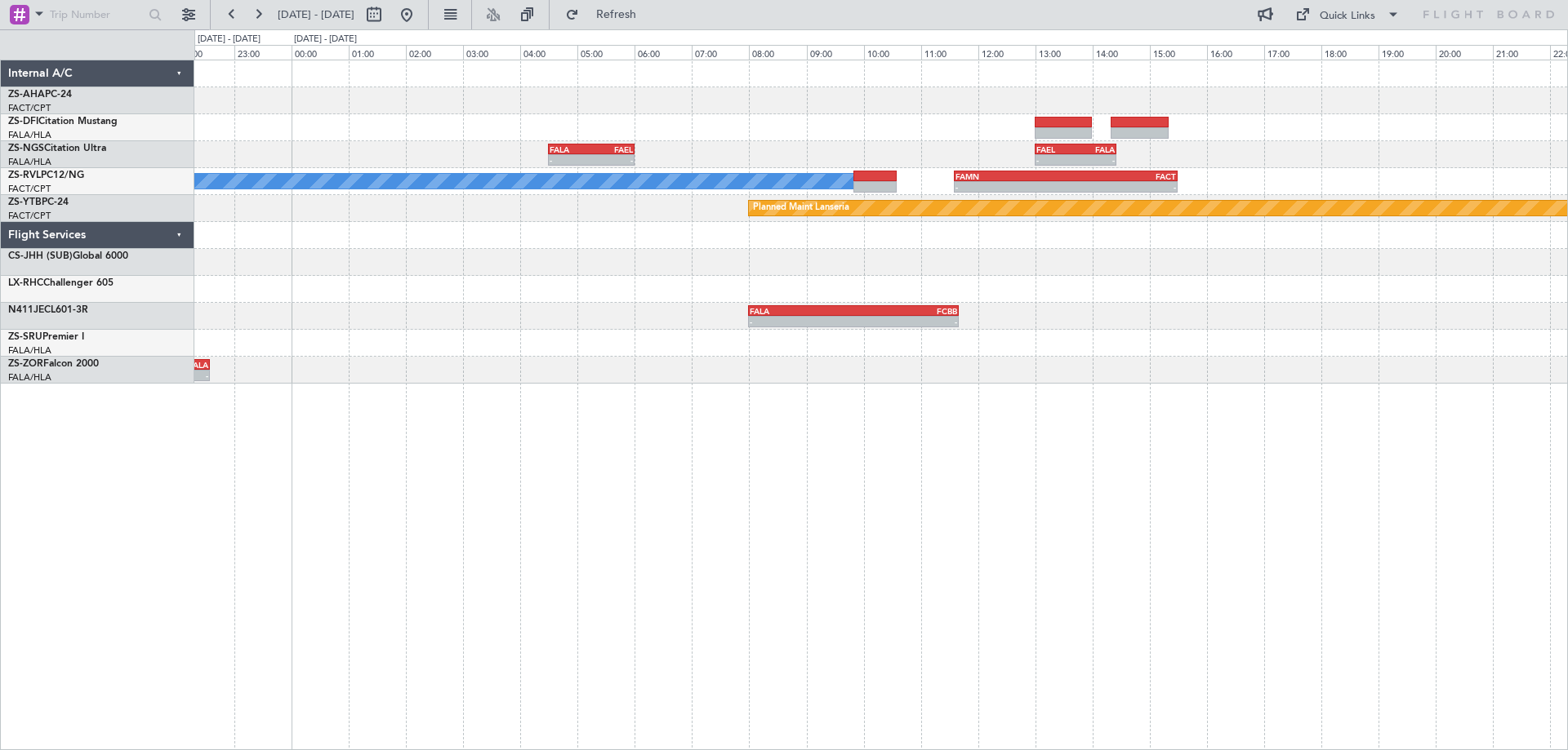
click at [913, 350] on div "- - FALA 04:30 Z FAEL 06:00 Z - - FAEL 13:00 Z FALA 14:25 Z A/C Booked - - FAMN…" at bounding box center [881, 222] width 1373 height 324
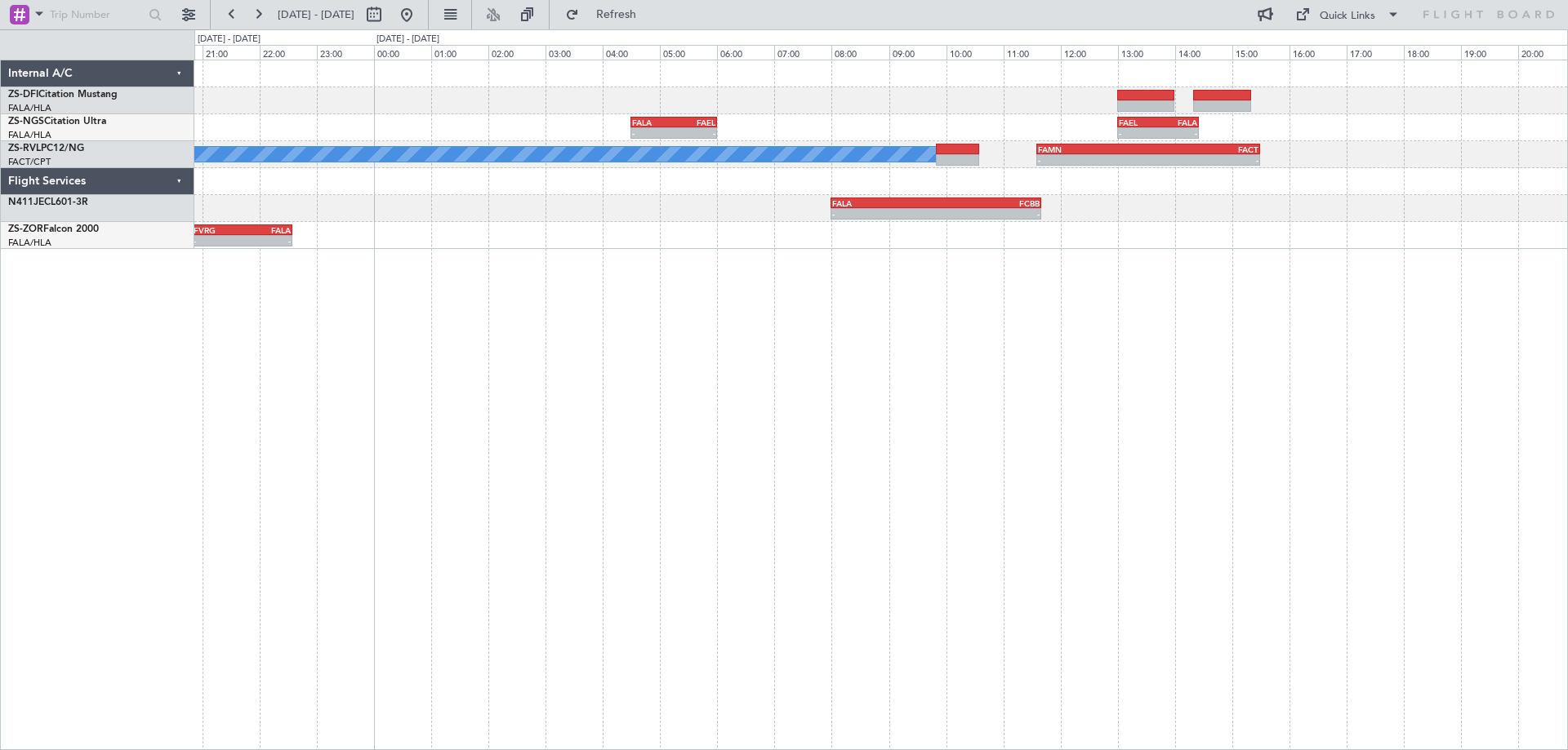
click at [776, 353] on div "- - FALA 04:30 Z FAEL 06:00 Z - - FAEL 13:00 Z FALA 14:25 Z A/C Booked - - FAMN…" at bounding box center [881, 405] width 1373 height 691
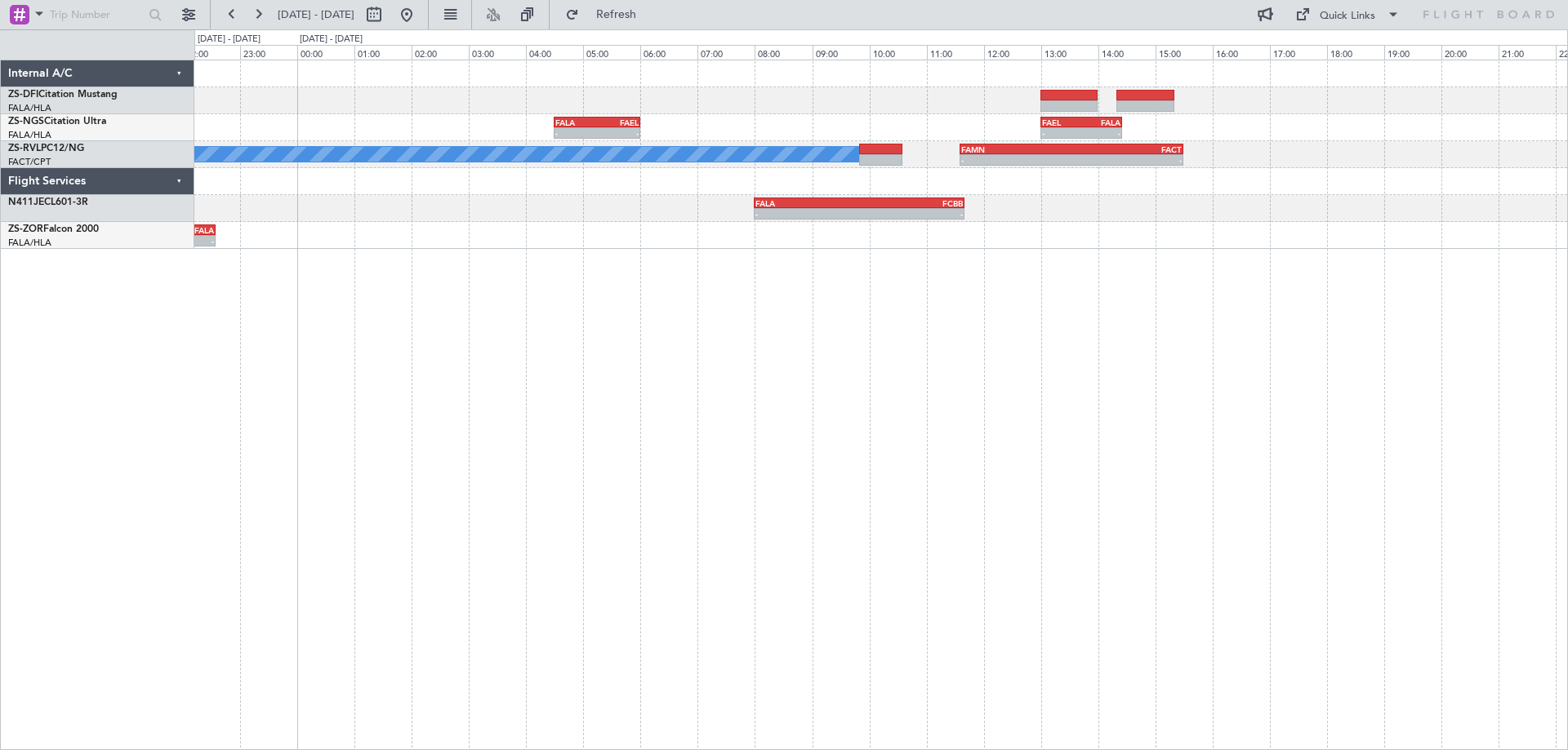
click at [1002, 334] on div "- - FALA 04:30 Z FAEL 06:00 Z - - FAEL 13:00 Z FALA 14:25 Z A/C Booked - - FAMN…" at bounding box center [881, 405] width 1373 height 691
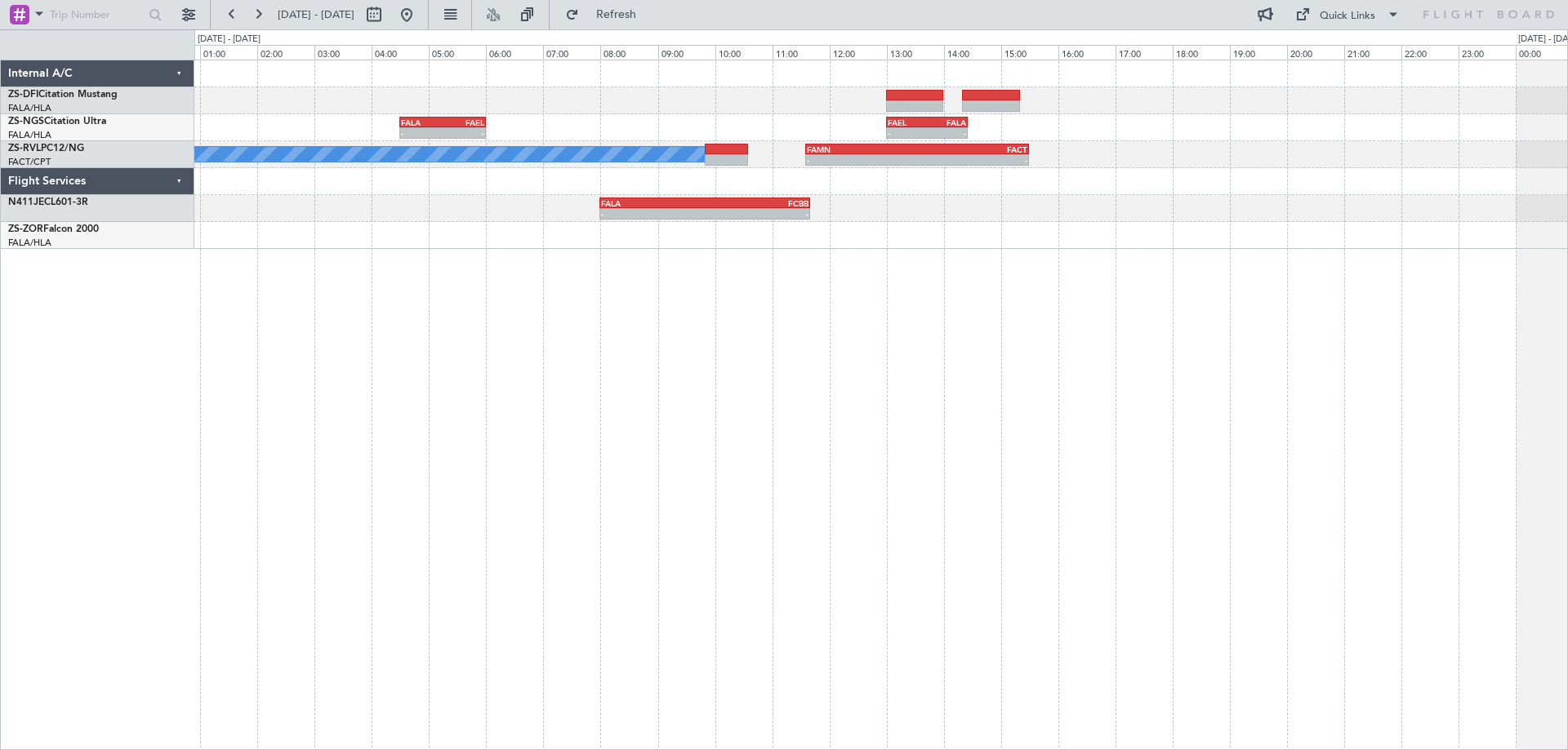
click at [911, 359] on div "- - FALA 04:30 Z FAEL 06:00 Z - - FAEL 13:00 Z FALA 14:25 Z A/C Booked - - FAMN…" at bounding box center [881, 405] width 1373 height 691
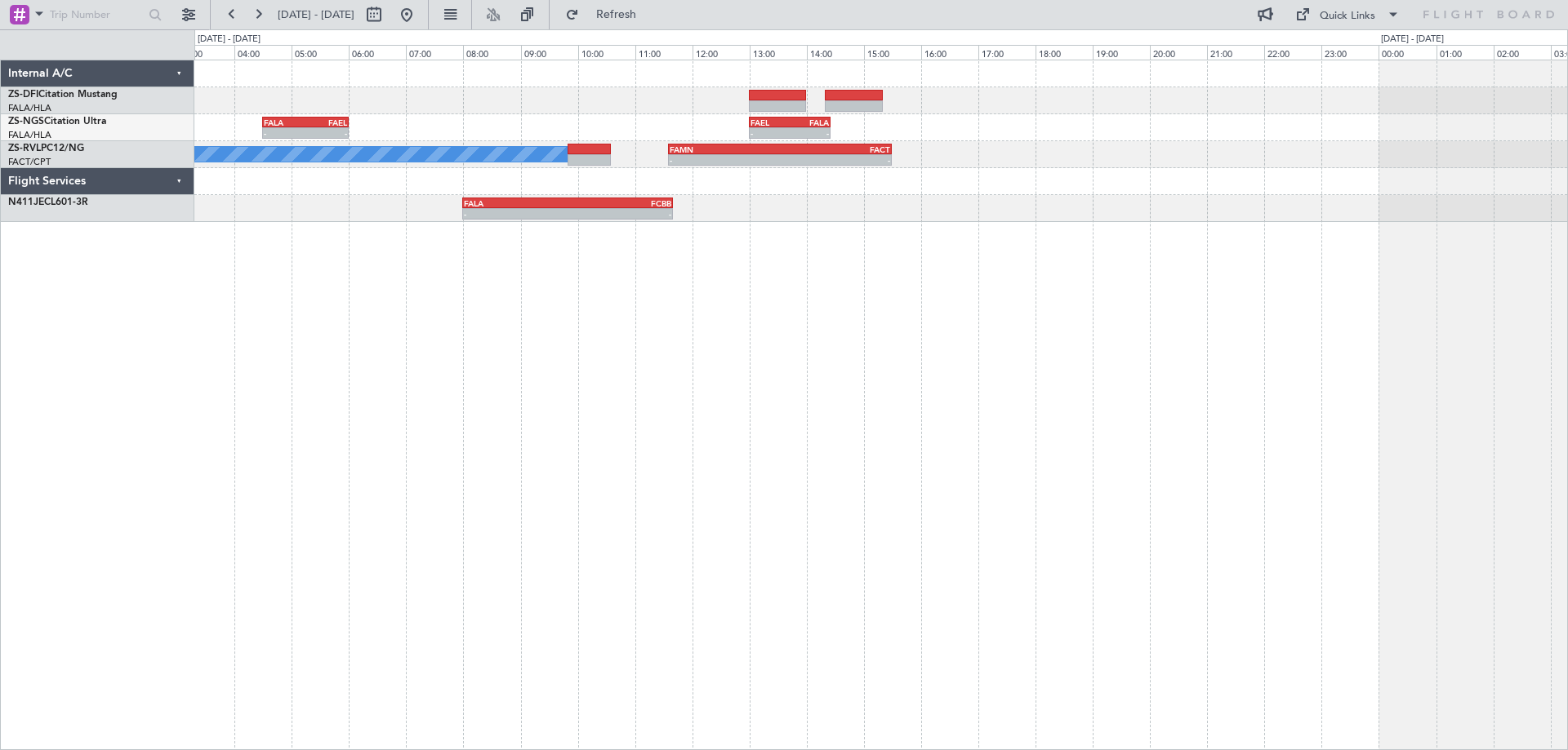
click at [1197, 328] on div "- - FALA 04:30 Z FAEL 06:00 Z - - FAEL 13:00 Z FALA 14:25 Z A/C Booked - - FAMN…" at bounding box center [881, 405] width 1373 height 691
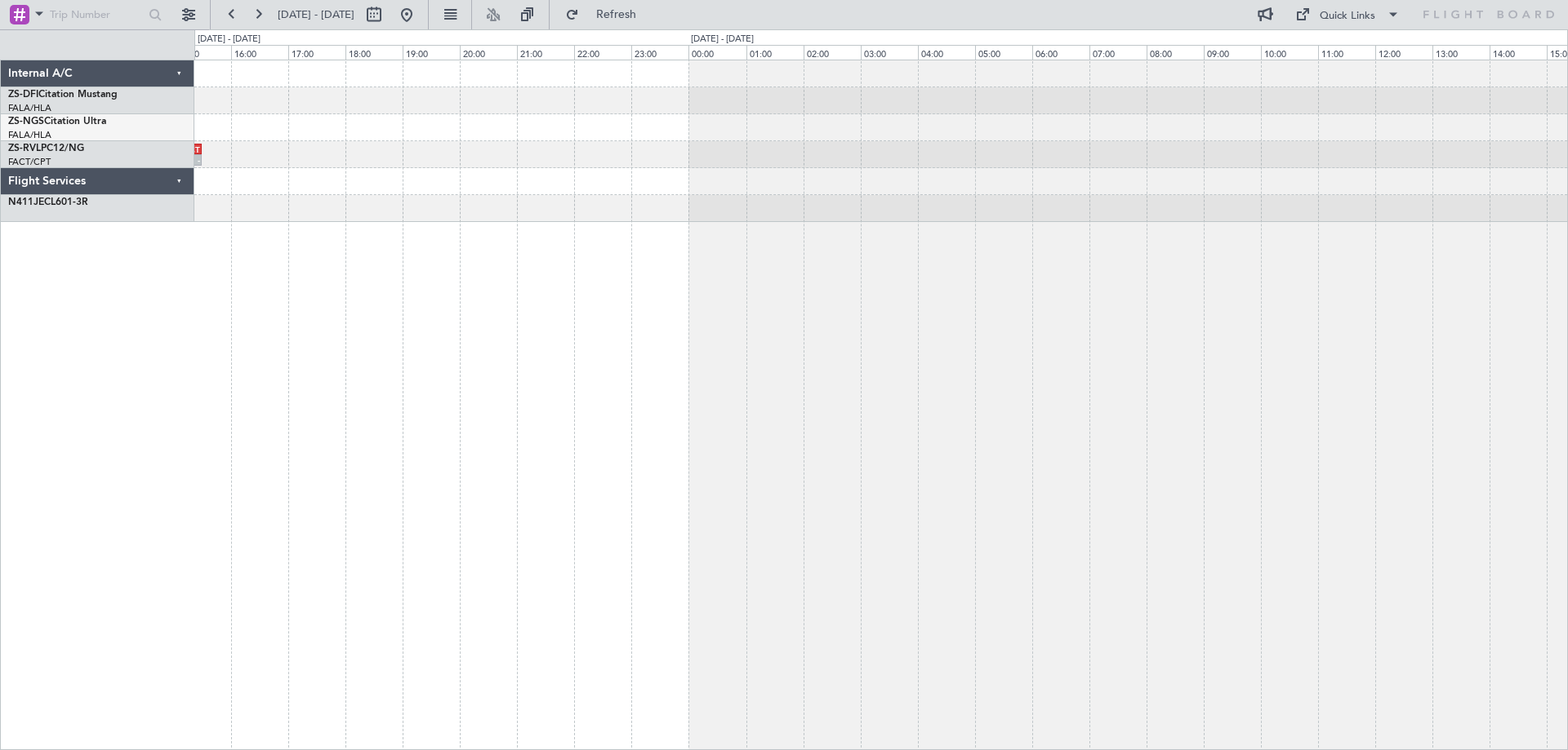
click at [488, 391] on div "- - FAEL 13:00 Z FALA 14:25 Z - - FAMN 11:35 Z FACT 15:30 Z A/C Booked - - FALA…" at bounding box center [881, 405] width 1373 height 691
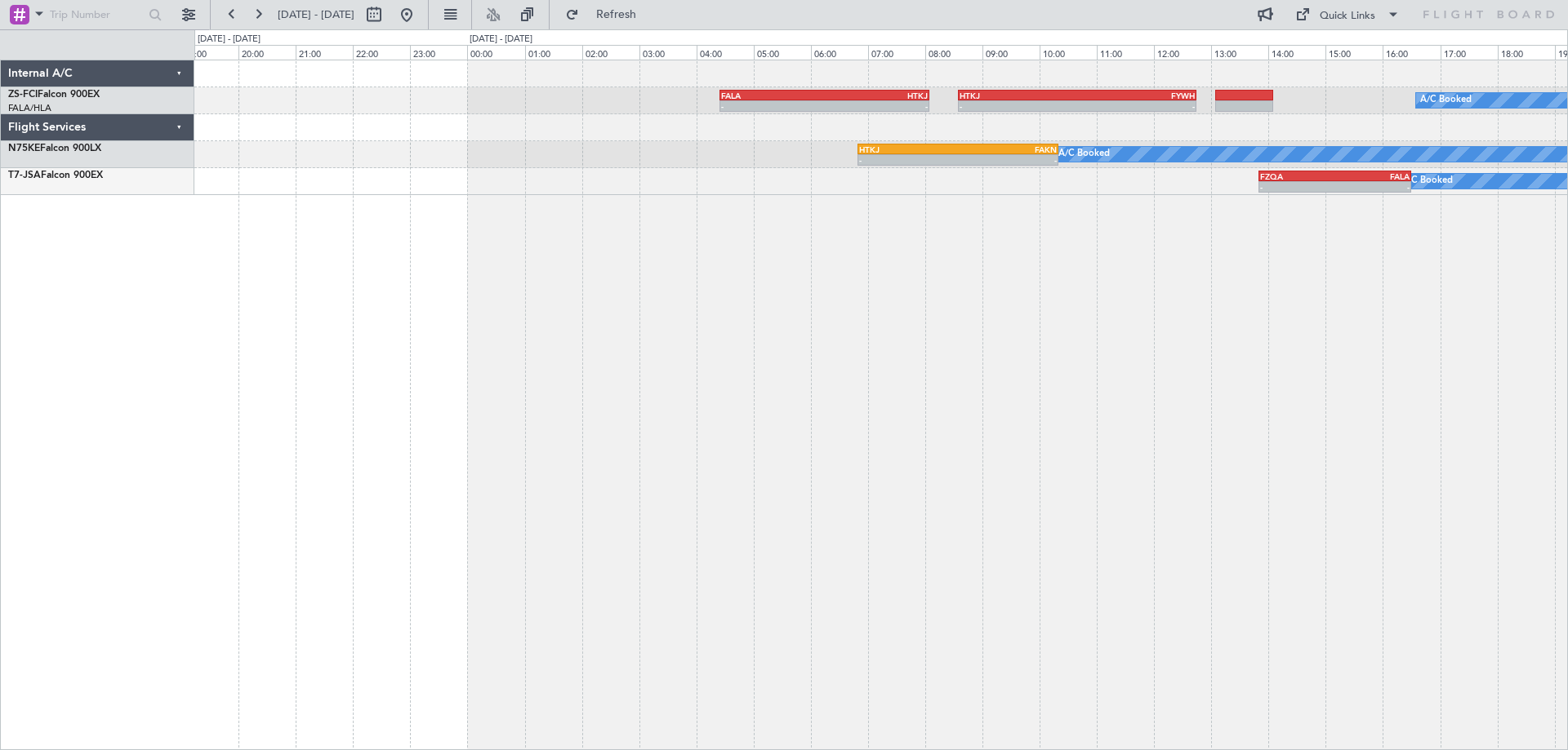
click at [1008, 387] on div "A/C Booked A/C Booked A/C Booked - - FALA 04:25 Z HTKJ 08:05 Z - - HTKJ 08:35 Z…" at bounding box center [881, 405] width 1373 height 691
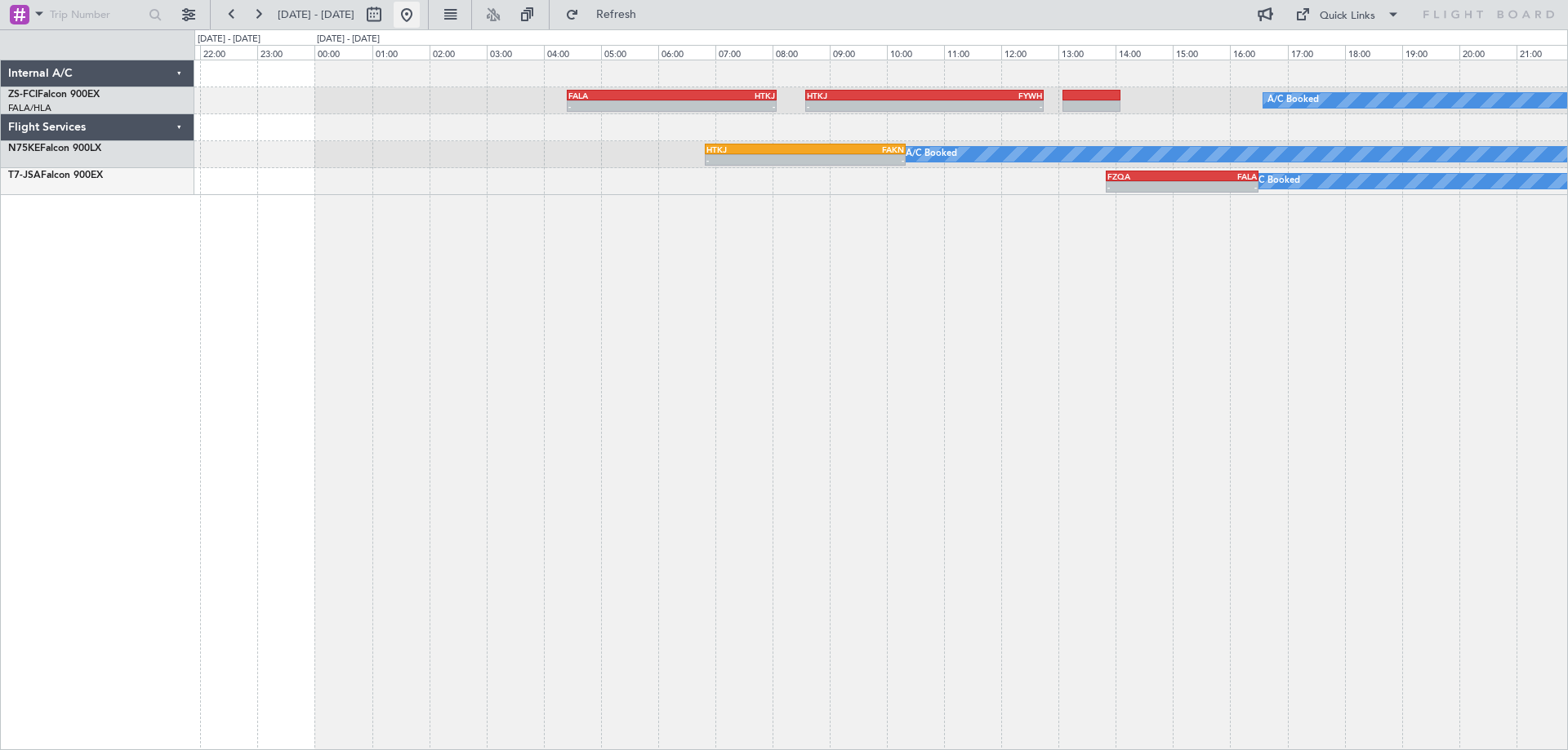
click at [420, 25] on button at bounding box center [407, 15] width 26 height 26
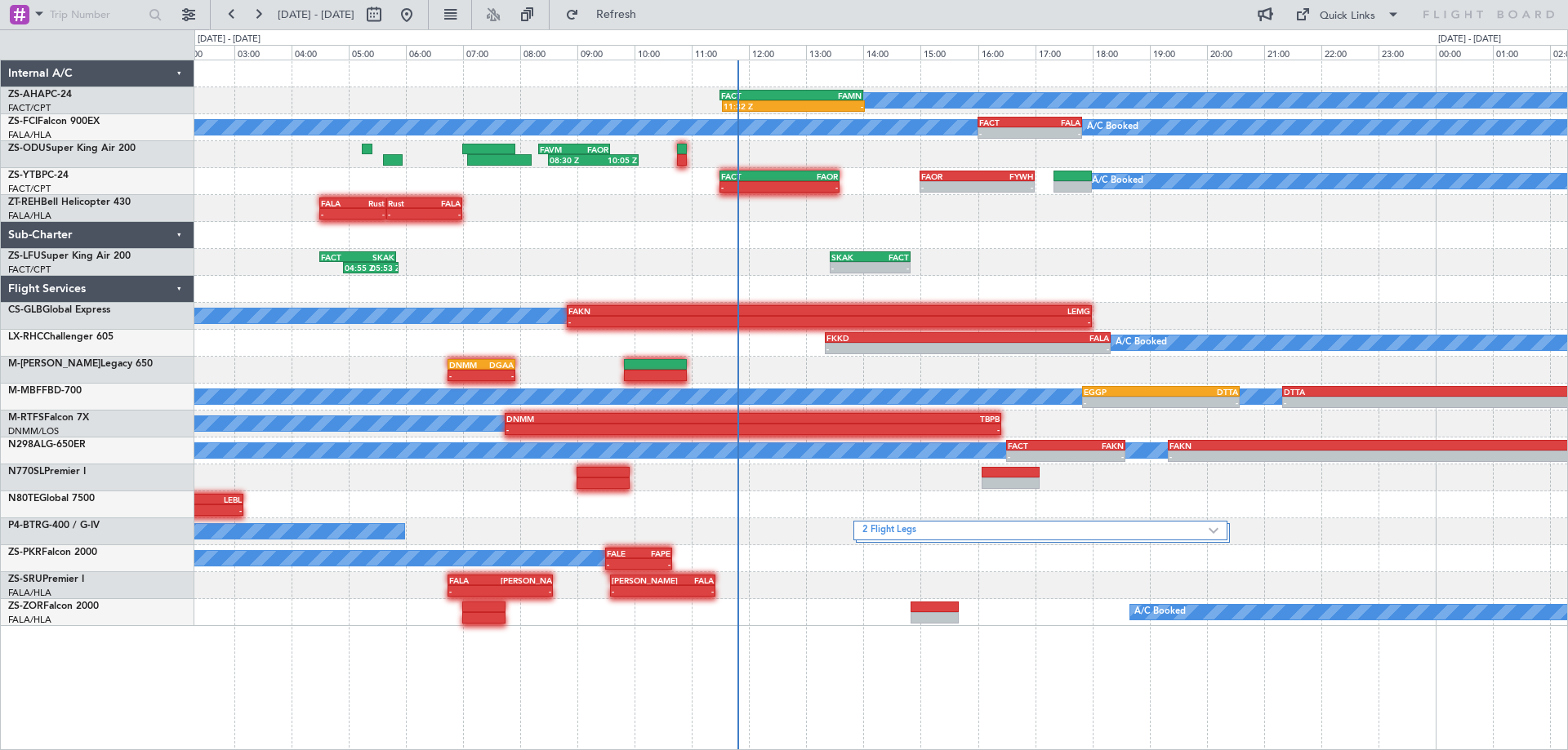
click at [1264, 298] on div "A/C Booked FACT 11:30 Z FAMN 14:00 Z 11:32 Z - A/C Booked FACT 16:00 Z FALA 17:…" at bounding box center [881, 343] width 1373 height 566
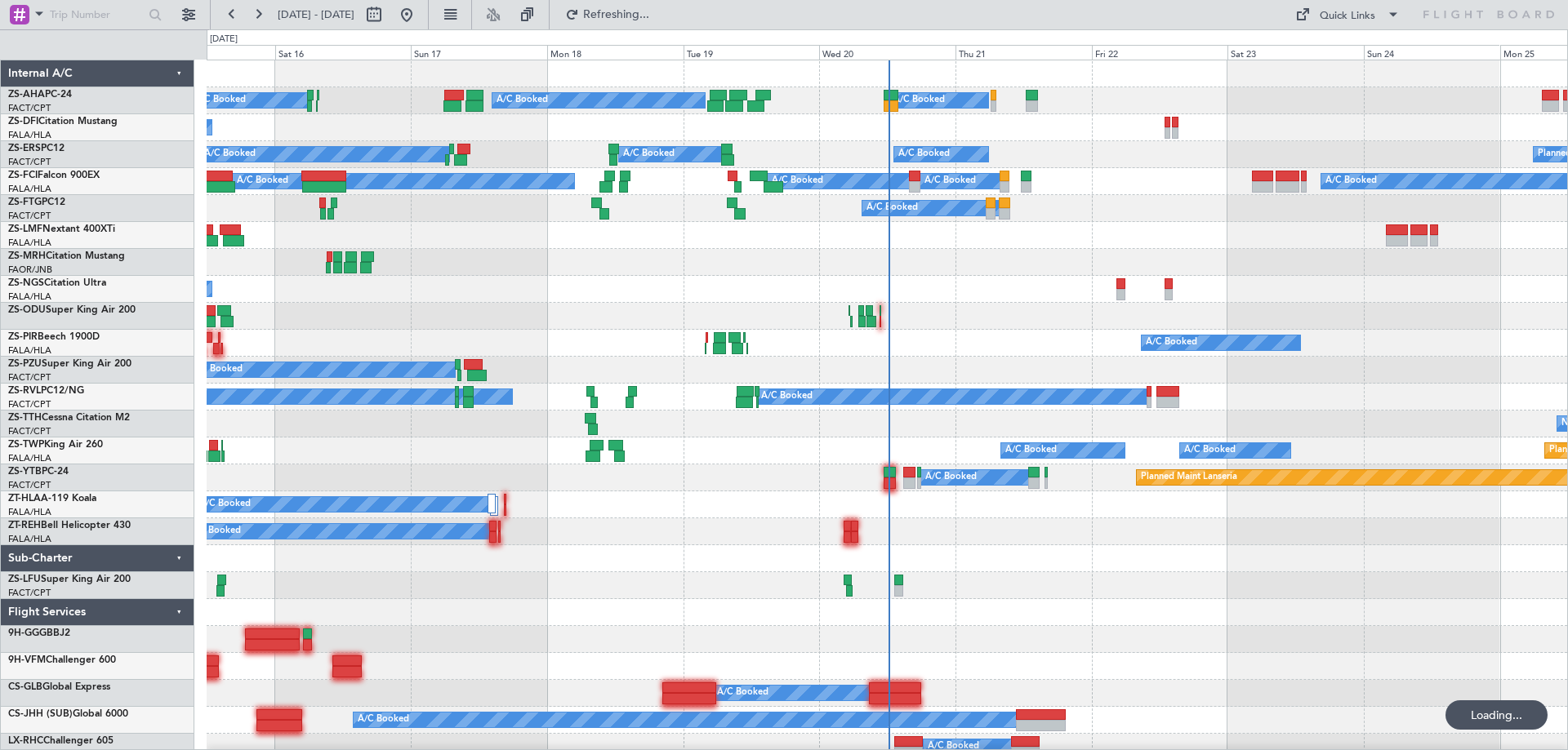
click at [841, 53] on div "Wed 20" at bounding box center [887, 53] width 136 height 15
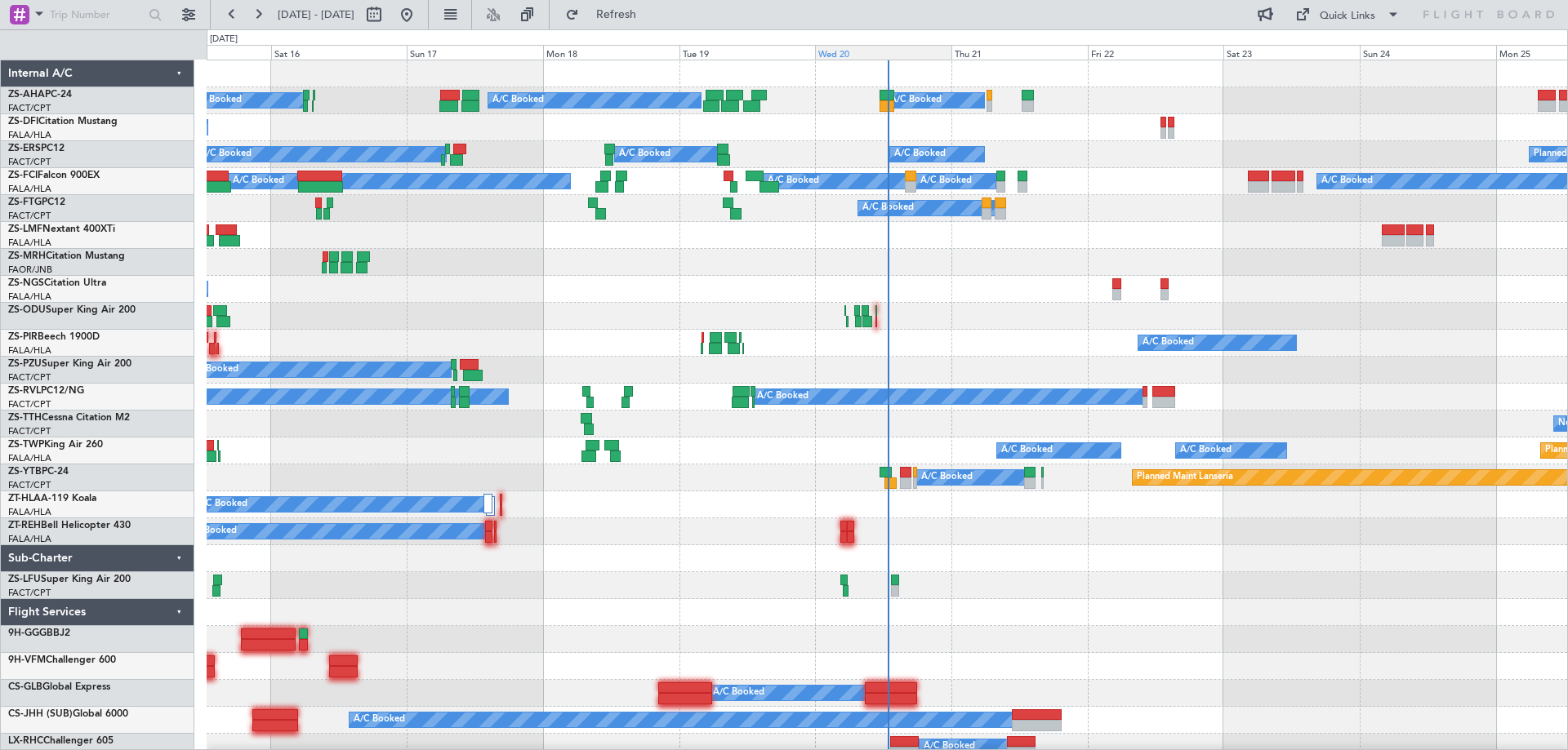
click at [889, 50] on div "Wed 20" at bounding box center [883, 53] width 136 height 15
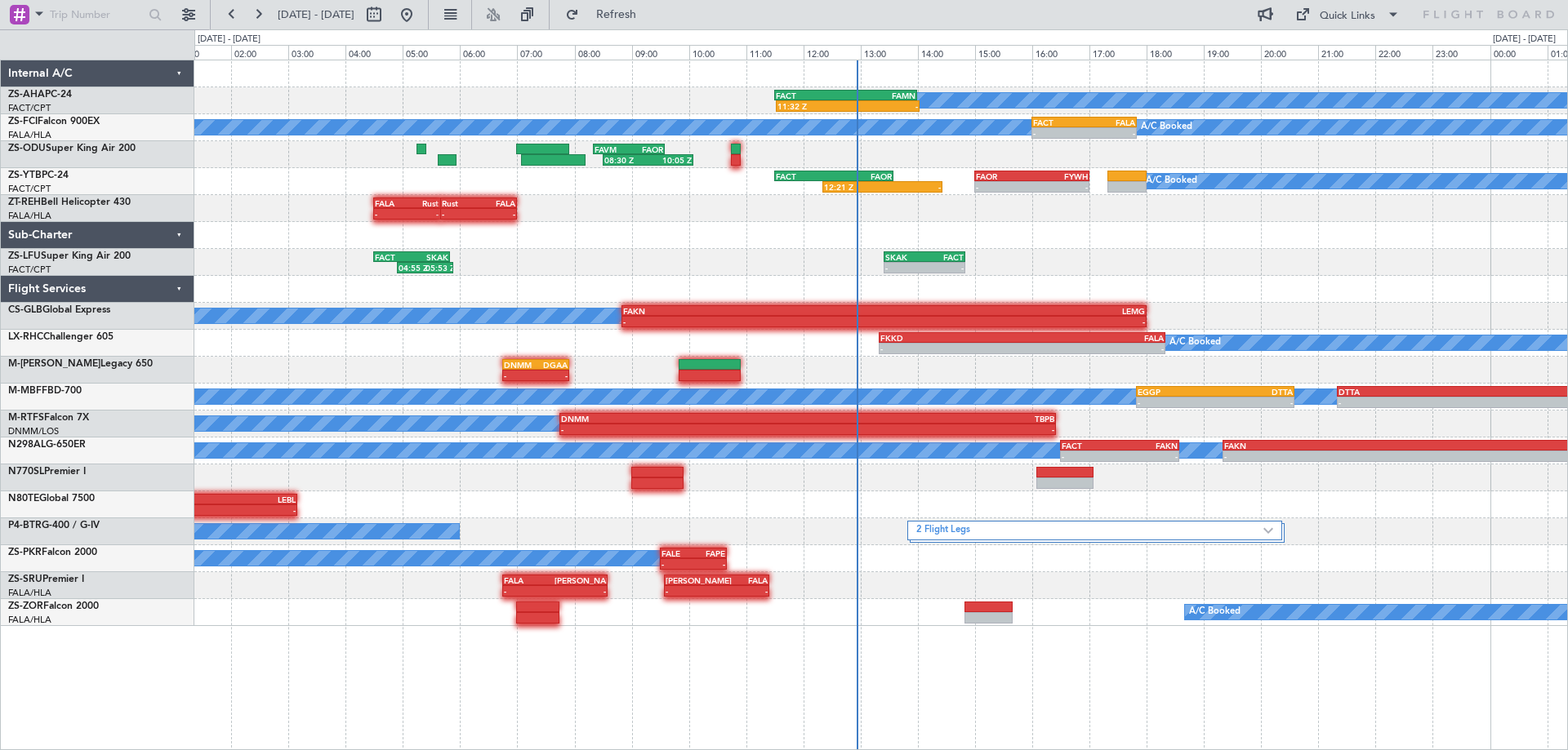
click at [1129, 256] on div "A/C Booked 11:32 Z - FACT 11:30 Z FAMN 14:00 Z A/C Booked A/C Booked - - FACT 1…" at bounding box center [881, 343] width 1373 height 566
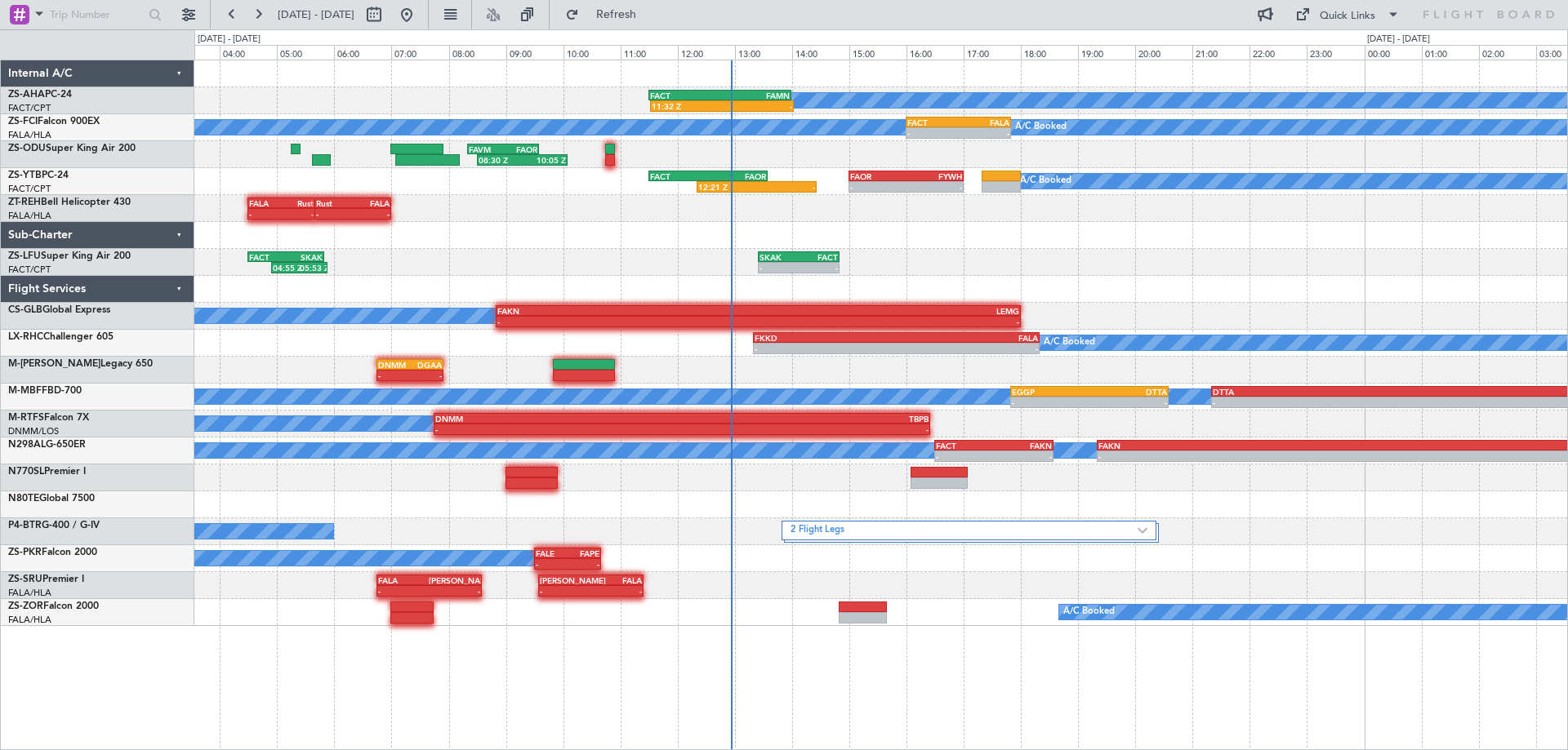
click at [1108, 251] on div "A/C Booked 11:32 Z - FACT 11:30 Z FAMN 14:00 Z A/C Booked A/C Booked - - FACT 1…" at bounding box center [881, 343] width 1373 height 566
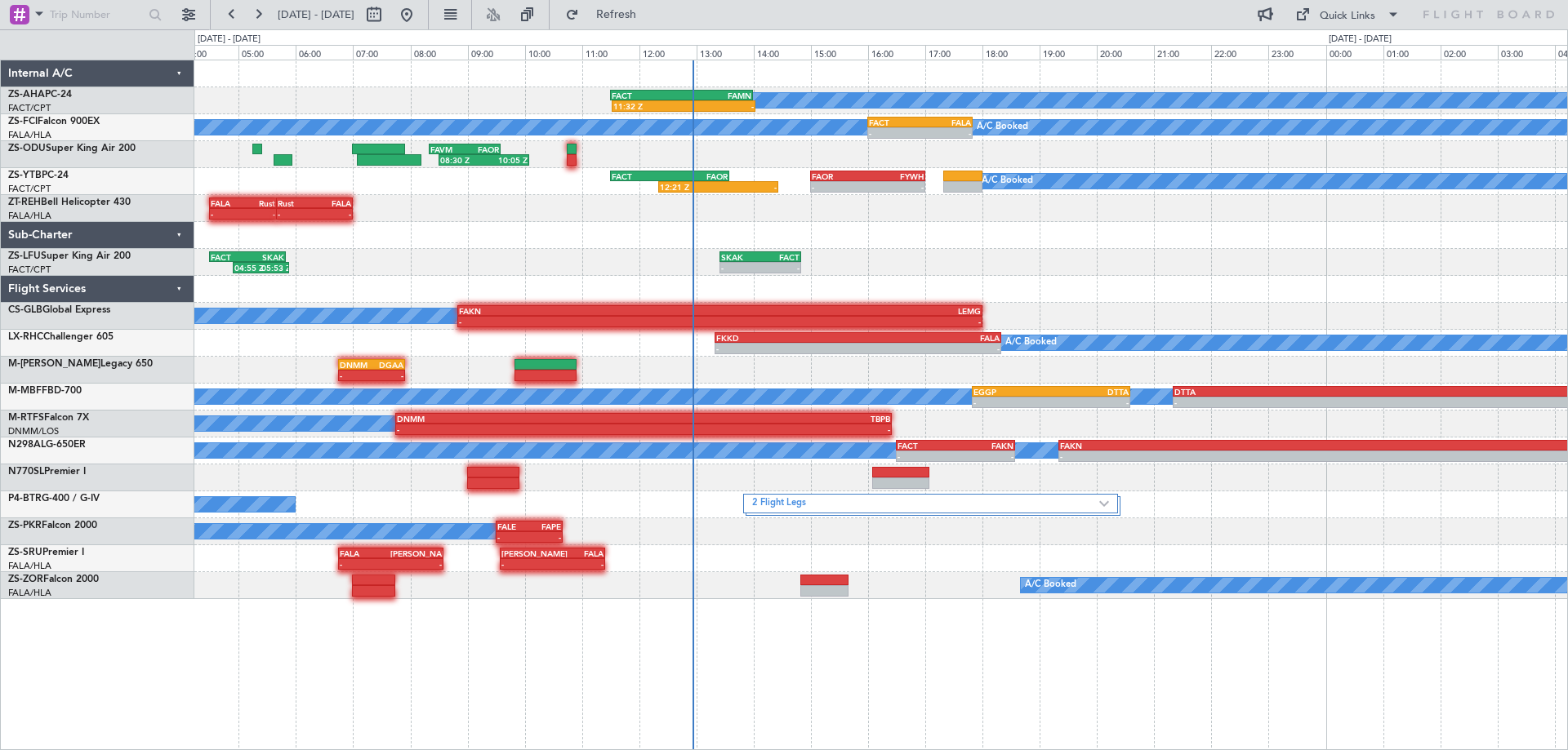
click at [1114, 253] on div "A/C Booked 11:32 Z - FACT 11:30 Z FAMN 14:00 Z A/C Booked A/C Booked - - FACT 1…" at bounding box center [881, 329] width 1373 height 539
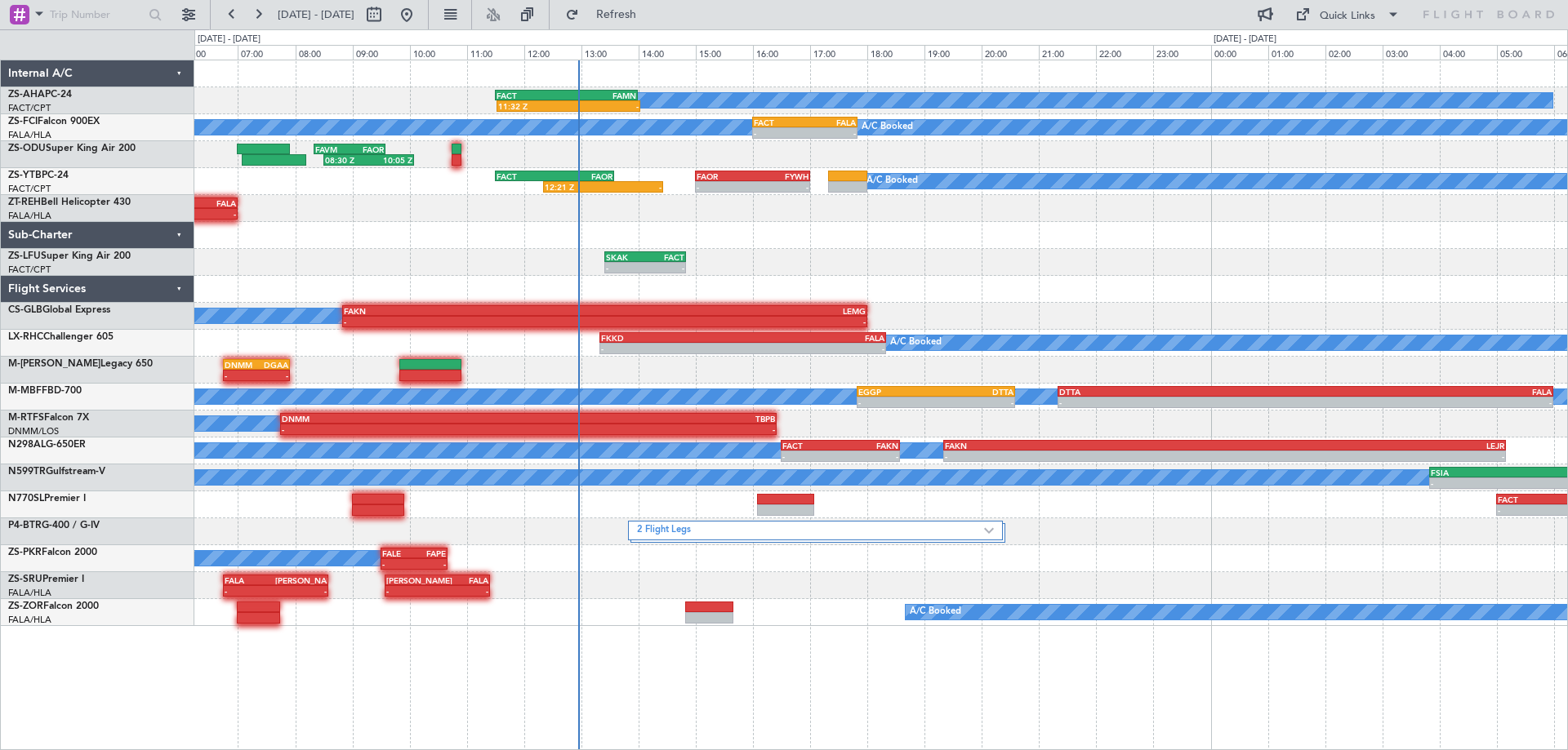
click at [826, 279] on div "A/C Booked 11:32 Z - FACT 11:30 Z FAMN 14:00 Z A/C Booked A/C Booked - - FACT 1…" at bounding box center [881, 343] width 1373 height 566
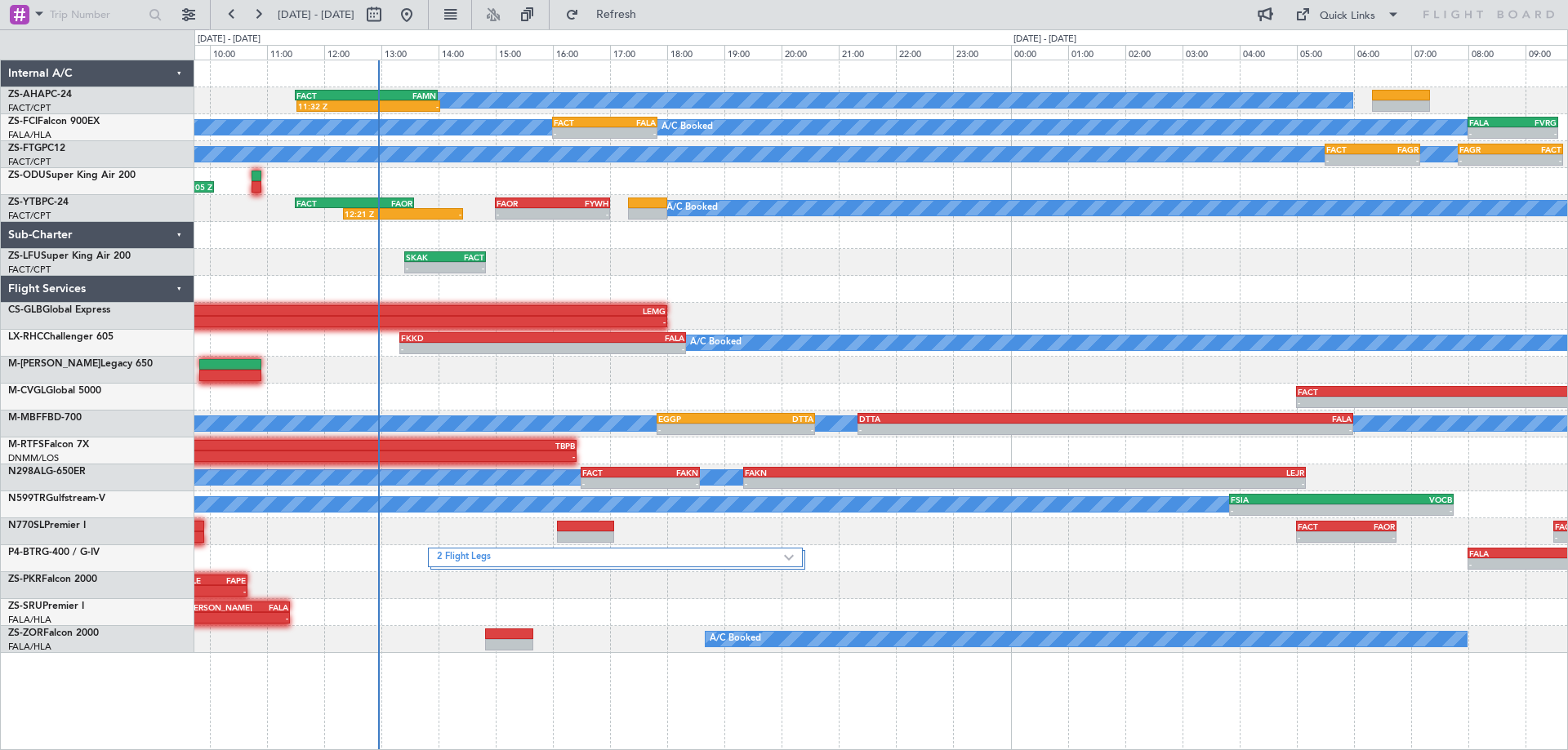
click at [796, 317] on div "A/C Booked 11:32 Z - FACT 11:30 Z FAMN 14:00 Z - - FAOR 12:30 Z FACT 14:40 Z A/…" at bounding box center [881, 357] width 1373 height 593
